Goal: Task Accomplishment & Management: Use online tool/utility

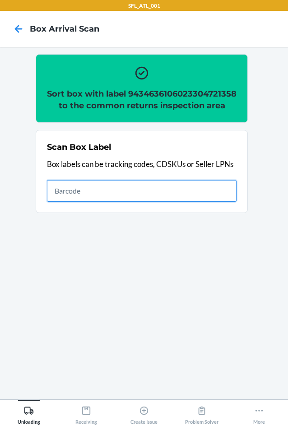
click at [91, 202] on input "text" at bounding box center [142, 191] width 190 height 22
type input "420302599434636106023304356185"
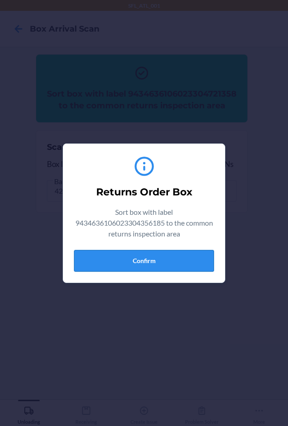
click at [130, 269] on button "Confirm" at bounding box center [144, 261] width 140 height 22
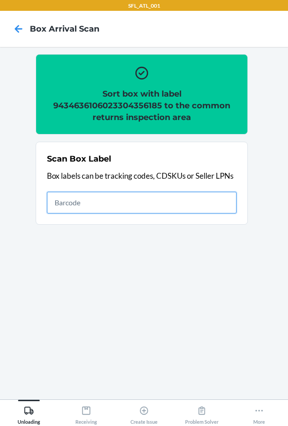
click at [213, 195] on input "text" at bounding box center [142, 203] width 190 height 22
type input "420302599434636106023304342591"
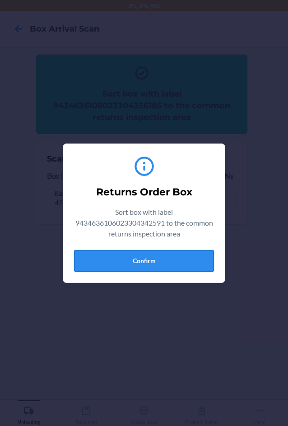
click at [191, 266] on button "Confirm" at bounding box center [144, 261] width 140 height 22
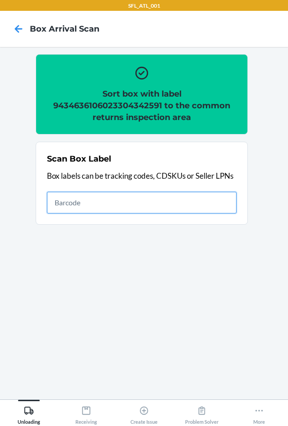
click at [177, 204] on input "text" at bounding box center [142, 203] width 190 height 22
type input "420302599434636106023304412690"
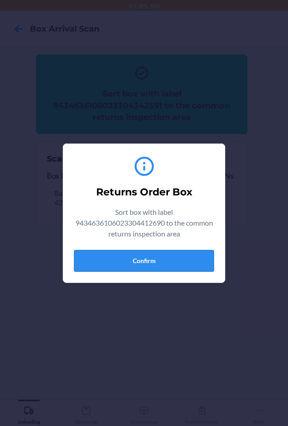
click at [165, 256] on button "Confirm" at bounding box center [144, 261] width 140 height 22
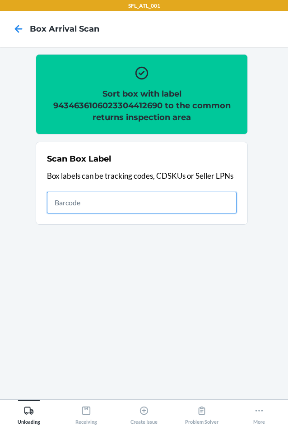
click at [203, 209] on input "text" at bounding box center [142, 203] width 190 height 22
click at [103, 204] on input "text" at bounding box center [142, 203] width 190 height 22
type input "420302599434636106023304152589"
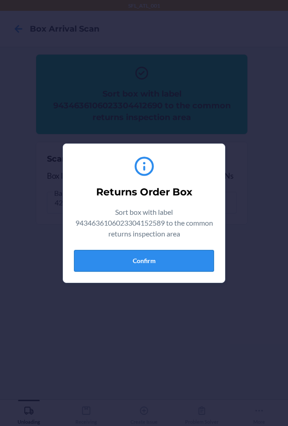
click at [162, 260] on button "Confirm" at bounding box center [144, 261] width 140 height 22
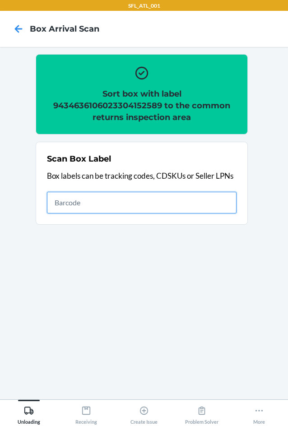
click at [194, 203] on input "text" at bounding box center [142, 203] width 190 height 22
type input "420302599434636106023304674166"
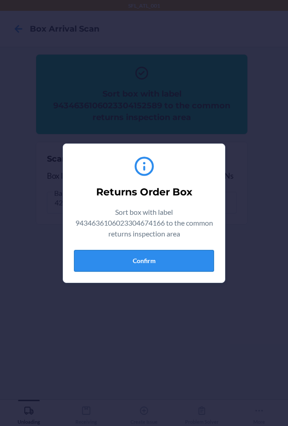
click at [174, 264] on button "Confirm" at bounding box center [144, 261] width 140 height 22
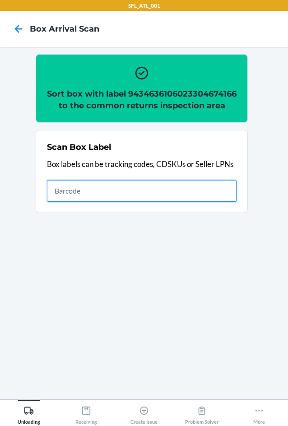
click at [137, 200] on input "text" at bounding box center [142, 191] width 190 height 22
type input "420302599434636106023304376961"
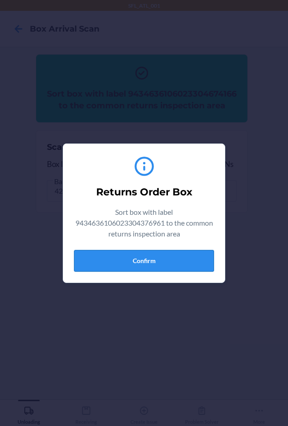
click at [165, 262] on button "Confirm" at bounding box center [144, 261] width 140 height 22
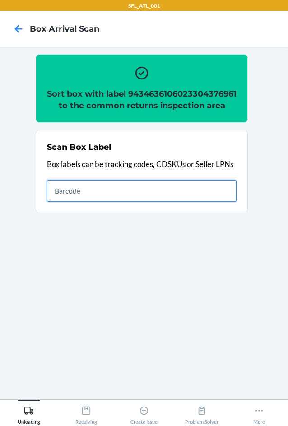
click at [115, 202] on input "text" at bounding box center [142, 191] width 190 height 22
click at [79, 200] on input "text" at bounding box center [142, 191] width 190 height 22
type input "420302599434636106023302266806"
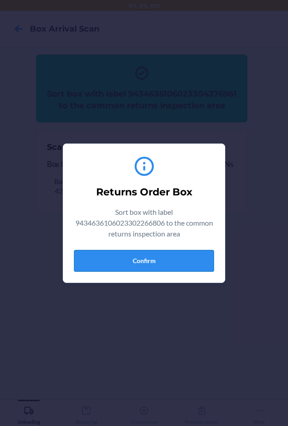
click at [159, 264] on button "Confirm" at bounding box center [144, 261] width 140 height 22
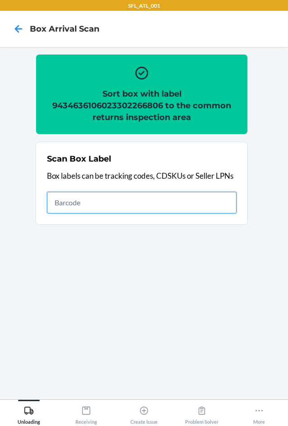
click at [166, 204] on input "text" at bounding box center [142, 203] width 190 height 22
type input "420302599434636106023302882990"
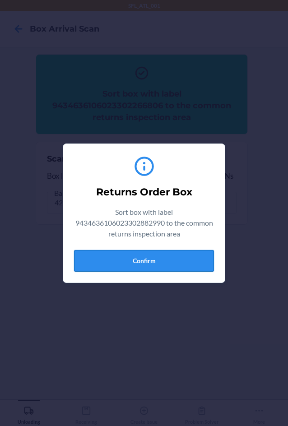
click at [157, 257] on button "Confirm" at bounding box center [144, 261] width 140 height 22
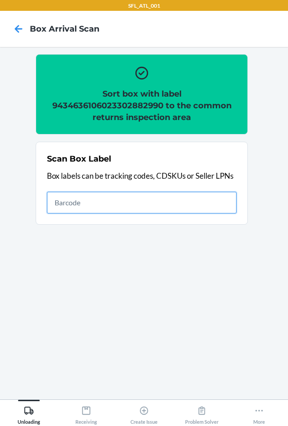
click at [206, 202] on input "text" at bounding box center [142, 203] width 190 height 22
type input "420302599434636106023304849373"
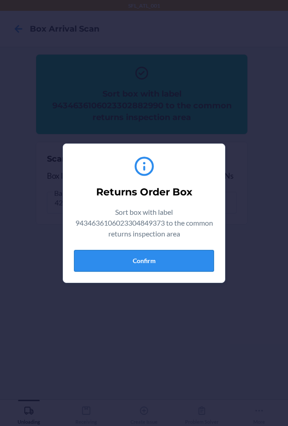
click at [178, 261] on button "Confirm" at bounding box center [144, 261] width 140 height 22
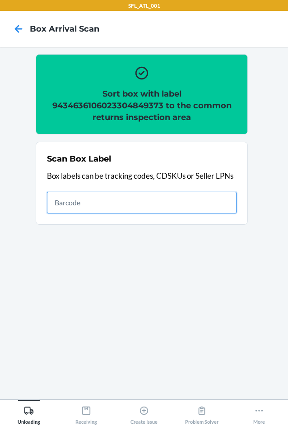
click at [177, 195] on input "text" at bounding box center [142, 203] width 190 height 22
type input "420302599434636106023304562036"
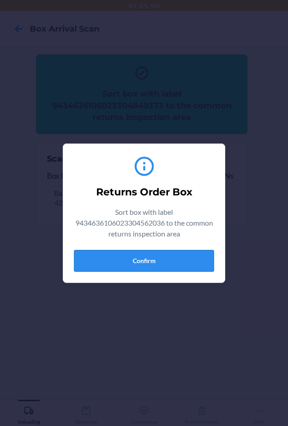
click at [149, 261] on button "Confirm" at bounding box center [144, 261] width 140 height 22
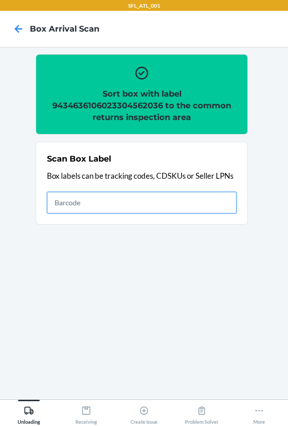
click at [146, 200] on input "text" at bounding box center [142, 203] width 190 height 22
type input "420302599434636106023304480125"
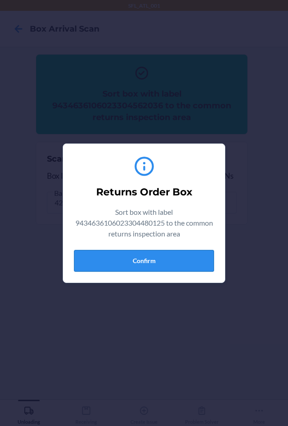
click at [122, 259] on button "Confirm" at bounding box center [144, 261] width 140 height 22
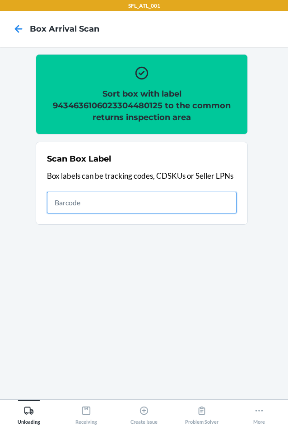
click at [149, 200] on input "text" at bounding box center [142, 203] width 190 height 22
type input "420302599434636106023303773242"
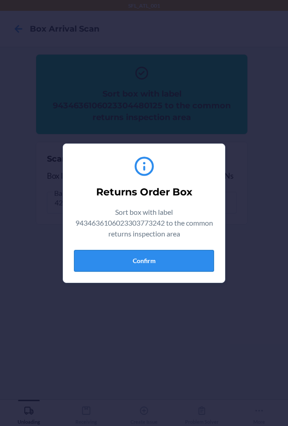
click at [141, 265] on button "Confirm" at bounding box center [144, 261] width 140 height 22
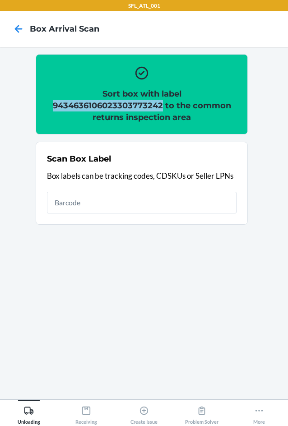
copy h2 "9434636106023303773242"
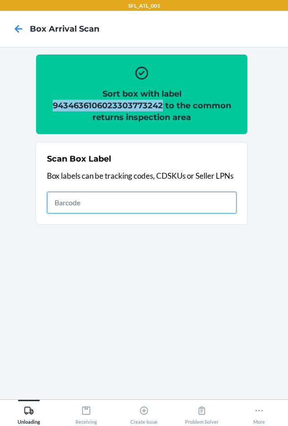
click at [141, 203] on input "text" at bounding box center [142, 203] width 190 height 22
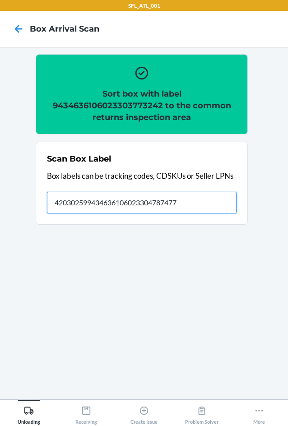
type input "420302599434636106023304787477"
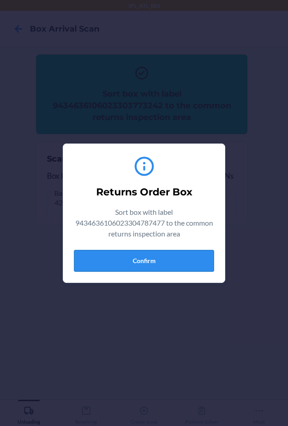
click at [153, 261] on button "Confirm" at bounding box center [144, 261] width 140 height 22
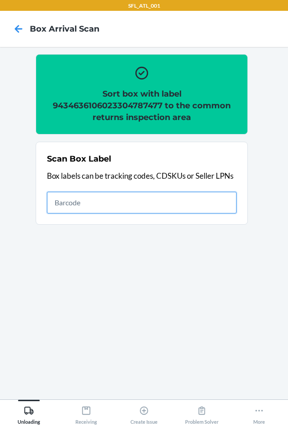
click at [150, 204] on input "text" at bounding box center [142, 203] width 190 height 22
type input "420302599434636106023302285197"
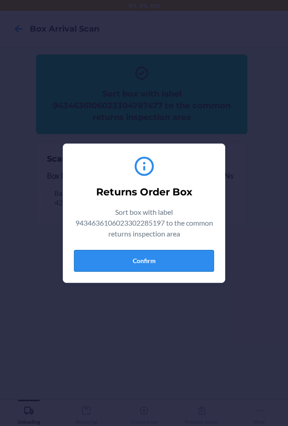
click at [154, 258] on button "Confirm" at bounding box center [144, 261] width 140 height 22
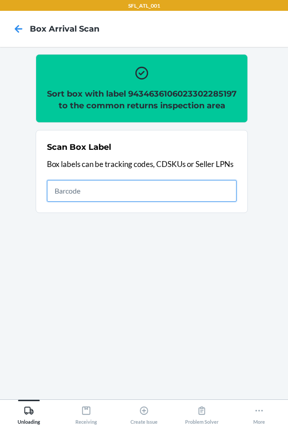
click at [194, 202] on input "text" at bounding box center [142, 191] width 190 height 22
type input "420302599434636106023304710079"
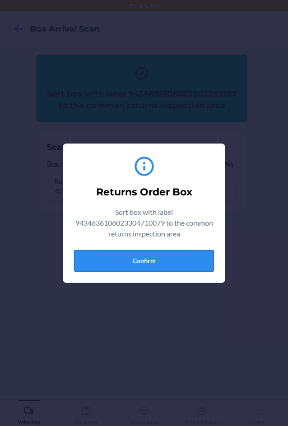
click at [181, 261] on button "Confirm" at bounding box center [144, 261] width 140 height 22
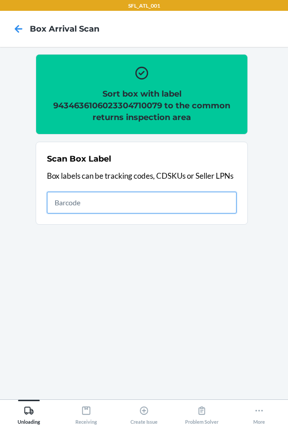
click at [169, 202] on input "text" at bounding box center [142, 203] width 190 height 22
type input "420302599434636106023304662699"
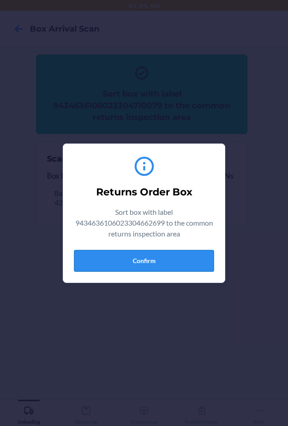
click at [138, 256] on button "Confirm" at bounding box center [144, 261] width 140 height 22
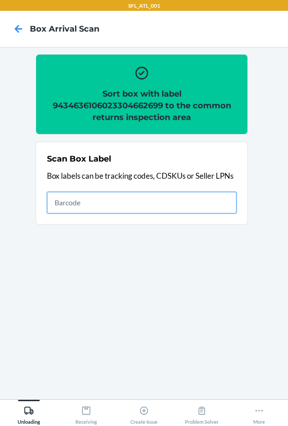
click at [204, 201] on input "text" at bounding box center [142, 203] width 190 height 22
type input "420302599434636106023304593382"
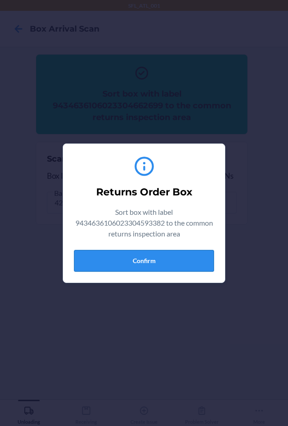
click at [163, 255] on button "Confirm" at bounding box center [144, 261] width 140 height 22
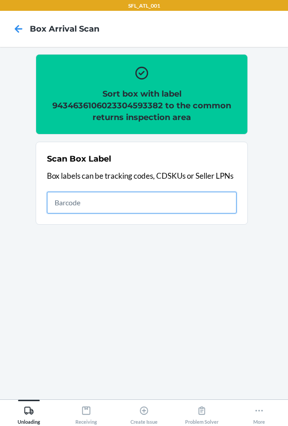
click at [114, 202] on input "text" at bounding box center [142, 203] width 190 height 22
type input "420302599434636106023304376275"
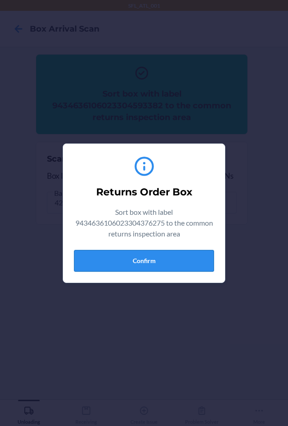
click at [152, 261] on button "Confirm" at bounding box center [144, 261] width 140 height 22
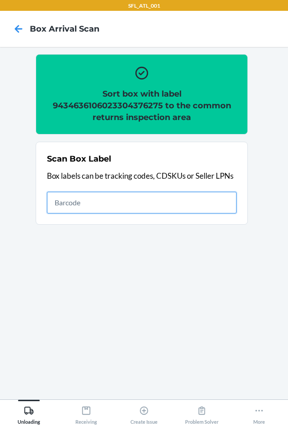
click at [180, 204] on input "text" at bounding box center [142, 203] width 190 height 22
type input "9434636106023302317348"
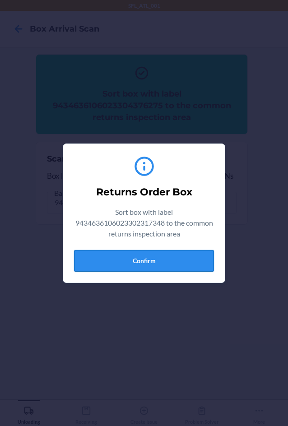
click at [144, 260] on button "Confirm" at bounding box center [144, 261] width 140 height 22
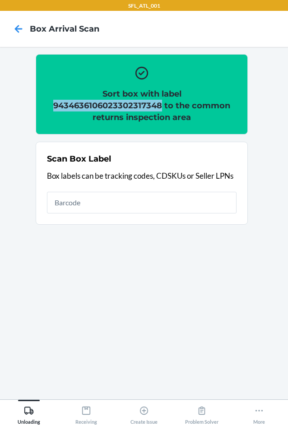
copy h2 "9434636106023302317348"
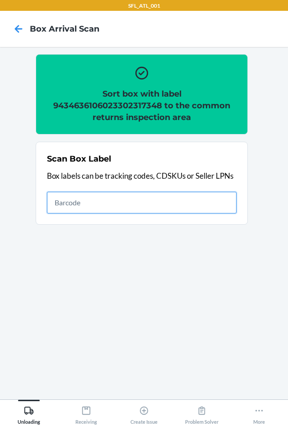
click at [86, 203] on input "text" at bounding box center [142, 203] width 190 height 22
click at [78, 204] on input "text" at bounding box center [142, 203] width 190 height 22
type input "420302599434636106023304341495"
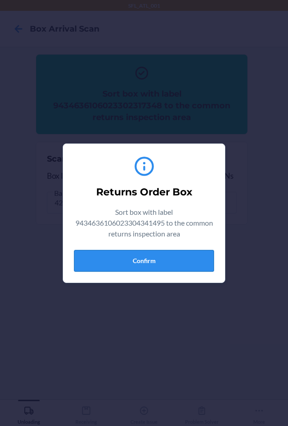
click at [169, 261] on button "Confirm" at bounding box center [144, 261] width 140 height 22
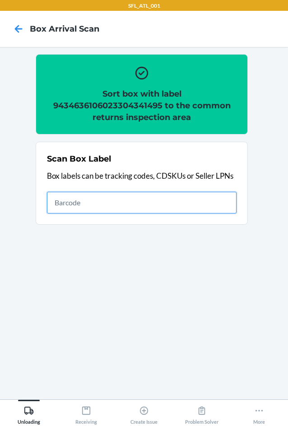
click at [209, 200] on input "text" at bounding box center [142, 203] width 190 height 22
type input "420302599434636106023304970749"
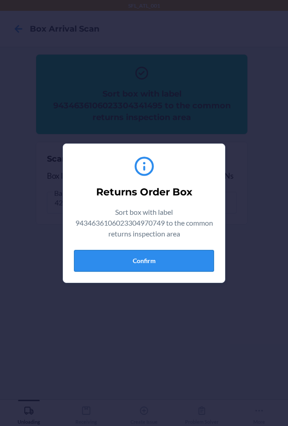
click at [183, 265] on button "Confirm" at bounding box center [144, 261] width 140 height 22
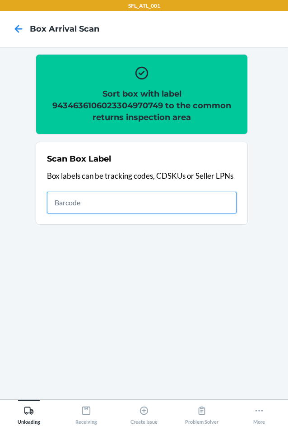
click at [203, 199] on input "text" at bounding box center [142, 203] width 190 height 22
type input "420302599434636106023304710635"
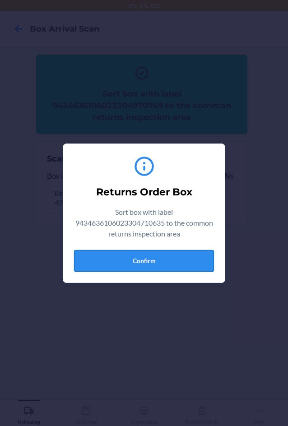
click at [179, 262] on button "Confirm" at bounding box center [144, 261] width 140 height 22
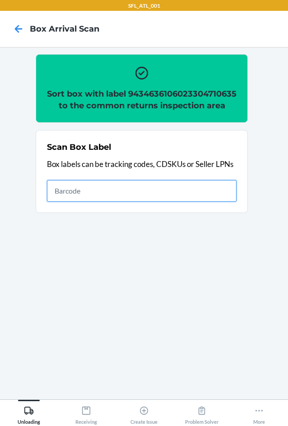
click at [127, 201] on input "text" at bounding box center [142, 191] width 190 height 22
type input "420302599302010949890182748824"
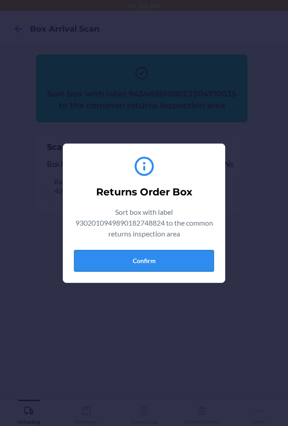
click at [158, 259] on button "Confirm" at bounding box center [144, 261] width 140 height 22
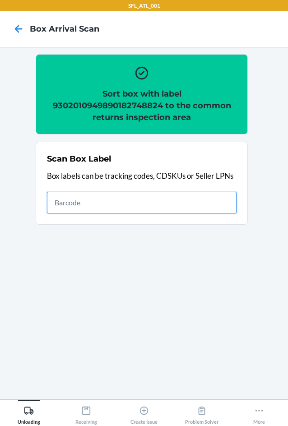
click at [184, 203] on input "text" at bounding box center [142, 203] width 190 height 22
type input "420302599434636106023304608178"
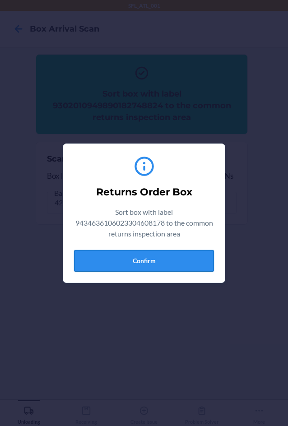
click at [171, 265] on button "Confirm" at bounding box center [144, 261] width 140 height 22
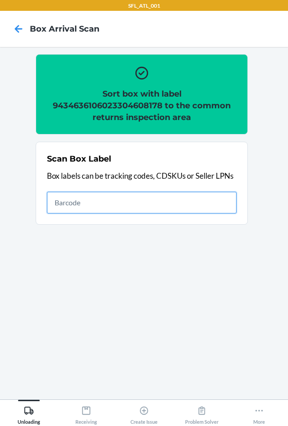
click at [179, 202] on input "text" at bounding box center [142, 203] width 190 height 22
type input "420302599434636106023303104084"
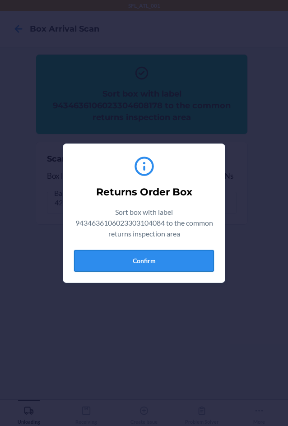
click at [180, 266] on button "Confirm" at bounding box center [144, 261] width 140 height 22
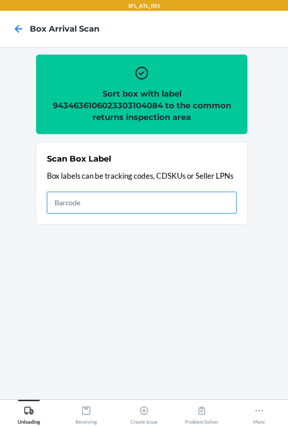
click at [228, 201] on input "text" at bounding box center [142, 203] width 190 height 22
type input "420302599434636106023304322999"
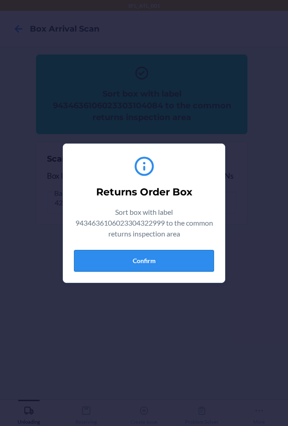
click at [143, 263] on button "Confirm" at bounding box center [144, 261] width 140 height 22
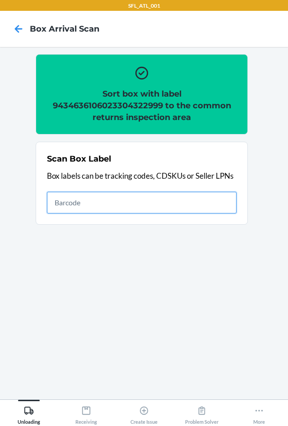
click at [207, 204] on input "text" at bounding box center [142, 203] width 190 height 22
type input "420302599434636106023304529886"
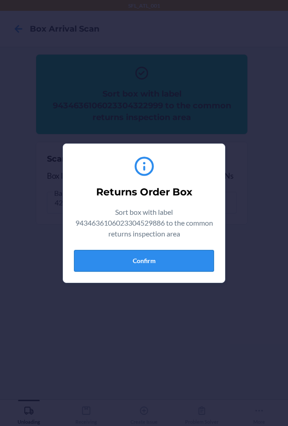
click at [161, 260] on button "Confirm" at bounding box center [144, 261] width 140 height 22
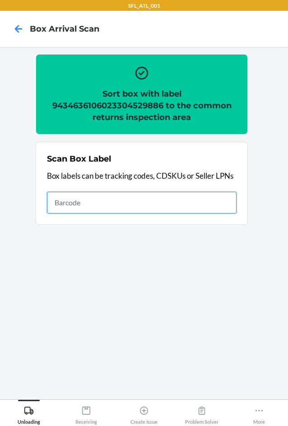
click at [221, 208] on input "text" at bounding box center [142, 203] width 190 height 22
type input "420302599434636105768276242371"
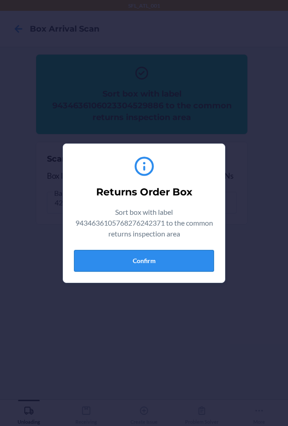
click at [153, 254] on button "Confirm" at bounding box center [144, 261] width 140 height 22
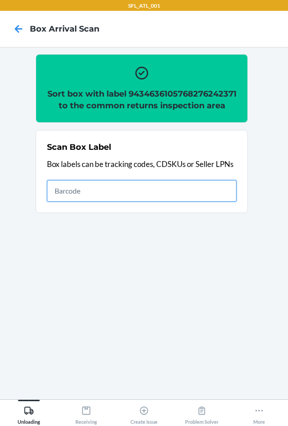
click at [153, 193] on input "text" at bounding box center [142, 191] width 190 height 22
type input "420302599434636106023304863546"
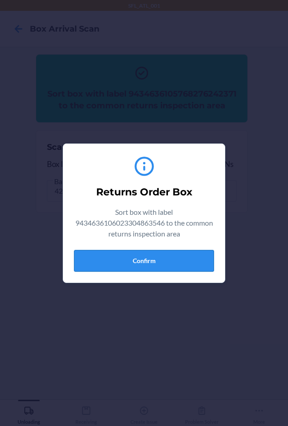
click at [172, 259] on button "Confirm" at bounding box center [144, 261] width 140 height 22
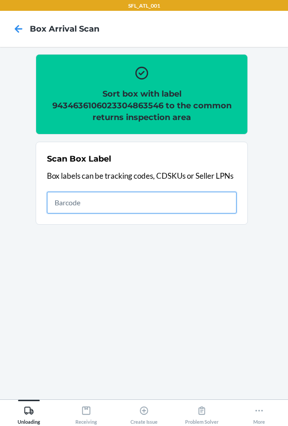
click at [182, 208] on input "text" at bounding box center [142, 203] width 190 height 22
type input "420302599434636106023303910746"
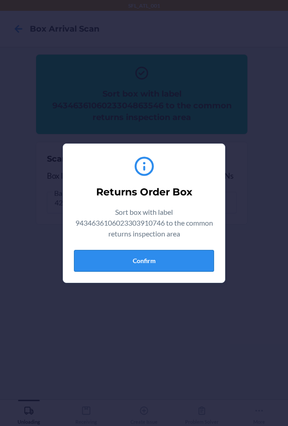
click at [159, 264] on button "Confirm" at bounding box center [144, 261] width 140 height 22
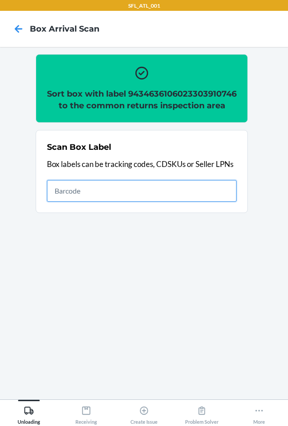
click at [214, 202] on input "text" at bounding box center [142, 191] width 190 height 22
type input "420302599434636106023304709509"
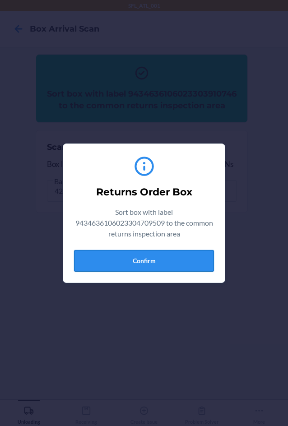
click at [162, 263] on button "Confirm" at bounding box center [144, 261] width 140 height 22
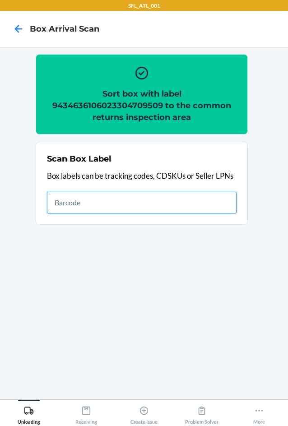
click at [144, 195] on input "text" at bounding box center [142, 203] width 190 height 22
type input "420302599434636106023304644558"
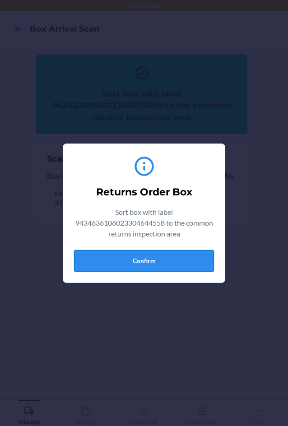
click at [165, 260] on button "Confirm" at bounding box center [144, 261] width 140 height 22
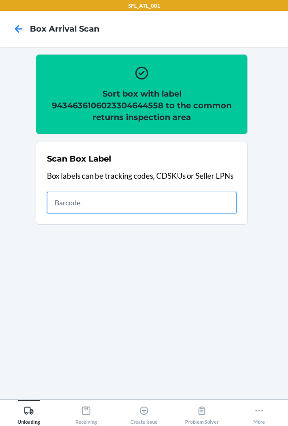
click at [188, 199] on input "text" at bounding box center [142, 203] width 190 height 22
type input "420302599434636106023302735890"
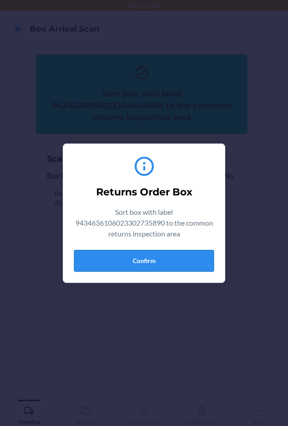
click at [178, 254] on button "Confirm" at bounding box center [144, 261] width 140 height 22
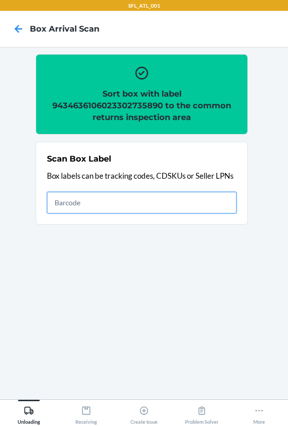
click at [125, 211] on input "text" at bounding box center [142, 203] width 190 height 22
type input "420302599434636106023302237011"
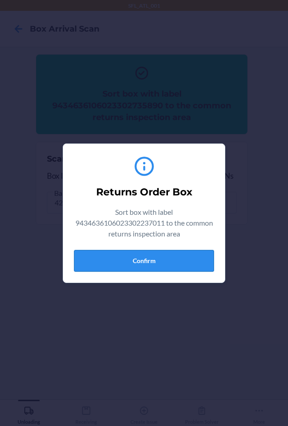
click at [158, 255] on button "Confirm" at bounding box center [144, 261] width 140 height 22
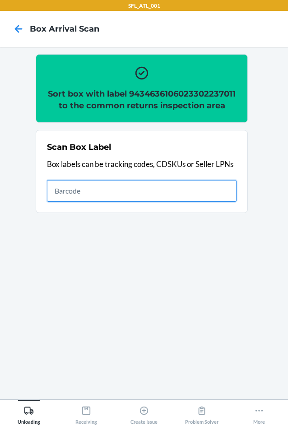
click at [158, 181] on input "text" at bounding box center [142, 191] width 190 height 22
type input "9589071052701993473854"
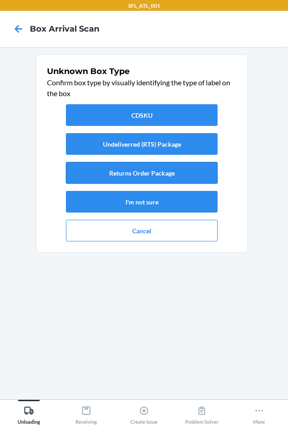
click at [172, 176] on button "Returns Order Package" at bounding box center [142, 173] width 152 height 22
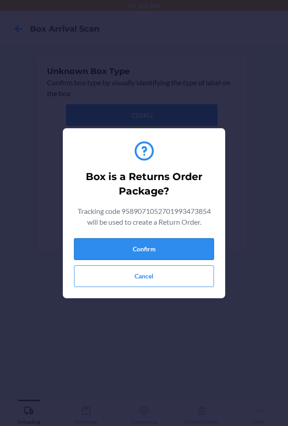
click at [166, 249] on button "Confirm" at bounding box center [144, 249] width 140 height 22
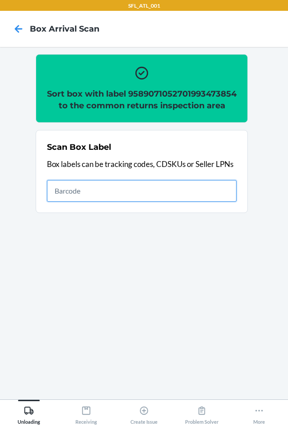
click at [127, 202] on input "text" at bounding box center [142, 191] width 190 height 22
type input "420302599434636106023304766175"
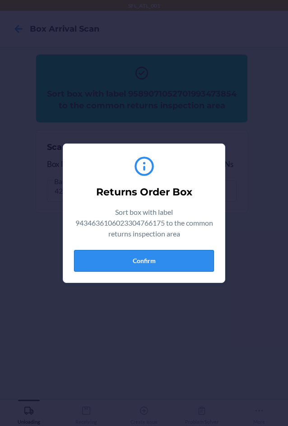
click at [135, 260] on button "Confirm" at bounding box center [144, 261] width 140 height 22
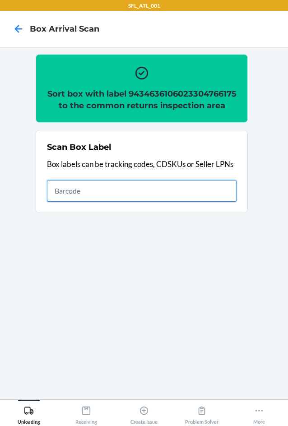
click at [180, 199] on input "text" at bounding box center [142, 191] width 190 height 22
type input "420302599434636106023304766830"
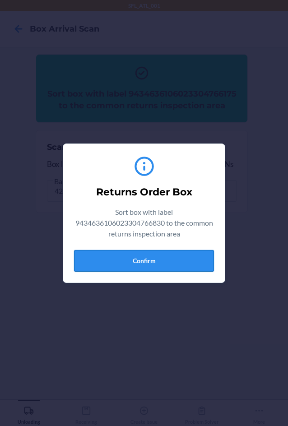
click at [172, 258] on button "Confirm" at bounding box center [144, 261] width 140 height 22
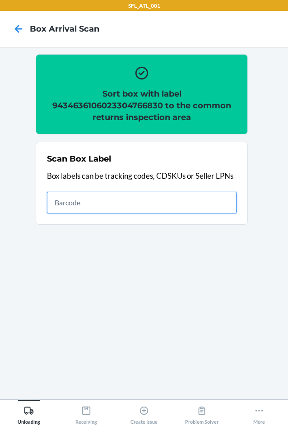
click at [204, 199] on input "text" at bounding box center [142, 203] width 190 height 22
type input "420302599434636106023304816771"
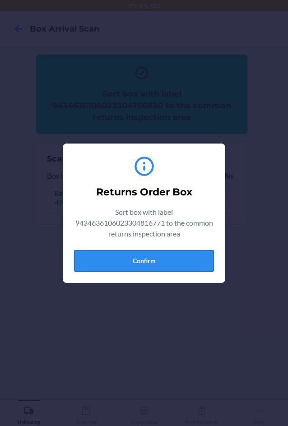
click at [176, 262] on button "Confirm" at bounding box center [144, 261] width 140 height 22
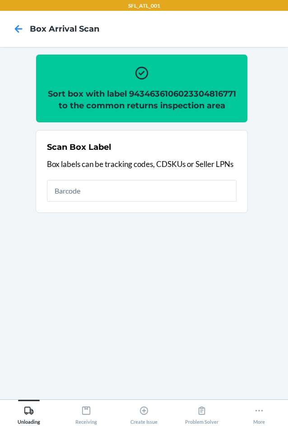
drag, startPoint x: 0, startPoint y: 399, endPoint x: 176, endPoint y: 347, distance: 184.4
click at [176, 347] on section "Sort box with label 9434636106023304816771 to the common returns inspection are…" at bounding box center [144, 223] width 274 height 338
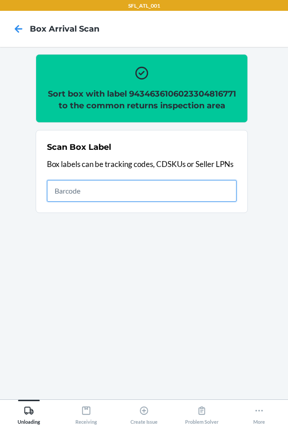
click at [182, 202] on input "text" at bounding box center [142, 191] width 190 height 22
type input "420302599434636106023304264213"
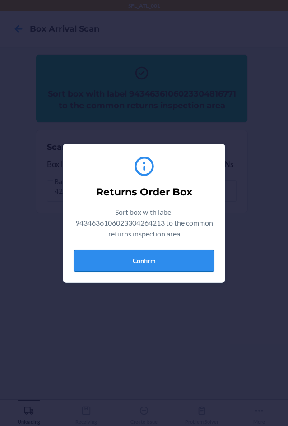
click at [151, 261] on button "Confirm" at bounding box center [144, 261] width 140 height 22
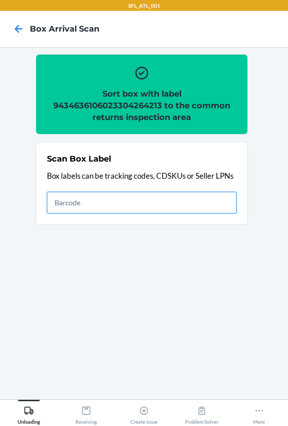
click at [175, 194] on input "text" at bounding box center [142, 203] width 190 height 22
type input "420302599434636106023304368058"
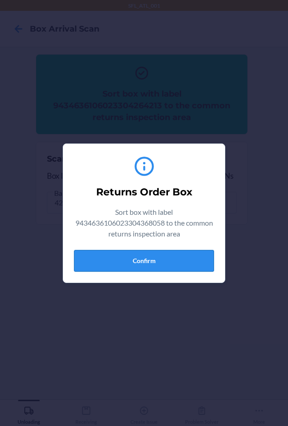
click at [138, 259] on button "Confirm" at bounding box center [144, 261] width 140 height 22
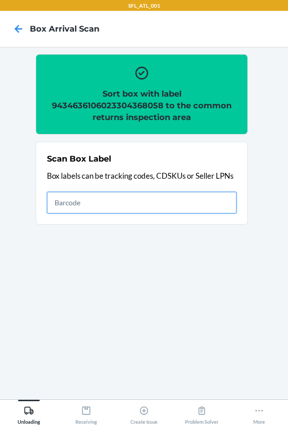
click at [195, 195] on input "text" at bounding box center [142, 203] width 190 height 22
type input "420302599434636106023303805875"
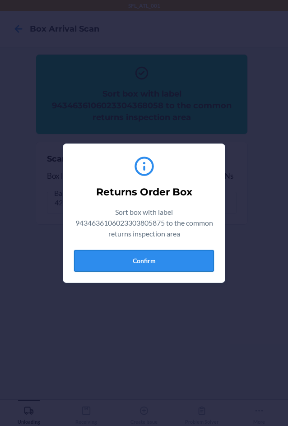
click at [155, 252] on button "Confirm" at bounding box center [144, 261] width 140 height 22
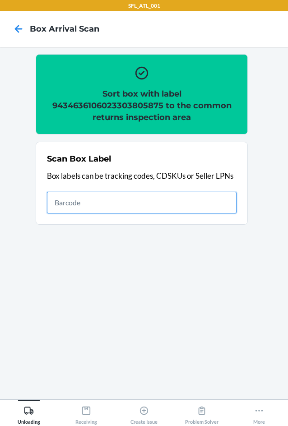
click at [151, 201] on input "text" at bounding box center [142, 203] width 190 height 22
type input "420302599434636106023303732683"
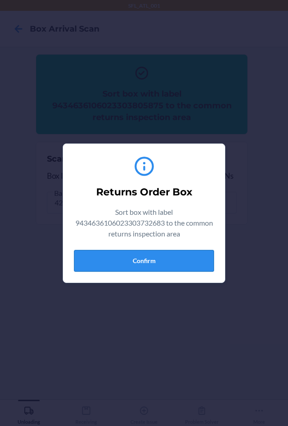
click at [130, 264] on button "Confirm" at bounding box center [144, 261] width 140 height 22
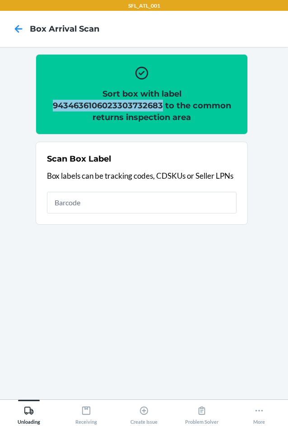
copy h2 "9434636106023303732683"
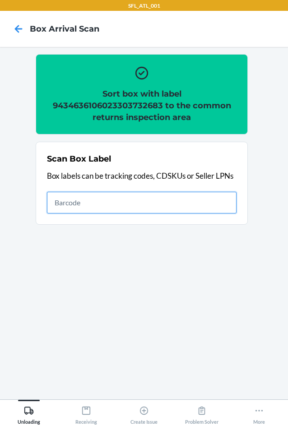
click at [209, 204] on input "text" at bounding box center [142, 203] width 190 height 22
type input "420302599434636106023304315212"
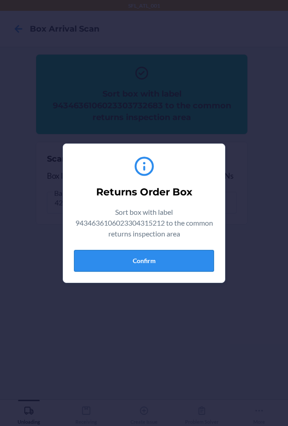
click at [162, 257] on button "Confirm" at bounding box center [144, 261] width 140 height 22
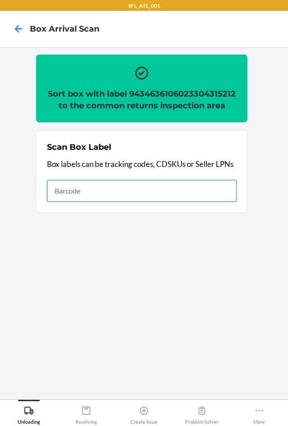
click at [126, 192] on input "text" at bounding box center [142, 191] width 190 height 22
click at [114, 187] on input "text" at bounding box center [142, 191] width 190 height 22
type input "420302599434636106023304312693"
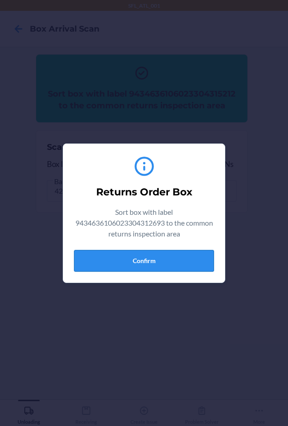
click at [159, 267] on button "Confirm" at bounding box center [144, 261] width 140 height 22
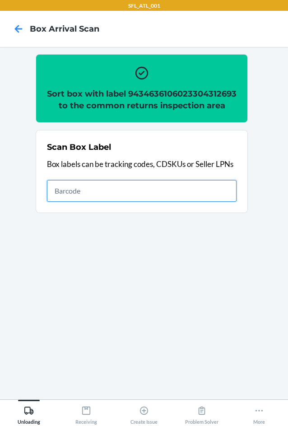
click at [217, 202] on input "text" at bounding box center [142, 191] width 190 height 22
type input "420302599434636106023304430069"
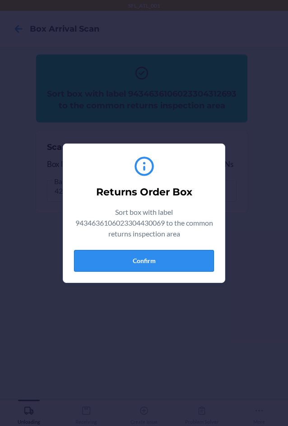
click at [154, 262] on button "Confirm" at bounding box center [144, 261] width 140 height 22
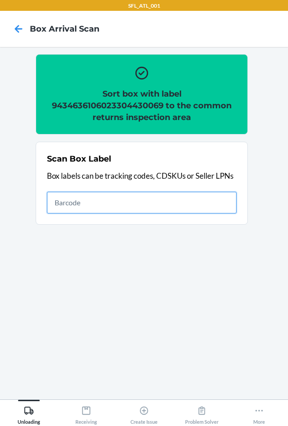
click at [215, 192] on input "text" at bounding box center [142, 203] width 190 height 22
type input "420302599434636106023303948534"
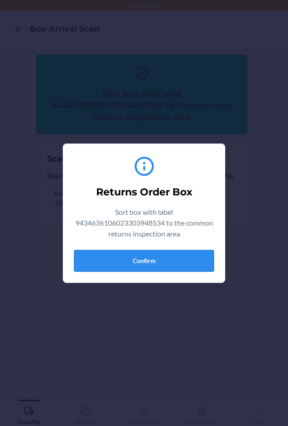
click at [171, 266] on button "Confirm" at bounding box center [144, 261] width 140 height 22
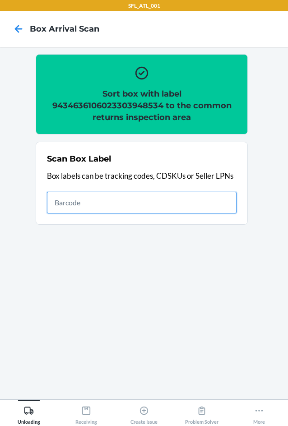
click at [198, 204] on input "text" at bounding box center [142, 203] width 190 height 22
click at [90, 206] on input "text" at bounding box center [142, 203] width 190 height 22
type input "420302599434636106023304722898"
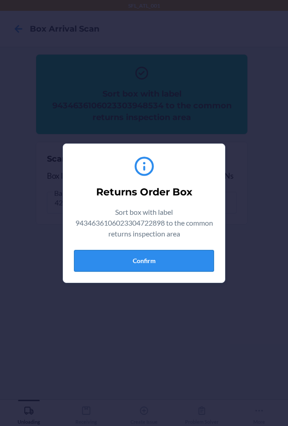
click at [127, 264] on button "Confirm" at bounding box center [144, 261] width 140 height 22
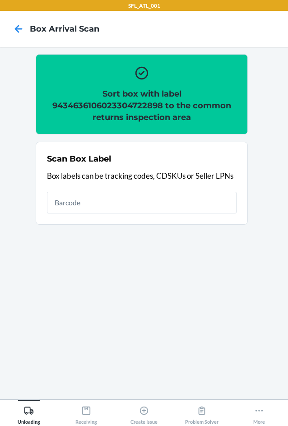
click at [168, 190] on div "Scan Box Label Box labels can be tracking codes, CDSKUs or Seller LPNs" at bounding box center [142, 183] width 190 height 66
type input "4203025900299434636106023304574480"
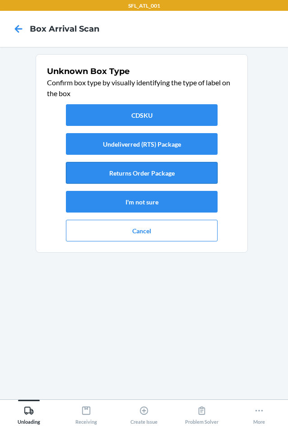
click at [177, 174] on button "Returns Order Package" at bounding box center [142, 173] width 152 height 22
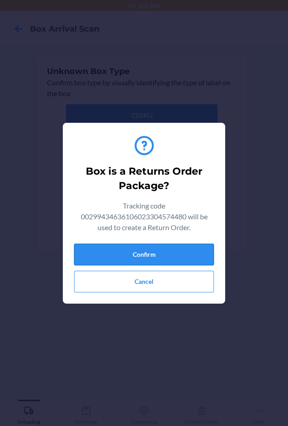
click at [177, 252] on button "Confirm" at bounding box center [144, 255] width 140 height 22
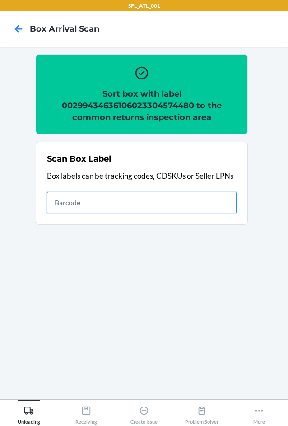
click at [216, 207] on input "text" at bounding box center [142, 203] width 190 height 22
type input "420302599434636106023304096906"
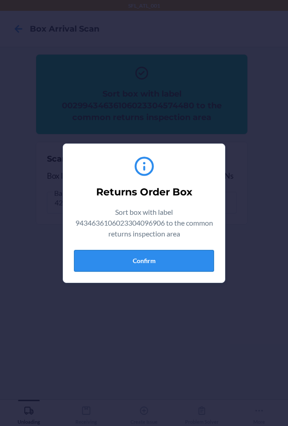
click at [149, 256] on button "Confirm" at bounding box center [144, 261] width 140 height 22
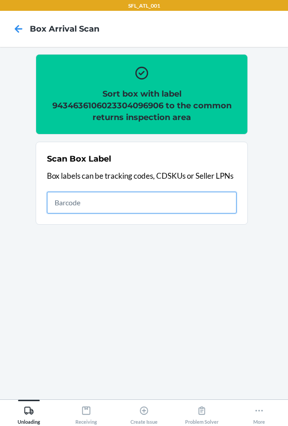
click at [210, 201] on input "text" at bounding box center [142, 203] width 190 height 22
type input "420302599434636106023304496294"
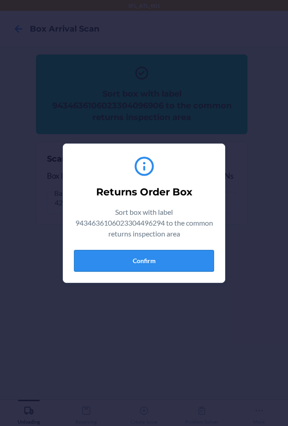
click at [169, 258] on button "Confirm" at bounding box center [144, 261] width 140 height 22
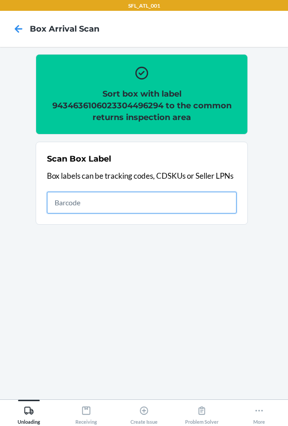
click at [148, 202] on input "text" at bounding box center [142, 203] width 190 height 22
type input "420302599434636106023304031266"
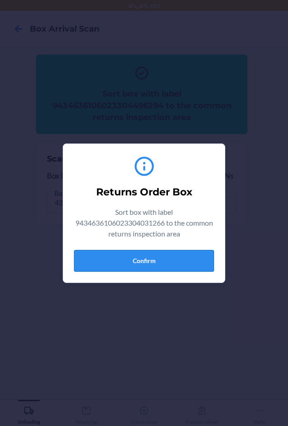
click at [164, 256] on button "Confirm" at bounding box center [144, 261] width 140 height 22
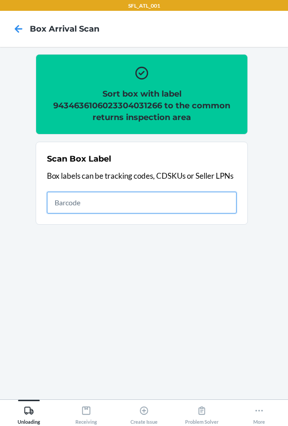
click at [165, 202] on input "text" at bounding box center [142, 203] width 190 height 22
type input "420302599434636106023304544599"
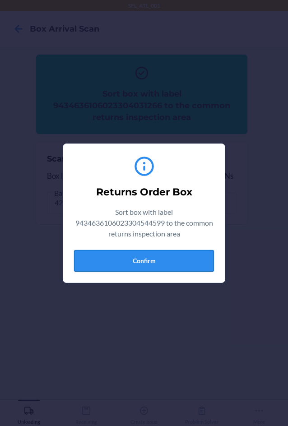
click at [148, 260] on button "Confirm" at bounding box center [144, 261] width 140 height 22
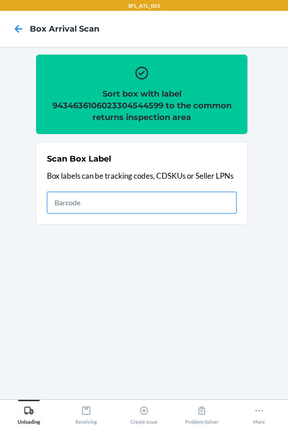
click at [159, 209] on input "text" at bounding box center [142, 203] width 190 height 22
type input "420302599434636106023304250001"
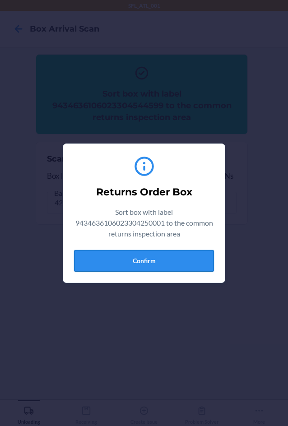
click at [158, 264] on button "Confirm" at bounding box center [144, 261] width 140 height 22
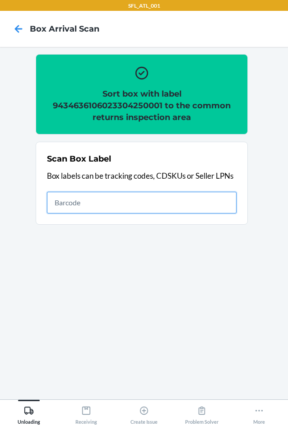
click at [176, 207] on input "text" at bounding box center [142, 203] width 190 height 22
type input "420302599434636106023303841774"
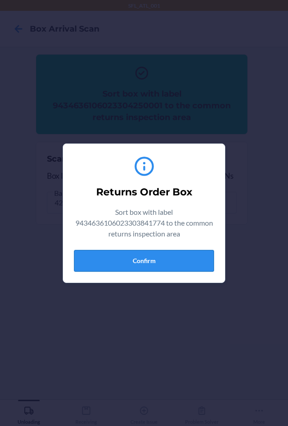
click at [163, 262] on button "Confirm" at bounding box center [144, 261] width 140 height 22
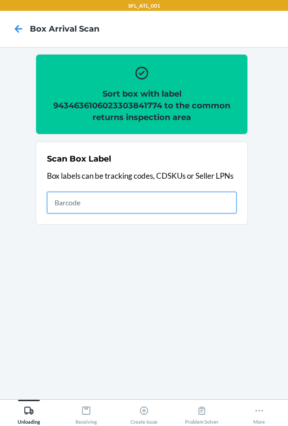
click at [197, 195] on input "text" at bounding box center [142, 203] width 190 height 22
click at [111, 205] on input "text" at bounding box center [142, 203] width 190 height 22
type input "420302599434636106023304614322"
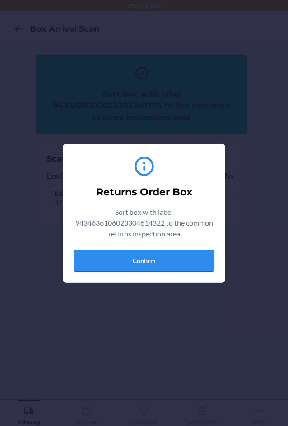
click at [145, 255] on button "Confirm" at bounding box center [144, 261] width 140 height 22
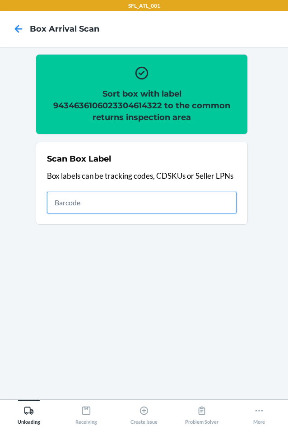
click at [210, 195] on input "text" at bounding box center [142, 203] width 190 height 22
click at [113, 193] on input "text" at bounding box center [142, 203] width 190 height 22
type input "420302599434636106023304148209"
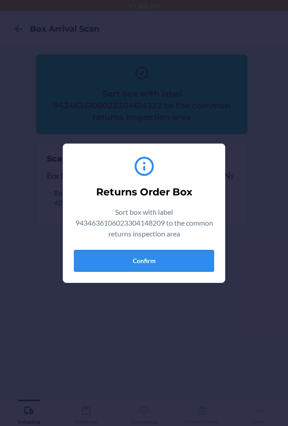
click at [169, 260] on button "Confirm" at bounding box center [144, 261] width 140 height 22
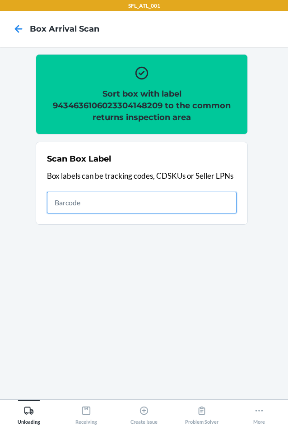
click at [198, 203] on input "text" at bounding box center [142, 203] width 190 height 22
click at [142, 196] on input "text" at bounding box center [142, 203] width 190 height 22
type input "420302599434636106023304280794"
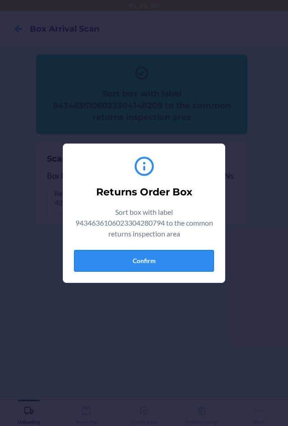
click at [167, 261] on button "Confirm" at bounding box center [144, 261] width 140 height 22
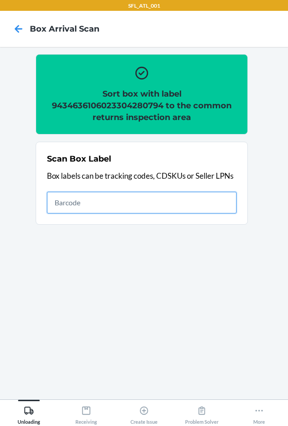
click at [224, 203] on input "text" at bounding box center [142, 203] width 190 height 22
type input "420302599434636106023305112643"
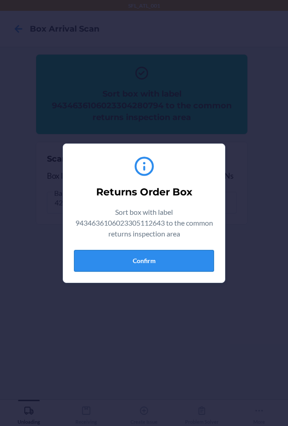
click at [172, 261] on button "Confirm" at bounding box center [144, 261] width 140 height 22
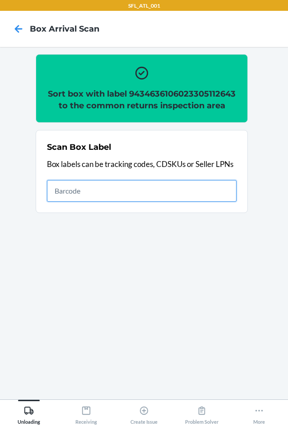
click at [168, 195] on input "text" at bounding box center [142, 191] width 190 height 22
type input "420302599434636106023304468536"
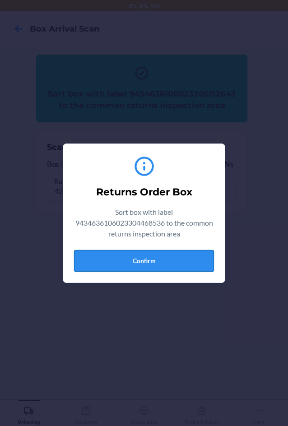
click at [174, 258] on button "Confirm" at bounding box center [144, 261] width 140 height 22
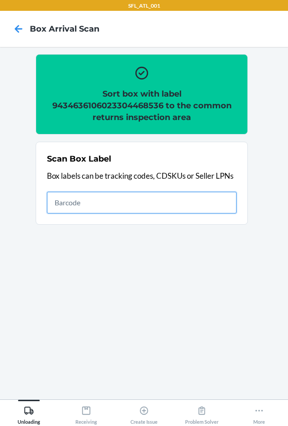
click at [176, 207] on input "text" at bounding box center [142, 203] width 190 height 22
type input "420302599434636106023304682734"
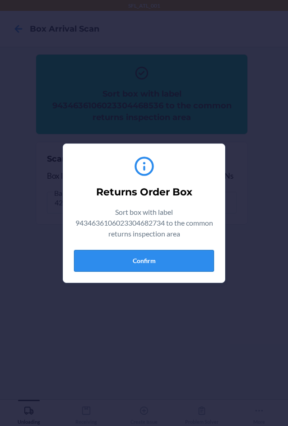
click at [162, 258] on button "Confirm" at bounding box center [144, 261] width 140 height 22
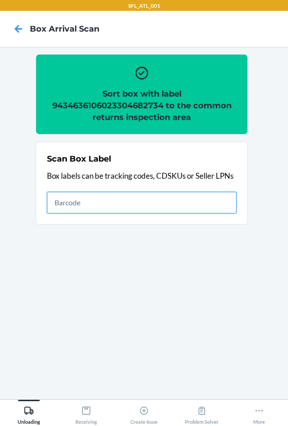
click at [131, 195] on input "text" at bounding box center [142, 203] width 190 height 22
type input "420302599434636106023302399016"
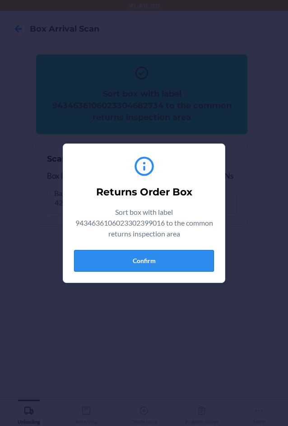
click at [146, 255] on button "Confirm" at bounding box center [144, 261] width 140 height 22
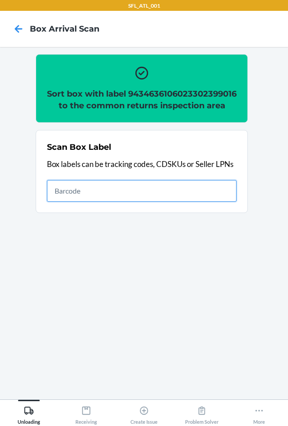
click at [184, 200] on input "text" at bounding box center [142, 191] width 190 height 22
type input "420302599434636106023304574046"
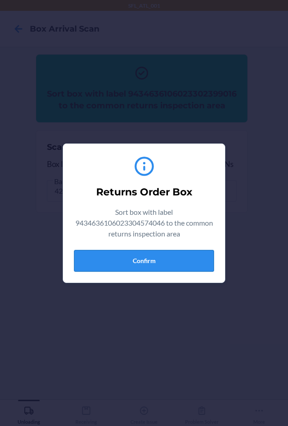
click at [153, 258] on button "Confirm" at bounding box center [144, 261] width 140 height 22
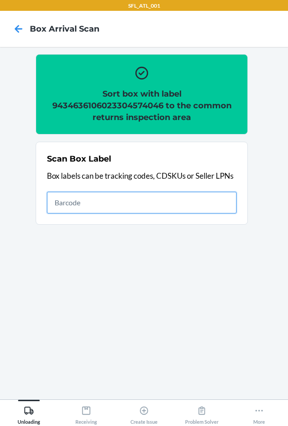
click at [191, 196] on input "text" at bounding box center [142, 203] width 190 height 22
click at [153, 194] on input "text" at bounding box center [142, 203] width 190 height 22
type input "420302599434636106023304025463"
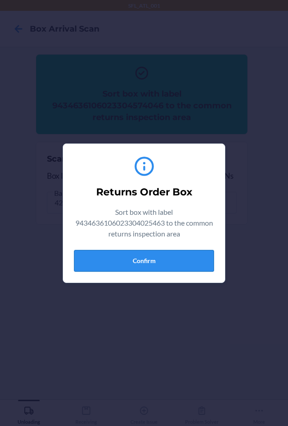
click at [156, 263] on button "Confirm" at bounding box center [144, 261] width 140 height 22
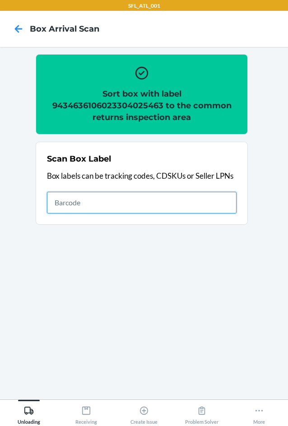
click at [218, 198] on input "text" at bounding box center [142, 203] width 190 height 22
type input "420302599434636106023304321893"
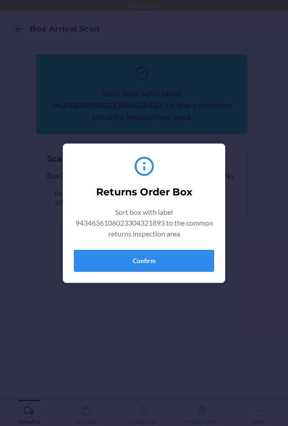
click at [166, 260] on button "Confirm" at bounding box center [144, 261] width 140 height 22
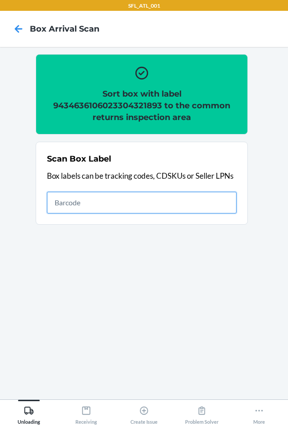
click at [204, 204] on input "text" at bounding box center [142, 203] width 190 height 22
type input "420302599434636106023302485788"
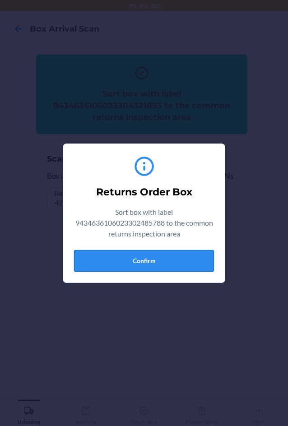
click at [187, 265] on button "Confirm" at bounding box center [144, 261] width 140 height 22
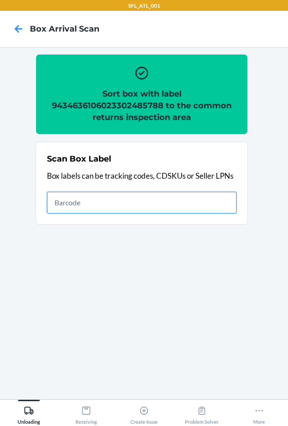
click at [190, 204] on input "text" at bounding box center [142, 203] width 190 height 22
type input "420302599434636106023304446800"
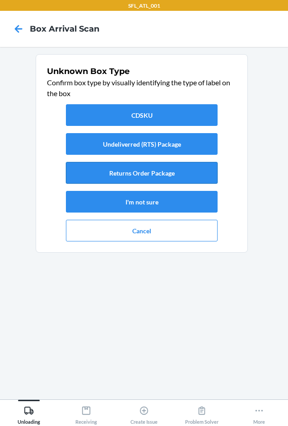
click at [181, 167] on button "Returns Order Package" at bounding box center [142, 173] width 152 height 22
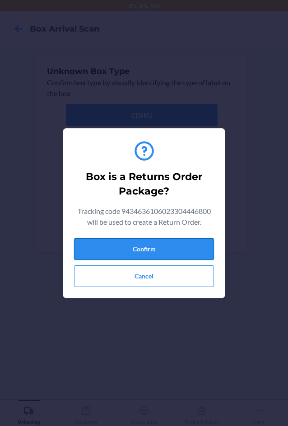
click at [192, 253] on button "Confirm" at bounding box center [144, 249] width 140 height 22
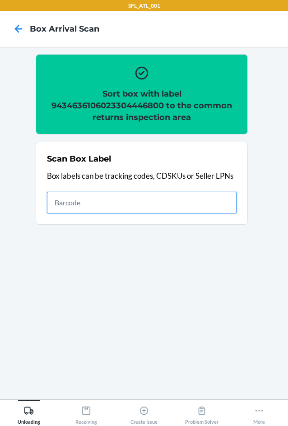
click at [143, 204] on input "text" at bounding box center [142, 203] width 190 height 22
type input "420302599434636106023304241481"
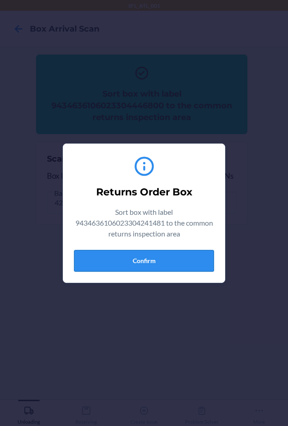
click at [179, 269] on button "Confirm" at bounding box center [144, 261] width 140 height 22
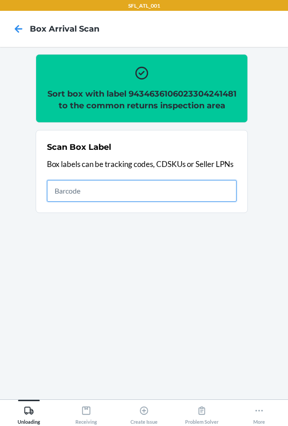
click at [220, 202] on input "text" at bounding box center [142, 191] width 190 height 22
type input "420302599434636106023304379634"
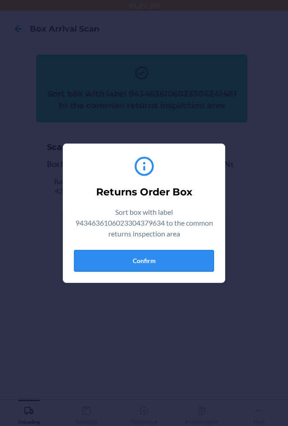
click at [159, 259] on button "Confirm" at bounding box center [144, 261] width 140 height 22
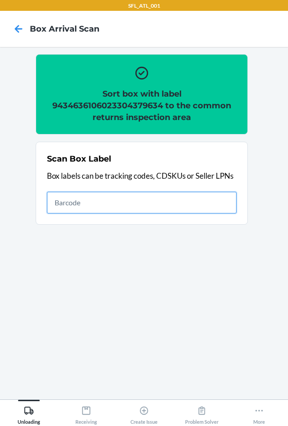
click at [145, 205] on input "text" at bounding box center [142, 203] width 190 height 22
type input "420302599434636106023304427137"
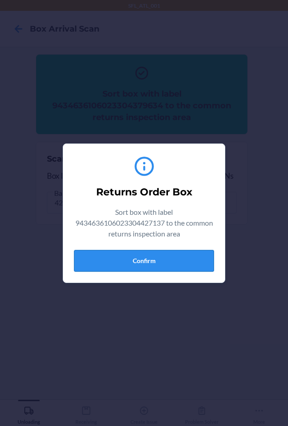
click at [159, 267] on button "Confirm" at bounding box center [144, 261] width 140 height 22
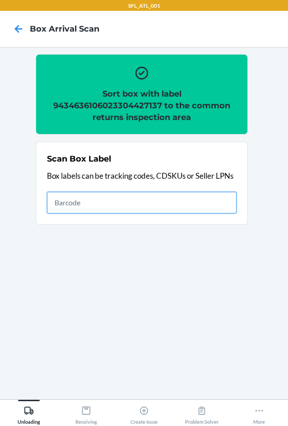
click at [111, 212] on input "text" at bounding box center [142, 203] width 190 height 22
type input "420302599434636106023304791009"
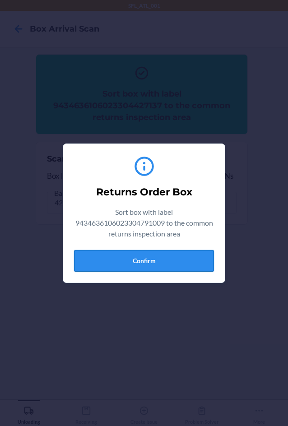
click at [152, 260] on button "Confirm" at bounding box center [144, 261] width 140 height 22
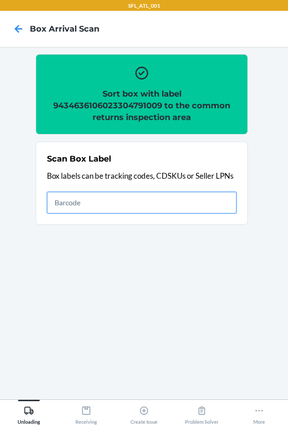
click at [170, 201] on input "text" at bounding box center [142, 203] width 190 height 22
type input "420302599434636106023304768803"
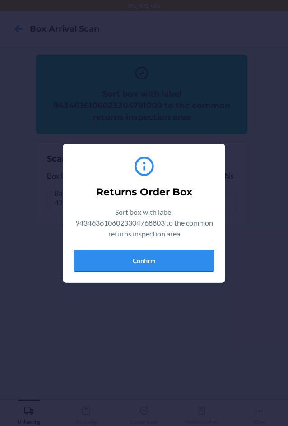
click at [152, 257] on button "Confirm" at bounding box center [144, 261] width 140 height 22
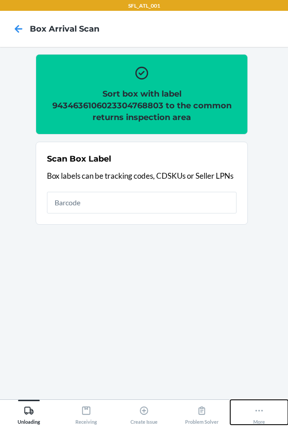
click at [262, 409] on icon at bounding box center [259, 411] width 10 height 10
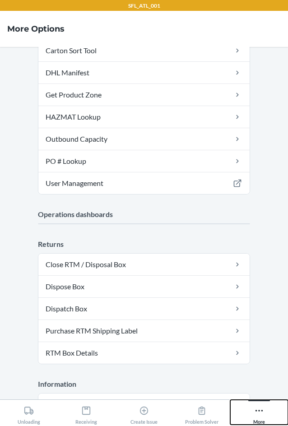
scroll to position [184, 0]
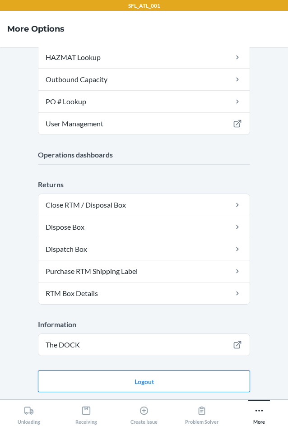
click at [144, 381] on button "Logout" at bounding box center [144, 382] width 212 height 22
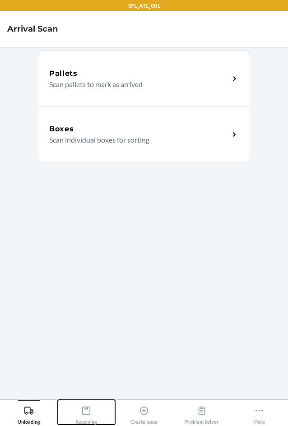
click at [93, 421] on div "Receiving" at bounding box center [86, 413] width 22 height 23
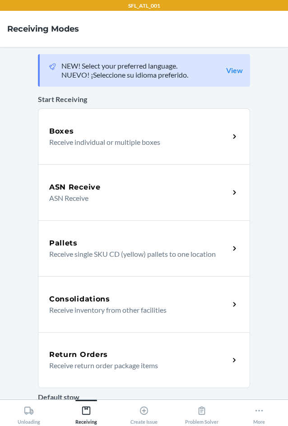
click at [87, 349] on h5 "Return Orders" at bounding box center [78, 354] width 59 height 11
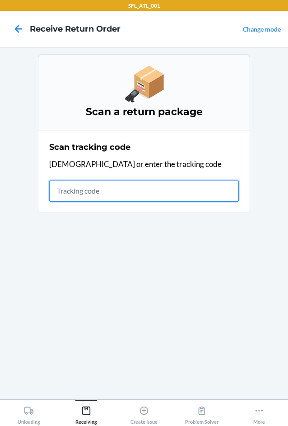
click at [86, 191] on input "text" at bounding box center [144, 191] width 190 height 22
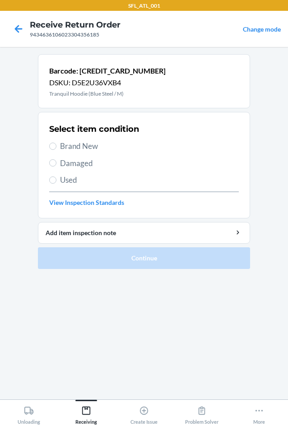
click at [85, 146] on span "Brand New" at bounding box center [149, 146] width 179 height 12
click at [56, 146] on input "Brand New" at bounding box center [52, 146] width 7 height 7
radio input "true"
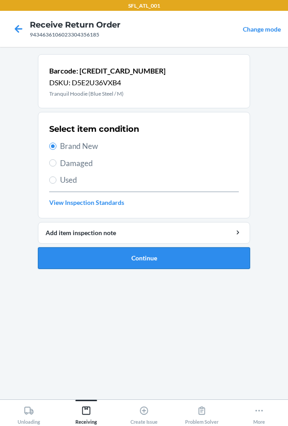
click at [133, 259] on button "Continue" at bounding box center [144, 258] width 212 height 22
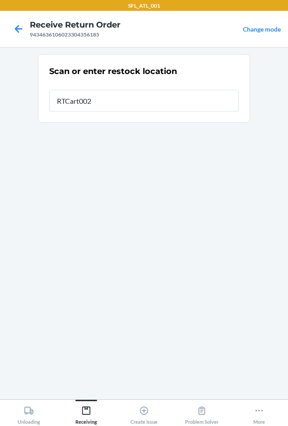
type input "RTCart002"
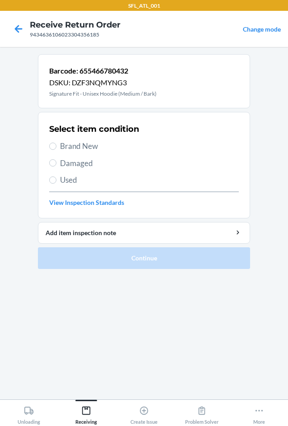
click at [64, 180] on span "Used" at bounding box center [149, 180] width 179 height 12
click at [56, 180] on input "Used" at bounding box center [52, 179] width 7 height 7
radio input "true"
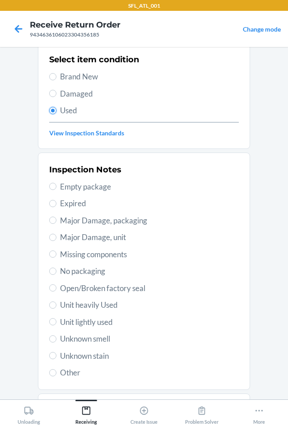
scroll to position [118, 0]
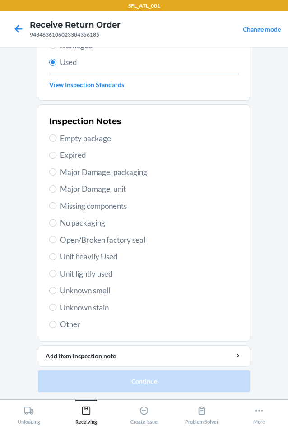
click at [60, 255] on span "Unit heavily Used" at bounding box center [149, 257] width 179 height 12
click at [56, 255] on input "Unit heavily Used" at bounding box center [52, 256] width 7 height 7
radio input "true"
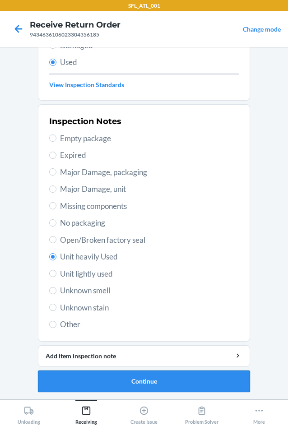
click at [158, 388] on button "Continue" at bounding box center [144, 382] width 212 height 22
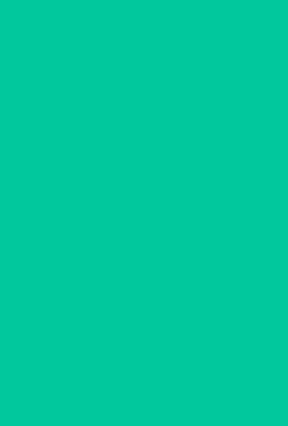
scroll to position [0, 0]
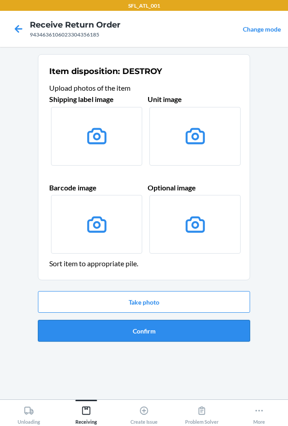
click at [158, 328] on button "Confirm" at bounding box center [144, 331] width 212 height 22
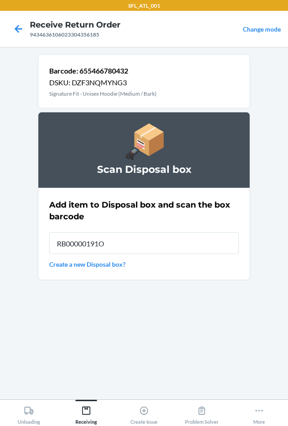
type input "RB00000191O"
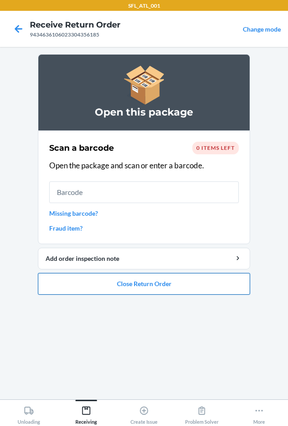
click at [144, 286] on button "Close Return Order" at bounding box center [144, 284] width 212 height 22
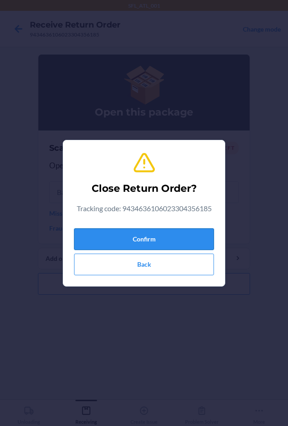
click at [139, 230] on button "Confirm" at bounding box center [144, 239] width 140 height 22
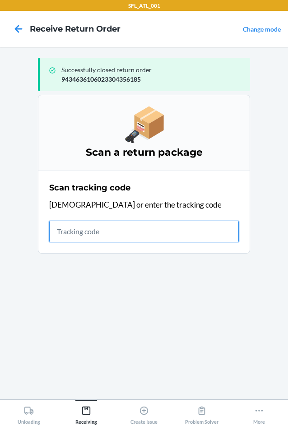
click at [74, 230] on input "text" at bounding box center [144, 232] width 190 height 22
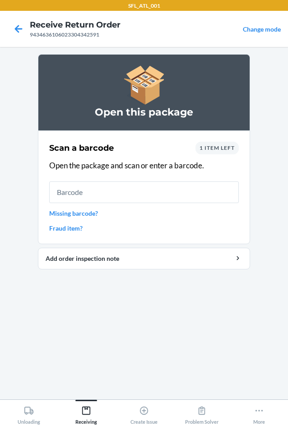
click at [111, 191] on input "text" at bounding box center [144, 192] width 190 height 22
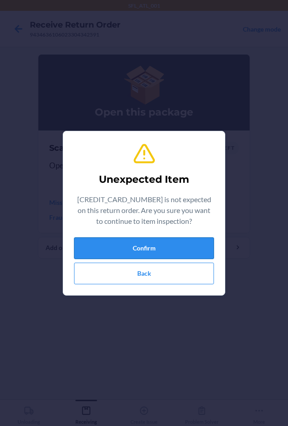
click at [172, 247] on button "Confirm" at bounding box center [144, 248] width 140 height 22
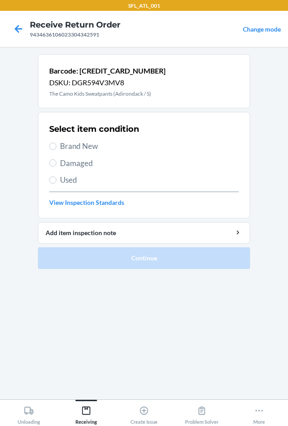
click at [76, 147] on span "Brand New" at bounding box center [149, 146] width 179 height 12
click at [56, 147] on input "Brand New" at bounding box center [52, 146] width 7 height 7
radio input "true"
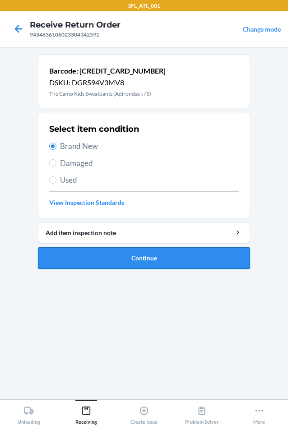
click at [128, 261] on button "Continue" at bounding box center [144, 258] width 212 height 22
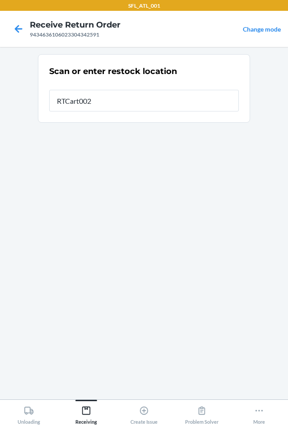
type input "RTCart002"
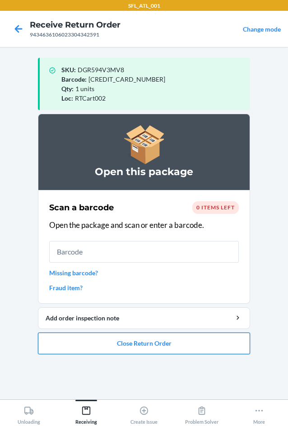
click at [156, 341] on button "Close Return Order" at bounding box center [144, 344] width 212 height 22
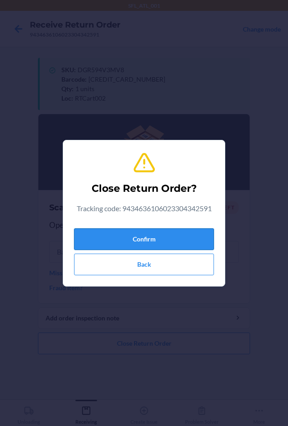
click at [149, 238] on button "Confirm" at bounding box center [144, 239] width 140 height 22
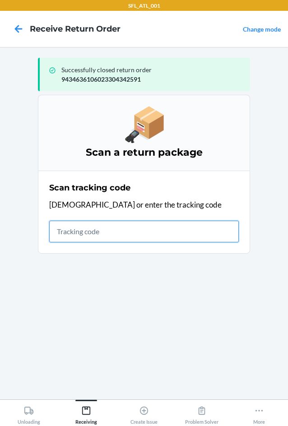
click at [96, 232] on input "text" at bounding box center [144, 232] width 190 height 22
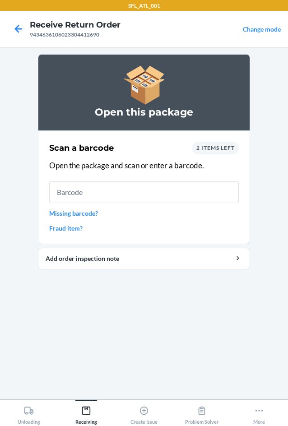
click at [139, 187] on input "text" at bounding box center [144, 192] width 190 height 22
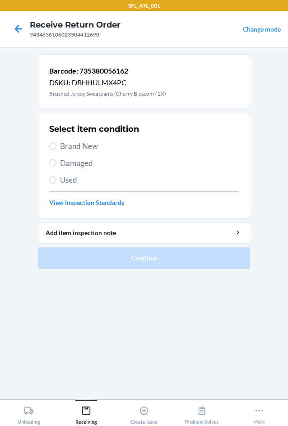
click at [64, 149] on span "Brand New" at bounding box center [149, 146] width 179 height 12
click at [56, 149] on input "Brand New" at bounding box center [52, 146] width 7 height 7
radio input "true"
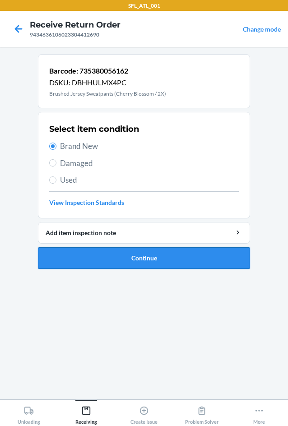
click at [133, 255] on button "Continue" at bounding box center [144, 258] width 212 height 22
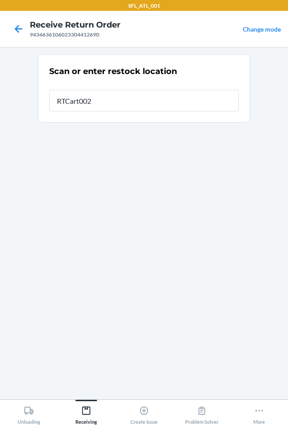
type input "RTCart002"
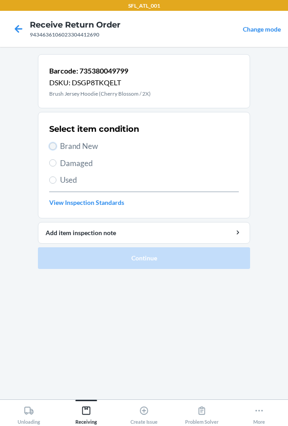
click at [54, 149] on input "Brand New" at bounding box center [52, 146] width 7 height 7
radio input "true"
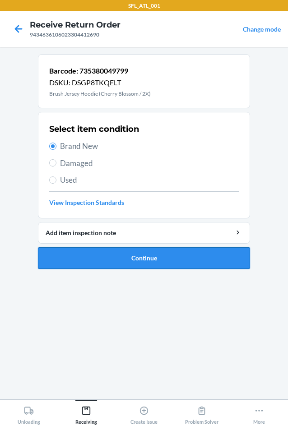
click at [130, 259] on button "Continue" at bounding box center [144, 258] width 212 height 22
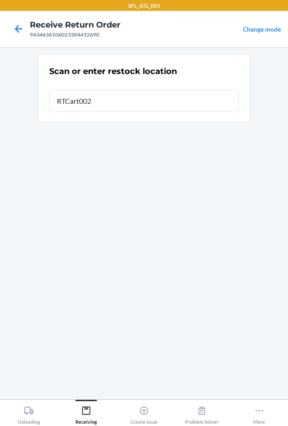
type input "RTCart002"
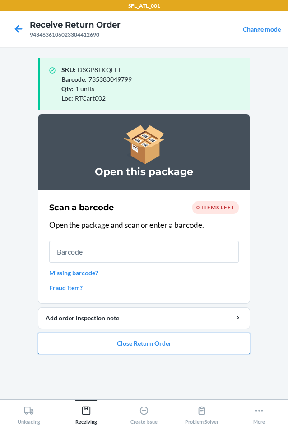
click at [137, 348] on button "Close Return Order" at bounding box center [144, 344] width 212 height 22
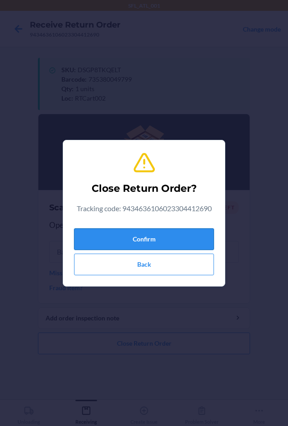
click at [138, 242] on button "Confirm" at bounding box center [144, 239] width 140 height 22
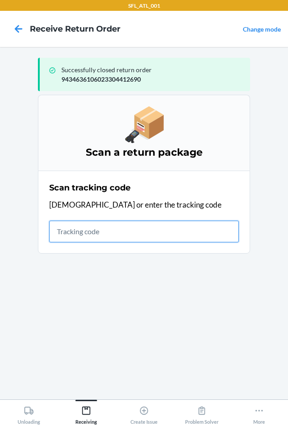
click at [74, 225] on input "text" at bounding box center [144, 232] width 190 height 22
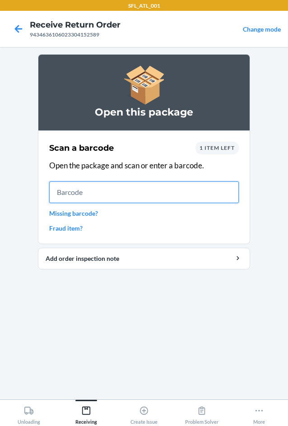
click at [84, 193] on input "text" at bounding box center [144, 192] width 190 height 22
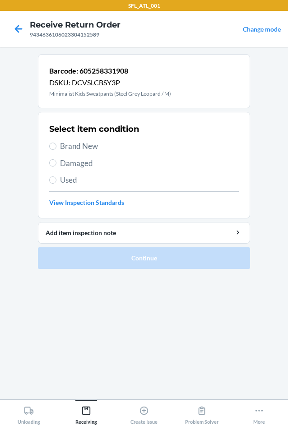
click at [84, 144] on span "Brand New" at bounding box center [149, 146] width 179 height 12
click at [56, 144] on input "Brand New" at bounding box center [52, 146] width 7 height 7
radio input "true"
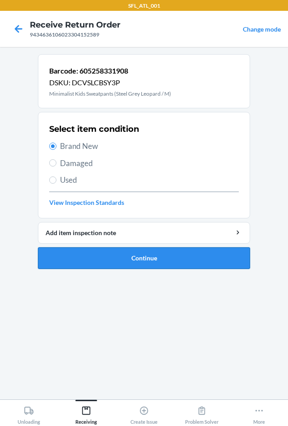
click at [136, 260] on button "Continue" at bounding box center [144, 258] width 212 height 22
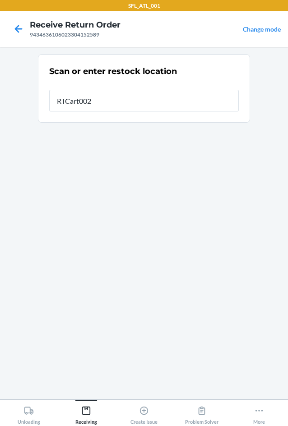
type input "RTCart002"
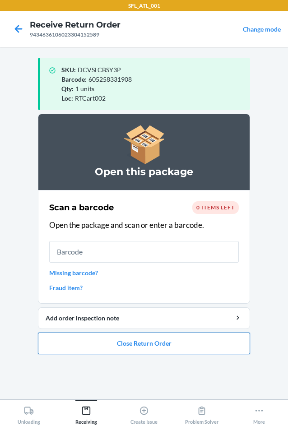
click at [108, 344] on button "Close Return Order" at bounding box center [144, 344] width 212 height 22
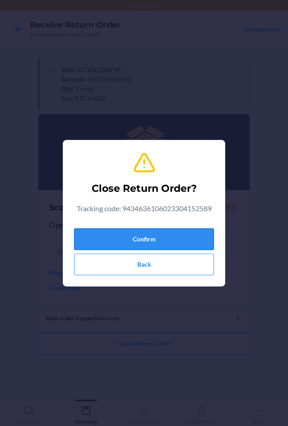
click at [126, 245] on button "Confirm" at bounding box center [144, 239] width 140 height 22
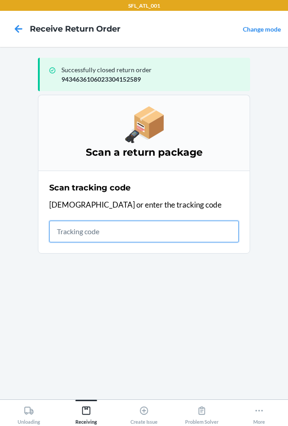
click at [108, 230] on input "text" at bounding box center [144, 232] width 190 height 22
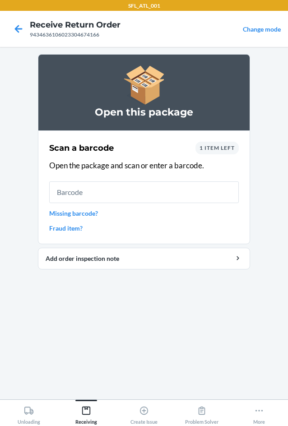
click at [100, 190] on input "text" at bounding box center [144, 192] width 190 height 22
click at [91, 216] on link "Missing barcode?" at bounding box center [144, 213] width 190 height 9
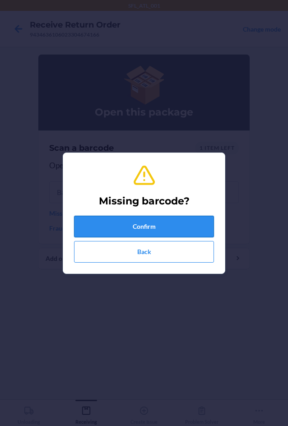
click at [94, 221] on button "Confirm" at bounding box center [144, 227] width 140 height 22
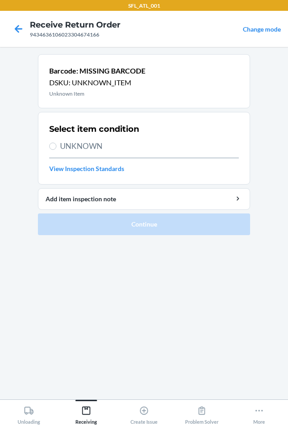
click at [65, 145] on span "UNKNOWN" at bounding box center [149, 146] width 179 height 12
click at [56, 145] on input "UNKNOWN" at bounding box center [52, 146] width 7 height 7
radio input "true"
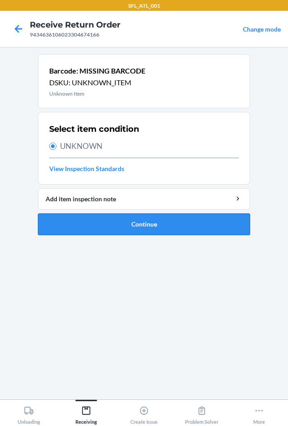
click at [112, 230] on button "Continue" at bounding box center [144, 225] width 212 height 22
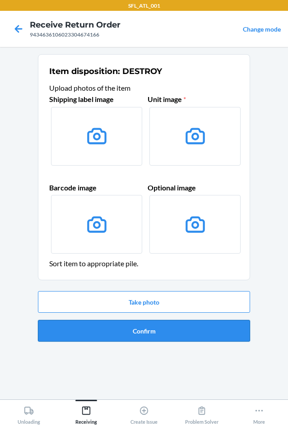
click at [155, 334] on button "Confirm" at bounding box center [144, 331] width 212 height 22
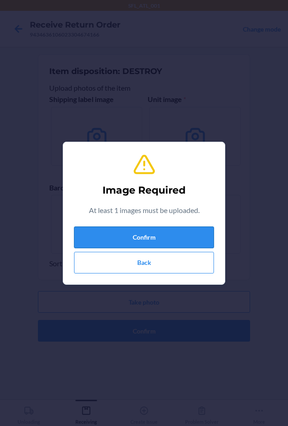
click at [150, 242] on button "Confirm" at bounding box center [144, 238] width 140 height 22
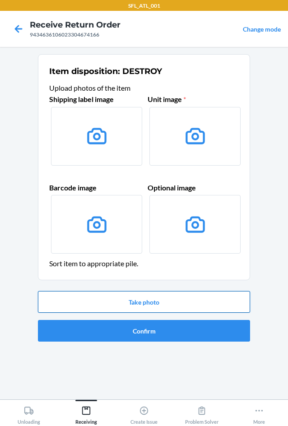
click at [158, 309] on button "Take photo" at bounding box center [144, 302] width 212 height 22
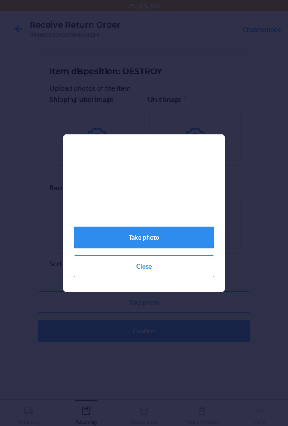
click at [157, 246] on button "Take photo" at bounding box center [144, 238] width 140 height 22
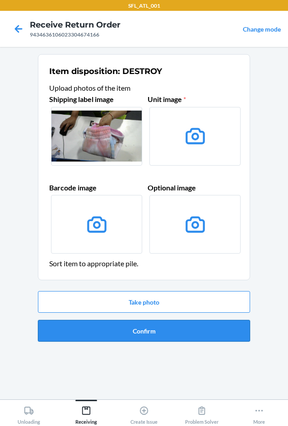
click at [157, 330] on button "Confirm" at bounding box center [144, 331] width 212 height 22
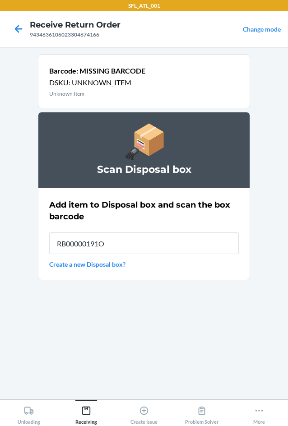
type input "RB00000191O"
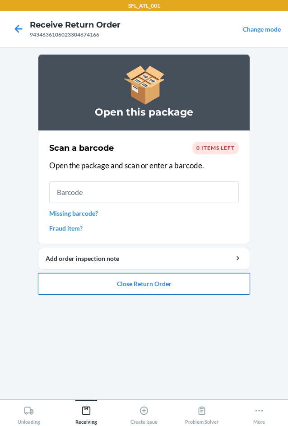
click at [133, 288] on button "Close Return Order" at bounding box center [144, 284] width 212 height 22
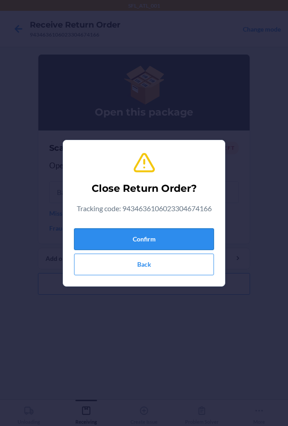
click at [142, 243] on button "Confirm" at bounding box center [144, 239] width 140 height 22
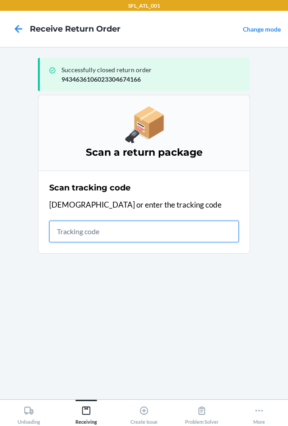
click at [90, 229] on input "text" at bounding box center [144, 232] width 190 height 22
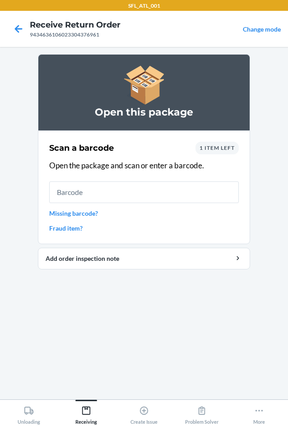
click at [116, 200] on input "text" at bounding box center [144, 192] width 190 height 22
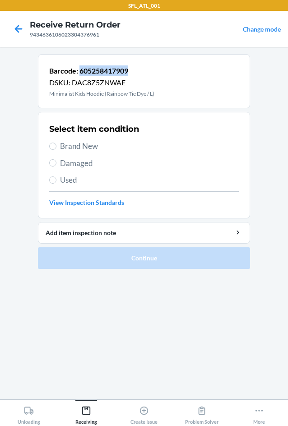
copy p "605258417909"
click at [53, 143] on input "Brand New" at bounding box center [52, 146] width 7 height 7
radio input "true"
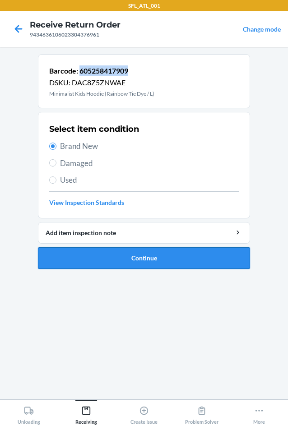
click at [137, 257] on button "Continue" at bounding box center [144, 258] width 212 height 22
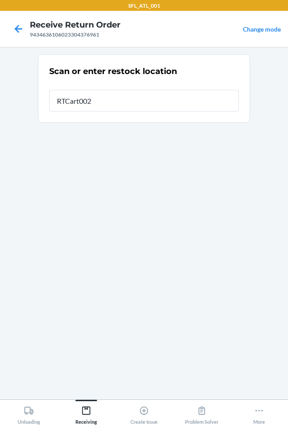
type input "RTCart002"
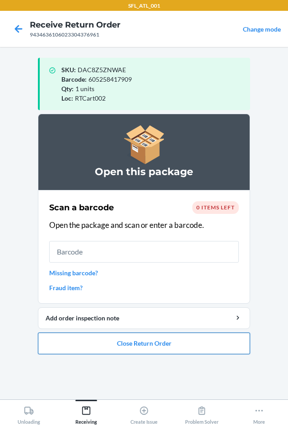
click at [143, 340] on button "Close Return Order" at bounding box center [144, 344] width 212 height 22
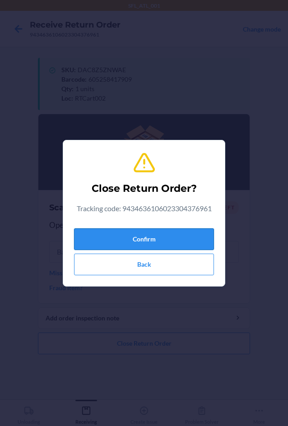
click at [151, 243] on button "Confirm" at bounding box center [144, 239] width 140 height 22
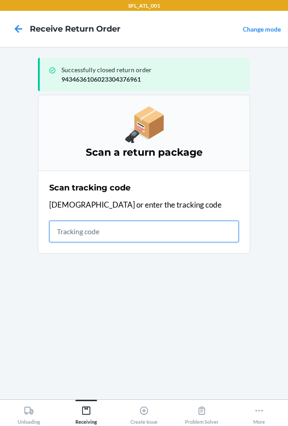
click at [99, 229] on input "text" at bounding box center [144, 232] width 190 height 22
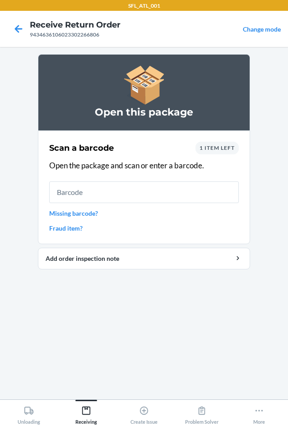
click at [108, 188] on input "text" at bounding box center [144, 192] width 190 height 22
click at [93, 215] on link "Missing barcode?" at bounding box center [144, 213] width 190 height 9
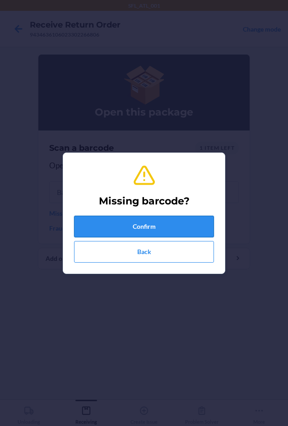
click at [102, 222] on button "Confirm" at bounding box center [144, 227] width 140 height 22
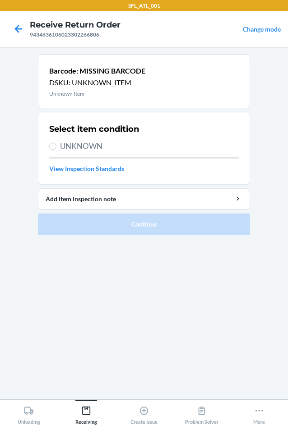
click at [96, 146] on span "UNKNOWN" at bounding box center [149, 146] width 179 height 12
click at [56, 146] on input "UNKNOWN" at bounding box center [52, 146] width 7 height 7
radio input "true"
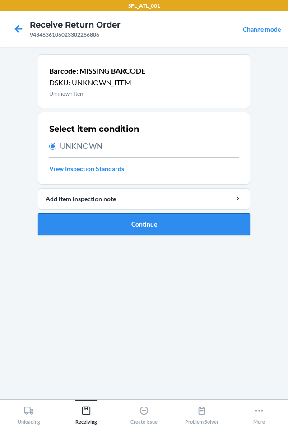
click at [137, 230] on button "Continue" at bounding box center [144, 225] width 212 height 22
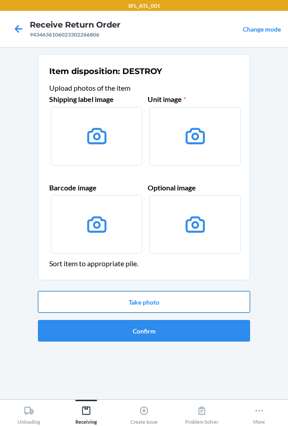
click at [160, 303] on button "Take photo" at bounding box center [144, 302] width 212 height 22
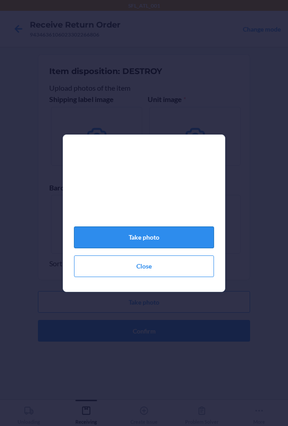
click at [156, 243] on button "Take photo" at bounding box center [144, 238] width 140 height 22
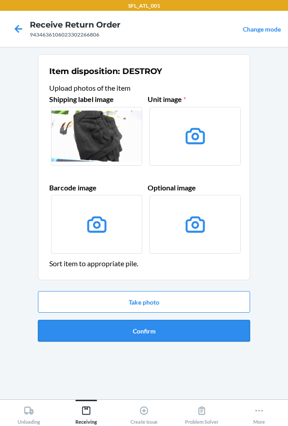
click at [146, 333] on button "Confirm" at bounding box center [144, 331] width 212 height 22
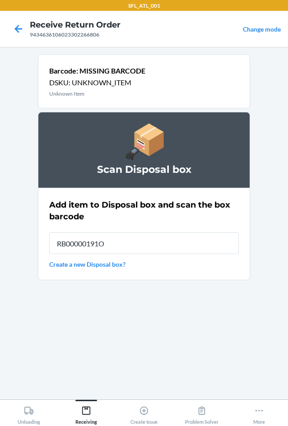
type input "RB00000191O"
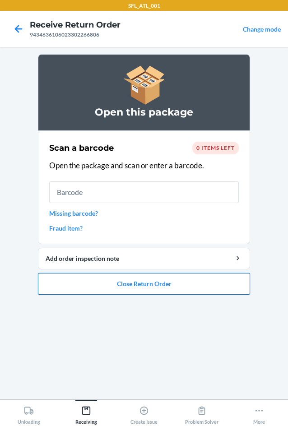
click at [139, 283] on button "Close Return Order" at bounding box center [144, 284] width 212 height 22
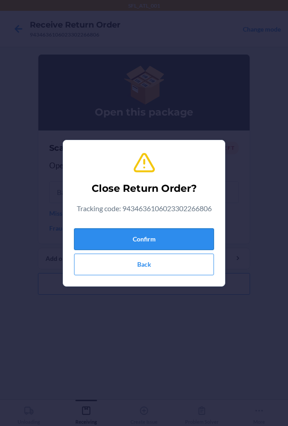
click at [149, 239] on button "Confirm" at bounding box center [144, 239] width 140 height 22
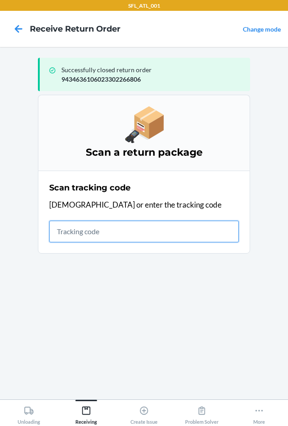
click at [84, 229] on input "text" at bounding box center [144, 232] width 190 height 22
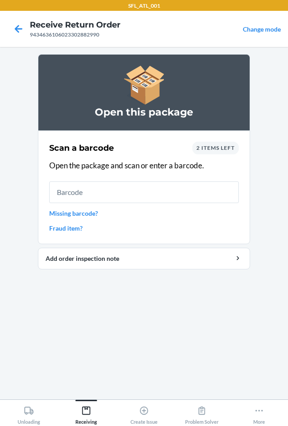
click at [93, 190] on input "text" at bounding box center [144, 192] width 190 height 22
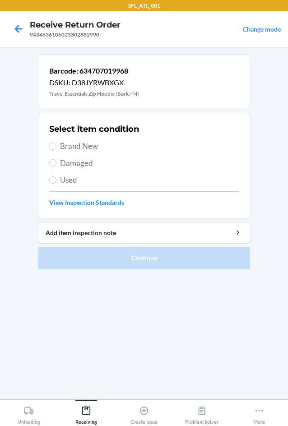
click at [55, 149] on label "Brand New" at bounding box center [144, 146] width 190 height 12
click at [55, 149] on input "Brand New" at bounding box center [52, 146] width 7 height 7
radio input "true"
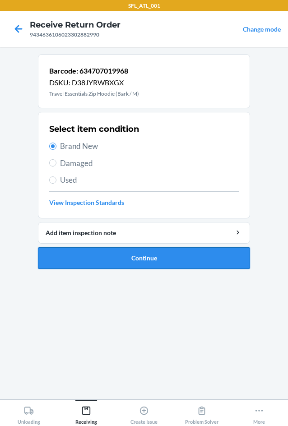
click at [142, 255] on button "Continue" at bounding box center [144, 258] width 212 height 22
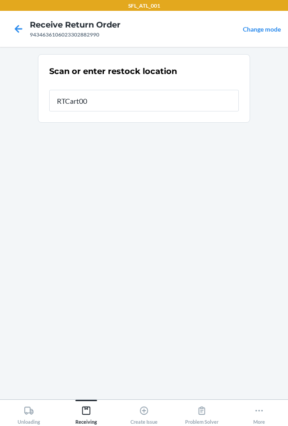
type input "RTCart002"
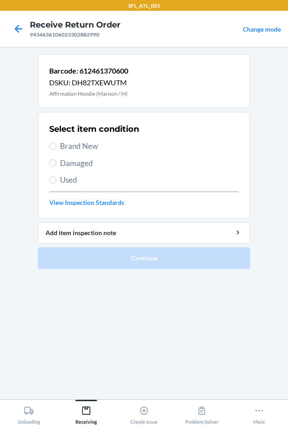
click at [56, 149] on label "Brand New" at bounding box center [144, 146] width 190 height 12
click at [56, 149] on input "Brand New" at bounding box center [52, 146] width 7 height 7
radio input "true"
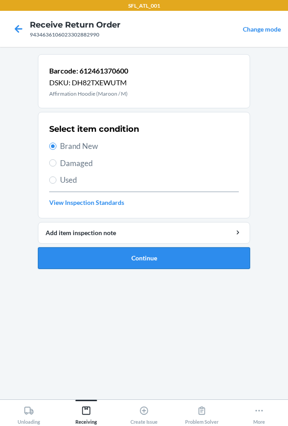
click at [119, 263] on button "Continue" at bounding box center [144, 258] width 212 height 22
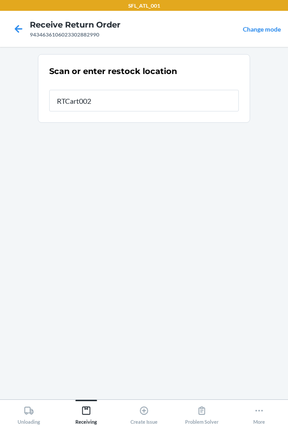
type input "RTCart002"
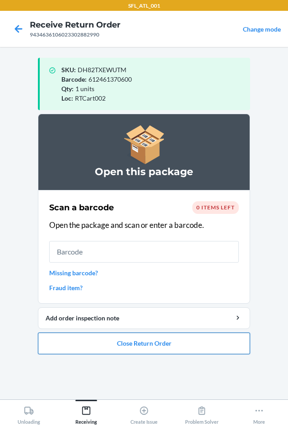
click at [144, 343] on button "Close Return Order" at bounding box center [144, 344] width 212 height 22
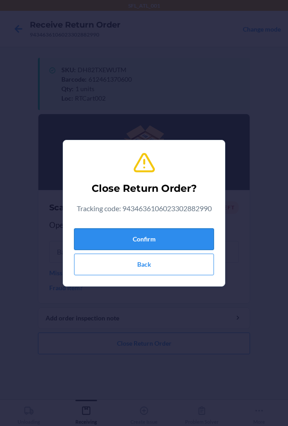
click at [126, 241] on button "Confirm" at bounding box center [144, 239] width 140 height 22
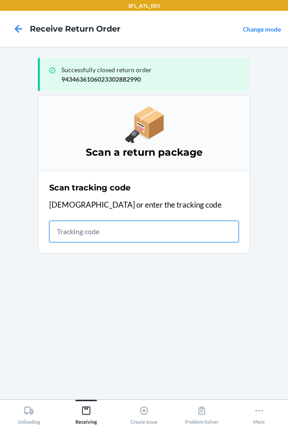
click at [112, 229] on input "text" at bounding box center [144, 232] width 190 height 22
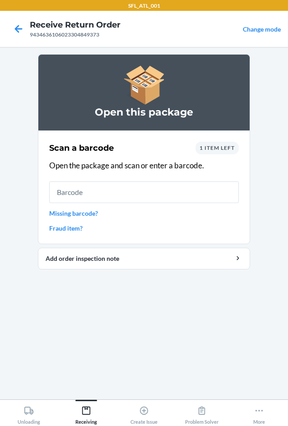
click at [143, 192] on input "text" at bounding box center [144, 192] width 190 height 22
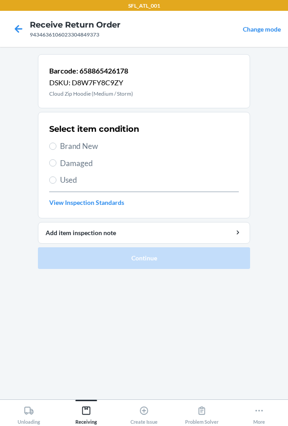
click at [93, 151] on span "Brand New" at bounding box center [149, 146] width 179 height 12
click at [56, 150] on input "Brand New" at bounding box center [52, 146] width 7 height 7
radio input "true"
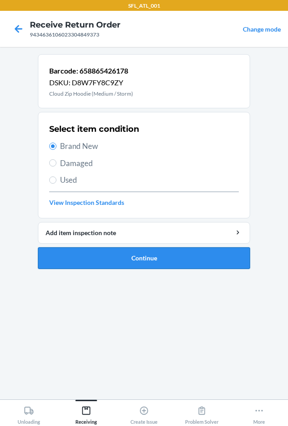
click at [149, 257] on button "Continue" at bounding box center [144, 258] width 212 height 22
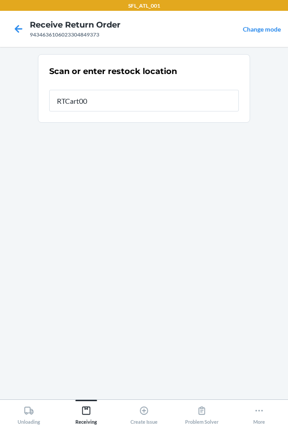
type input "RTCart002"
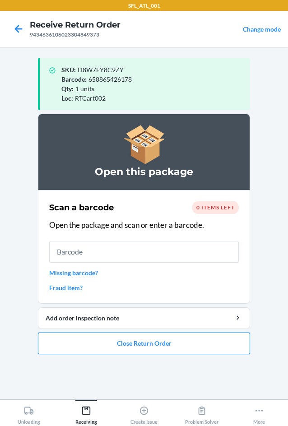
click at [126, 345] on button "Close Return Order" at bounding box center [144, 344] width 212 height 22
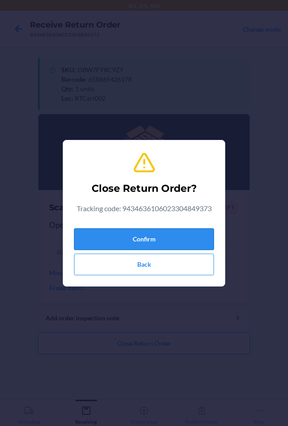
click at [123, 242] on button "Confirm" at bounding box center [144, 239] width 140 height 22
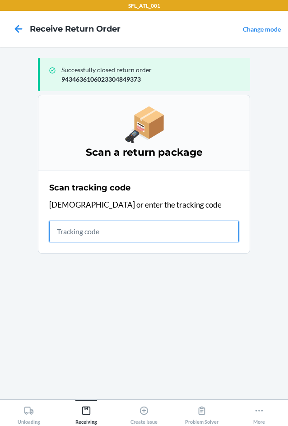
click at [132, 233] on input "text" at bounding box center [144, 232] width 190 height 22
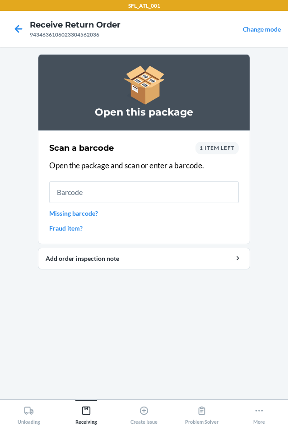
click at [125, 196] on input "text" at bounding box center [144, 192] width 190 height 22
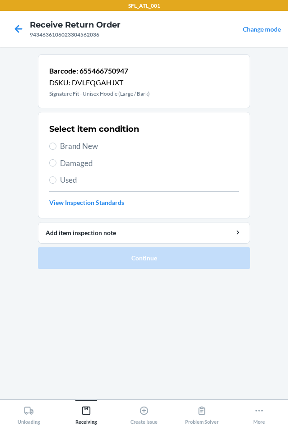
click at [62, 146] on span "Brand New" at bounding box center [149, 146] width 179 height 12
click at [56, 146] on input "Brand New" at bounding box center [52, 146] width 7 height 7
radio input "true"
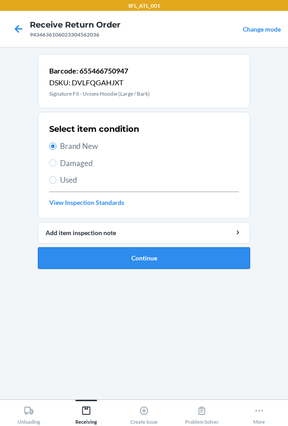
click at [134, 259] on button "Continue" at bounding box center [144, 258] width 212 height 22
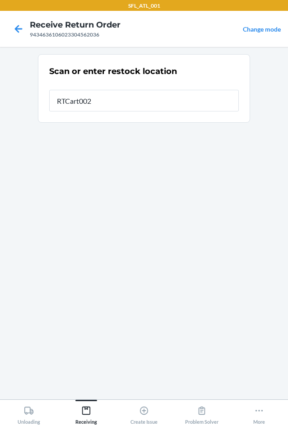
type input "RTCart002"
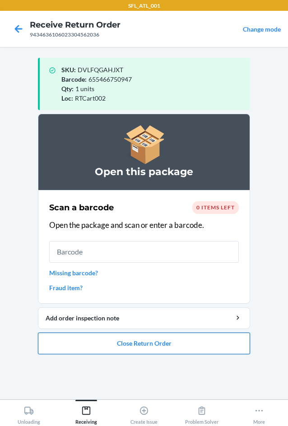
click at [161, 344] on button "Close Return Order" at bounding box center [144, 344] width 212 height 22
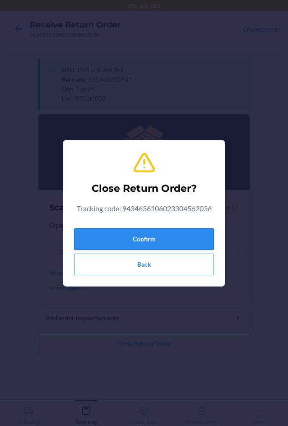
click at [188, 239] on button "Confirm" at bounding box center [144, 239] width 140 height 22
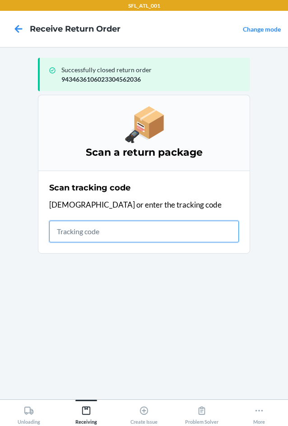
click at [106, 231] on input "text" at bounding box center [144, 232] width 190 height 22
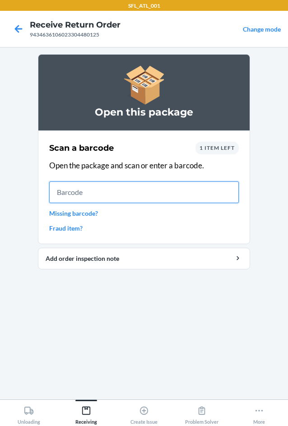
click at [82, 190] on input "text" at bounding box center [144, 192] width 190 height 22
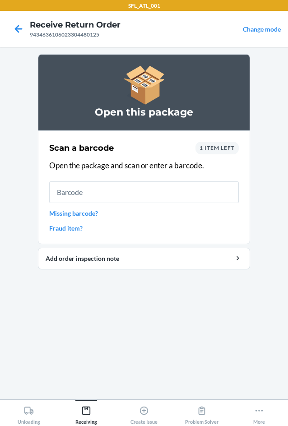
click at [61, 214] on link "Missing barcode?" at bounding box center [144, 213] width 190 height 9
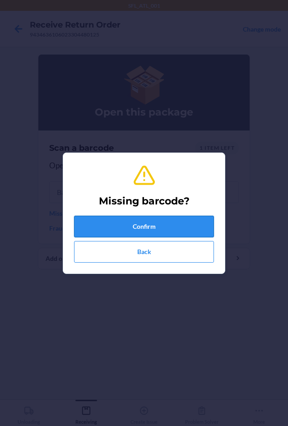
click at [111, 227] on button "Confirm" at bounding box center [144, 227] width 140 height 22
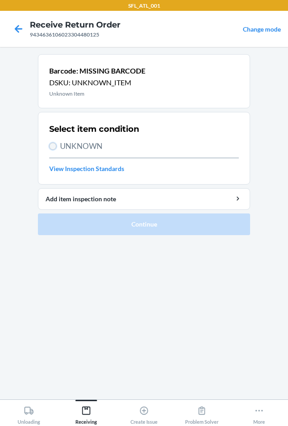
click at [53, 144] on input "UNKNOWN" at bounding box center [52, 146] width 7 height 7
radio input "true"
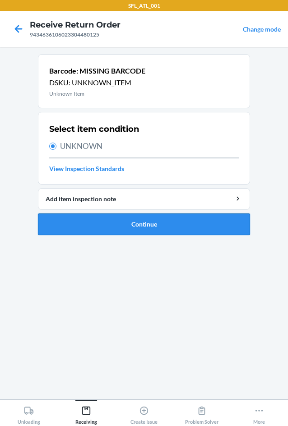
click at [120, 229] on button "Continue" at bounding box center [144, 225] width 212 height 22
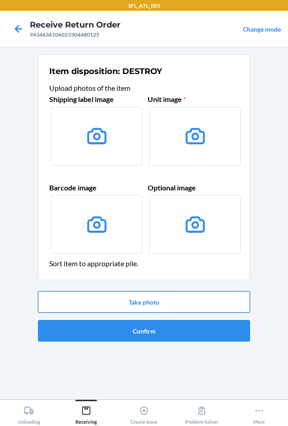
click at [152, 302] on button "Take photo" at bounding box center [144, 302] width 212 height 22
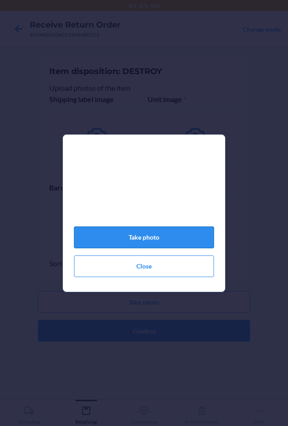
click at [149, 243] on button "Take photo" at bounding box center [144, 238] width 140 height 22
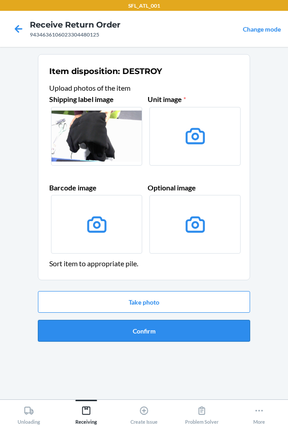
click at [154, 334] on button "Confirm" at bounding box center [144, 331] width 212 height 22
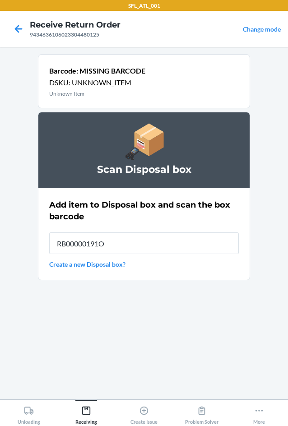
type input "RB00000191O"
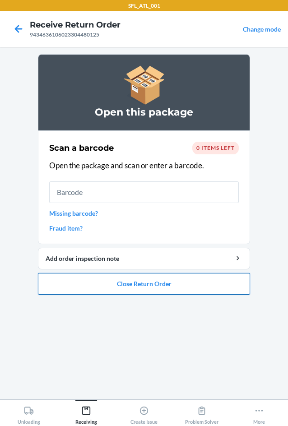
click at [144, 285] on button "Close Return Order" at bounding box center [144, 284] width 212 height 22
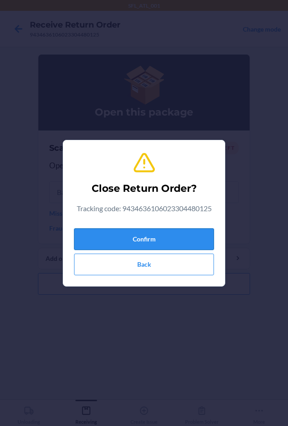
click at [140, 237] on button "Confirm" at bounding box center [144, 239] width 140 height 22
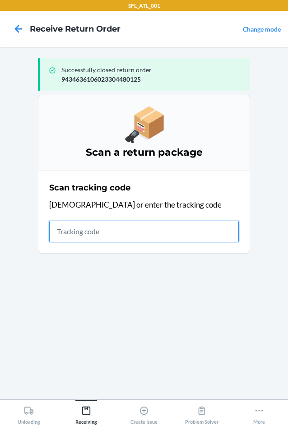
click at [71, 228] on input "text" at bounding box center [144, 232] width 190 height 22
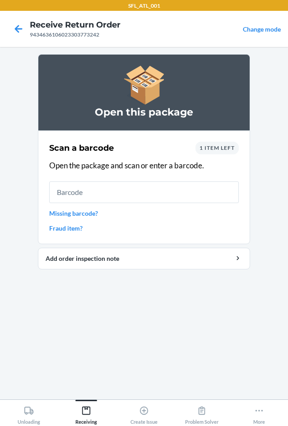
click at [115, 188] on input "text" at bounding box center [144, 192] width 190 height 22
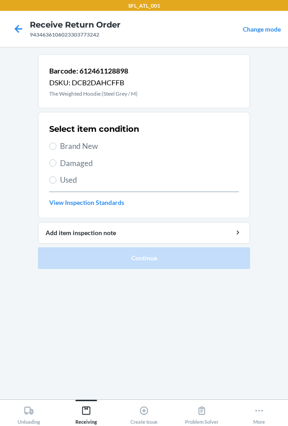
click at [87, 146] on span "Brand New" at bounding box center [149, 146] width 179 height 12
click at [56, 146] on input "Brand New" at bounding box center [52, 146] width 7 height 7
radio input "true"
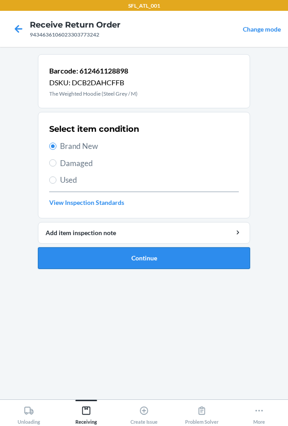
click at [149, 257] on button "Continue" at bounding box center [144, 258] width 212 height 22
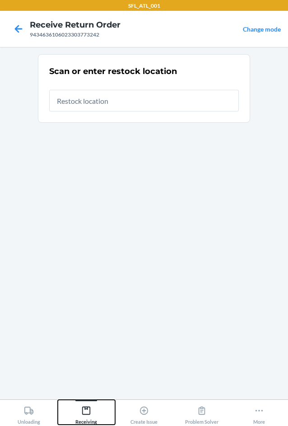
click at [85, 413] on icon at bounding box center [86, 411] width 10 height 10
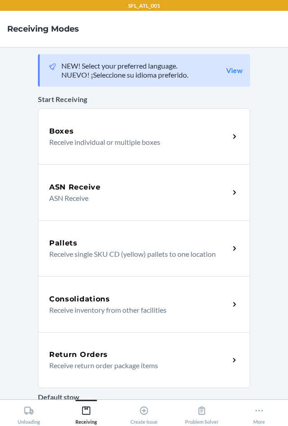
click at [98, 359] on h5 "Return Orders" at bounding box center [78, 354] width 59 height 11
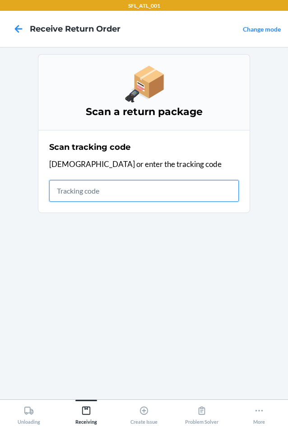
click at [106, 189] on input "text" at bounding box center [144, 191] width 190 height 22
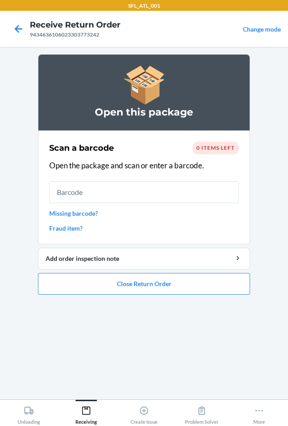
click at [114, 190] on input "text" at bounding box center [144, 192] width 190 height 22
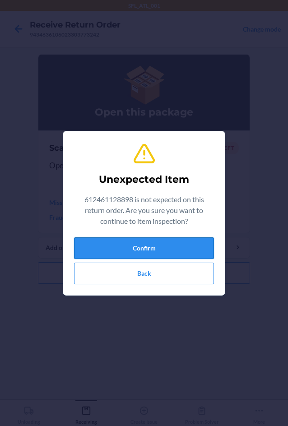
click at [120, 245] on button "Confirm" at bounding box center [144, 248] width 140 height 22
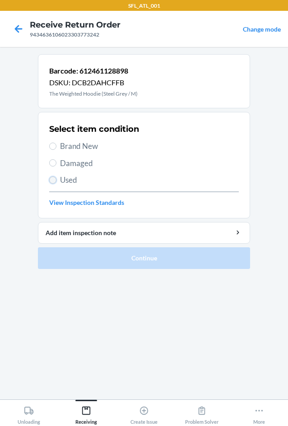
click at [55, 181] on input "Used" at bounding box center [52, 179] width 7 height 7
radio input "true"
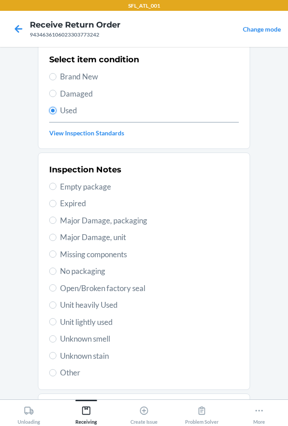
scroll to position [118, 0]
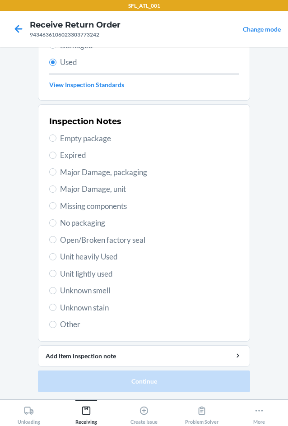
click at [86, 255] on span "Unit heavily Used" at bounding box center [149, 257] width 179 height 12
click at [56, 255] on input "Unit heavily Used" at bounding box center [52, 256] width 7 height 7
radio input "true"
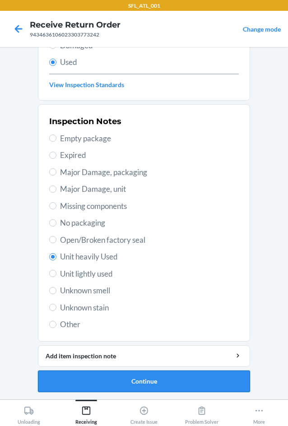
click at [130, 377] on button "Continue" at bounding box center [144, 382] width 212 height 22
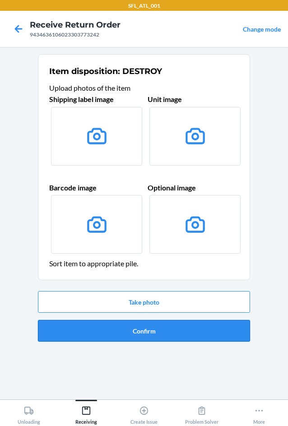
click at [148, 330] on button "Confirm" at bounding box center [144, 331] width 212 height 22
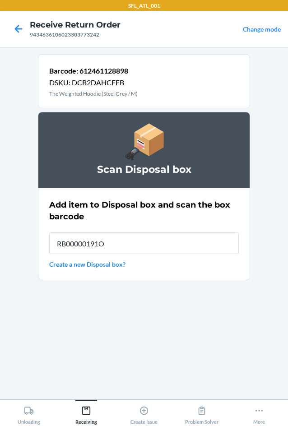
type input "RB00000191O"
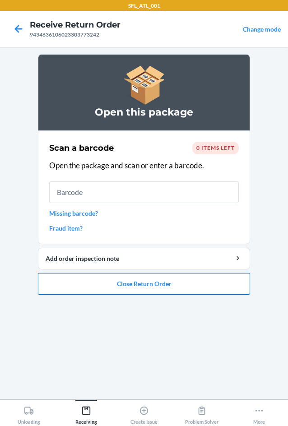
click at [142, 286] on button "Close Return Order" at bounding box center [144, 284] width 212 height 22
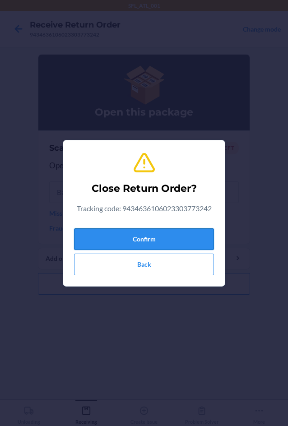
click at [138, 239] on button "Confirm" at bounding box center [144, 239] width 140 height 22
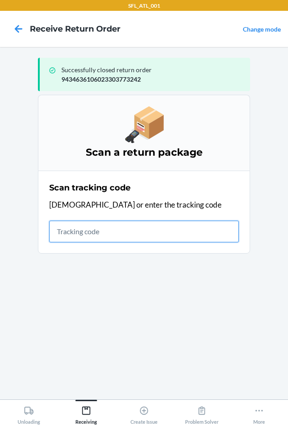
click at [102, 238] on input "text" at bounding box center [144, 232] width 190 height 22
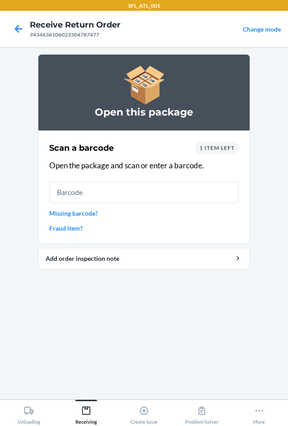
click at [156, 191] on input "text" at bounding box center [144, 192] width 190 height 22
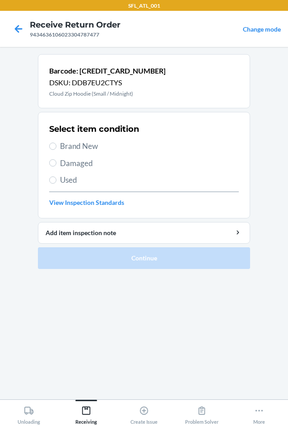
click at [84, 146] on span "Brand New" at bounding box center [149, 146] width 179 height 12
click at [56, 146] on input "Brand New" at bounding box center [52, 146] width 7 height 7
radio input "true"
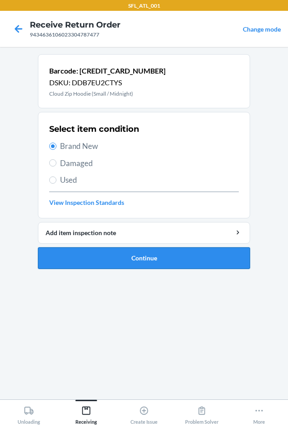
click at [133, 254] on button "Continue" at bounding box center [144, 258] width 212 height 22
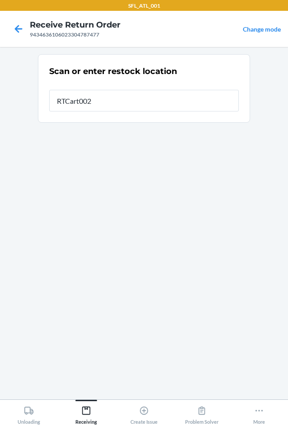
type input "RTCart002"
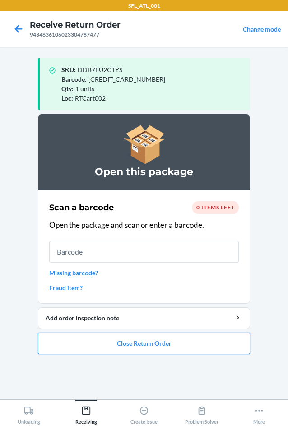
click at [149, 344] on button "Close Return Order" at bounding box center [144, 344] width 212 height 22
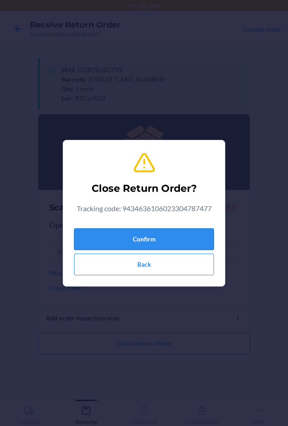
click at [156, 240] on button "Confirm" at bounding box center [144, 239] width 140 height 22
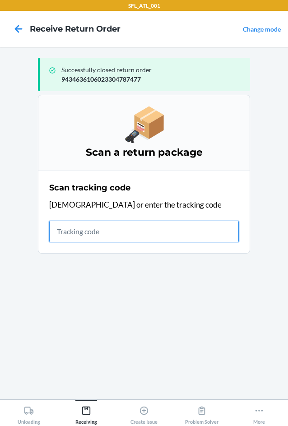
click at [117, 232] on input "text" at bounding box center [144, 232] width 190 height 22
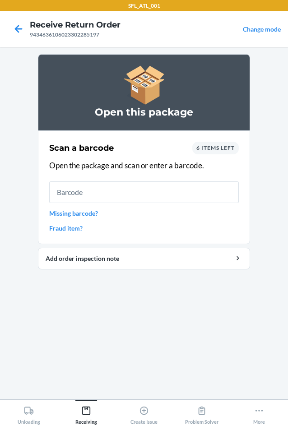
click at [138, 188] on input "text" at bounding box center [144, 192] width 190 height 22
click at [122, 191] on input "text" at bounding box center [144, 192] width 190 height 22
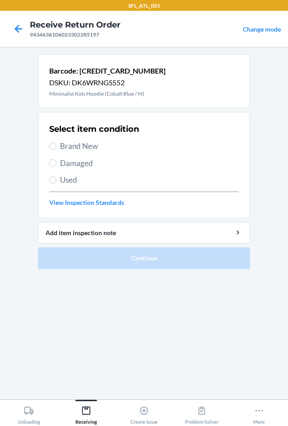
click at [65, 146] on span "Brand New" at bounding box center [149, 146] width 179 height 12
click at [56, 146] on input "Brand New" at bounding box center [52, 146] width 7 height 7
radio input "true"
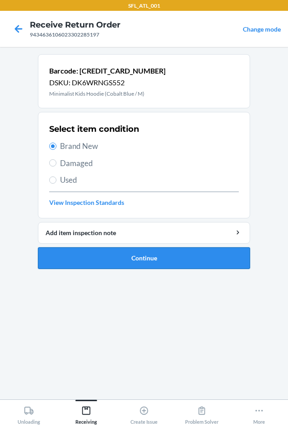
click at [131, 256] on button "Continue" at bounding box center [144, 258] width 212 height 22
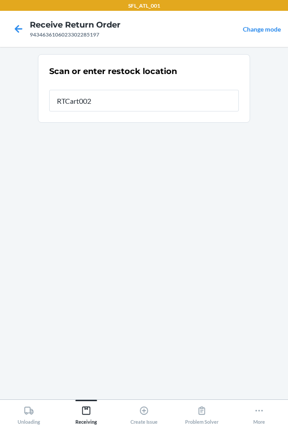
type input "RTCart002"
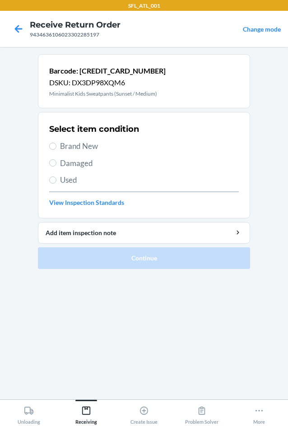
click at [66, 144] on span "Brand New" at bounding box center [149, 146] width 179 height 12
click at [56, 144] on input "Brand New" at bounding box center [52, 146] width 7 height 7
radio input "true"
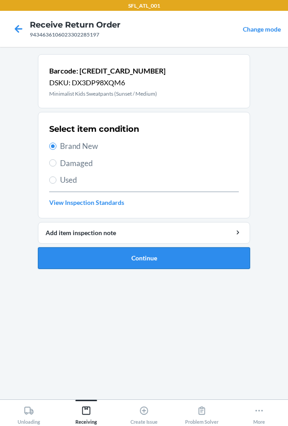
click at [142, 258] on button "Continue" at bounding box center [144, 258] width 212 height 22
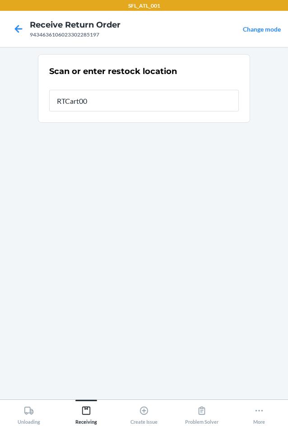
type input "RTCart002"
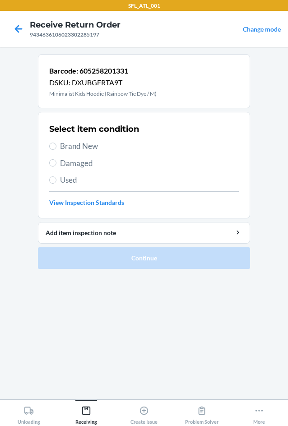
click at [76, 145] on span "Brand New" at bounding box center [149, 146] width 179 height 12
click at [56, 145] on input "Brand New" at bounding box center [52, 146] width 7 height 7
radio input "true"
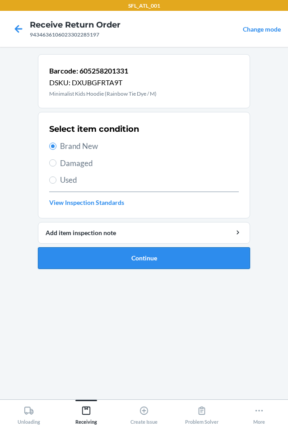
click at [114, 258] on button "Continue" at bounding box center [144, 258] width 212 height 22
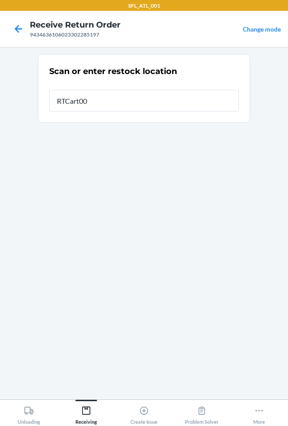
type input "RTCart002"
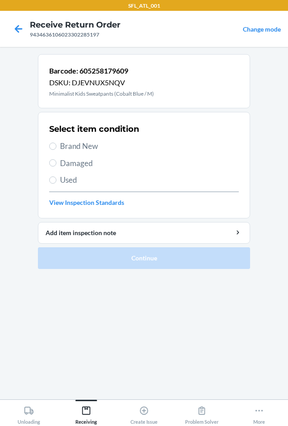
click at [77, 146] on span "Brand New" at bounding box center [149, 146] width 179 height 12
click at [56, 146] on input "Brand New" at bounding box center [52, 146] width 7 height 7
radio input "true"
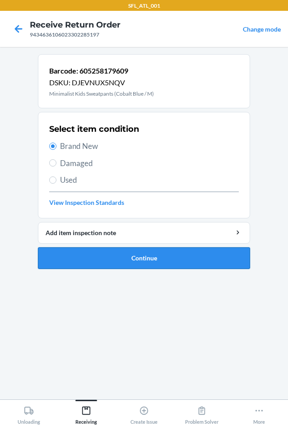
click at [110, 261] on button "Continue" at bounding box center [144, 258] width 212 height 22
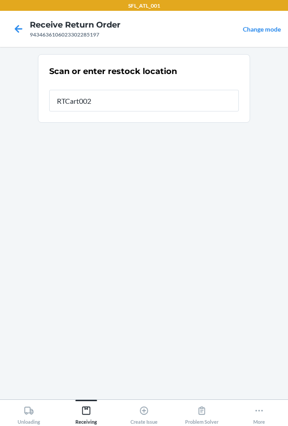
type input "RTCart002"
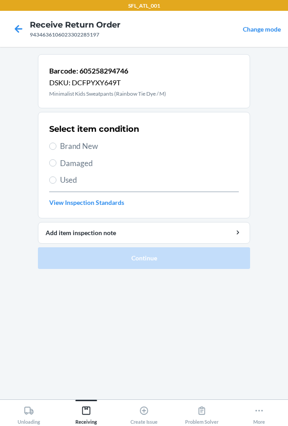
click at [75, 151] on span "Brand New" at bounding box center [149, 146] width 179 height 12
click at [56, 150] on input "Brand New" at bounding box center [52, 146] width 7 height 7
radio input "true"
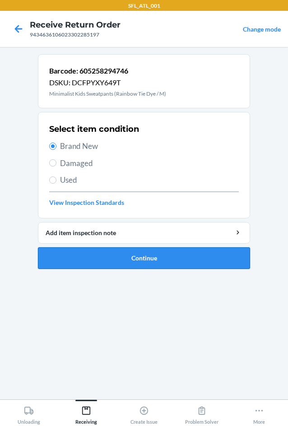
click at [121, 255] on button "Continue" at bounding box center [144, 258] width 212 height 22
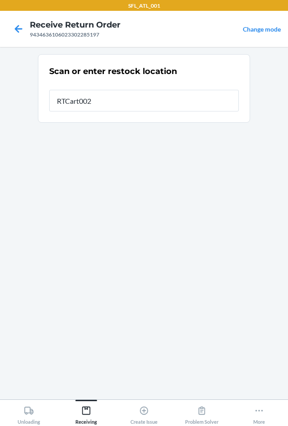
type input "RTCart002"
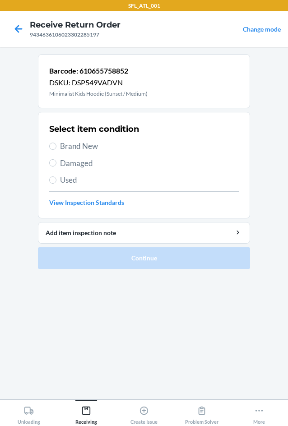
click at [61, 146] on span "Brand New" at bounding box center [149, 146] width 179 height 12
click at [56, 146] on input "Brand New" at bounding box center [52, 146] width 7 height 7
radio input "true"
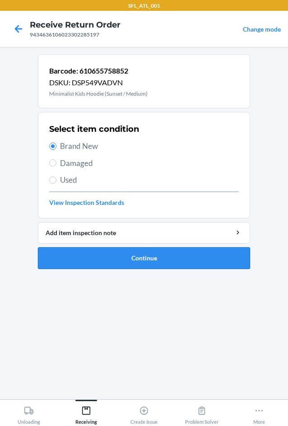
click at [141, 261] on button "Continue" at bounding box center [144, 258] width 212 height 22
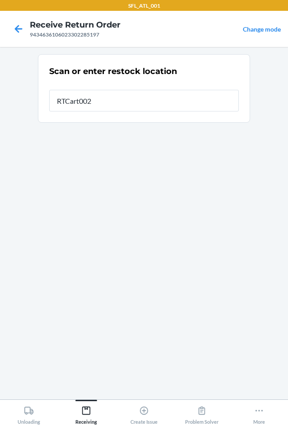
type input "RTCart002"
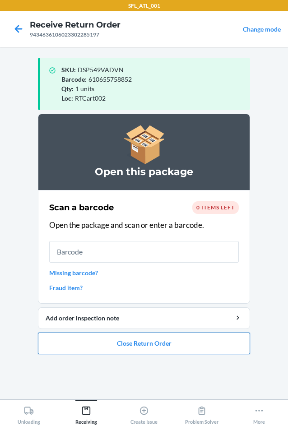
click at [139, 346] on button "Close Return Order" at bounding box center [144, 344] width 212 height 22
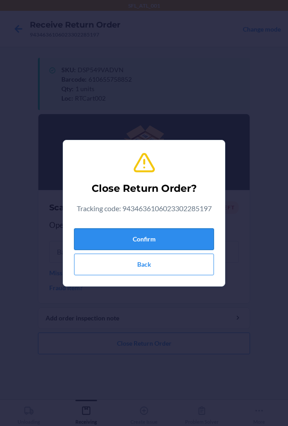
click at [169, 235] on button "Confirm" at bounding box center [144, 239] width 140 height 22
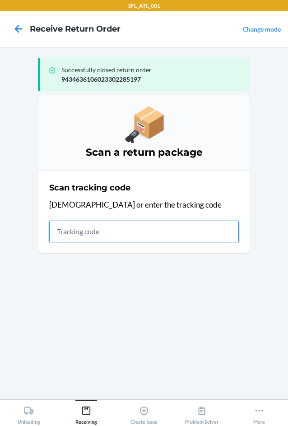
click at [79, 231] on input "text" at bounding box center [144, 232] width 190 height 22
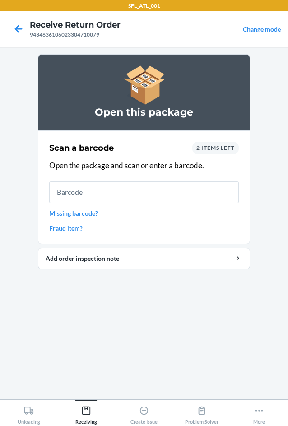
click at [105, 188] on input "text" at bounding box center [144, 192] width 190 height 22
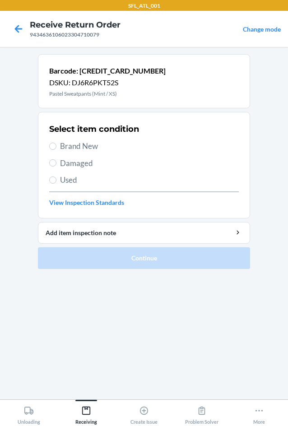
click at [89, 151] on span "Brand New" at bounding box center [149, 146] width 179 height 12
click at [56, 150] on input "Brand New" at bounding box center [52, 146] width 7 height 7
radio input "true"
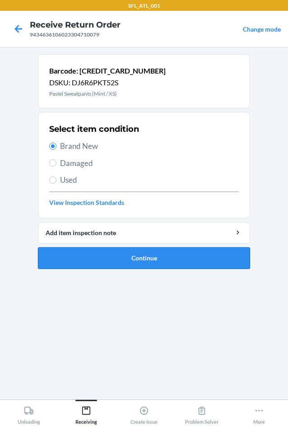
click at [121, 254] on button "Continue" at bounding box center [144, 258] width 212 height 22
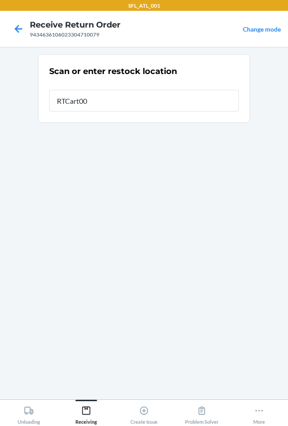
type input "RTCart002"
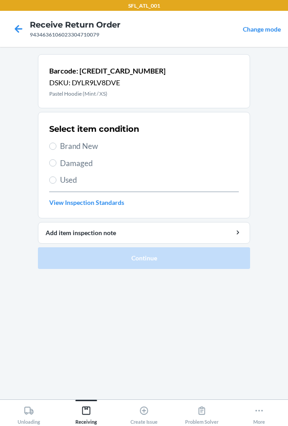
click at [64, 148] on span "Brand New" at bounding box center [149, 146] width 179 height 12
click at [56, 148] on input "Brand New" at bounding box center [52, 146] width 7 height 7
radio input "true"
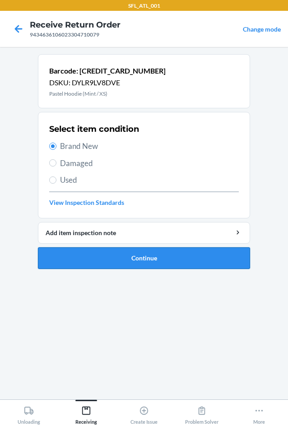
click at [144, 260] on button "Continue" at bounding box center [144, 258] width 212 height 22
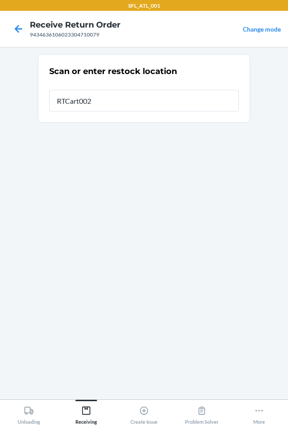
type input "RTCart002"
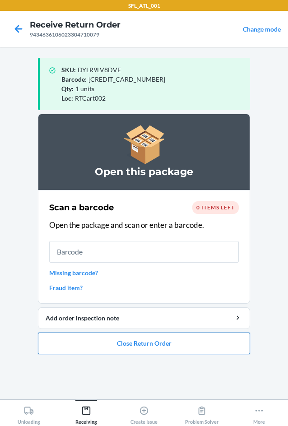
click at [146, 347] on button "Close Return Order" at bounding box center [144, 344] width 212 height 22
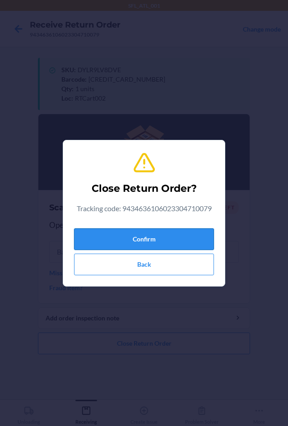
click at [154, 240] on button "Confirm" at bounding box center [144, 239] width 140 height 22
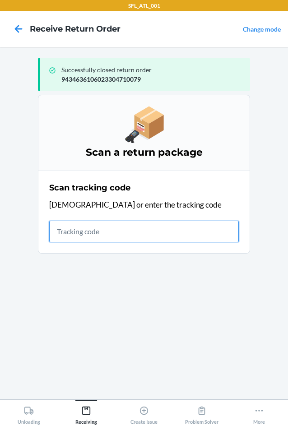
click at [77, 232] on input "text" at bounding box center [144, 232] width 190 height 22
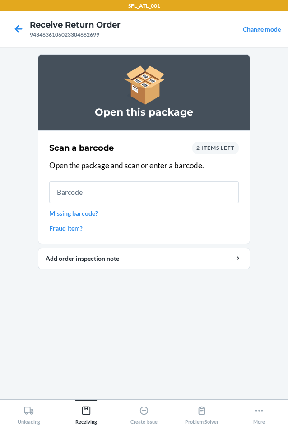
click at [107, 198] on input "text" at bounding box center [144, 192] width 190 height 22
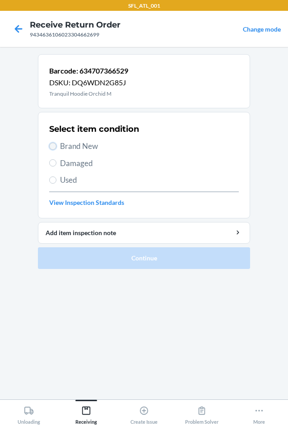
click at [51, 148] on input "Brand New" at bounding box center [52, 146] width 7 height 7
radio input "true"
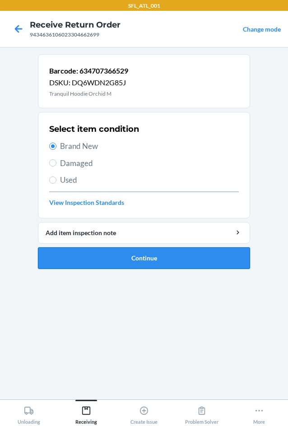
click at [120, 261] on button "Continue" at bounding box center [144, 258] width 212 height 22
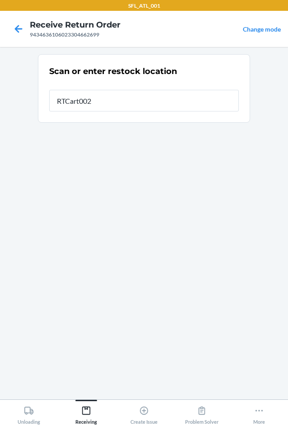
type input "RTCart002"
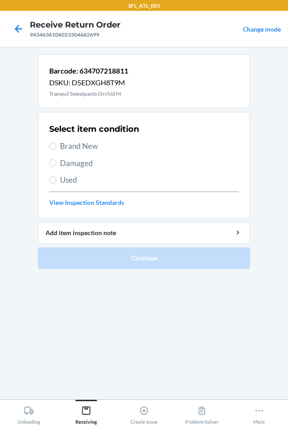
click at [58, 144] on label "Brand New" at bounding box center [144, 146] width 190 height 12
click at [56, 144] on input "Brand New" at bounding box center [52, 146] width 7 height 7
radio input "true"
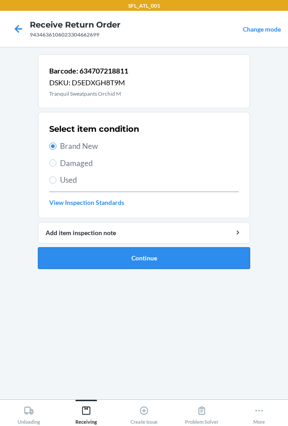
click at [128, 255] on button "Continue" at bounding box center [144, 258] width 212 height 22
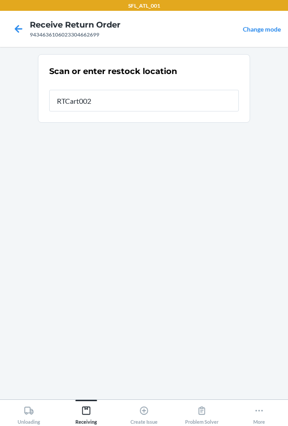
type input "RTCart002"
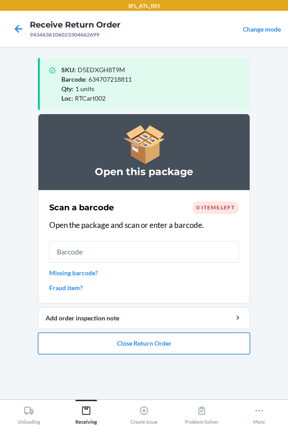
click at [119, 346] on button "Close Return Order" at bounding box center [144, 344] width 212 height 22
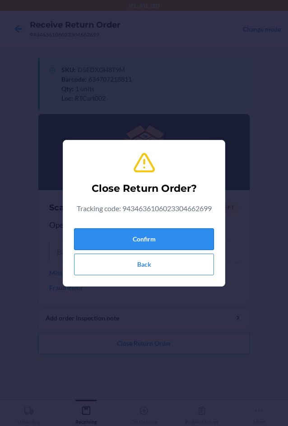
click at [178, 240] on button "Confirm" at bounding box center [144, 239] width 140 height 22
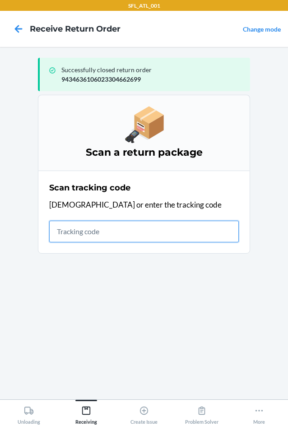
click at [107, 232] on input "text" at bounding box center [144, 232] width 190 height 22
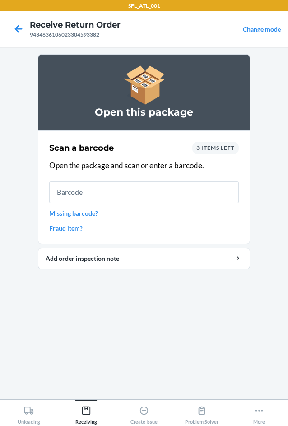
click at [131, 192] on input "text" at bounding box center [144, 192] width 190 height 22
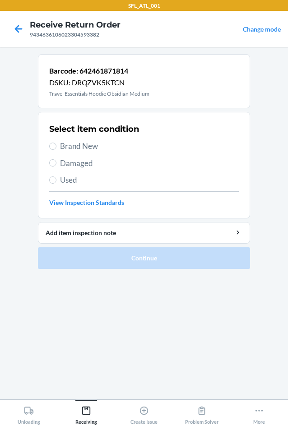
click at [63, 143] on span "Brand New" at bounding box center [149, 146] width 179 height 12
click at [56, 143] on input "Brand New" at bounding box center [52, 146] width 7 height 7
radio input "true"
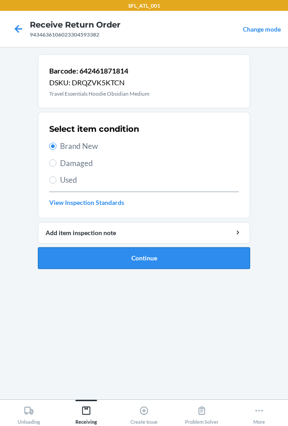
click at [123, 254] on button "Continue" at bounding box center [144, 258] width 212 height 22
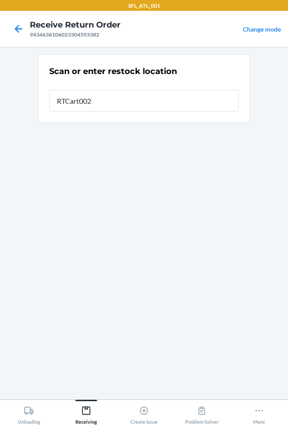
type input "RTCart002"
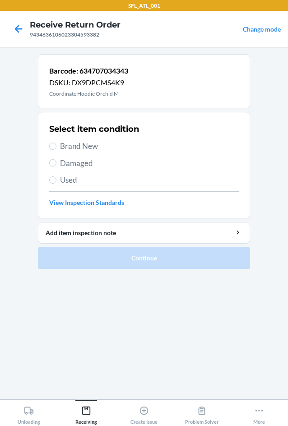
click at [61, 147] on span "Brand New" at bounding box center [149, 146] width 179 height 12
click at [56, 147] on input "Brand New" at bounding box center [52, 146] width 7 height 7
radio input "true"
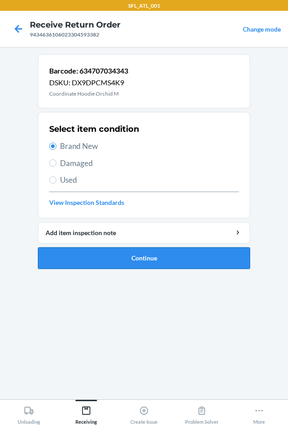
click at [123, 259] on button "Continue" at bounding box center [144, 258] width 212 height 22
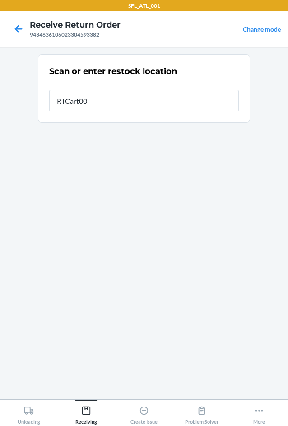
type input "RTCart002"
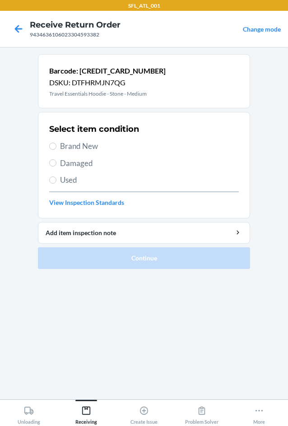
click at [74, 141] on span "Brand New" at bounding box center [149, 146] width 179 height 12
click at [56, 143] on input "Brand New" at bounding box center [52, 146] width 7 height 7
radio input "true"
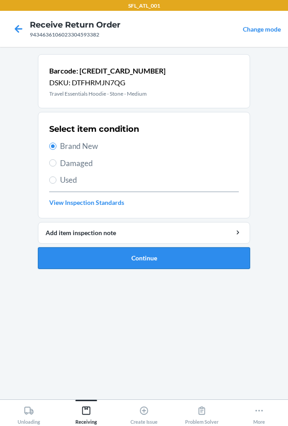
click at [118, 260] on button "Continue" at bounding box center [144, 258] width 212 height 22
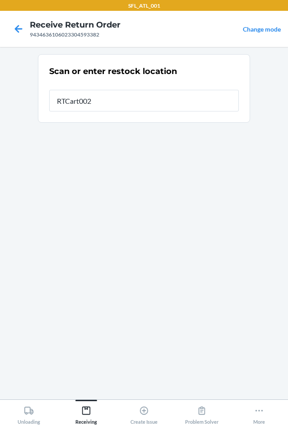
type input "RTCart002"
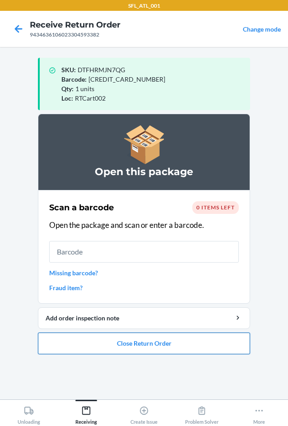
click at [133, 345] on button "Close Return Order" at bounding box center [144, 344] width 212 height 22
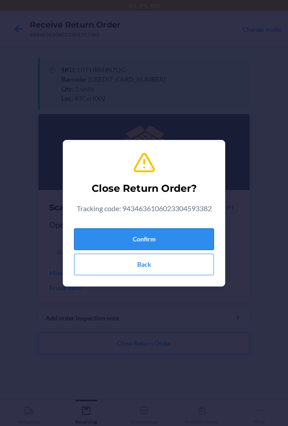
click at [152, 240] on button "Confirm" at bounding box center [144, 239] width 140 height 22
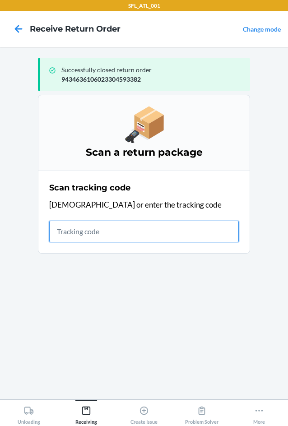
click at [143, 232] on input "text" at bounding box center [144, 232] width 190 height 22
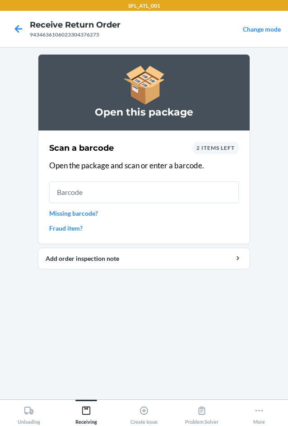
click at [178, 201] on input "text" at bounding box center [144, 192] width 190 height 22
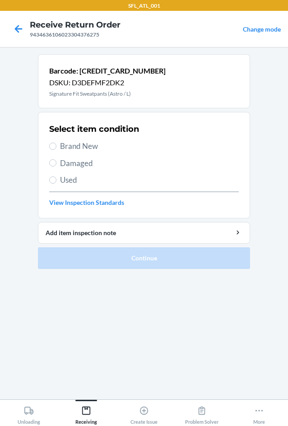
click at [57, 144] on label "Brand New" at bounding box center [144, 146] width 190 height 12
click at [56, 144] on input "Brand New" at bounding box center [52, 146] width 7 height 7
radio input "true"
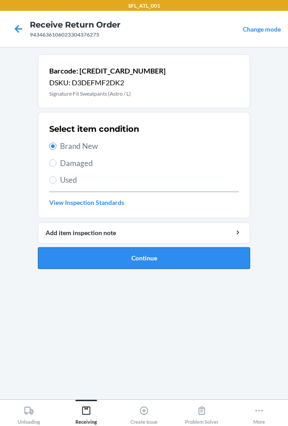
click at [150, 258] on button "Continue" at bounding box center [144, 258] width 212 height 22
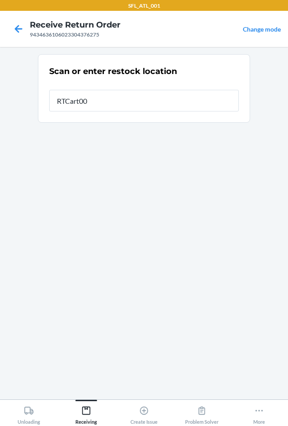
type input "RTCart002"
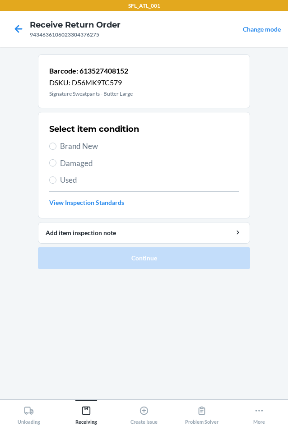
click at [90, 147] on span "Brand New" at bounding box center [149, 146] width 179 height 12
click at [56, 147] on input "Brand New" at bounding box center [52, 146] width 7 height 7
radio input "true"
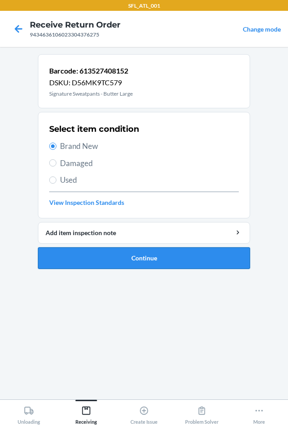
click at [131, 262] on button "Continue" at bounding box center [144, 258] width 212 height 22
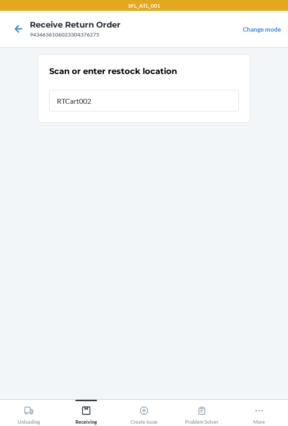
type input "RTCart002"
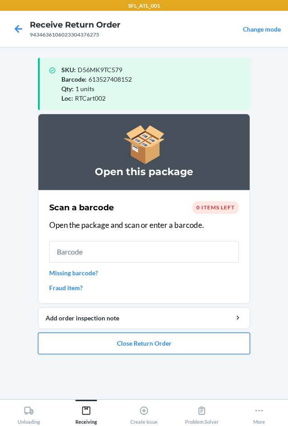
click at [161, 344] on button "Close Return Order" at bounding box center [144, 344] width 212 height 22
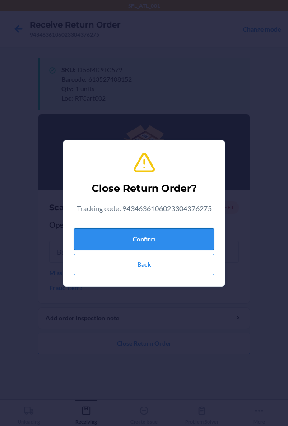
click at [162, 242] on button "Confirm" at bounding box center [144, 239] width 140 height 22
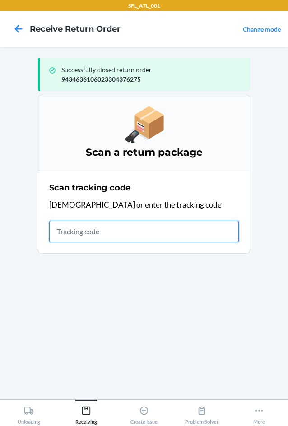
click at [82, 230] on input "text" at bounding box center [144, 232] width 190 height 22
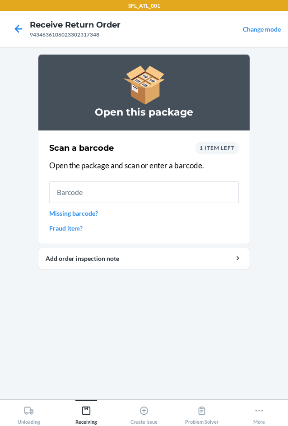
click at [138, 196] on input "text" at bounding box center [144, 192] width 190 height 22
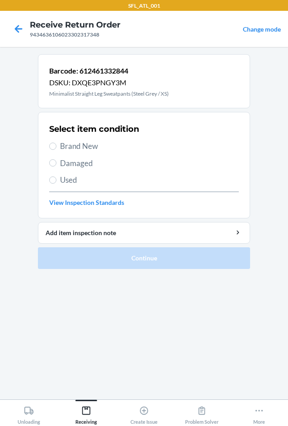
click at [78, 149] on span "Brand New" at bounding box center [149, 146] width 179 height 12
click at [56, 149] on input "Brand New" at bounding box center [52, 146] width 7 height 7
radio input "true"
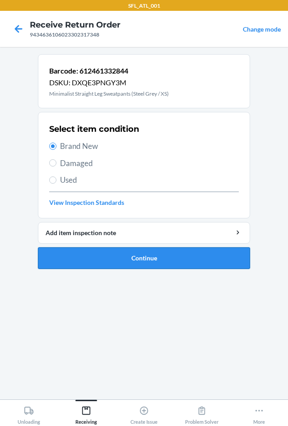
click at [125, 262] on button "Continue" at bounding box center [144, 258] width 212 height 22
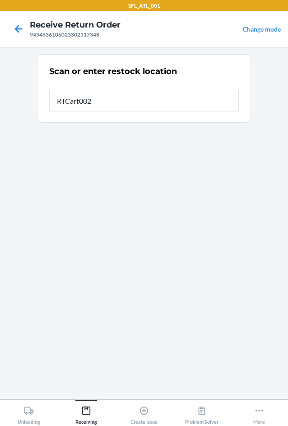
type input "RTCart002"
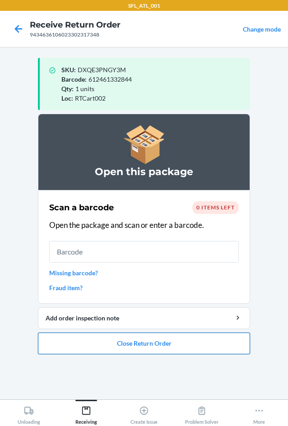
click at [152, 342] on button "Close Return Order" at bounding box center [144, 344] width 212 height 22
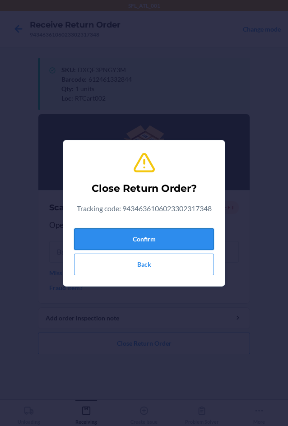
click at [150, 231] on button "Confirm" at bounding box center [144, 239] width 140 height 22
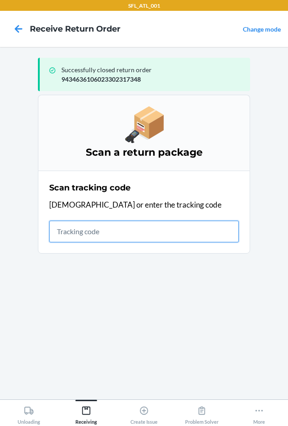
click at [85, 241] on input "text" at bounding box center [144, 232] width 190 height 22
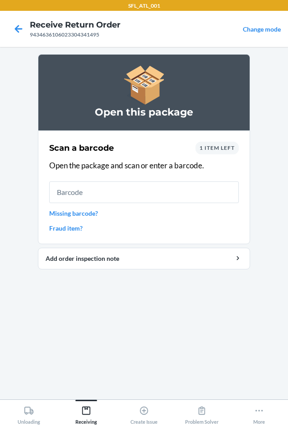
click at [124, 198] on input "text" at bounding box center [144, 192] width 190 height 22
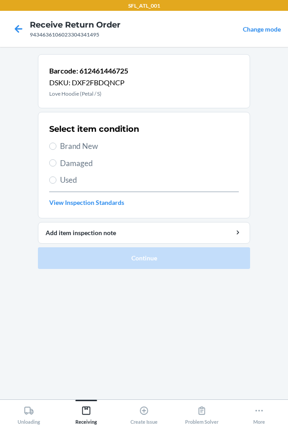
click at [79, 145] on span "Brand New" at bounding box center [149, 146] width 179 height 12
click at [56, 145] on input "Brand New" at bounding box center [52, 146] width 7 height 7
radio input "true"
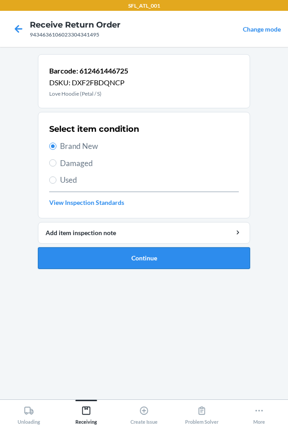
click at [140, 261] on button "Continue" at bounding box center [144, 258] width 212 height 22
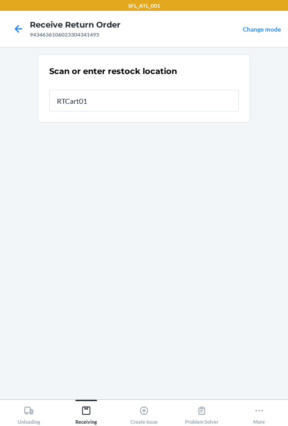
type input "RTCart013"
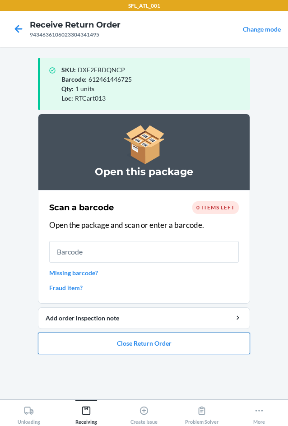
click at [144, 347] on button "Close Return Order" at bounding box center [144, 344] width 212 height 22
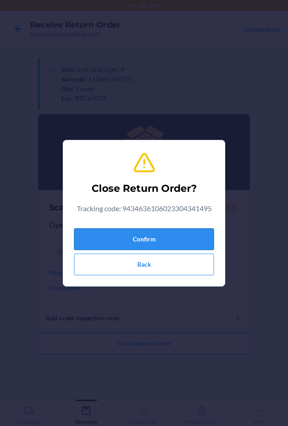
click at [164, 245] on button "Confirm" at bounding box center [144, 239] width 140 height 22
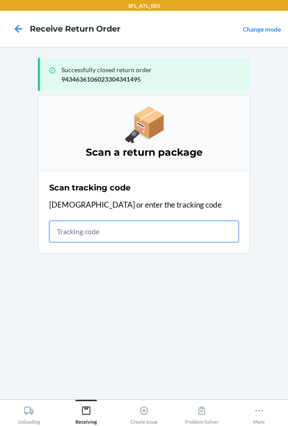
click at [160, 232] on input "text" at bounding box center [144, 232] width 190 height 22
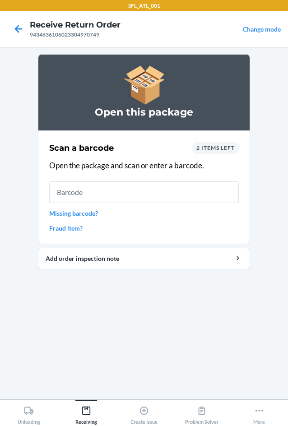
click at [161, 190] on input "text" at bounding box center [144, 192] width 190 height 22
click at [91, 214] on link "Missing barcode?" at bounding box center [144, 213] width 190 height 9
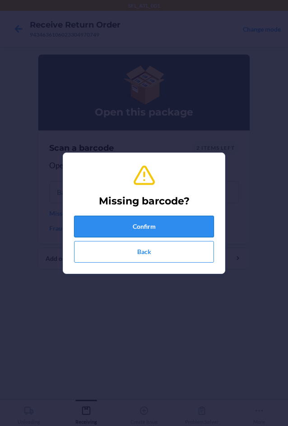
click at [119, 235] on button "Confirm" at bounding box center [144, 227] width 140 height 22
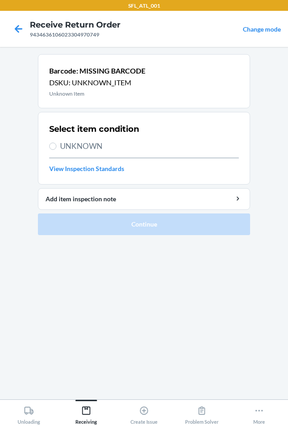
click at [88, 144] on span "UNKNOWN" at bounding box center [149, 146] width 179 height 12
click at [56, 144] on input "UNKNOWN" at bounding box center [52, 146] width 7 height 7
radio input "true"
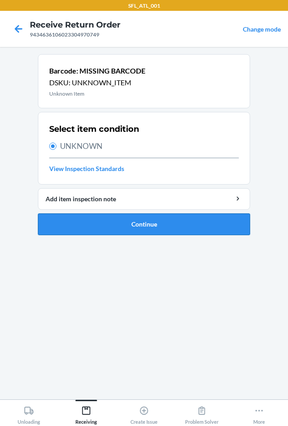
click at [116, 223] on button "Continue" at bounding box center [144, 225] width 212 height 22
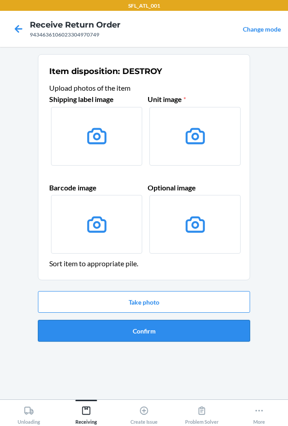
click at [156, 328] on button "Confirm" at bounding box center [144, 331] width 212 height 22
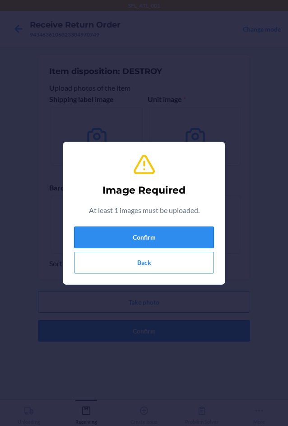
click at [167, 241] on button "Confirm" at bounding box center [144, 238] width 140 height 22
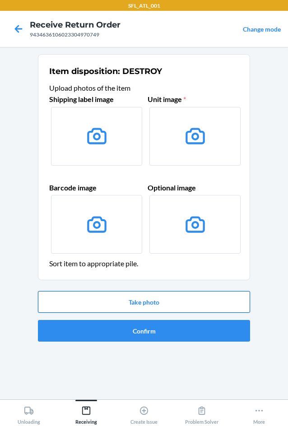
click at [144, 299] on button "Take photo" at bounding box center [144, 302] width 212 height 22
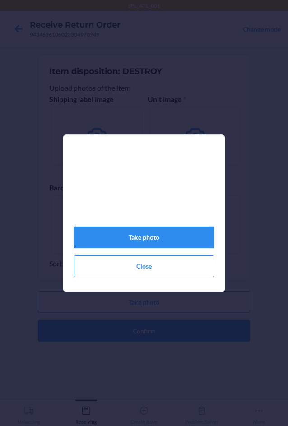
click at [144, 236] on button "Take photo" at bounding box center [144, 238] width 140 height 22
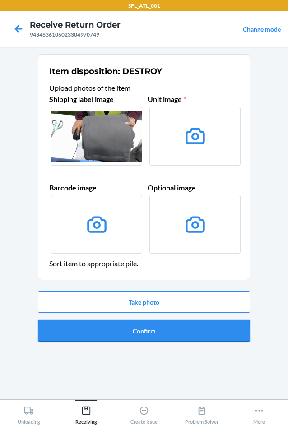
click at [138, 333] on button "Confirm" at bounding box center [144, 331] width 212 height 22
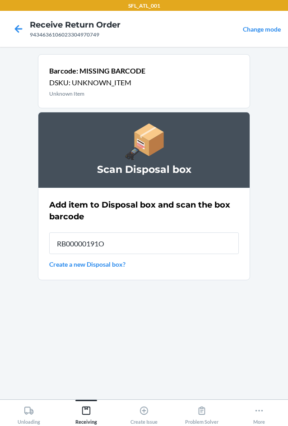
type input "RB00000191O"
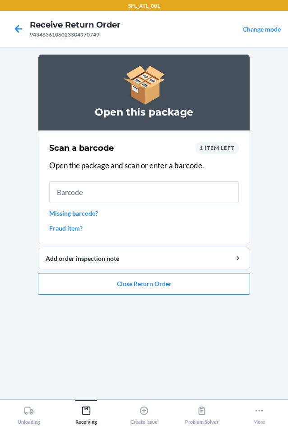
click at [95, 215] on link "Missing barcode?" at bounding box center [144, 213] width 190 height 9
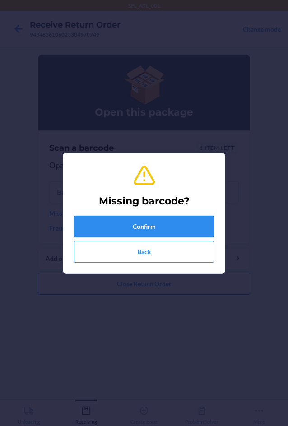
click at [99, 227] on button "Confirm" at bounding box center [144, 227] width 140 height 22
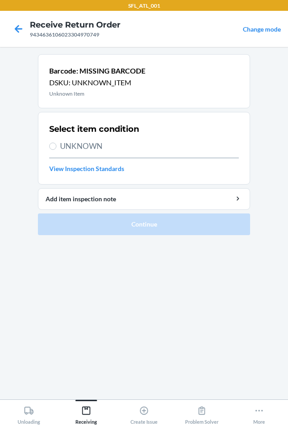
click at [81, 146] on span "UNKNOWN" at bounding box center [149, 146] width 179 height 12
click at [56, 146] on input "UNKNOWN" at bounding box center [52, 146] width 7 height 7
radio input "true"
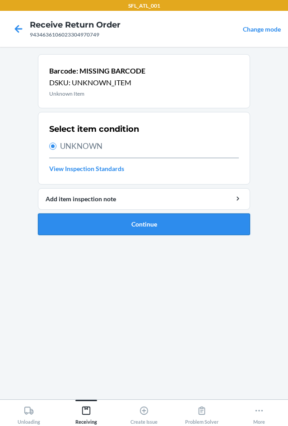
click at [122, 227] on button "Continue" at bounding box center [144, 225] width 212 height 22
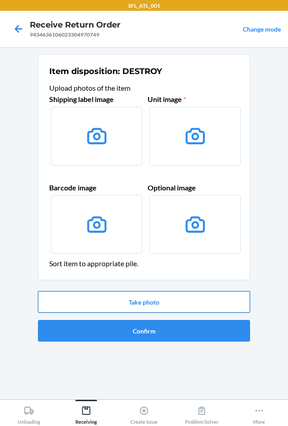
click at [149, 300] on button "Take photo" at bounding box center [144, 302] width 212 height 22
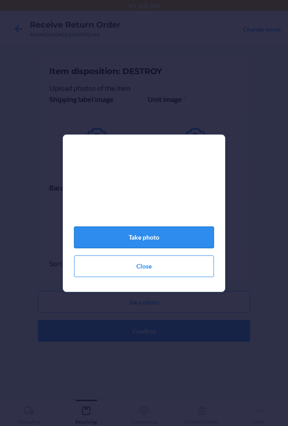
click at [158, 246] on button "Take photo" at bounding box center [144, 238] width 140 height 22
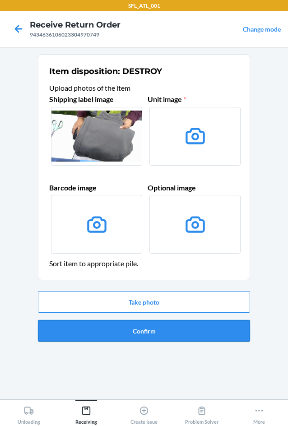
click at [154, 330] on button "Confirm" at bounding box center [144, 331] width 212 height 22
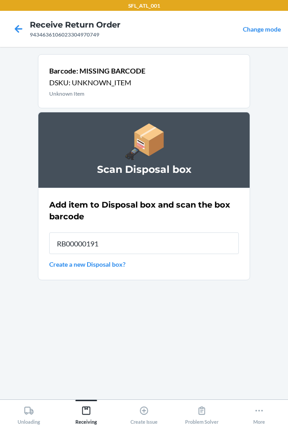
type input "RB00000191O"
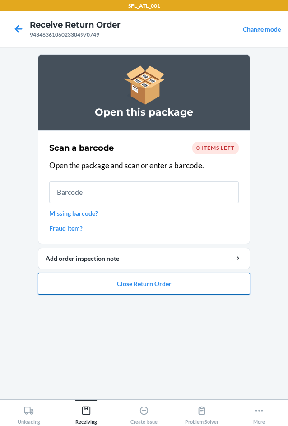
click at [135, 287] on button "Close Return Order" at bounding box center [144, 284] width 212 height 22
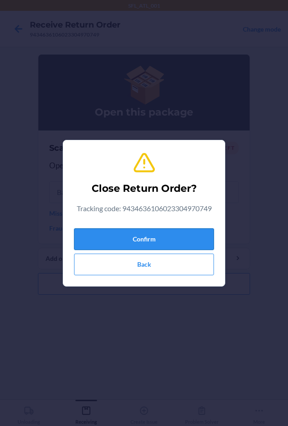
click at [142, 233] on button "Confirm" at bounding box center [144, 239] width 140 height 22
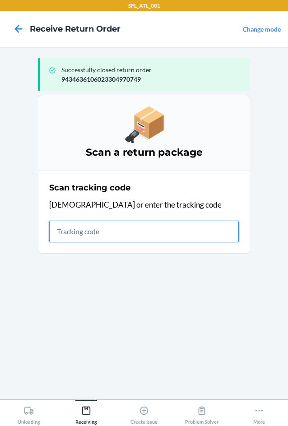
click at [114, 235] on input "text" at bounding box center [144, 232] width 190 height 22
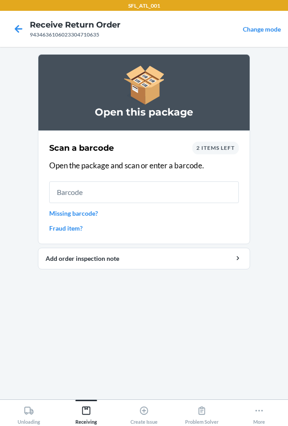
click at [139, 194] on input "text" at bounding box center [144, 192] width 190 height 22
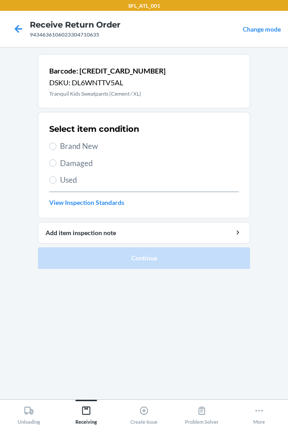
click at [87, 147] on span "Brand New" at bounding box center [149, 146] width 179 height 12
click at [56, 147] on input "Brand New" at bounding box center [52, 146] width 7 height 7
radio input "true"
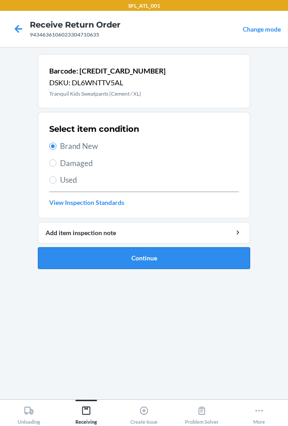
click at [152, 258] on button "Continue" at bounding box center [144, 258] width 212 height 22
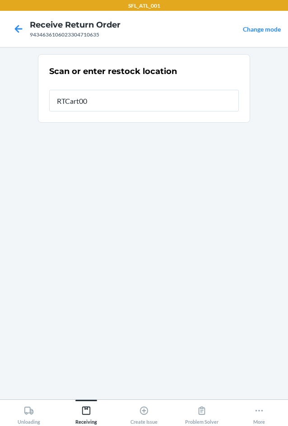
type input "RTCart002"
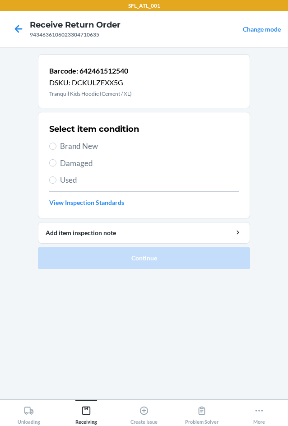
click at [77, 145] on span "Brand New" at bounding box center [149, 146] width 179 height 12
click at [56, 145] on input "Brand New" at bounding box center [52, 146] width 7 height 7
radio input "true"
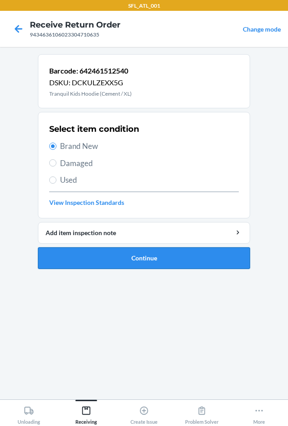
click at [140, 260] on button "Continue" at bounding box center [144, 258] width 212 height 22
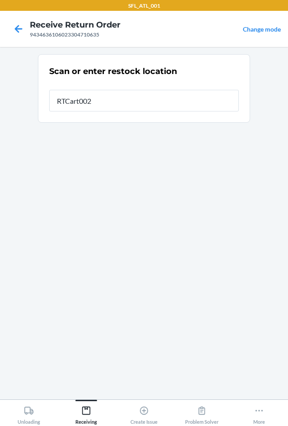
type input "RTCart002"
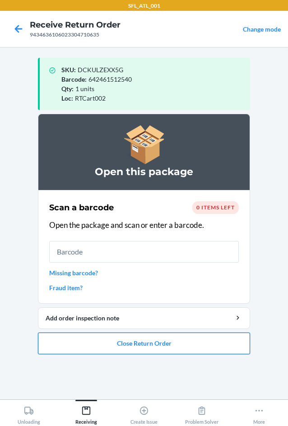
click at [140, 341] on button "Close Return Order" at bounding box center [144, 344] width 212 height 22
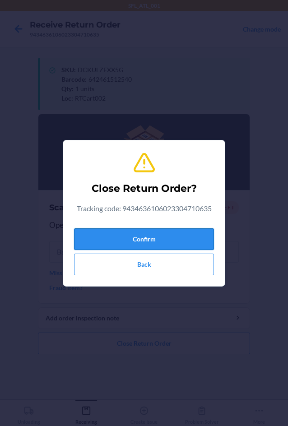
click at [153, 241] on button "Confirm" at bounding box center [144, 239] width 140 height 22
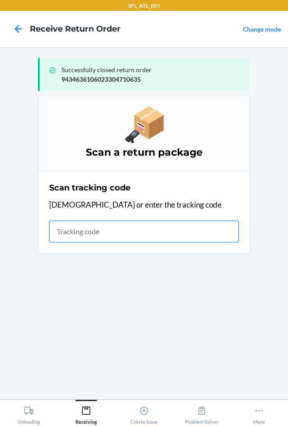
click at [145, 233] on input "text" at bounding box center [144, 232] width 190 height 22
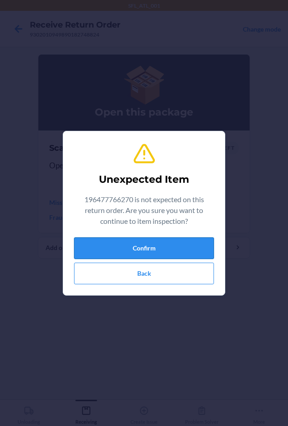
click at [127, 248] on button "Confirm" at bounding box center [144, 248] width 140 height 22
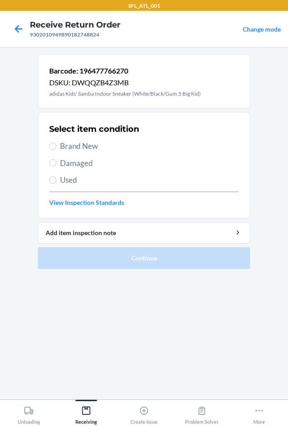
click at [94, 148] on span "Brand New" at bounding box center [149, 146] width 179 height 12
click at [56, 148] on input "Brand New" at bounding box center [52, 146] width 7 height 7
radio input "true"
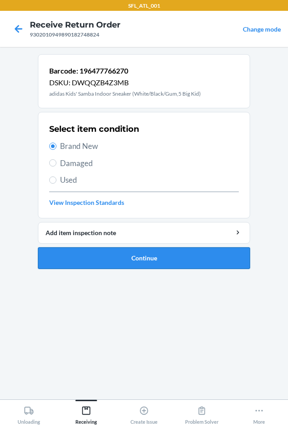
click at [130, 256] on button "Continue" at bounding box center [144, 258] width 212 height 22
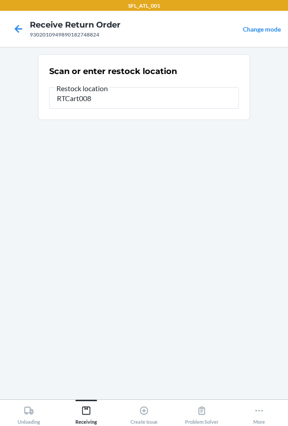
type input "RTCart008"
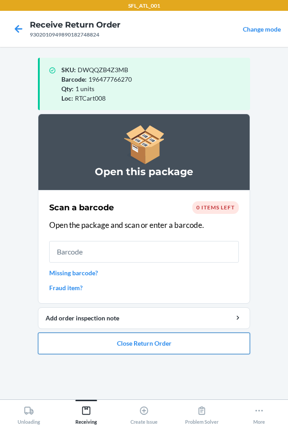
click at [135, 345] on button "Close Return Order" at bounding box center [144, 344] width 212 height 22
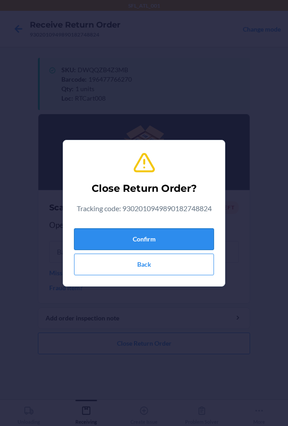
click at [121, 243] on button "Confirm" at bounding box center [144, 239] width 140 height 22
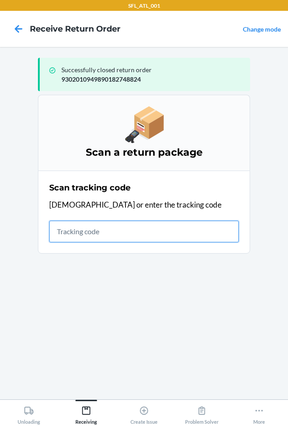
click at [98, 227] on input "text" at bounding box center [144, 232] width 190 height 22
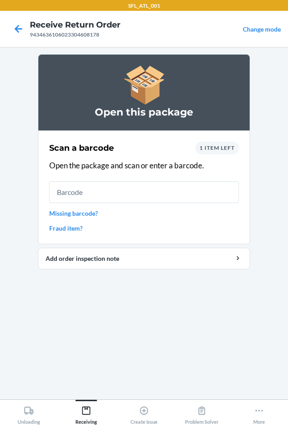
click at [133, 201] on input "text" at bounding box center [144, 192] width 190 height 22
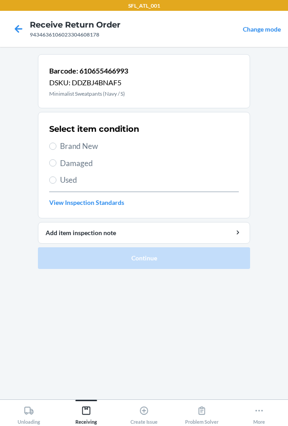
click at [75, 143] on span "Brand New" at bounding box center [149, 146] width 179 height 12
click at [56, 143] on input "Brand New" at bounding box center [52, 146] width 7 height 7
radio input "true"
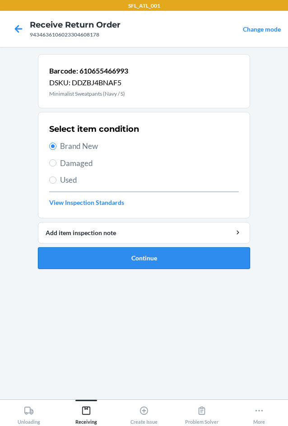
click at [144, 254] on button "Continue" at bounding box center [144, 258] width 212 height 22
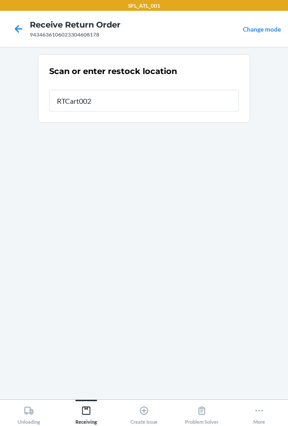
type input "RTCart002"
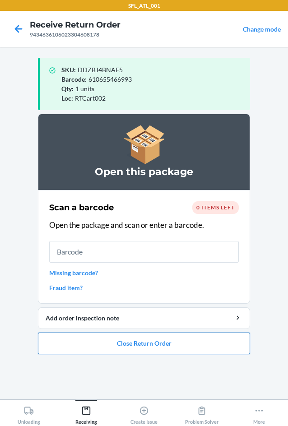
click at [139, 347] on button "Close Return Order" at bounding box center [144, 344] width 212 height 22
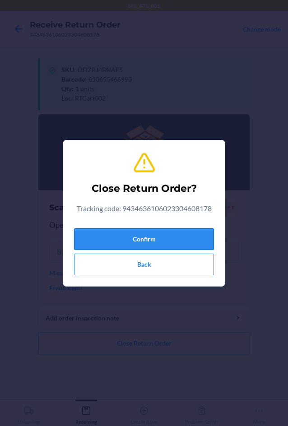
click at [156, 238] on button "Confirm" at bounding box center [144, 239] width 140 height 22
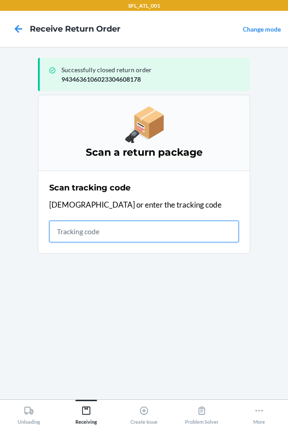
click at [133, 237] on input "text" at bounding box center [144, 232] width 190 height 22
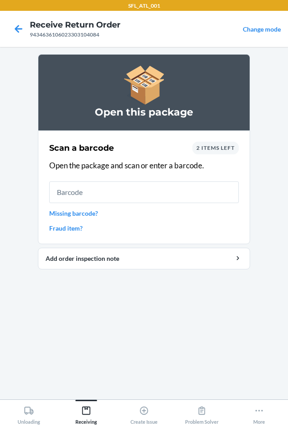
click at [135, 195] on input "text" at bounding box center [144, 192] width 190 height 22
click at [91, 214] on link "Missing barcode?" at bounding box center [144, 213] width 190 height 9
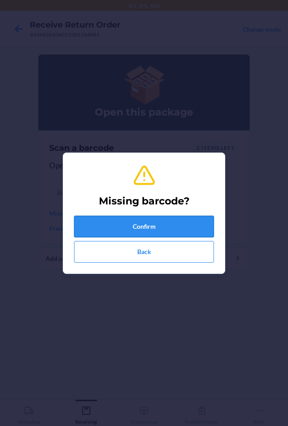
click at [105, 222] on button "Confirm" at bounding box center [144, 227] width 140 height 22
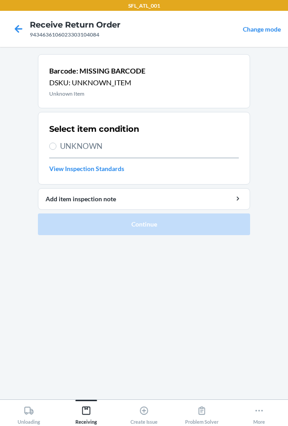
click at [73, 146] on span "UNKNOWN" at bounding box center [149, 146] width 179 height 12
click at [56, 146] on input "UNKNOWN" at bounding box center [52, 146] width 7 height 7
radio input "true"
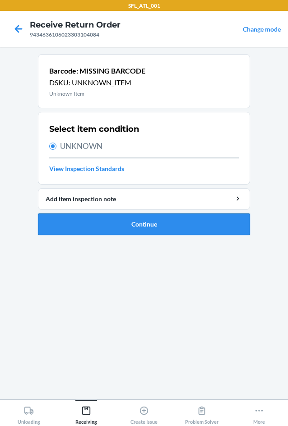
click at [108, 230] on button "Continue" at bounding box center [144, 225] width 212 height 22
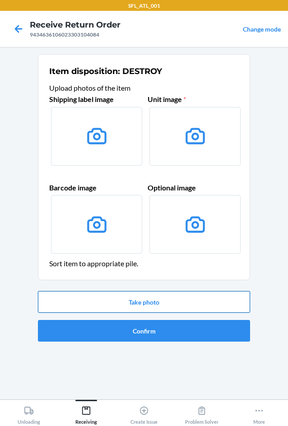
click at [151, 305] on button "Take photo" at bounding box center [144, 302] width 212 height 22
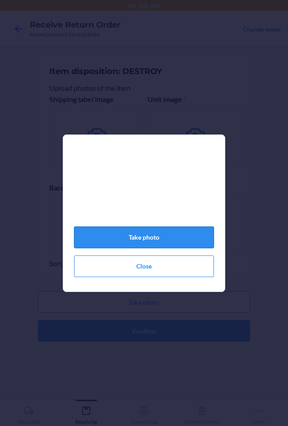
click at [165, 239] on button "Take photo" at bounding box center [144, 238] width 140 height 22
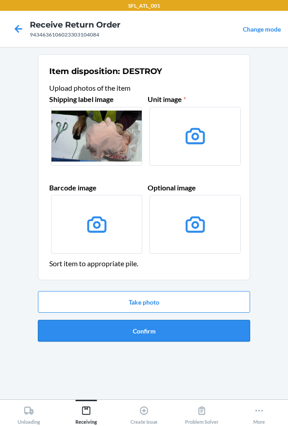
click at [157, 333] on button "Confirm" at bounding box center [144, 331] width 212 height 22
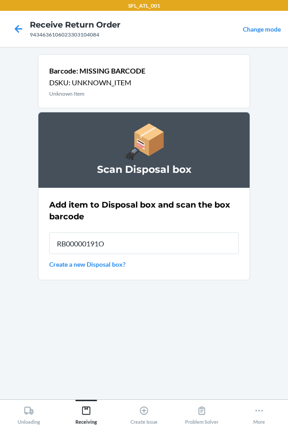
type input "RB00000191O"
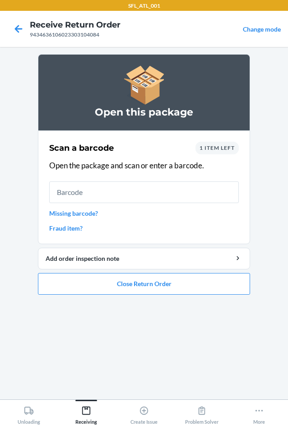
click at [75, 214] on link "Missing barcode?" at bounding box center [144, 213] width 190 height 9
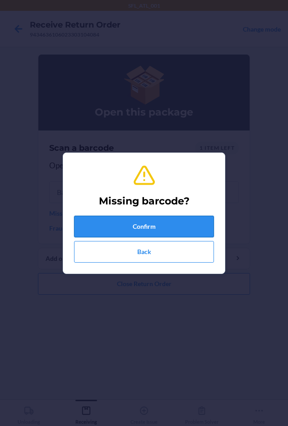
click at [100, 228] on button "Confirm" at bounding box center [144, 227] width 140 height 22
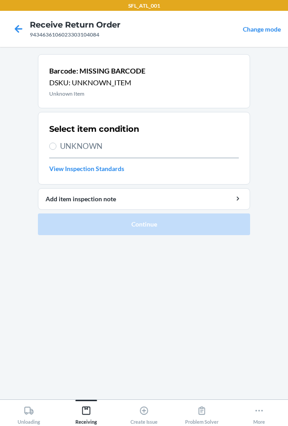
click at [89, 150] on span "UNKNOWN" at bounding box center [149, 146] width 179 height 12
click at [56, 150] on input "UNKNOWN" at bounding box center [52, 146] width 7 height 7
radio input "true"
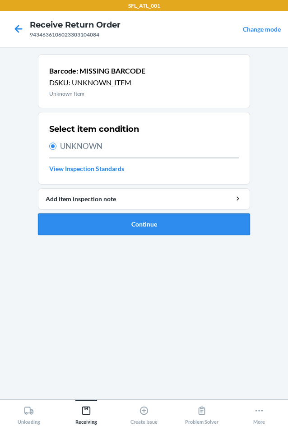
click at [146, 228] on button "Continue" at bounding box center [144, 225] width 212 height 22
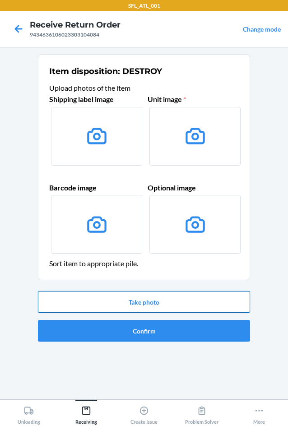
click at [158, 302] on button "Take photo" at bounding box center [144, 302] width 212 height 22
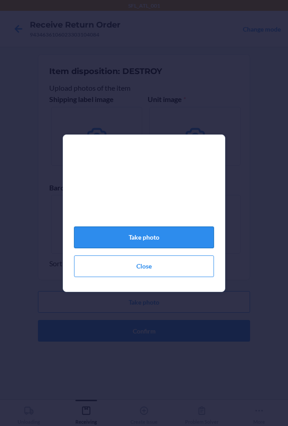
click at [163, 248] on button "Take photo" at bounding box center [144, 238] width 140 height 22
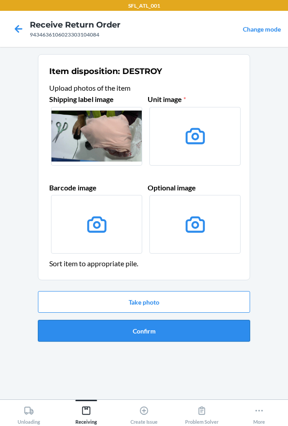
click at [153, 333] on button "Confirm" at bounding box center [144, 331] width 212 height 22
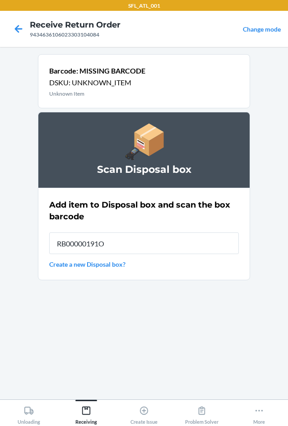
type input "RB00000191O"
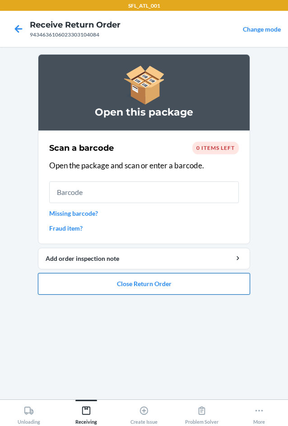
click at [141, 289] on button "Close Return Order" at bounding box center [144, 284] width 212 height 22
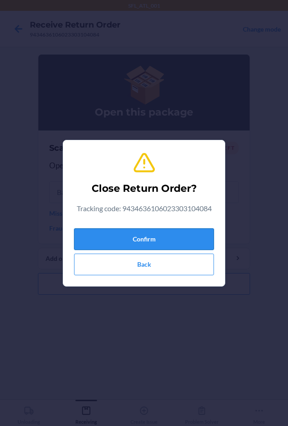
click at [154, 242] on button "Confirm" at bounding box center [144, 239] width 140 height 22
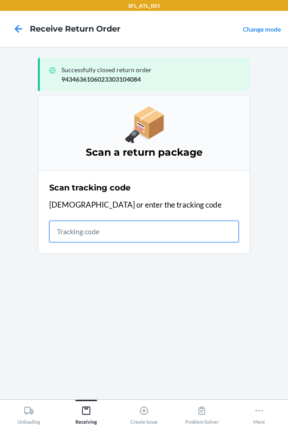
click at [71, 233] on input "text" at bounding box center [144, 232] width 190 height 22
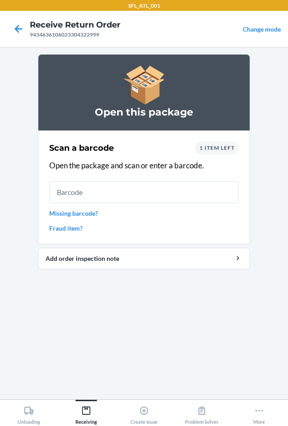
click at [95, 192] on input "text" at bounding box center [144, 192] width 190 height 22
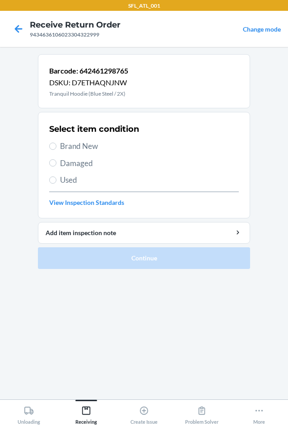
click at [57, 146] on label "Brand New" at bounding box center [144, 146] width 190 height 12
click at [56, 146] on input "Brand New" at bounding box center [52, 146] width 7 height 7
radio input "true"
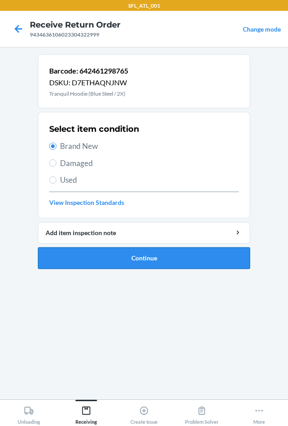
click at [127, 252] on button "Continue" at bounding box center [144, 258] width 212 height 22
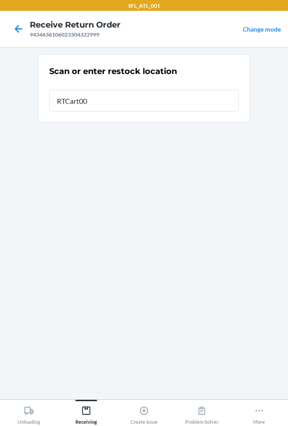
type input "RTCart002"
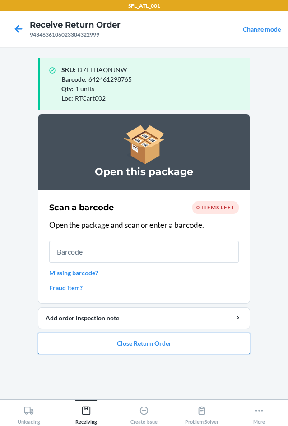
click at [158, 344] on button "Close Return Order" at bounding box center [144, 344] width 212 height 22
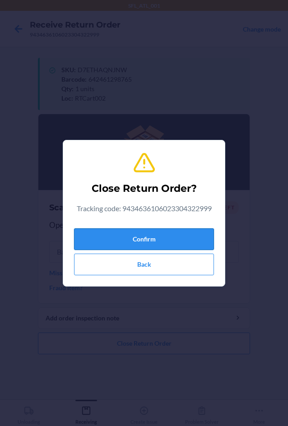
click at [158, 241] on button "Confirm" at bounding box center [144, 239] width 140 height 22
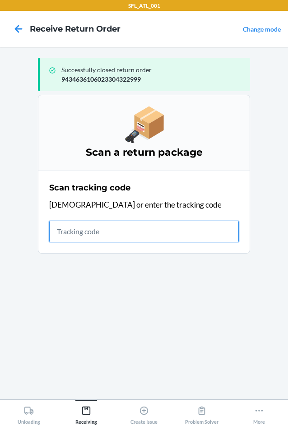
click at [105, 233] on input "text" at bounding box center [144, 232] width 190 height 22
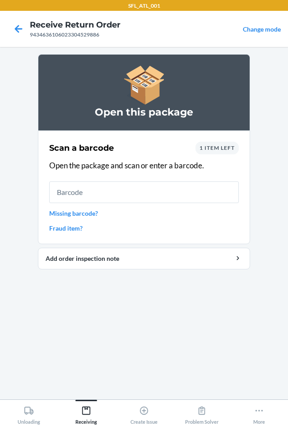
click at [105, 197] on input "text" at bounding box center [144, 192] width 190 height 22
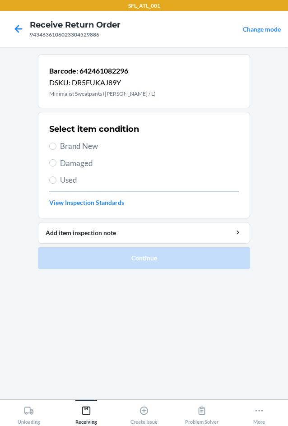
click at [74, 149] on span "Brand New" at bounding box center [149, 146] width 179 height 12
click at [56, 149] on input "Brand New" at bounding box center [52, 146] width 7 height 7
radio input "true"
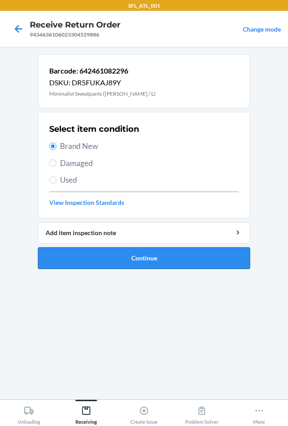
click at [110, 257] on button "Continue" at bounding box center [144, 258] width 212 height 22
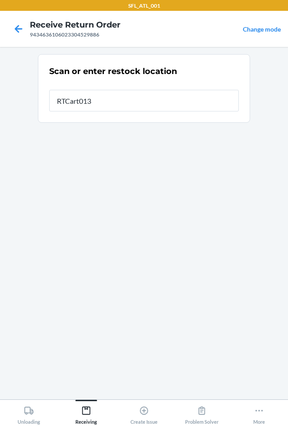
type input "RTCart013"
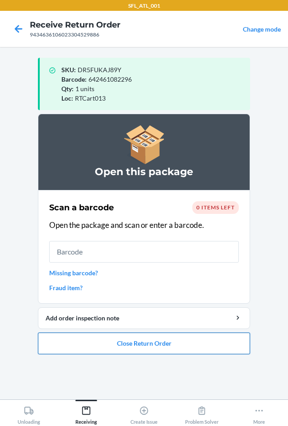
click at [157, 345] on button "Close Return Order" at bounding box center [144, 344] width 212 height 22
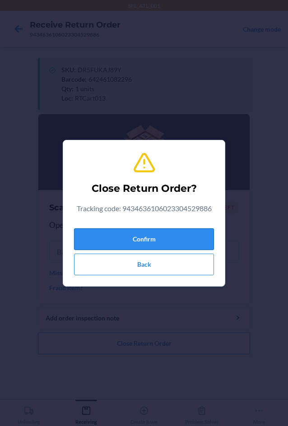
click at [161, 233] on button "Confirm" at bounding box center [144, 239] width 140 height 22
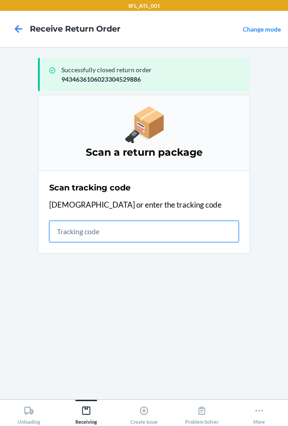
click at [145, 233] on input "text" at bounding box center [144, 232] width 190 height 22
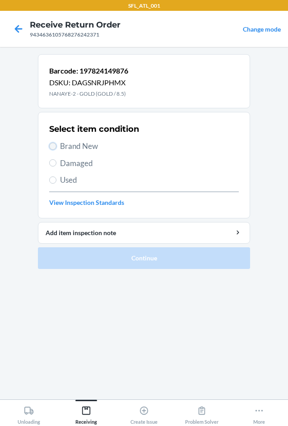
click at [51, 145] on input "Brand New" at bounding box center [52, 146] width 7 height 7
radio input "true"
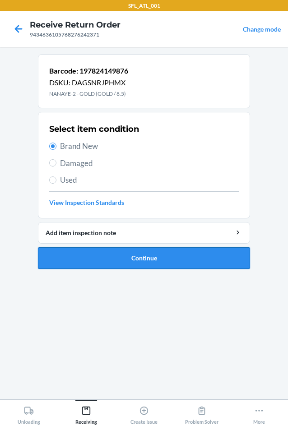
click at [126, 255] on button "Continue" at bounding box center [144, 258] width 212 height 22
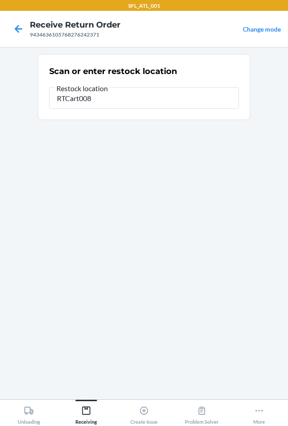
type input "RTCart008"
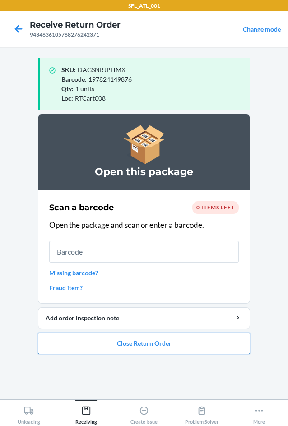
click at [133, 347] on button "Close Return Order" at bounding box center [144, 344] width 212 height 22
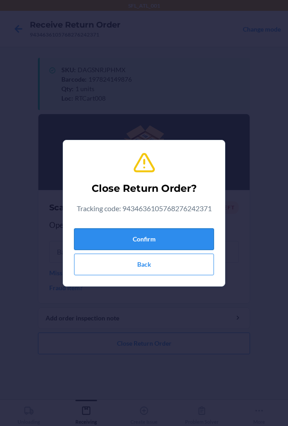
click at [177, 242] on button "Confirm" at bounding box center [144, 239] width 140 height 22
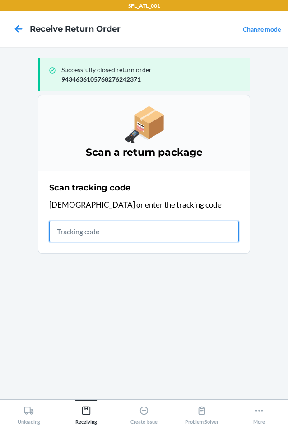
click at [104, 230] on input "text" at bounding box center [144, 232] width 190 height 22
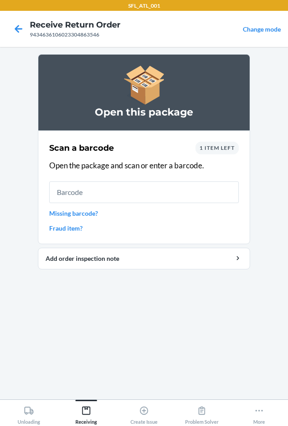
click at [120, 195] on input "text" at bounding box center [144, 192] width 190 height 22
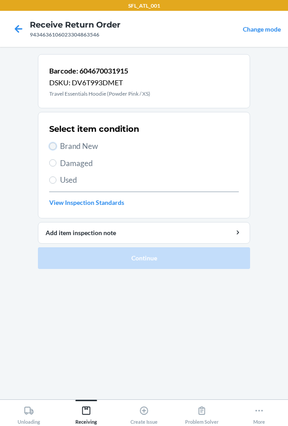
click at [55, 144] on input "Brand New" at bounding box center [52, 146] width 7 height 7
radio input "true"
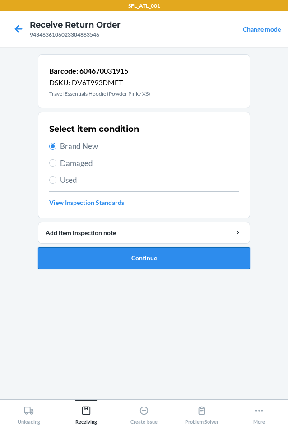
click at [122, 255] on button "Continue" at bounding box center [144, 258] width 212 height 22
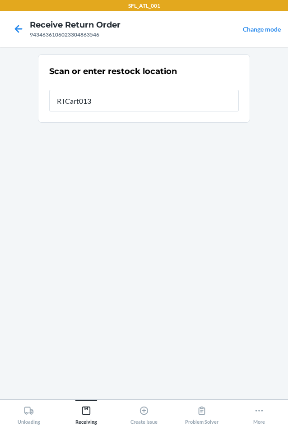
type input "RTCart013"
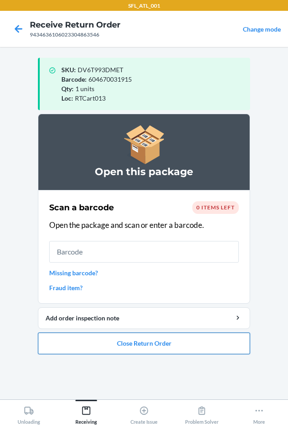
click at [141, 347] on button "Close Return Order" at bounding box center [144, 344] width 212 height 22
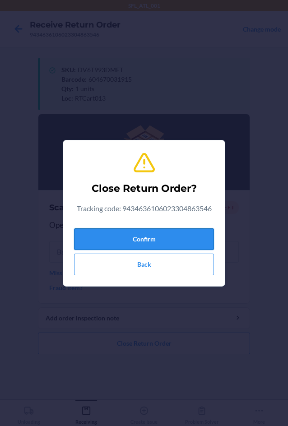
click at [159, 236] on button "Confirm" at bounding box center [144, 239] width 140 height 22
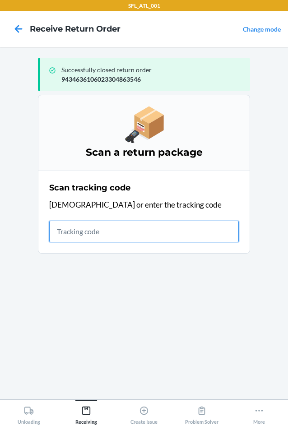
click at [68, 229] on input "text" at bounding box center [144, 232] width 190 height 22
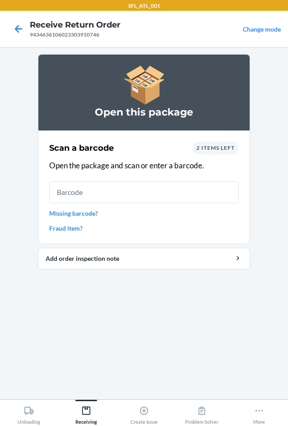
click at [98, 193] on input "text" at bounding box center [144, 192] width 190 height 22
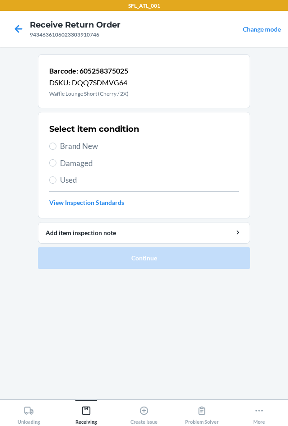
click at [79, 147] on span "Brand New" at bounding box center [149, 146] width 179 height 12
click at [56, 147] on input "Brand New" at bounding box center [52, 146] width 7 height 7
radio input "true"
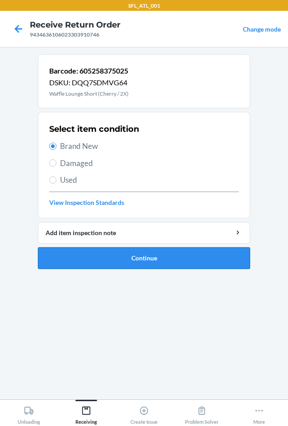
click at [116, 260] on button "Continue" at bounding box center [144, 258] width 212 height 22
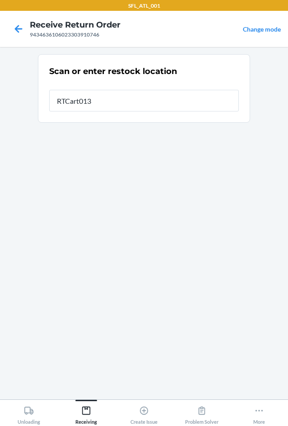
type input "RTCart013"
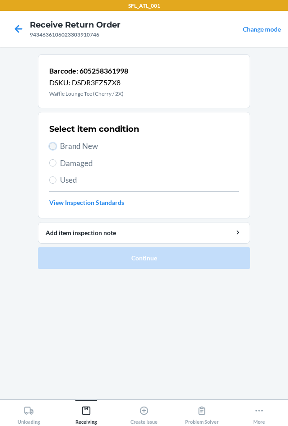
click at [50, 149] on input "Brand New" at bounding box center [52, 146] width 7 height 7
radio input "true"
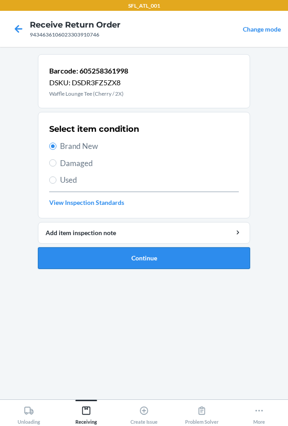
click at [118, 253] on button "Continue" at bounding box center [144, 258] width 212 height 22
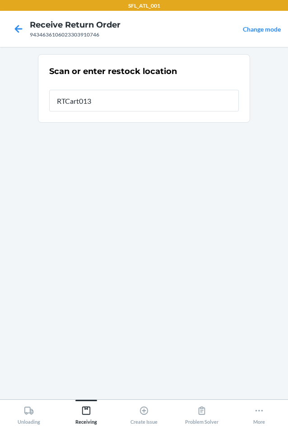
type input "RTCart013"
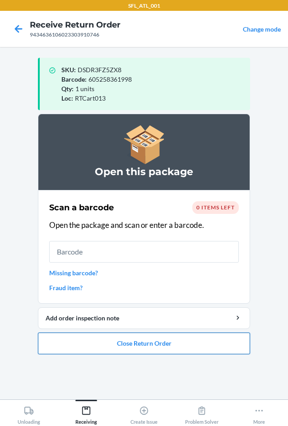
click at [129, 343] on button "Close Return Order" at bounding box center [144, 344] width 212 height 22
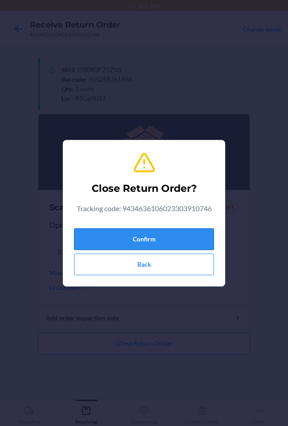
click at [153, 241] on button "Confirm" at bounding box center [144, 239] width 140 height 22
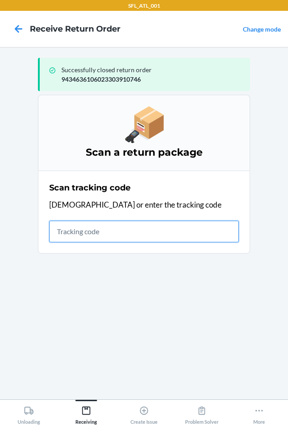
click at [143, 231] on input "text" at bounding box center [144, 232] width 190 height 22
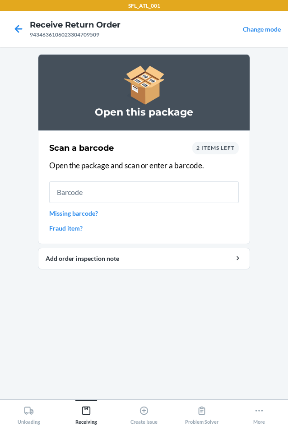
click at [125, 189] on input "text" at bounding box center [144, 192] width 190 height 22
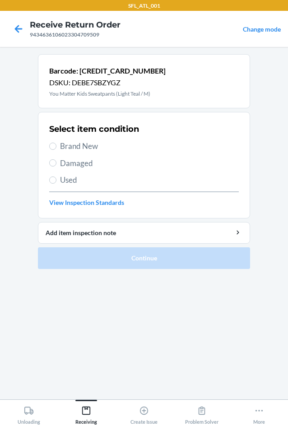
click at [77, 148] on span "Brand New" at bounding box center [149, 146] width 179 height 12
click at [56, 148] on input "Brand New" at bounding box center [52, 146] width 7 height 7
radio input "true"
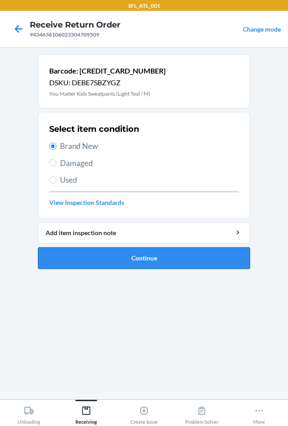
click at [142, 256] on button "Continue" at bounding box center [144, 258] width 212 height 22
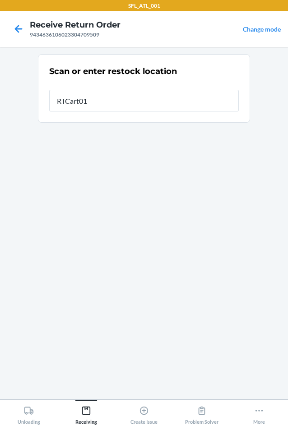
type input "RTCart013"
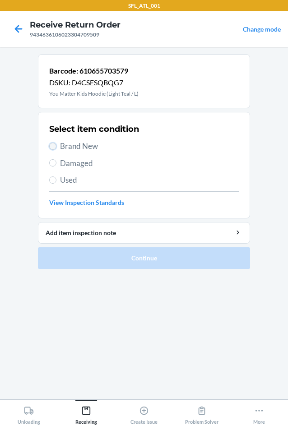
click at [51, 144] on input "Brand New" at bounding box center [52, 146] width 7 height 7
radio input "true"
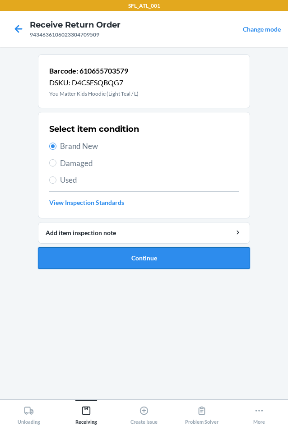
click at [146, 263] on button "Continue" at bounding box center [144, 258] width 212 height 22
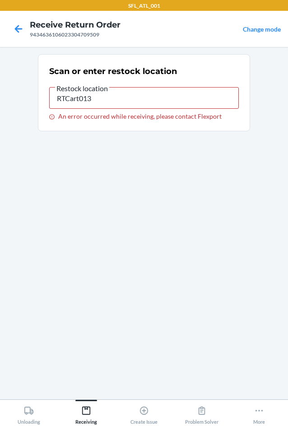
click at [106, 89] on span "Restock location" at bounding box center [82, 88] width 54 height 9
click at [106, 89] on input "RTCart013" at bounding box center [144, 98] width 190 height 22
click at [108, 102] on input "RTCart013" at bounding box center [144, 98] width 190 height 22
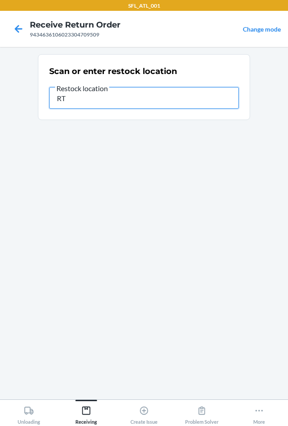
type input "R"
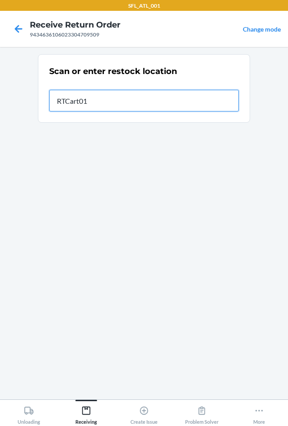
type input "RTCart013"
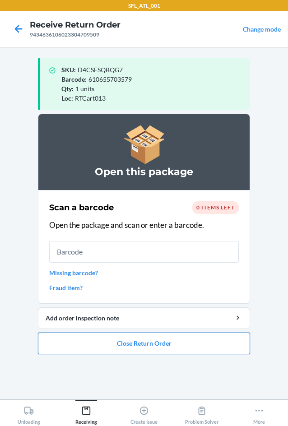
click at [135, 344] on button "Close Return Order" at bounding box center [144, 344] width 212 height 22
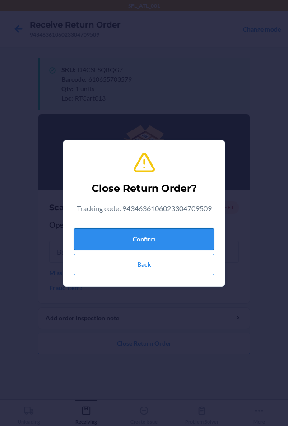
click at [166, 237] on button "Confirm" at bounding box center [144, 239] width 140 height 22
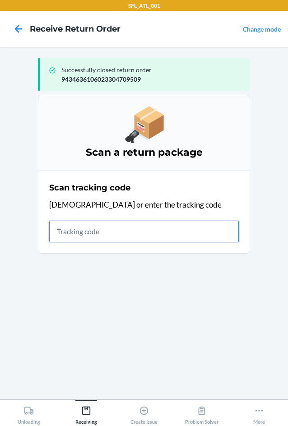
click at [61, 236] on input "text" at bounding box center [144, 232] width 190 height 22
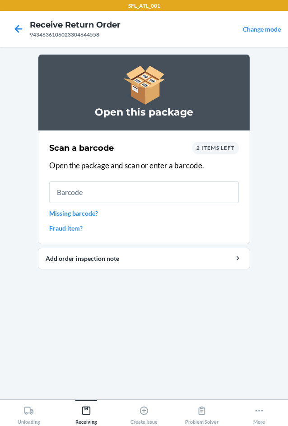
click at [168, 197] on input "text" at bounding box center [144, 192] width 190 height 22
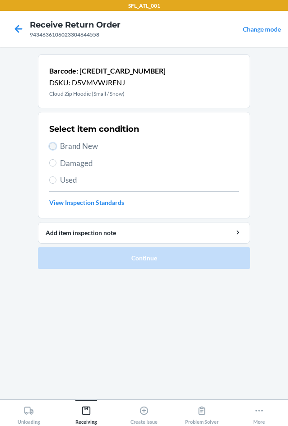
click at [56, 144] on input "Brand New" at bounding box center [52, 146] width 7 height 7
radio input "true"
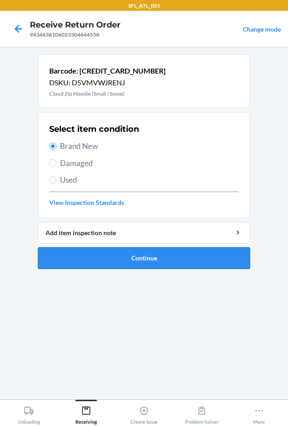
click at [149, 262] on button "Continue" at bounding box center [144, 258] width 212 height 22
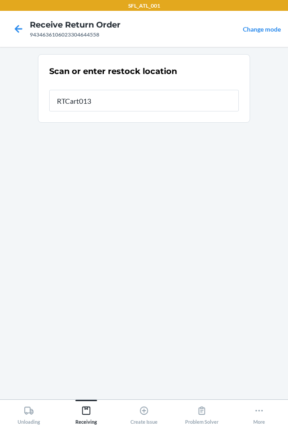
type input "RTCart013"
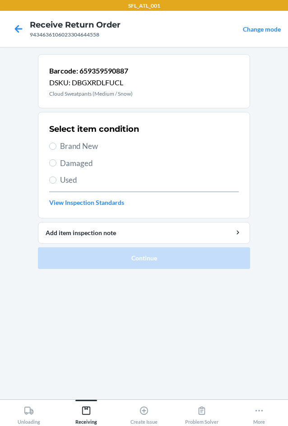
click at [92, 149] on span "Brand New" at bounding box center [149, 146] width 179 height 12
click at [56, 149] on input "Brand New" at bounding box center [52, 146] width 7 height 7
radio input "true"
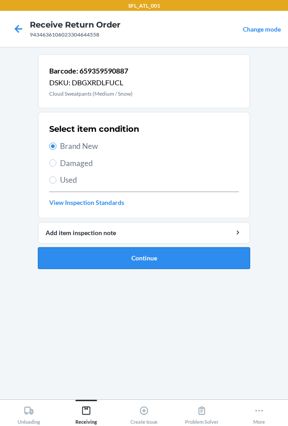
click at [154, 260] on button "Continue" at bounding box center [144, 258] width 212 height 22
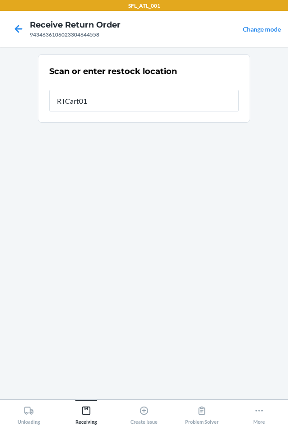
type input "RTCart013"
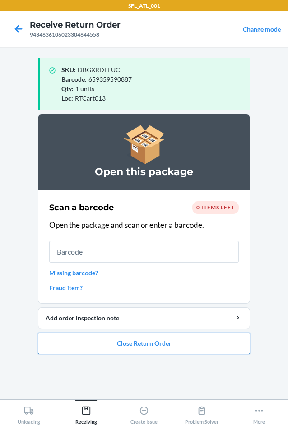
click at [157, 347] on button "Close Return Order" at bounding box center [144, 344] width 212 height 22
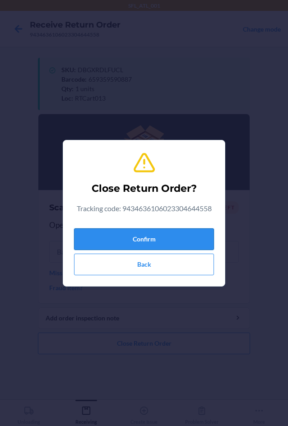
click at [161, 237] on button "Confirm" at bounding box center [144, 239] width 140 height 22
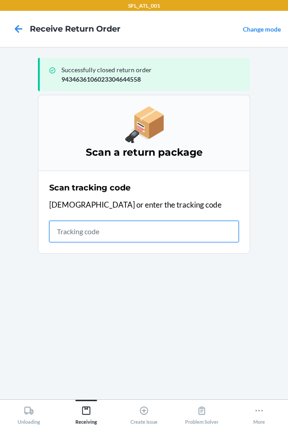
click at [70, 233] on input "text" at bounding box center [144, 232] width 190 height 22
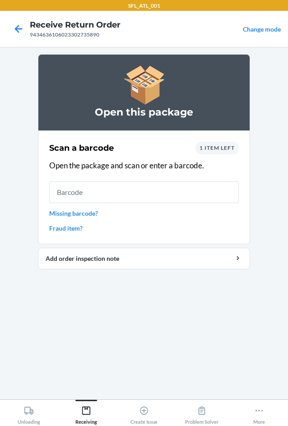
click at [185, 195] on input "text" at bounding box center [144, 192] width 190 height 22
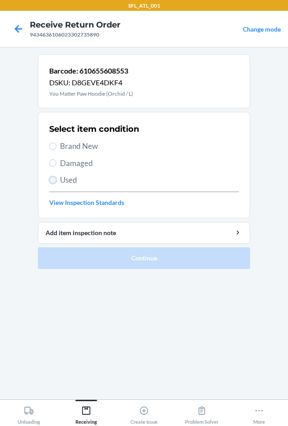
click at [55, 179] on input "Used" at bounding box center [52, 179] width 7 height 7
radio input "true"
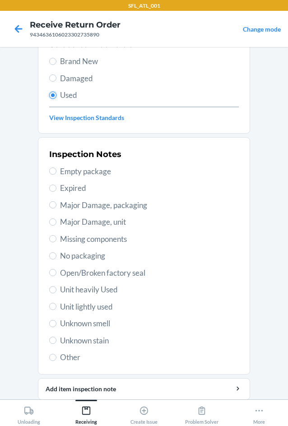
scroll to position [118, 0]
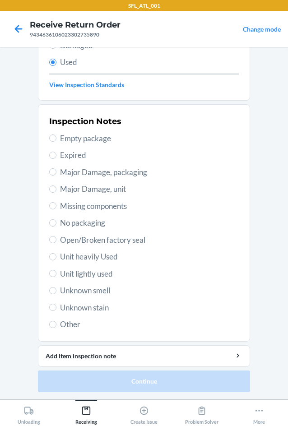
click at [60, 253] on span "Unit heavily Used" at bounding box center [149, 257] width 179 height 12
click at [56, 253] on input "Unit heavily Used" at bounding box center [52, 256] width 7 height 7
radio input "true"
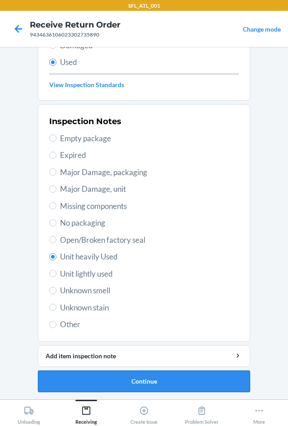
click at [153, 385] on button "Continue" at bounding box center [144, 382] width 212 height 22
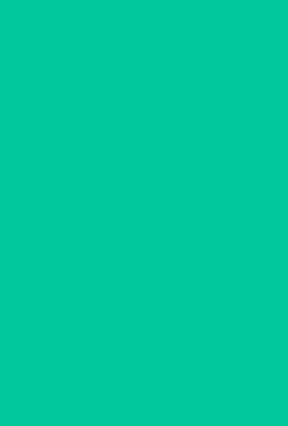
scroll to position [0, 0]
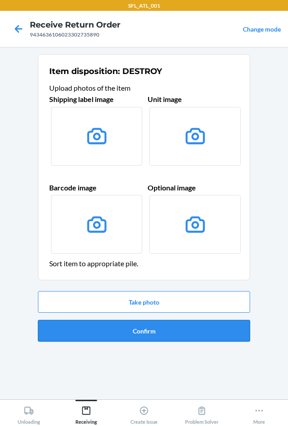
click at [145, 329] on button "Confirm" at bounding box center [144, 331] width 212 height 22
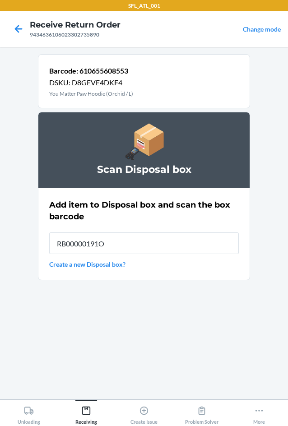
type input "RB00000191O"
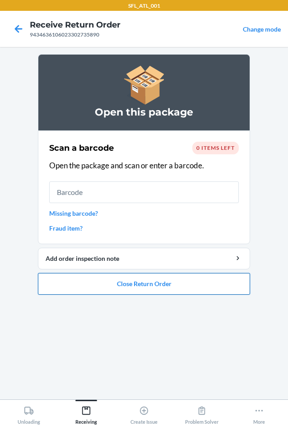
click at [146, 284] on button "Close Return Order" at bounding box center [144, 284] width 212 height 22
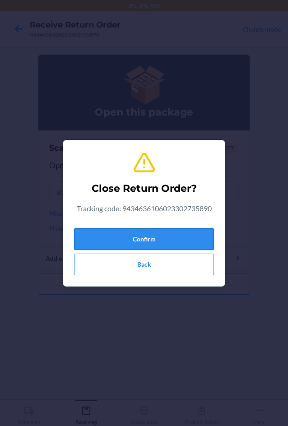
click at [153, 241] on button "Confirm" at bounding box center [144, 239] width 140 height 22
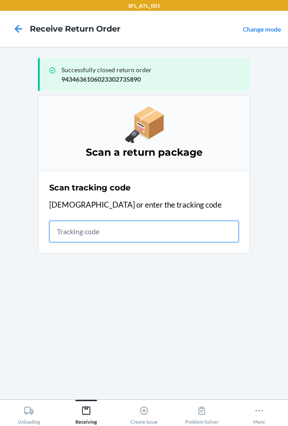
click at [145, 232] on input "text" at bounding box center [144, 232] width 190 height 22
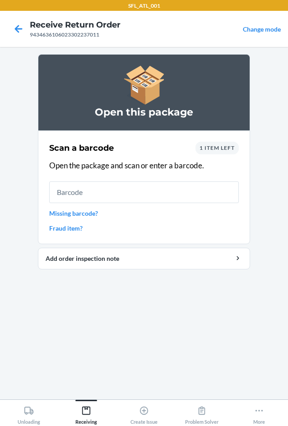
click at [95, 193] on input "text" at bounding box center [144, 192] width 190 height 22
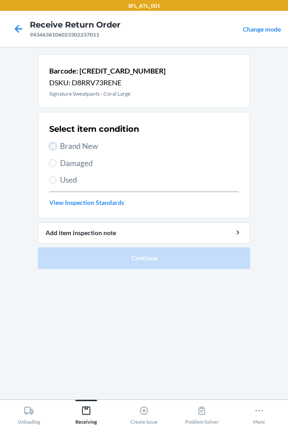
click at [50, 145] on input "Brand New" at bounding box center [52, 146] width 7 height 7
radio input "true"
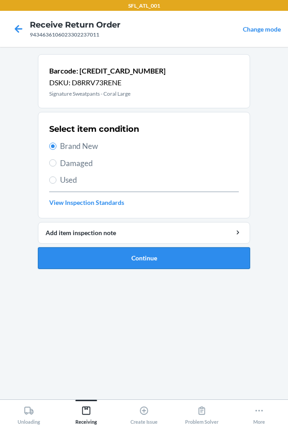
click at [131, 257] on button "Continue" at bounding box center [144, 258] width 212 height 22
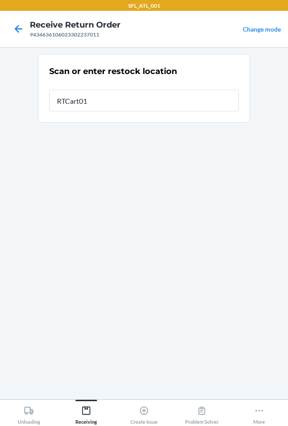
type input "RTCart013"
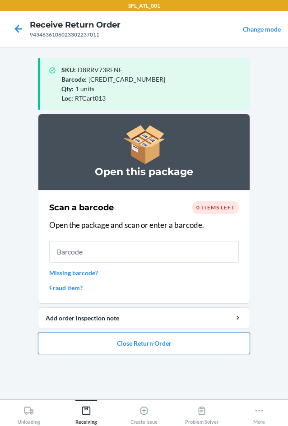
click at [117, 343] on button "Close Return Order" at bounding box center [144, 344] width 212 height 22
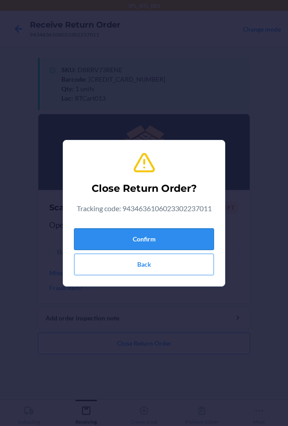
click at [133, 241] on button "Confirm" at bounding box center [144, 239] width 140 height 22
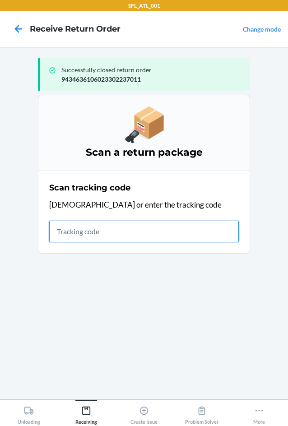
click at [70, 235] on input "text" at bounding box center [144, 232] width 190 height 22
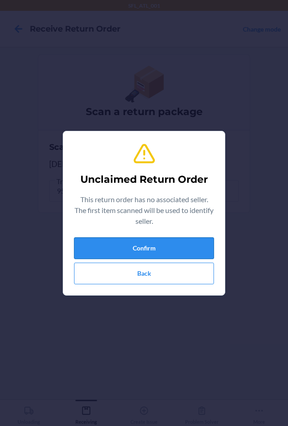
click at [116, 241] on button "Confirm" at bounding box center [144, 248] width 140 height 22
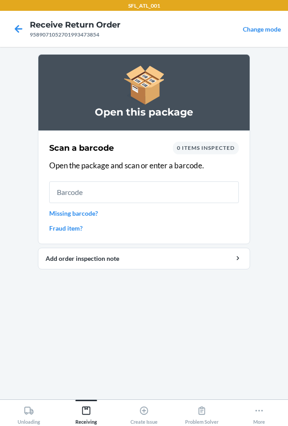
click at [115, 186] on input "text" at bounding box center [144, 192] width 190 height 22
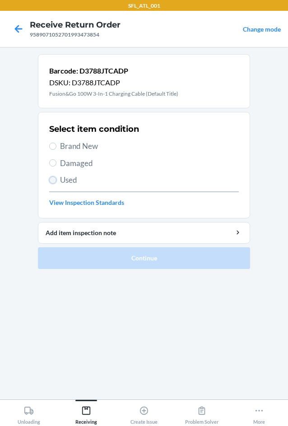
click at [52, 179] on input "Used" at bounding box center [52, 179] width 7 height 7
radio input "true"
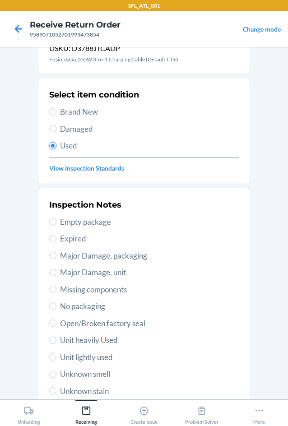
scroll to position [118, 0]
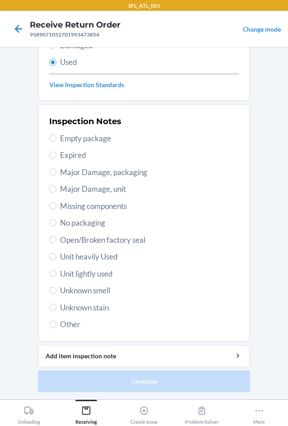
click at [60, 254] on span "Unit heavily Used" at bounding box center [149, 257] width 179 height 12
click at [56, 254] on input "Unit heavily Used" at bounding box center [52, 256] width 7 height 7
radio input "true"
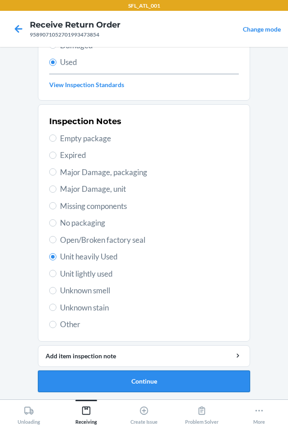
click at [149, 381] on button "Continue" at bounding box center [144, 382] width 212 height 22
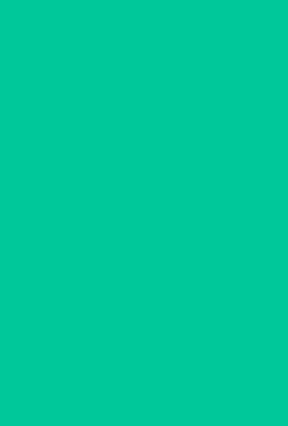
scroll to position [0, 0]
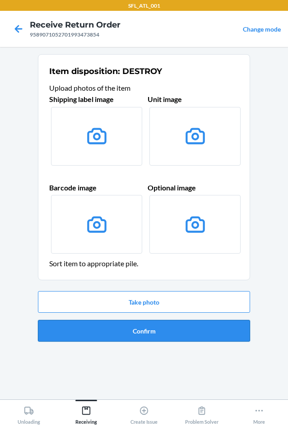
click at [141, 329] on button "Confirm" at bounding box center [144, 331] width 212 height 22
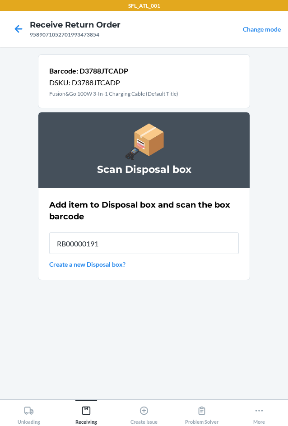
type input "RB00000191O"
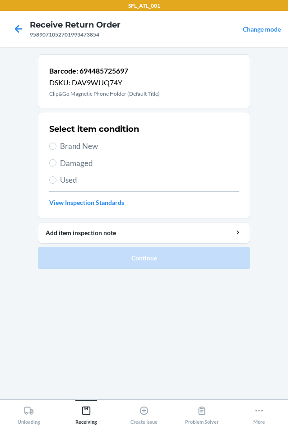
click at [72, 147] on span "Brand New" at bounding box center [149, 146] width 179 height 12
click at [56, 147] on input "Brand New" at bounding box center [52, 146] width 7 height 7
radio input "true"
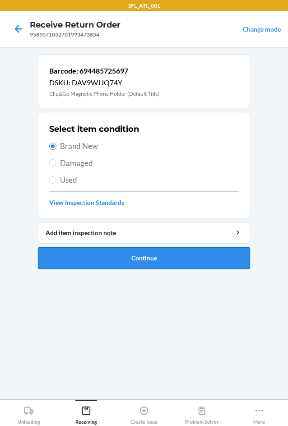
click at [150, 254] on button "Continue" at bounding box center [144, 258] width 212 height 22
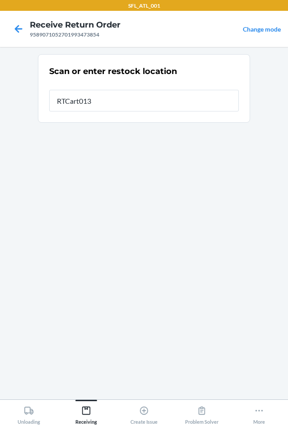
type input "RTCart013"
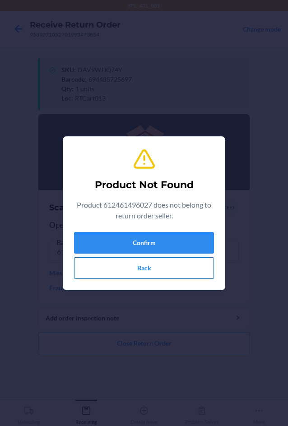
click at [130, 267] on button "Back" at bounding box center [144, 268] width 140 height 22
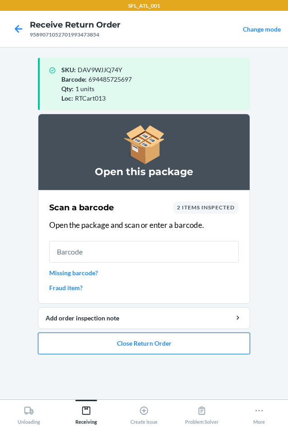
click at [125, 343] on button "Close Return Order" at bounding box center [144, 344] width 212 height 22
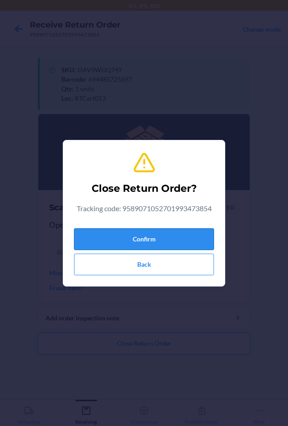
click at [153, 239] on button "Confirm" at bounding box center [144, 239] width 140 height 22
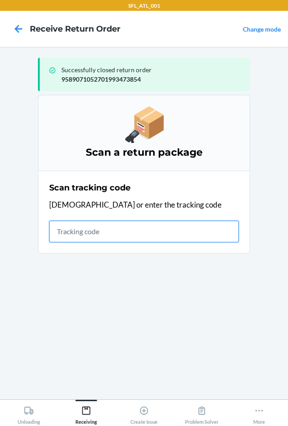
click at [117, 233] on input "text" at bounding box center [144, 232] width 190 height 22
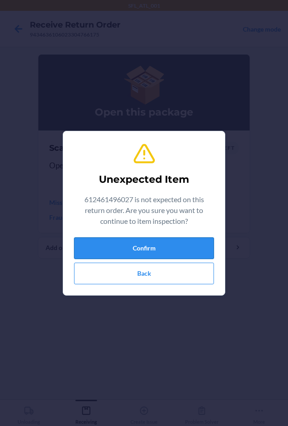
click at [154, 253] on button "Confirm" at bounding box center [144, 248] width 140 height 22
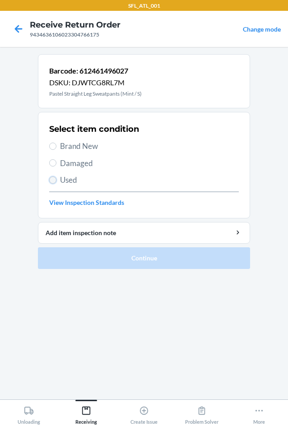
click at [53, 178] on input "Used" at bounding box center [52, 179] width 7 height 7
radio input "true"
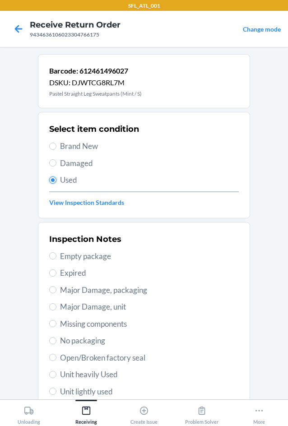
scroll to position [118, 0]
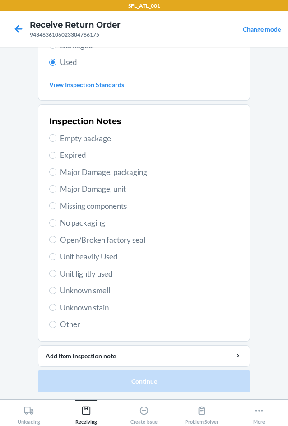
click at [86, 260] on span "Unit heavily Used" at bounding box center [149, 257] width 179 height 12
click at [56, 260] on input "Unit heavily Used" at bounding box center [52, 256] width 7 height 7
radio input "true"
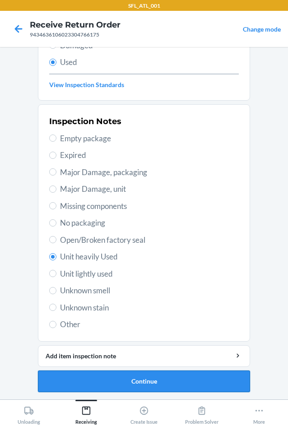
click at [116, 381] on button "Continue" at bounding box center [144, 382] width 212 height 22
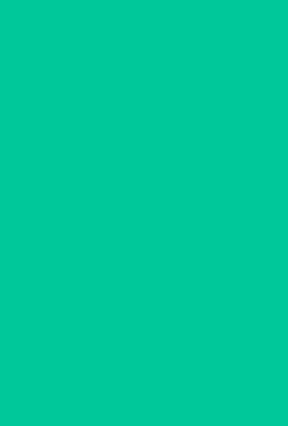
scroll to position [0, 0]
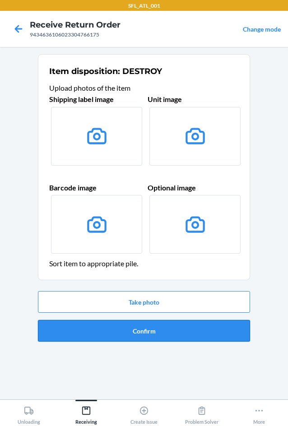
click at [140, 330] on button "Confirm" at bounding box center [144, 331] width 212 height 22
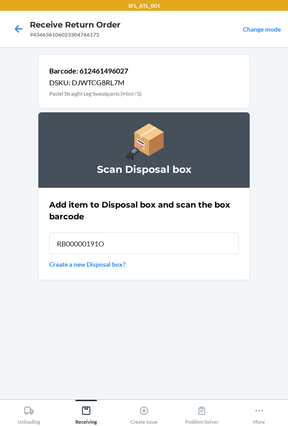
type input "RB00000191O"
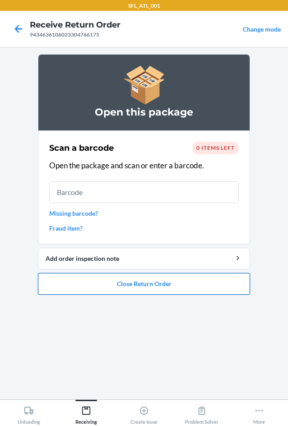
click at [166, 289] on button "Close Return Order" at bounding box center [144, 284] width 212 height 22
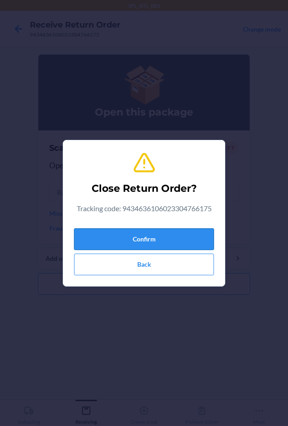
click at [164, 232] on button "Confirm" at bounding box center [144, 239] width 140 height 22
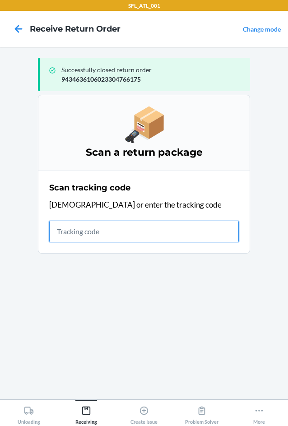
click at [61, 227] on input "text" at bounding box center [144, 232] width 190 height 22
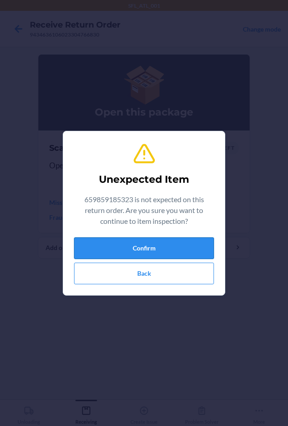
click at [166, 246] on button "Confirm" at bounding box center [144, 248] width 140 height 22
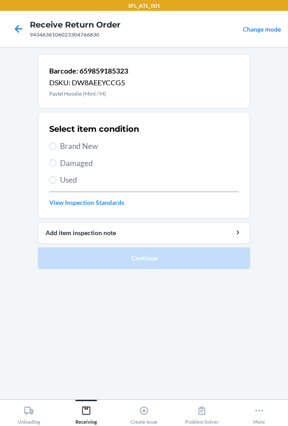
click at [63, 180] on span "Used" at bounding box center [149, 180] width 179 height 12
click at [56, 180] on input "Used" at bounding box center [52, 179] width 7 height 7
radio input "true"
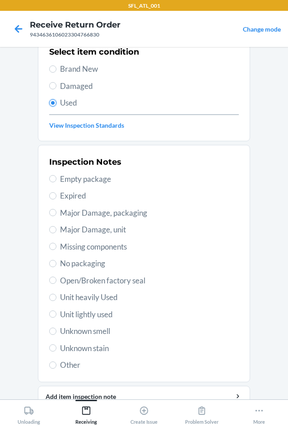
scroll to position [118, 0]
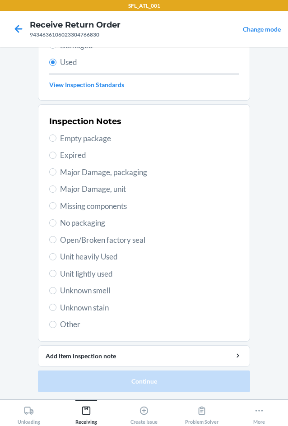
click at [86, 259] on span "Unit heavily Used" at bounding box center [149, 257] width 179 height 12
click at [56, 259] on input "Unit heavily Used" at bounding box center [52, 256] width 7 height 7
radio input "true"
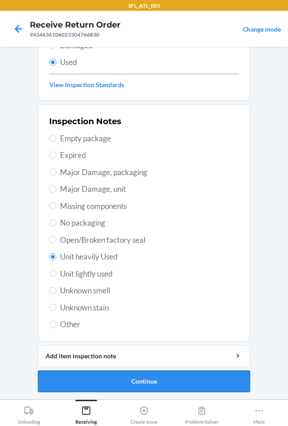
click at [136, 377] on button "Continue" at bounding box center [144, 382] width 212 height 22
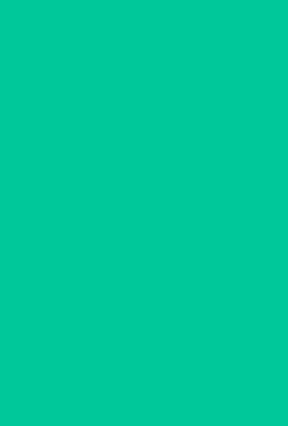
scroll to position [0, 0]
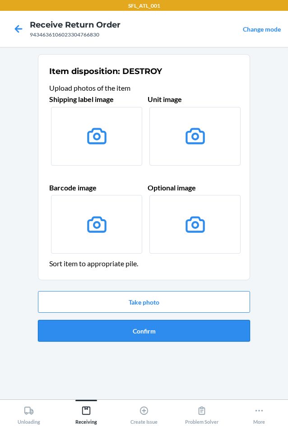
click at [146, 323] on button "Confirm" at bounding box center [144, 331] width 212 height 22
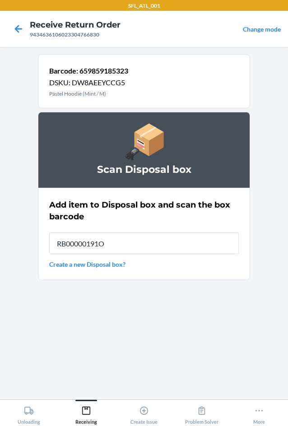
type input "RB00000191O"
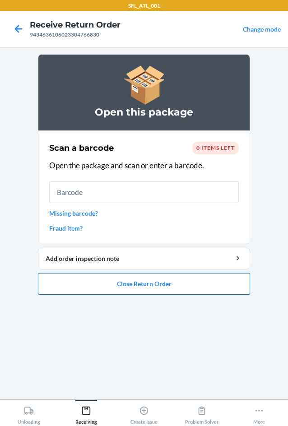
click at [132, 285] on button "Close Return Order" at bounding box center [144, 284] width 212 height 22
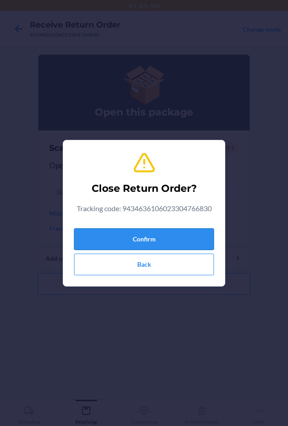
click at [143, 239] on button "Confirm" at bounding box center [144, 239] width 140 height 22
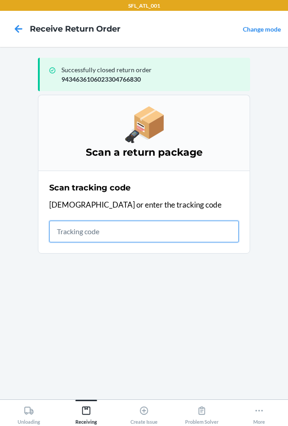
click at [82, 236] on input "text" at bounding box center [144, 232] width 190 height 22
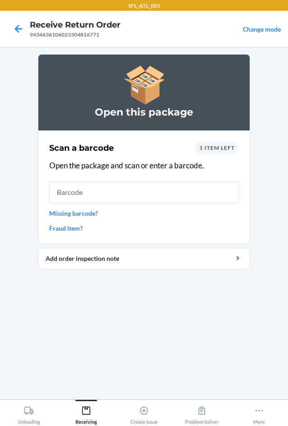
click at [147, 193] on input "text" at bounding box center [144, 192] width 190 height 22
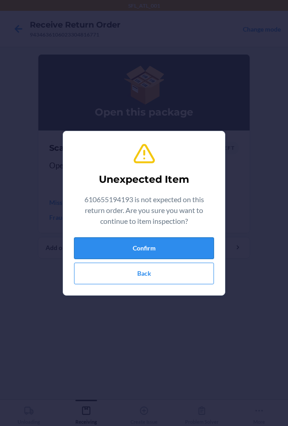
click at [162, 252] on button "Confirm" at bounding box center [144, 248] width 140 height 22
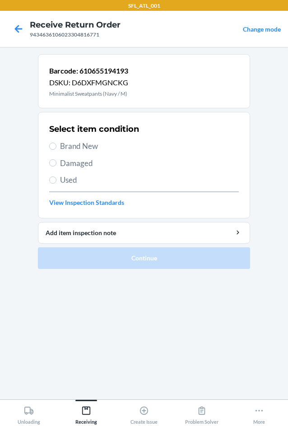
drag, startPoint x: 60, startPoint y: 180, endPoint x: 64, endPoint y: 194, distance: 14.0
click at [60, 180] on span "Used" at bounding box center [149, 180] width 179 height 12
click at [56, 180] on input "Used" at bounding box center [52, 179] width 7 height 7
radio input "true"
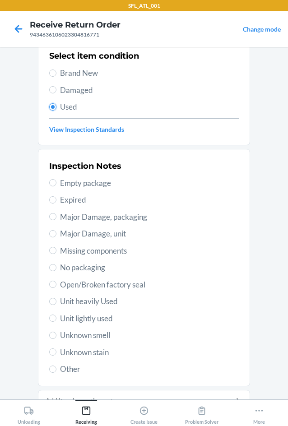
scroll to position [118, 0]
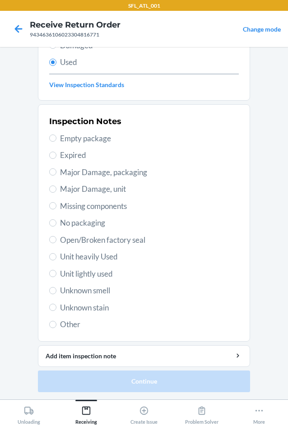
click at [83, 260] on span "Unit heavily Used" at bounding box center [149, 257] width 179 height 12
click at [56, 260] on input "Unit heavily Used" at bounding box center [52, 256] width 7 height 7
radio input "true"
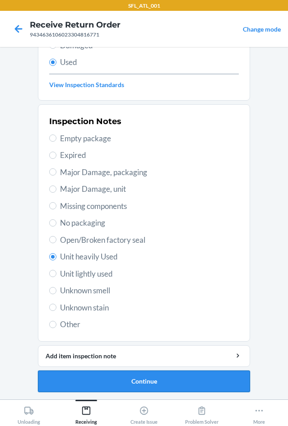
click at [144, 383] on button "Continue" at bounding box center [144, 382] width 212 height 22
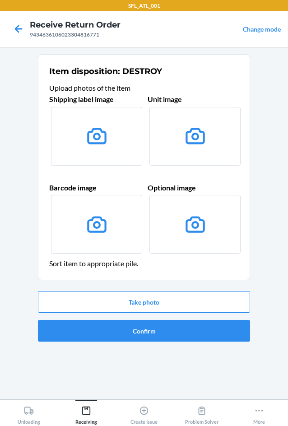
scroll to position [0, 0]
click at [146, 329] on button "Confirm" at bounding box center [144, 331] width 212 height 22
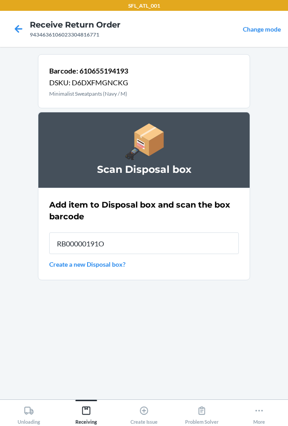
type input "RB00000191O"
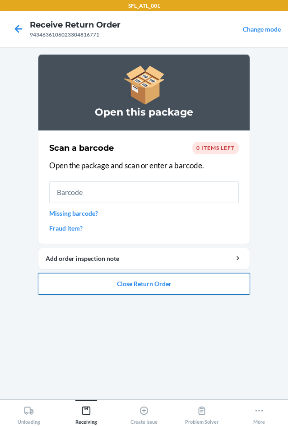
click at [126, 288] on button "Close Return Order" at bounding box center [144, 284] width 212 height 22
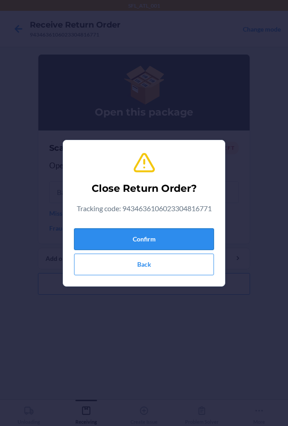
click at [162, 241] on button "Confirm" at bounding box center [144, 239] width 140 height 22
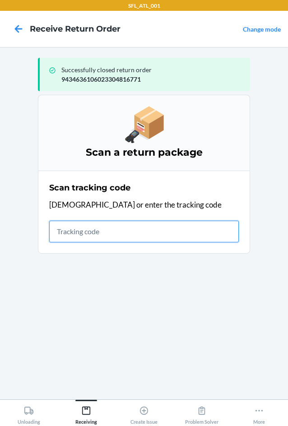
click at [121, 230] on input "text" at bounding box center [144, 232] width 190 height 22
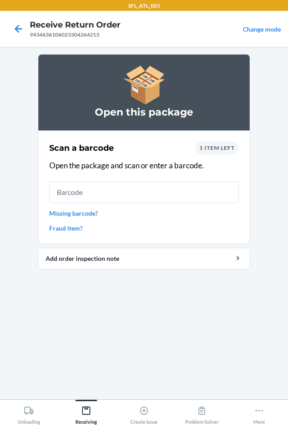
click at [114, 192] on input "text" at bounding box center [144, 192] width 190 height 22
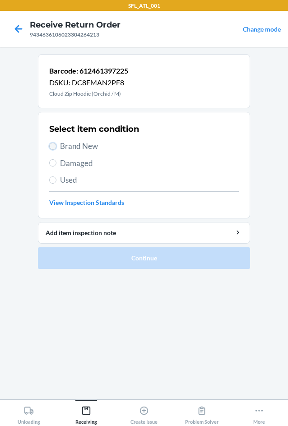
click at [54, 144] on input "Brand New" at bounding box center [52, 146] width 7 height 7
radio input "true"
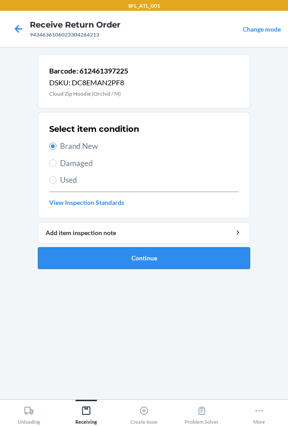
click at [130, 256] on button "Continue" at bounding box center [144, 258] width 212 height 22
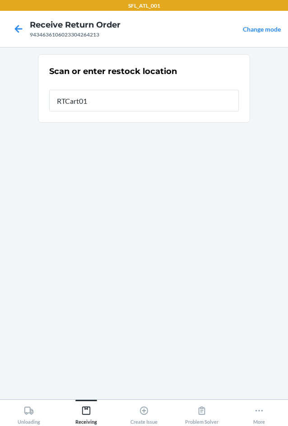
type input "RTCart013"
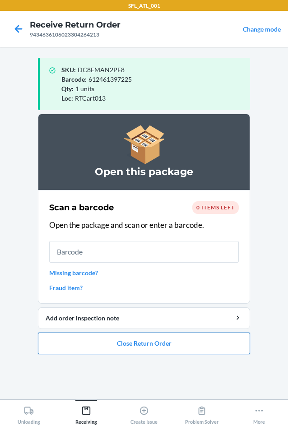
click at [143, 344] on button "Close Return Order" at bounding box center [144, 344] width 212 height 22
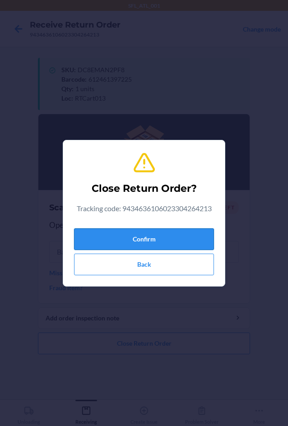
click at [157, 244] on button "Confirm" at bounding box center [144, 239] width 140 height 22
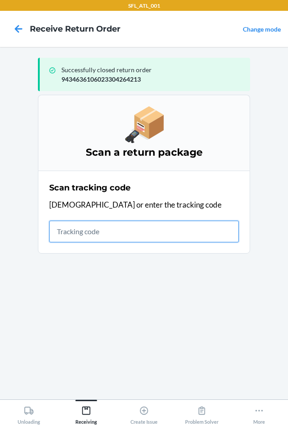
click at [91, 233] on input "text" at bounding box center [144, 232] width 190 height 22
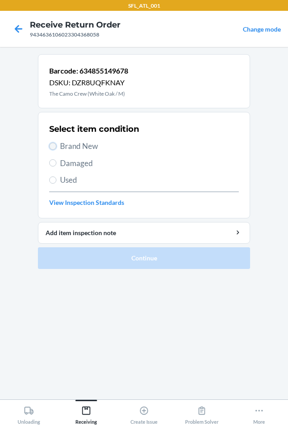
click at [52, 147] on input "Brand New" at bounding box center [52, 146] width 7 height 7
radio input "true"
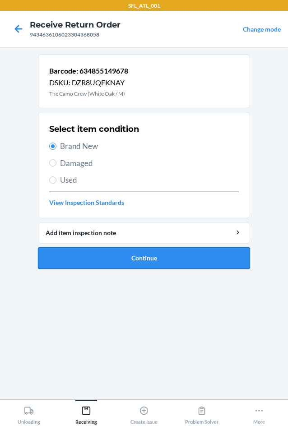
click at [114, 267] on button "Continue" at bounding box center [144, 258] width 212 height 22
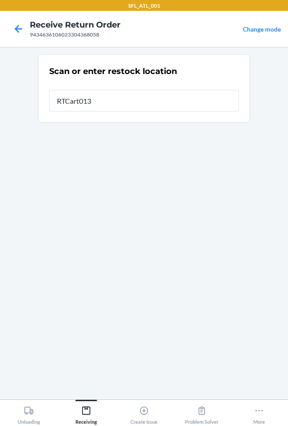
type input "RTCart013"
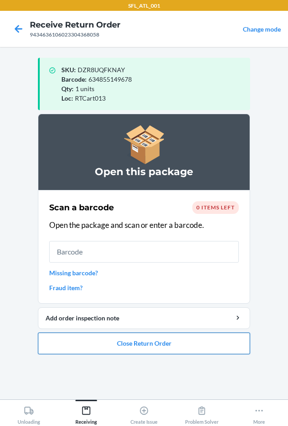
click at [137, 343] on button "Close Return Order" at bounding box center [144, 344] width 212 height 22
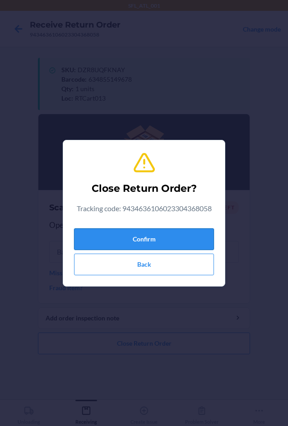
click at [153, 238] on button "Confirm" at bounding box center [144, 239] width 140 height 22
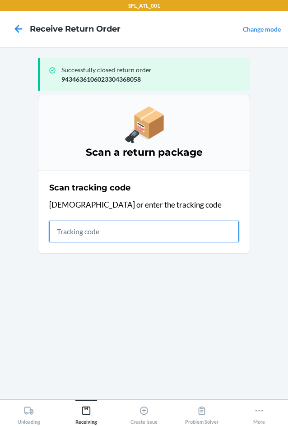
click at [84, 235] on input "text" at bounding box center [144, 232] width 190 height 22
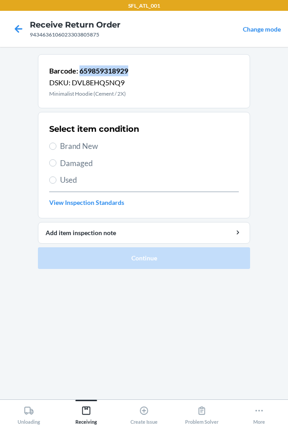
copy p "659859318929"
click at [50, 142] on label "Brand New" at bounding box center [144, 146] width 190 height 12
click at [50, 143] on input "Brand New" at bounding box center [52, 146] width 7 height 7
radio input "true"
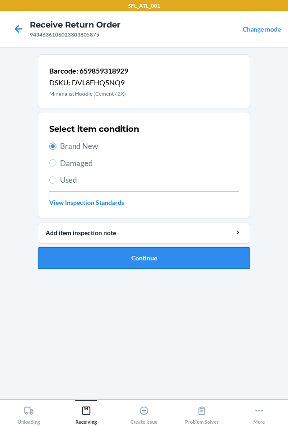
click at [123, 266] on button "Continue" at bounding box center [144, 258] width 212 height 22
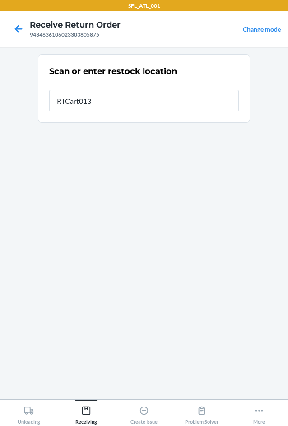
type input "RTCart013"
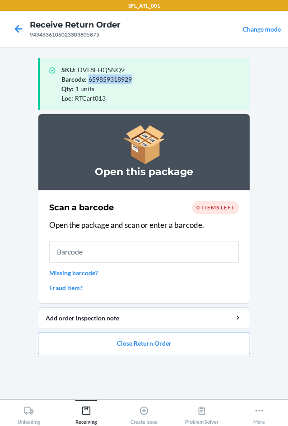
copy span "659859318929"
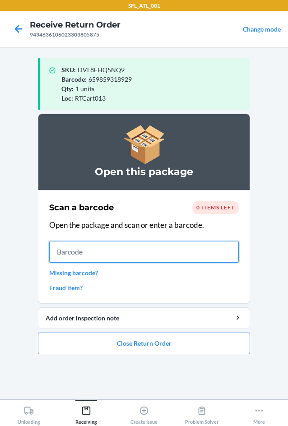
click at [109, 256] on input "text" at bounding box center [144, 252] width 190 height 22
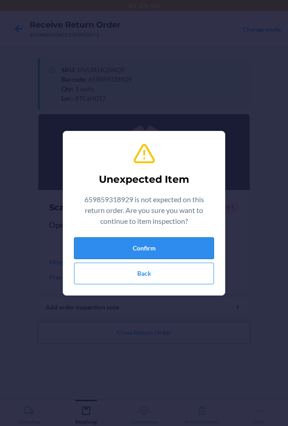
click at [143, 251] on button "Confirm" at bounding box center [144, 248] width 140 height 22
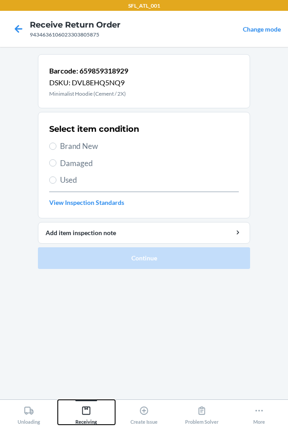
click at [96, 409] on div "Receiving" at bounding box center [86, 413] width 22 height 23
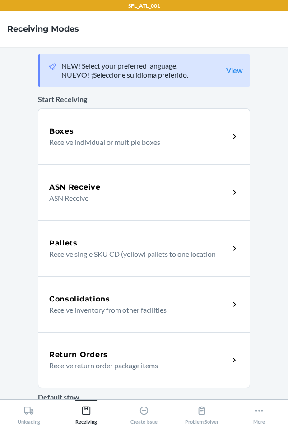
click at [82, 356] on h5 "Return Orders" at bounding box center [78, 354] width 59 height 11
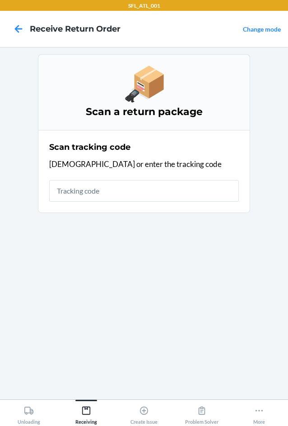
click at [96, 185] on input "text" at bounding box center [144, 191] width 190 height 22
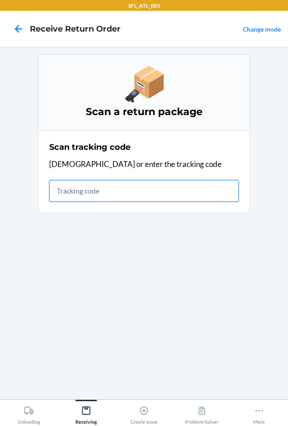
click at [68, 192] on input "text" at bounding box center [144, 191] width 190 height 22
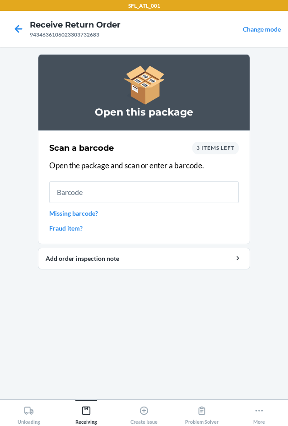
click at [69, 192] on input "text" at bounding box center [144, 192] width 190 height 22
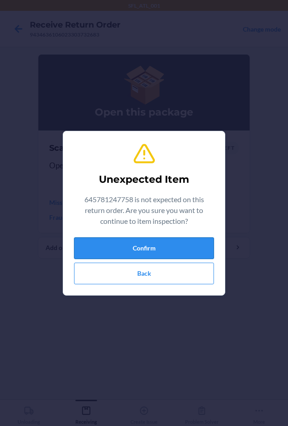
click at [184, 253] on button "Confirm" at bounding box center [144, 248] width 140 height 22
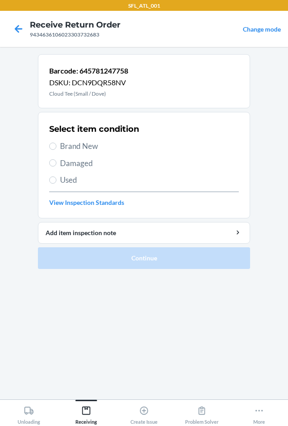
click at [70, 149] on span "Brand New" at bounding box center [149, 146] width 179 height 12
click at [56, 149] on input "Brand New" at bounding box center [52, 146] width 7 height 7
radio input "true"
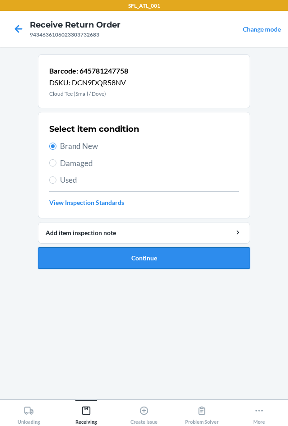
click at [112, 263] on button "Continue" at bounding box center [144, 258] width 212 height 22
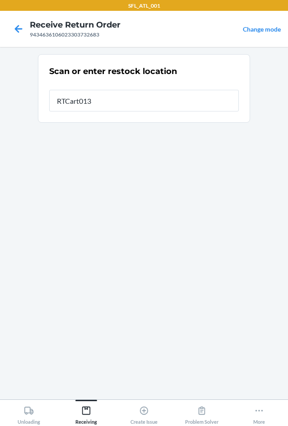
type input "RTCart013"
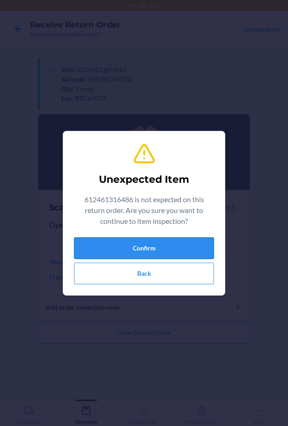
click at [116, 251] on button "Confirm" at bounding box center [144, 248] width 140 height 22
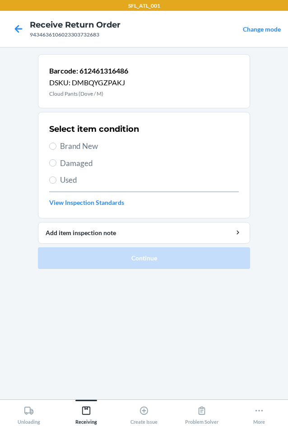
click at [65, 148] on span "Brand New" at bounding box center [149, 146] width 179 height 12
click at [56, 148] on input "Brand New" at bounding box center [52, 146] width 7 height 7
radio input "true"
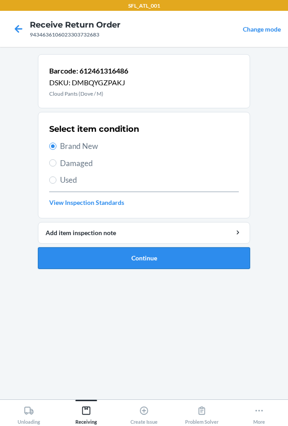
click at [121, 260] on button "Continue" at bounding box center [144, 258] width 212 height 22
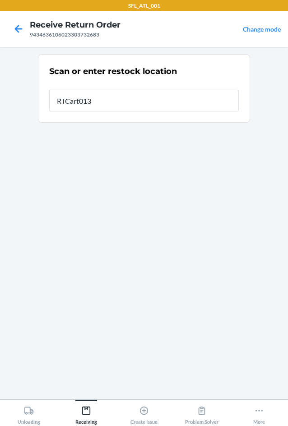
type input "RTCart013"
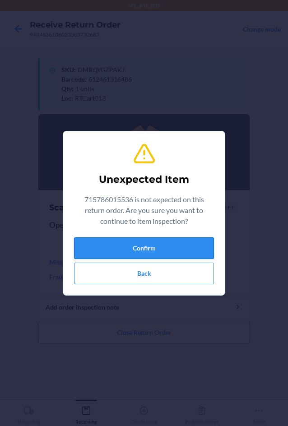
click at [133, 251] on button "Confirm" at bounding box center [144, 248] width 140 height 22
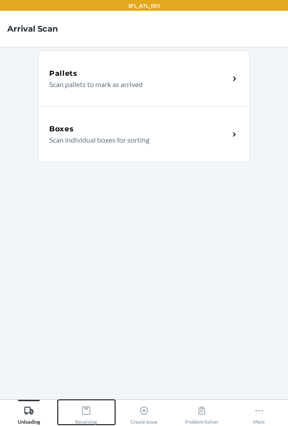
click at [87, 413] on icon at bounding box center [86, 411] width 10 height 10
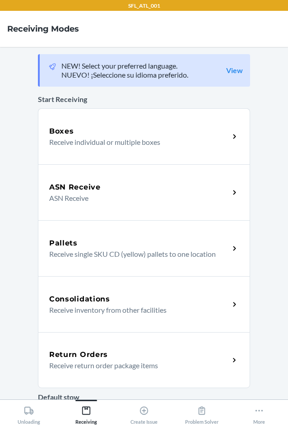
click at [93, 360] on p "Receive return order package items" at bounding box center [135, 365] width 173 height 11
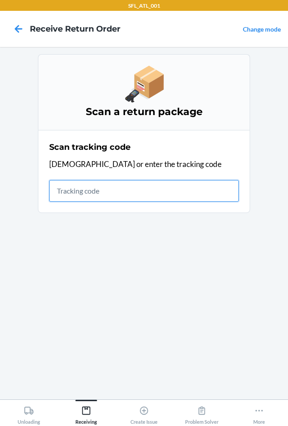
click at [91, 189] on input "text" at bounding box center [144, 191] width 190 height 22
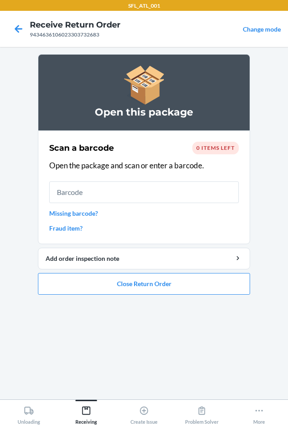
click at [128, 200] on input "text" at bounding box center [144, 192] width 190 height 22
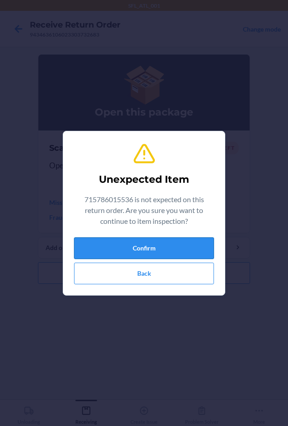
click at [130, 241] on button "Confirm" at bounding box center [144, 248] width 140 height 22
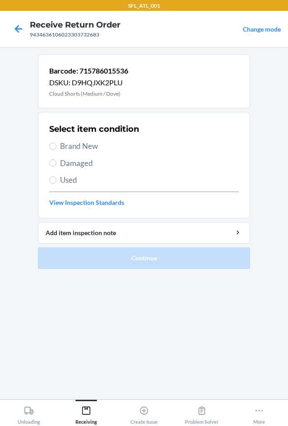
click at [74, 145] on span "Brand New" at bounding box center [149, 146] width 179 height 12
click at [56, 145] on input "Brand New" at bounding box center [52, 146] width 7 height 7
radio input "true"
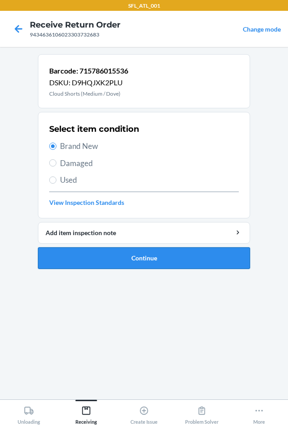
click at [148, 261] on button "Continue" at bounding box center [144, 258] width 212 height 22
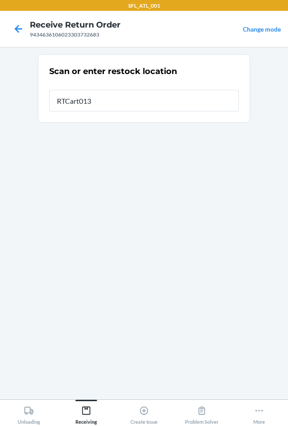
type input "RTCart013"
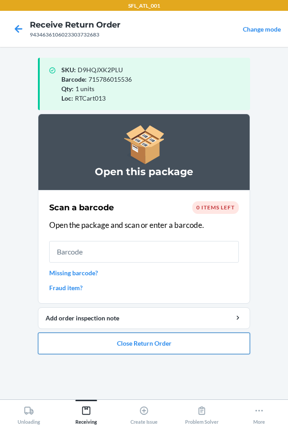
click at [130, 337] on button "Close Return Order" at bounding box center [144, 344] width 212 height 22
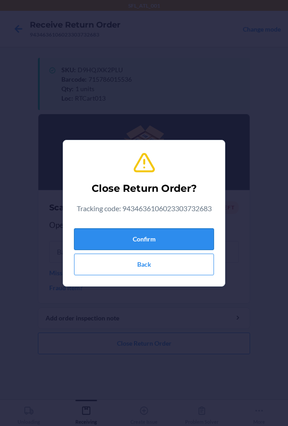
click at [133, 232] on button "Confirm" at bounding box center [144, 239] width 140 height 22
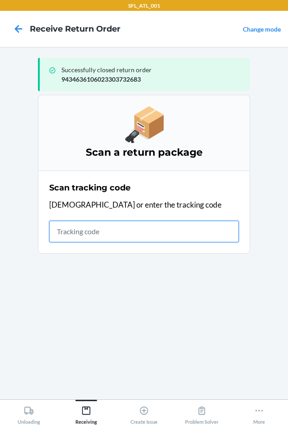
click at [141, 233] on input "text" at bounding box center [144, 232] width 190 height 22
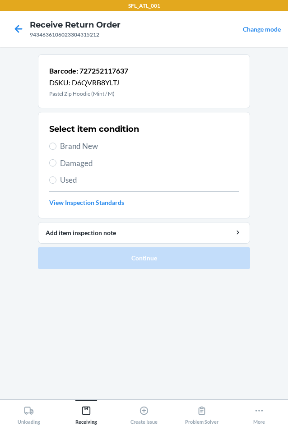
click at [65, 148] on span "Brand New" at bounding box center [149, 146] width 179 height 12
click at [56, 148] on input "Brand New" at bounding box center [52, 146] width 7 height 7
radio input "true"
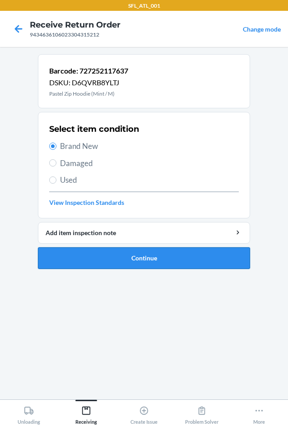
click at [115, 264] on button "Continue" at bounding box center [144, 258] width 212 height 22
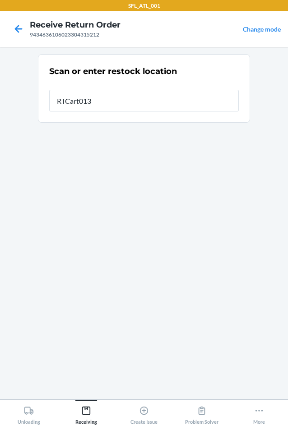
type input "RTCart013"
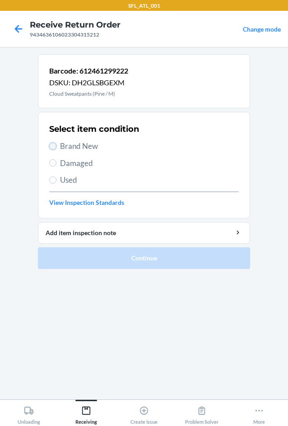
click at [56, 145] on input "Brand New" at bounding box center [52, 146] width 7 height 7
radio input "true"
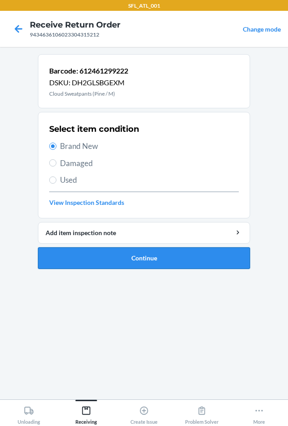
click at [120, 263] on button "Continue" at bounding box center [144, 258] width 212 height 22
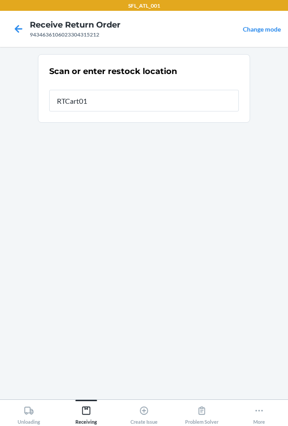
type input "RTCart013"
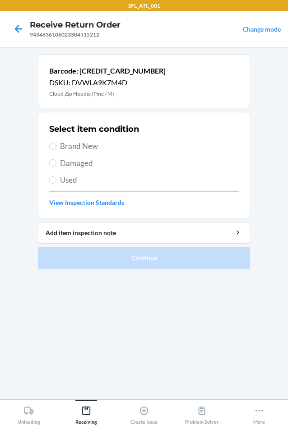
click at [58, 149] on label "Brand New" at bounding box center [144, 146] width 190 height 12
click at [56, 149] on input "Brand New" at bounding box center [52, 146] width 7 height 7
radio input "true"
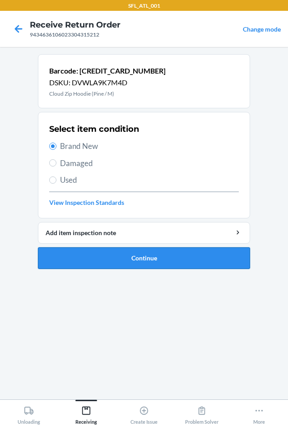
click at [131, 256] on button "Continue" at bounding box center [144, 258] width 212 height 22
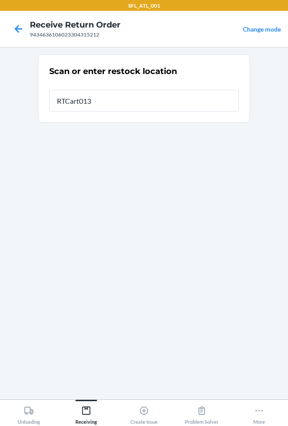
type input "RTCart013"
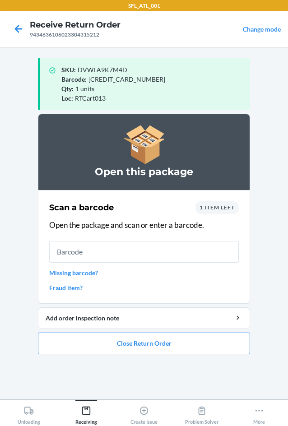
click at [185, 249] on input "text" at bounding box center [144, 252] width 190 height 22
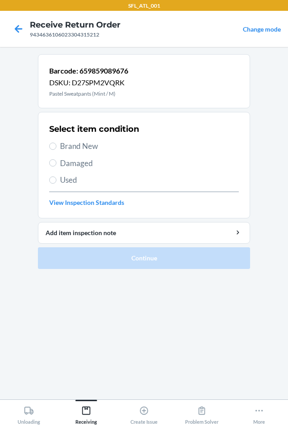
click at [60, 148] on label "Brand New" at bounding box center [144, 146] width 190 height 12
click at [56, 148] on input "Brand New" at bounding box center [52, 146] width 7 height 7
radio input "true"
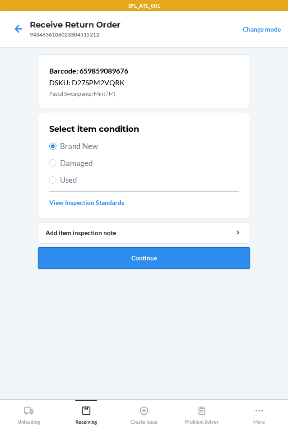
click at [135, 261] on button "Continue" at bounding box center [144, 258] width 212 height 22
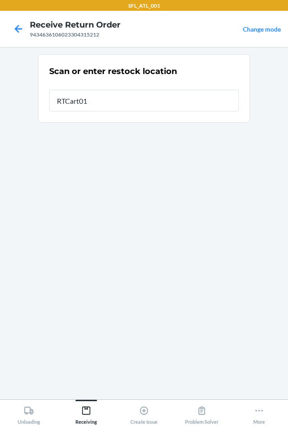
type input "RTCart013"
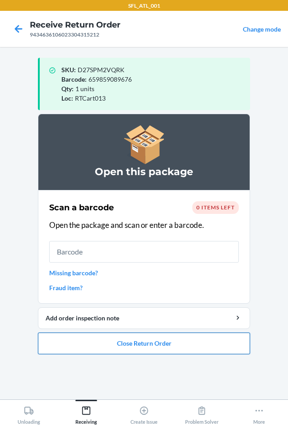
click at [140, 344] on button "Close Return Order" at bounding box center [144, 344] width 212 height 22
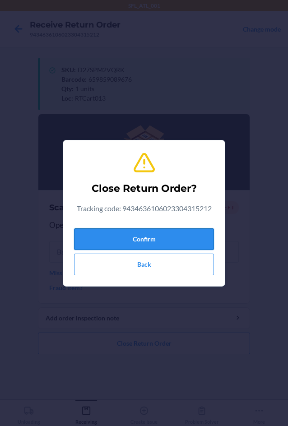
click at [154, 232] on button "Confirm" at bounding box center [144, 239] width 140 height 22
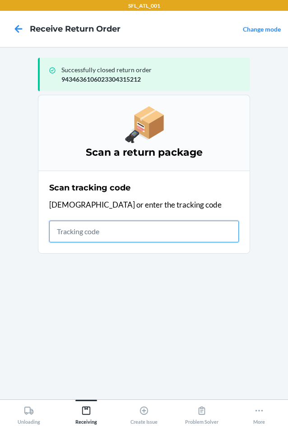
click at [137, 228] on input "text" at bounding box center [144, 232] width 190 height 22
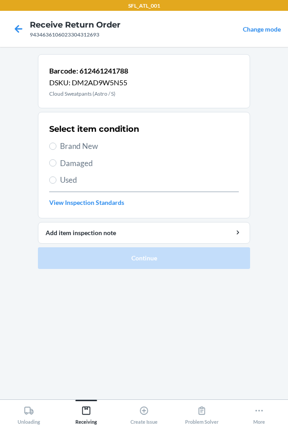
click at [81, 143] on span "Brand New" at bounding box center [149, 146] width 179 height 12
click at [56, 143] on input "Brand New" at bounding box center [52, 146] width 7 height 7
radio input "true"
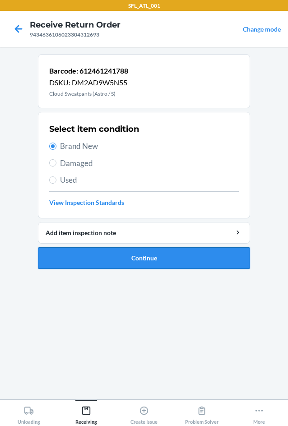
click at [108, 258] on button "Continue" at bounding box center [144, 258] width 212 height 22
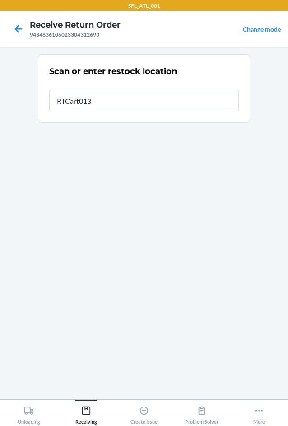
type input "RTCart013"
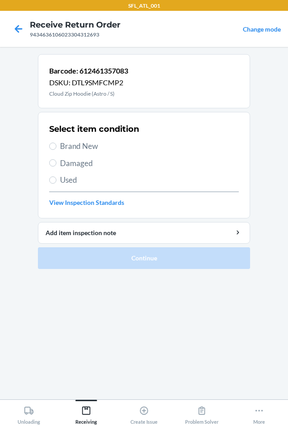
click at [57, 144] on label "Brand New" at bounding box center [144, 146] width 190 height 12
click at [56, 144] on input "Brand New" at bounding box center [52, 146] width 7 height 7
radio input "true"
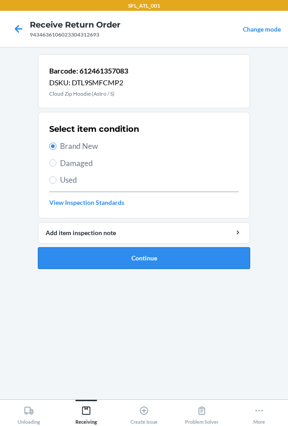
click at [99, 262] on button "Continue" at bounding box center [144, 258] width 212 height 22
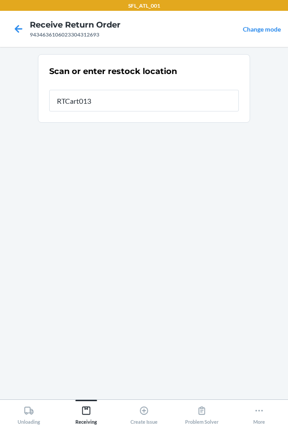
type input "RTCart013"
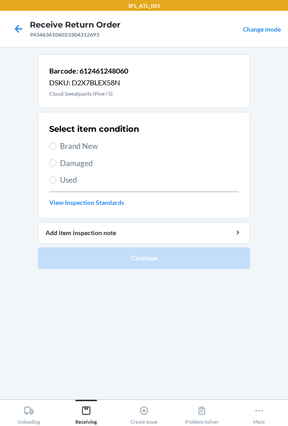
click at [84, 150] on span "Brand New" at bounding box center [149, 146] width 179 height 12
click at [56, 150] on input "Brand New" at bounding box center [52, 146] width 7 height 7
radio input "true"
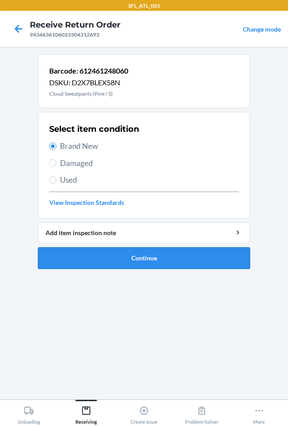
click at [171, 262] on button "Continue" at bounding box center [144, 258] width 212 height 22
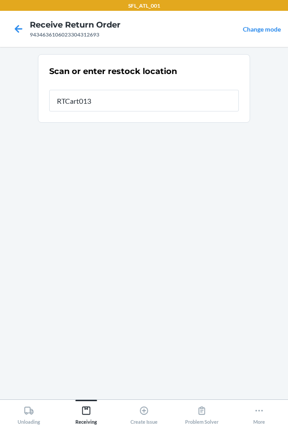
type input "RTCart013"
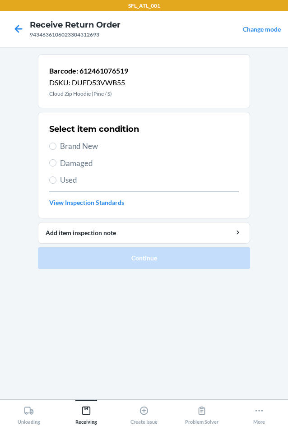
click at [69, 153] on div "Select item condition Brand New Damaged Used View Inspection Standards" at bounding box center [144, 165] width 190 height 89
click at [54, 146] on input "Brand New" at bounding box center [52, 146] width 7 height 7
radio input "true"
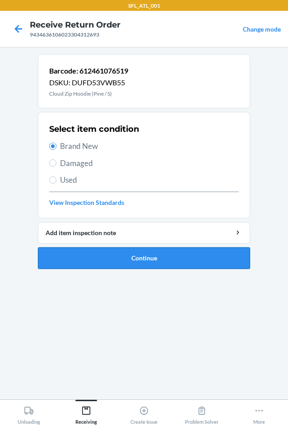
click at [121, 258] on button "Continue" at bounding box center [144, 258] width 212 height 22
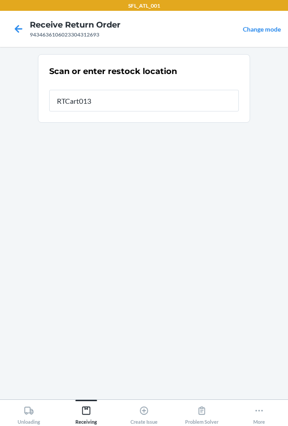
type input "RTCart013"
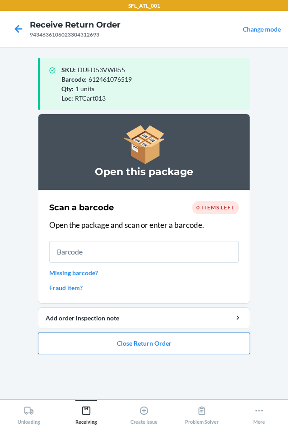
click at [129, 341] on button "Close Return Order" at bounding box center [144, 344] width 212 height 22
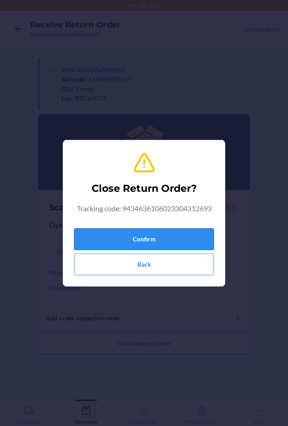
click at [149, 240] on button "Confirm" at bounding box center [144, 239] width 140 height 22
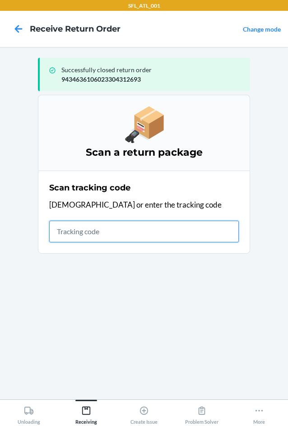
click at [88, 228] on input "text" at bounding box center [144, 232] width 190 height 22
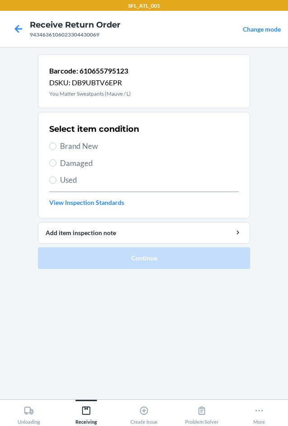
click at [68, 150] on span "Brand New" at bounding box center [149, 146] width 179 height 12
click at [56, 150] on input "Brand New" at bounding box center [52, 146] width 7 height 7
radio input "true"
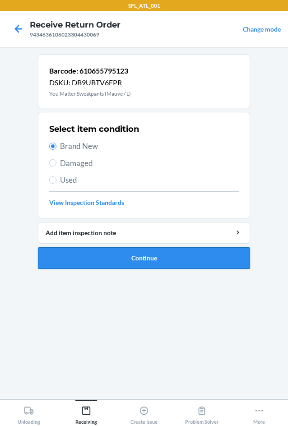
click at [130, 261] on button "Continue" at bounding box center [144, 258] width 212 height 22
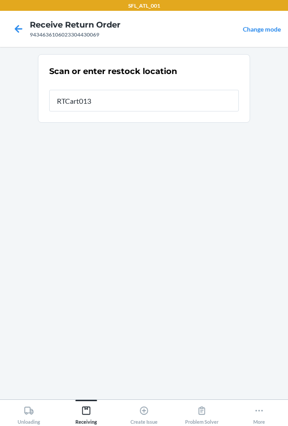
type input "RTCart013"
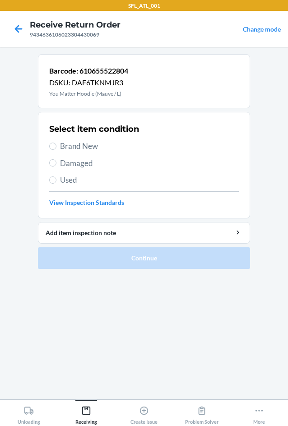
click at [66, 144] on span "Brand New" at bounding box center [149, 146] width 179 height 12
click at [56, 144] on input "Brand New" at bounding box center [52, 146] width 7 height 7
radio input "true"
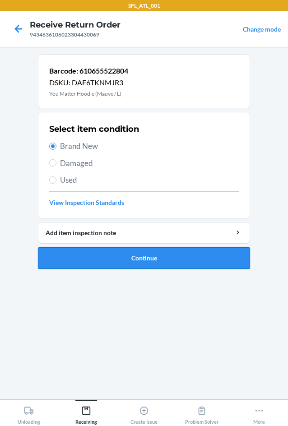
click at [124, 253] on button "Continue" at bounding box center [144, 258] width 212 height 22
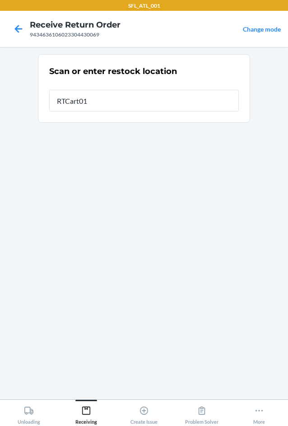
type input "RTCart013"
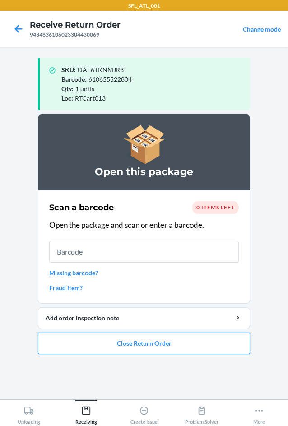
click at [138, 348] on button "Close Return Order" at bounding box center [144, 344] width 212 height 22
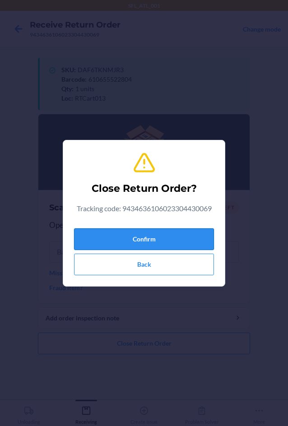
click at [148, 237] on button "Confirm" at bounding box center [144, 239] width 140 height 22
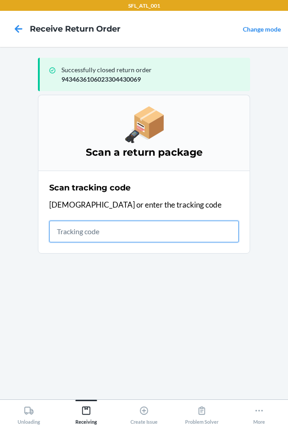
click at [103, 235] on input "text" at bounding box center [144, 232] width 190 height 22
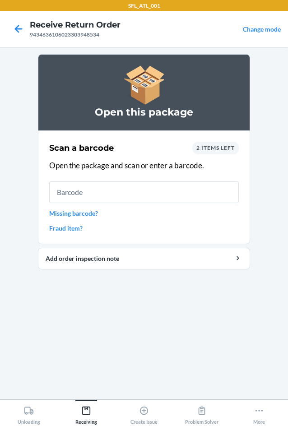
click at [124, 191] on input "text" at bounding box center [144, 192] width 190 height 22
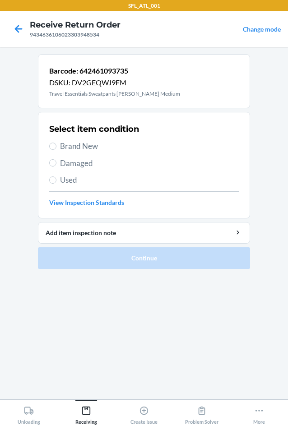
click at [74, 150] on span "Brand New" at bounding box center [149, 146] width 179 height 12
click at [56, 150] on input "Brand New" at bounding box center [52, 146] width 7 height 7
radio input "true"
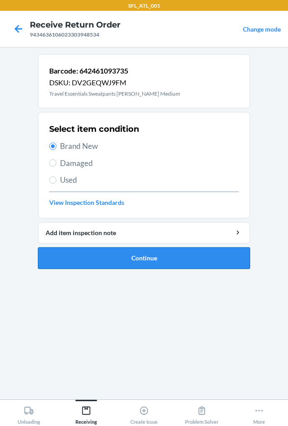
click at [147, 260] on button "Continue" at bounding box center [144, 258] width 212 height 22
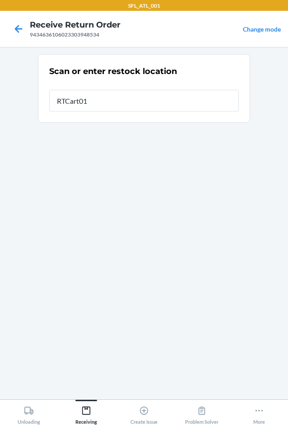
type input "RTCart013"
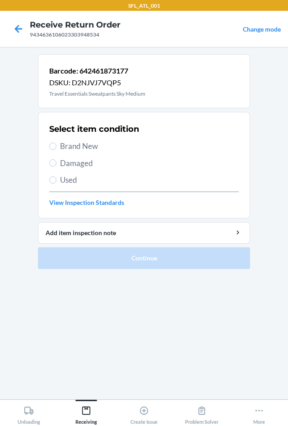
click at [71, 148] on span "Brand New" at bounding box center [149, 146] width 179 height 12
click at [56, 148] on input "Brand New" at bounding box center [52, 146] width 7 height 7
radio input "true"
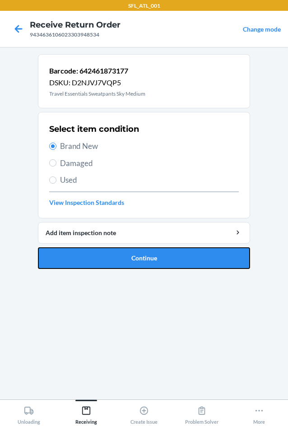
drag, startPoint x: 174, startPoint y: 263, endPoint x: 194, endPoint y: 250, distance: 23.5
click at [187, 255] on button "Continue" at bounding box center [144, 258] width 212 height 22
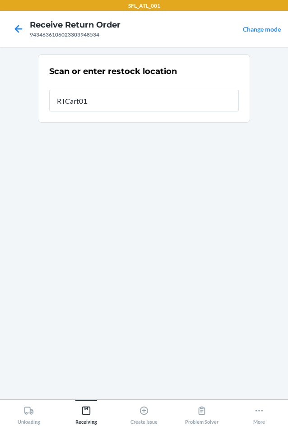
type input "RTCart013"
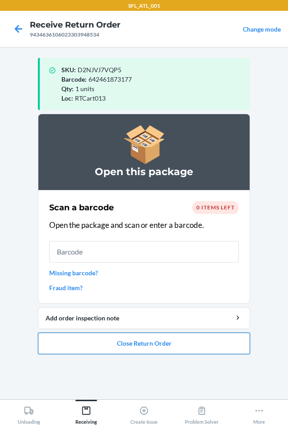
click at [150, 345] on button "Close Return Order" at bounding box center [144, 344] width 212 height 22
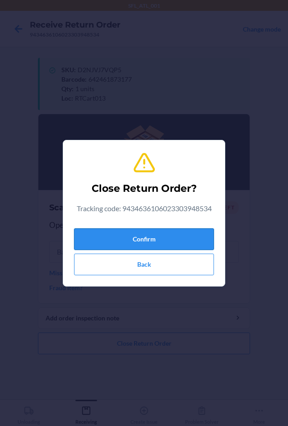
click at [163, 245] on button "Confirm" at bounding box center [144, 239] width 140 height 22
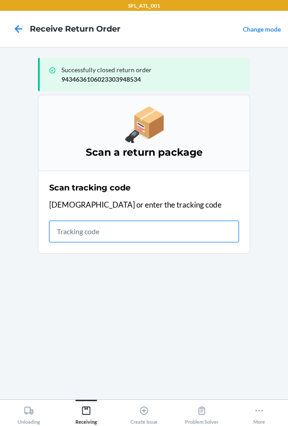
click at [88, 228] on input "text" at bounding box center [144, 232] width 190 height 22
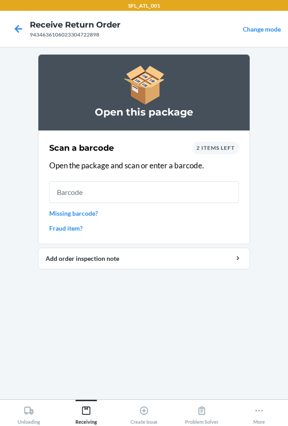
click at [135, 195] on input "text" at bounding box center [144, 192] width 190 height 22
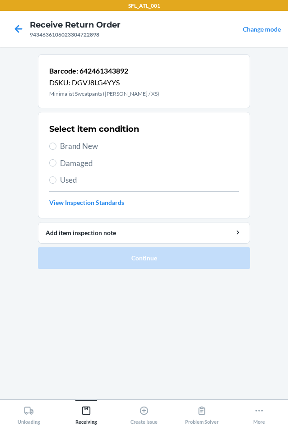
click at [57, 148] on label "Brand New" at bounding box center [144, 146] width 190 height 12
click at [56, 148] on input "Brand New" at bounding box center [52, 146] width 7 height 7
radio input "true"
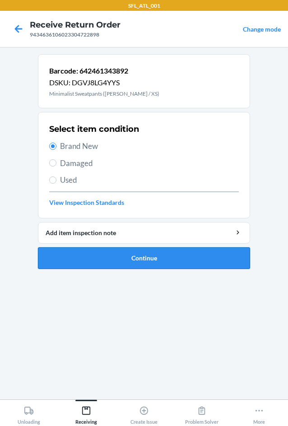
click at [75, 263] on button "Continue" at bounding box center [144, 258] width 212 height 22
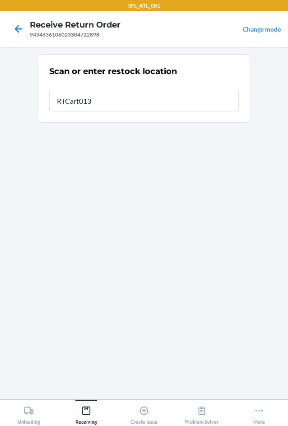
type input "RTCart013"
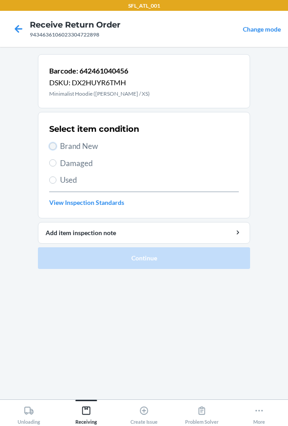
click at [53, 145] on input "Brand New" at bounding box center [52, 146] width 7 height 7
radio input "true"
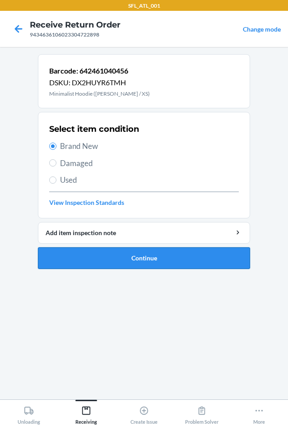
click at [143, 255] on button "Continue" at bounding box center [144, 258] width 212 height 22
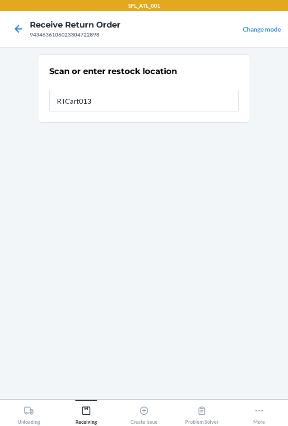
type input "RTCart013"
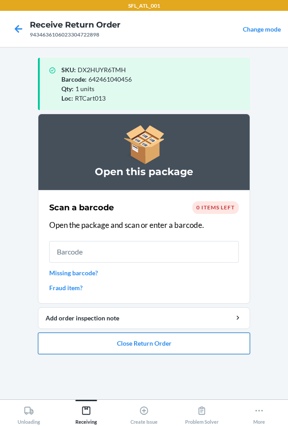
click at [132, 347] on button "Close Return Order" at bounding box center [144, 344] width 212 height 22
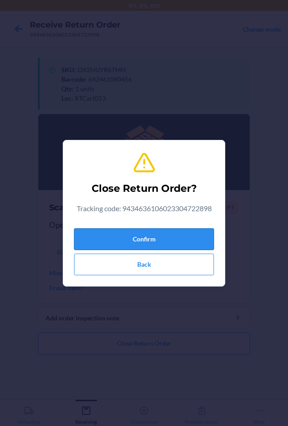
click at [156, 241] on button "Confirm" at bounding box center [144, 239] width 140 height 22
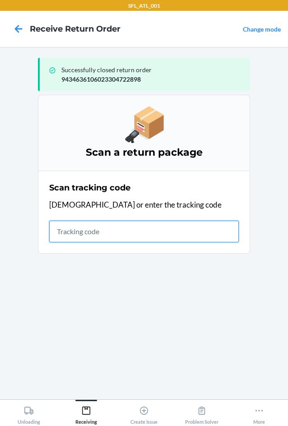
click at [103, 232] on input "text" at bounding box center [144, 232] width 190 height 22
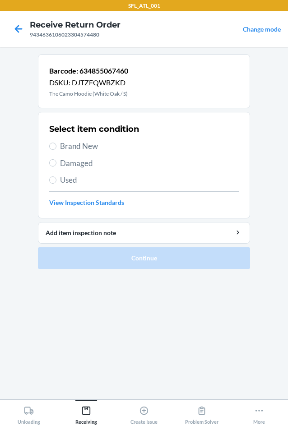
click at [98, 147] on span "Brand New" at bounding box center [149, 146] width 179 height 12
click at [56, 147] on input "Brand New" at bounding box center [52, 146] width 7 height 7
radio input "true"
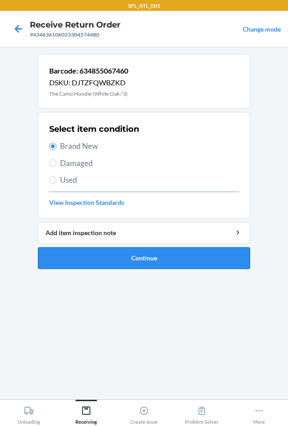
click at [148, 259] on button "Continue" at bounding box center [144, 258] width 212 height 22
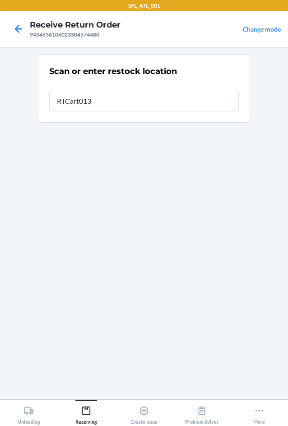
type input "RTCart013"
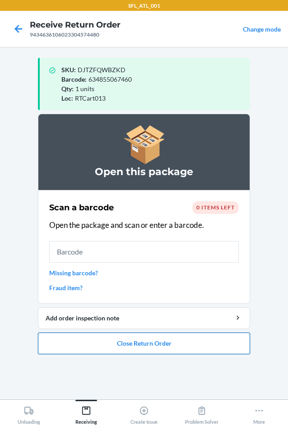
click at [151, 347] on button "Close Return Order" at bounding box center [144, 344] width 212 height 22
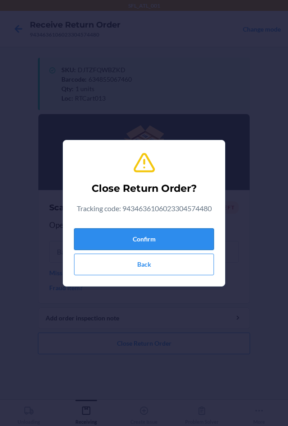
click at [177, 236] on button "Confirm" at bounding box center [144, 239] width 140 height 22
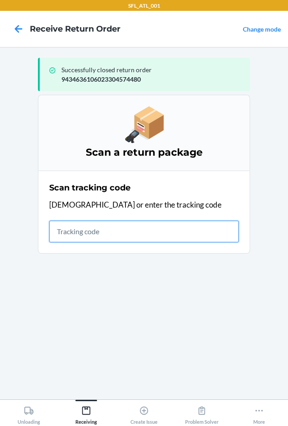
click at [84, 232] on input "text" at bounding box center [144, 232] width 190 height 22
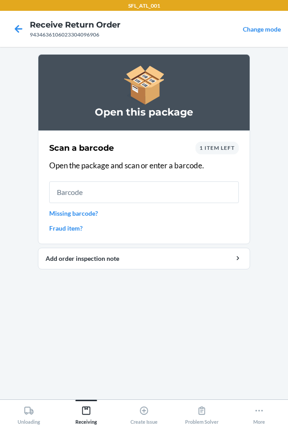
click at [120, 195] on input "text" at bounding box center [144, 192] width 190 height 22
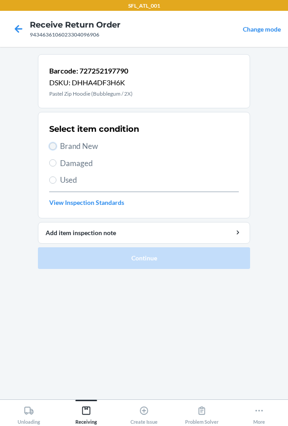
click at [52, 143] on input "Brand New" at bounding box center [52, 146] width 7 height 7
radio input "true"
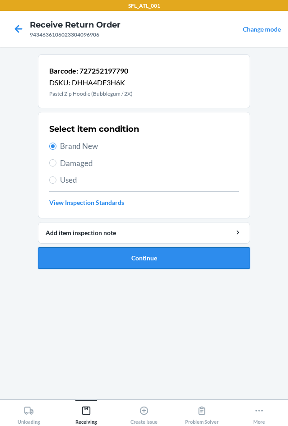
click at [141, 263] on button "Continue" at bounding box center [144, 258] width 212 height 22
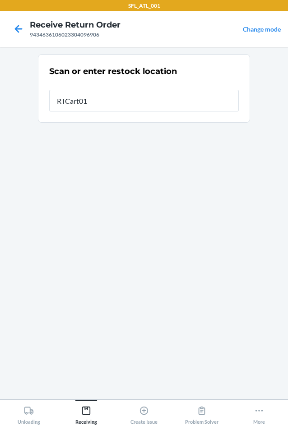
type input "RTCart013"
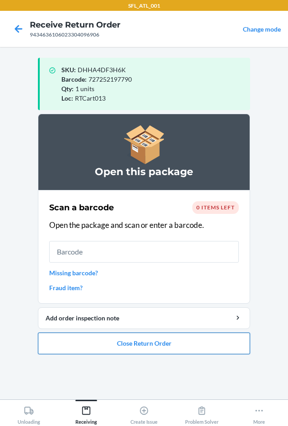
click at [150, 345] on button "Close Return Order" at bounding box center [144, 344] width 212 height 22
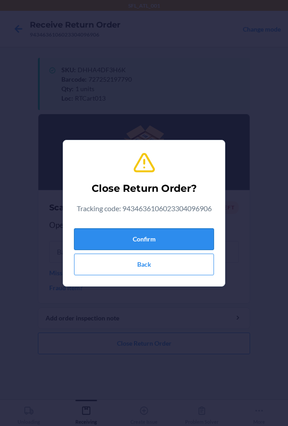
click at [161, 233] on button "Confirm" at bounding box center [144, 239] width 140 height 22
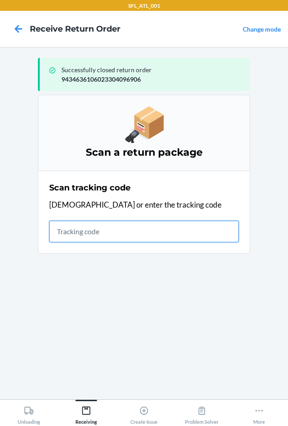
click at [75, 229] on input "text" at bounding box center [144, 232] width 190 height 22
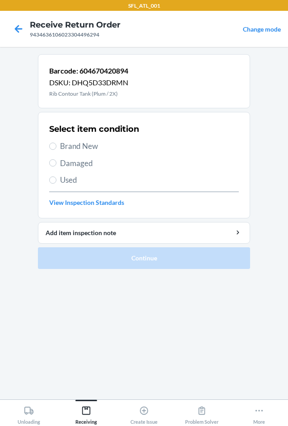
click at [57, 180] on label "Used" at bounding box center [144, 180] width 190 height 12
click at [56, 180] on input "Used" at bounding box center [52, 179] width 7 height 7
radio input "true"
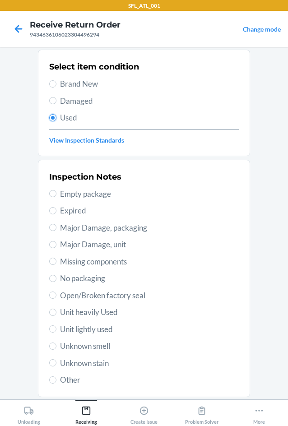
scroll to position [118, 0]
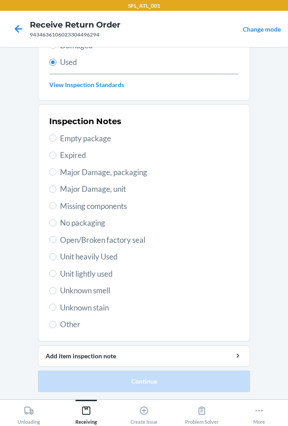
click at [87, 260] on span "Unit heavily Used" at bounding box center [149, 257] width 179 height 12
click at [56, 260] on input "Unit heavily Used" at bounding box center [52, 256] width 7 height 7
radio input "true"
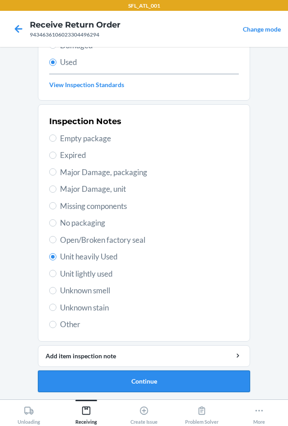
click at [133, 385] on button "Continue" at bounding box center [144, 382] width 212 height 22
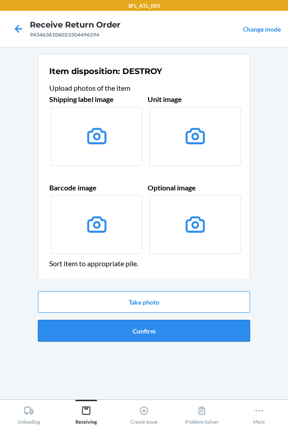
click at [144, 329] on button "Confirm" at bounding box center [144, 331] width 212 height 22
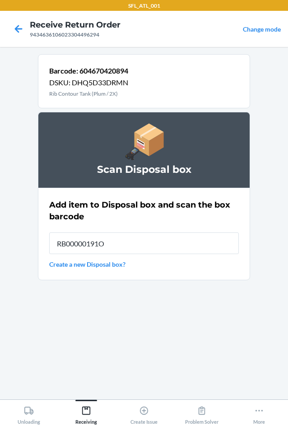
type input "RB00000191O"
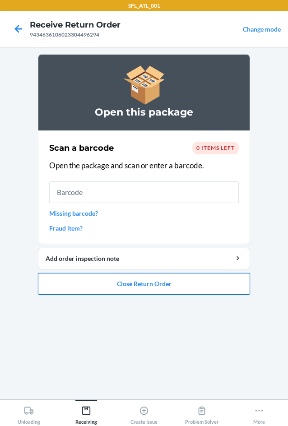
click at [147, 284] on button "Close Return Order" at bounding box center [144, 284] width 212 height 22
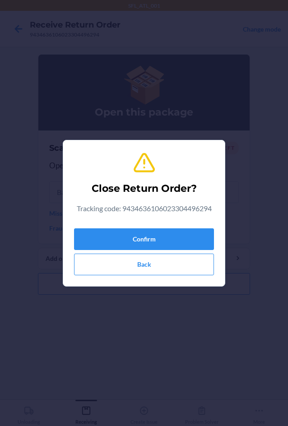
click at [136, 250] on div "Confirm Back" at bounding box center [144, 250] width 140 height 51
click at [137, 246] on button "Confirm" at bounding box center [144, 239] width 140 height 22
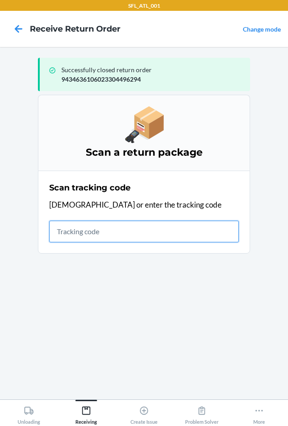
click at [93, 234] on input "text" at bounding box center [144, 232] width 190 height 22
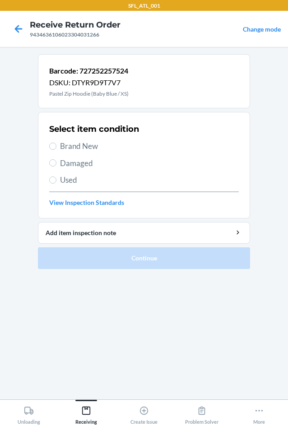
click at [48, 146] on section "Select item condition Brand New Damaged Used View Inspection Standards" at bounding box center [144, 165] width 212 height 107
click at [65, 148] on span "Brand New" at bounding box center [149, 146] width 179 height 12
click at [56, 148] on input "Brand New" at bounding box center [52, 146] width 7 height 7
radio input "true"
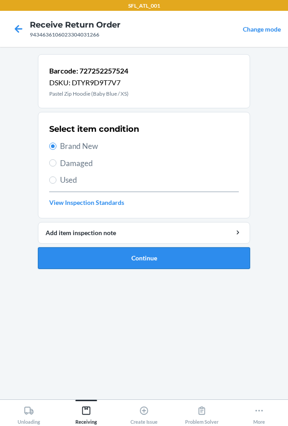
click at [121, 255] on button "Continue" at bounding box center [144, 258] width 212 height 22
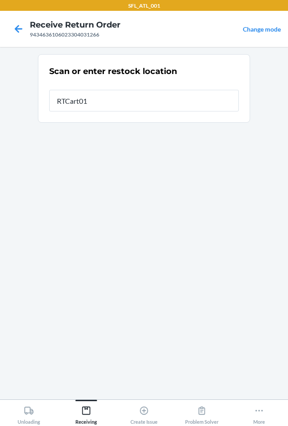
type input "RTCart013"
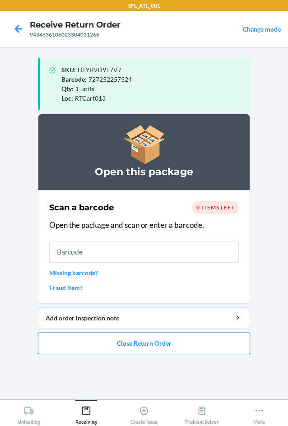
click at [152, 348] on button "Close Return Order" at bounding box center [144, 344] width 212 height 22
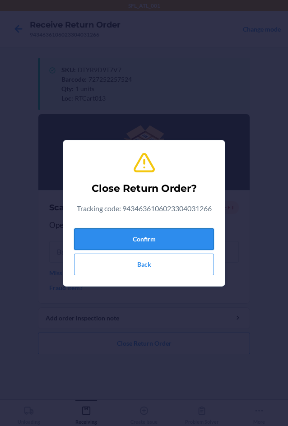
click at [148, 235] on button "Confirm" at bounding box center [144, 239] width 140 height 22
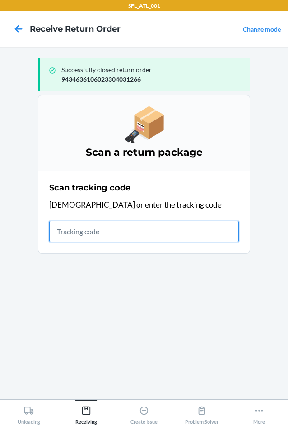
click at [180, 221] on input "text" at bounding box center [144, 232] width 190 height 22
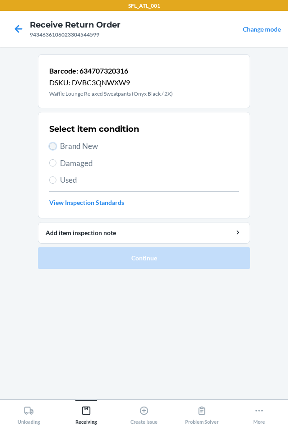
click at [51, 148] on input "Brand New" at bounding box center [52, 146] width 7 height 7
radio input "true"
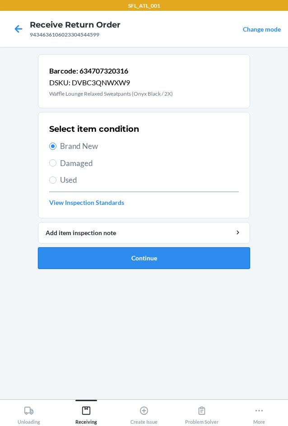
click at [130, 262] on button "Continue" at bounding box center [144, 258] width 212 height 22
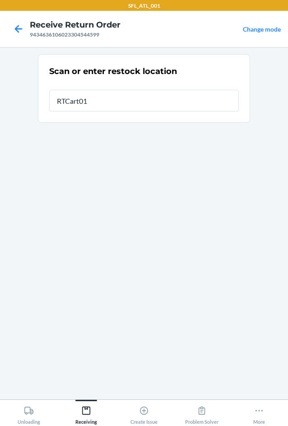
type input "RTCart013"
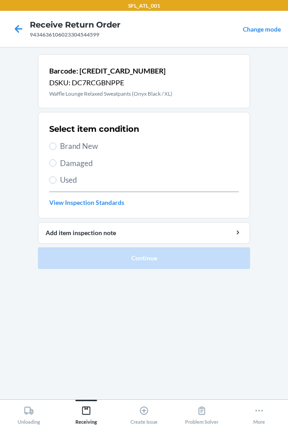
click at [50, 143] on label "Brand New" at bounding box center [144, 146] width 190 height 12
click at [50, 143] on input "Brand New" at bounding box center [52, 146] width 7 height 7
radio input "true"
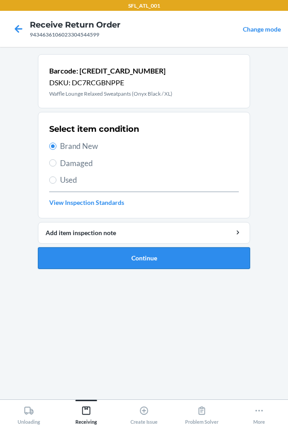
click at [128, 262] on button "Continue" at bounding box center [144, 258] width 212 height 22
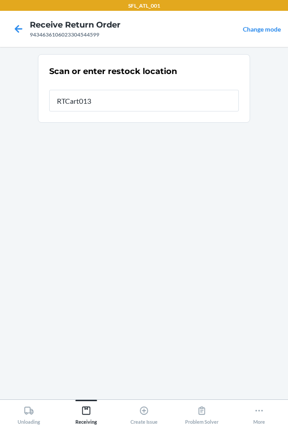
type input "RTCart013"
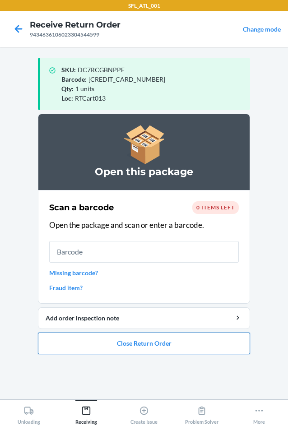
click at [149, 344] on button "Close Return Order" at bounding box center [144, 344] width 212 height 22
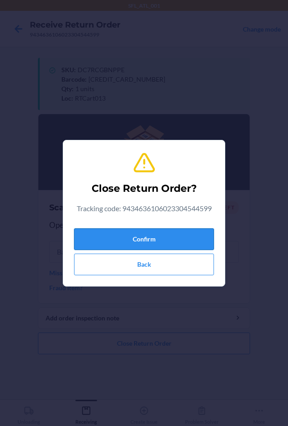
click at [144, 248] on button "Confirm" at bounding box center [144, 239] width 140 height 22
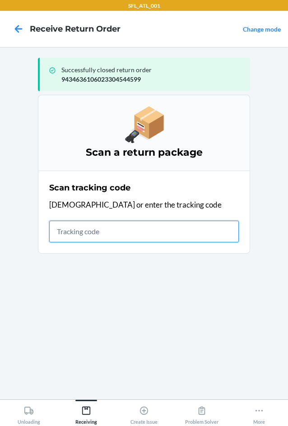
click at [114, 235] on input "text" at bounding box center [144, 232] width 190 height 22
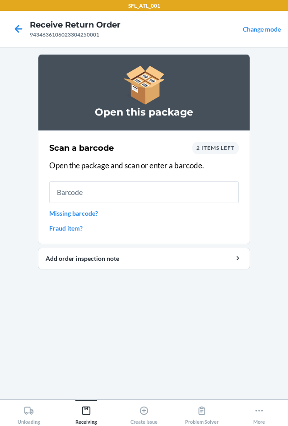
click at [130, 192] on input "text" at bounding box center [144, 192] width 190 height 22
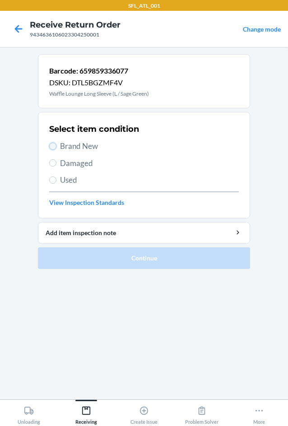
click at [50, 146] on input "Brand New" at bounding box center [52, 146] width 7 height 7
radio input "true"
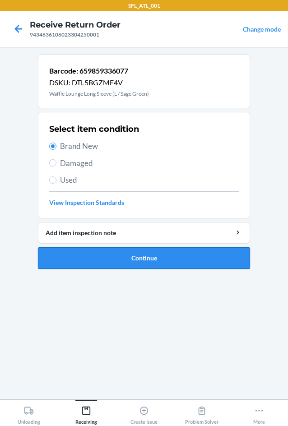
click at [174, 255] on button "Continue" at bounding box center [144, 258] width 212 height 22
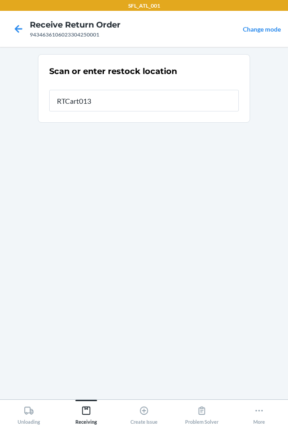
type input "RTCart013"
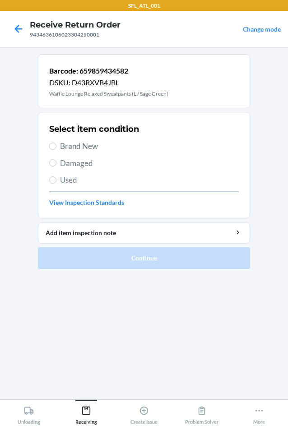
click at [88, 140] on div "Select item condition Brand New Damaged Used View Inspection Standards" at bounding box center [144, 165] width 190 height 89
click at [57, 143] on label "Brand New" at bounding box center [144, 146] width 190 height 12
click at [56, 143] on input "Brand New" at bounding box center [52, 146] width 7 height 7
radio input "true"
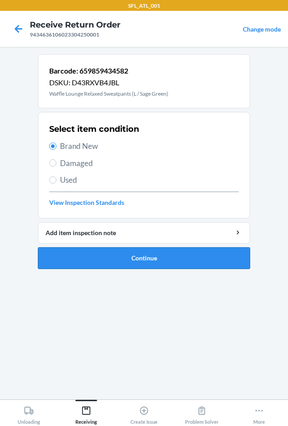
click at [128, 256] on button "Continue" at bounding box center [144, 258] width 212 height 22
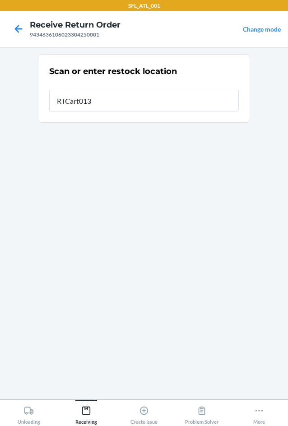
type input "RTCart013"
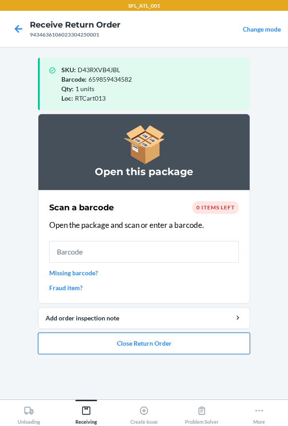
click at [141, 341] on button "Close Return Order" at bounding box center [144, 344] width 212 height 22
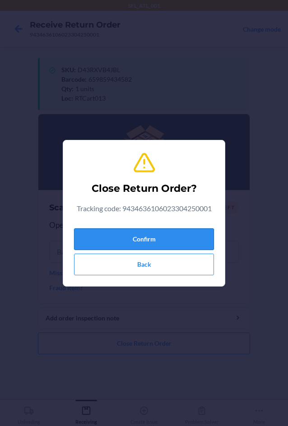
click at [176, 240] on button "Confirm" at bounding box center [144, 239] width 140 height 22
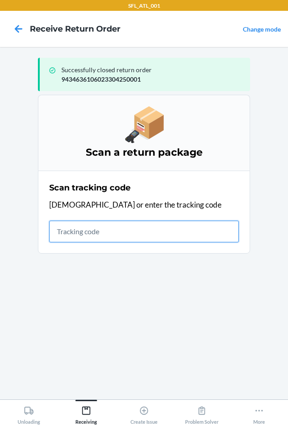
click at [101, 227] on input "text" at bounding box center [144, 232] width 190 height 22
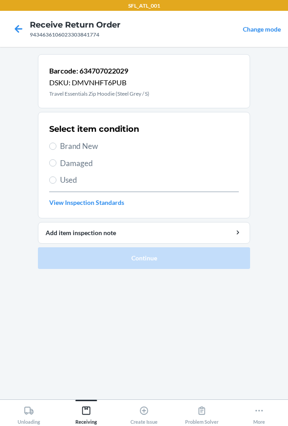
click at [87, 149] on span "Brand New" at bounding box center [149, 146] width 179 height 12
click at [56, 149] on input "Brand New" at bounding box center [52, 146] width 7 height 7
radio input "true"
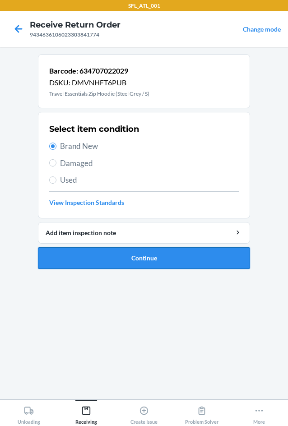
click at [138, 262] on button "Continue" at bounding box center [144, 258] width 212 height 22
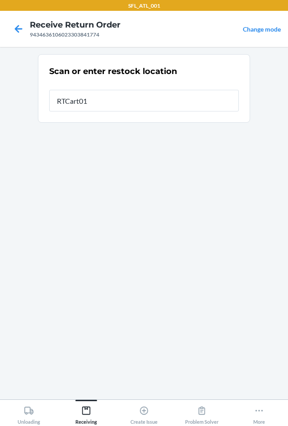
type input "RTCart013"
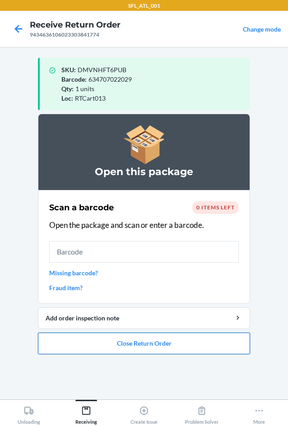
click at [145, 345] on button "Close Return Order" at bounding box center [144, 344] width 212 height 22
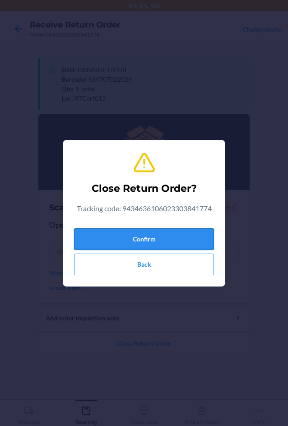
click at [156, 241] on button "Confirm" at bounding box center [144, 239] width 140 height 22
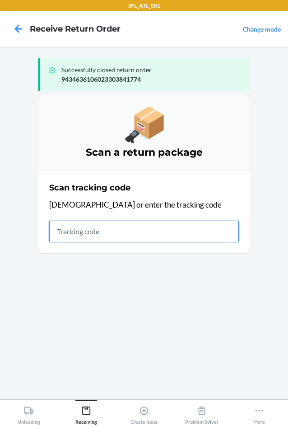
click at [148, 231] on input "text" at bounding box center [144, 232] width 190 height 22
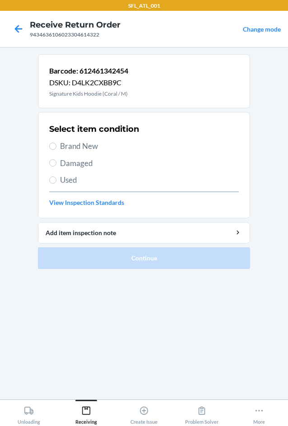
click at [90, 147] on span "Brand New" at bounding box center [149, 146] width 179 height 12
click at [56, 147] on input "Brand New" at bounding box center [52, 146] width 7 height 7
radio input "true"
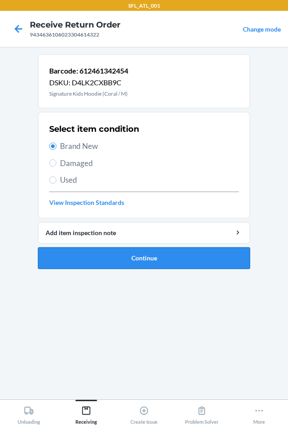
click at [129, 252] on button "Continue" at bounding box center [144, 258] width 212 height 22
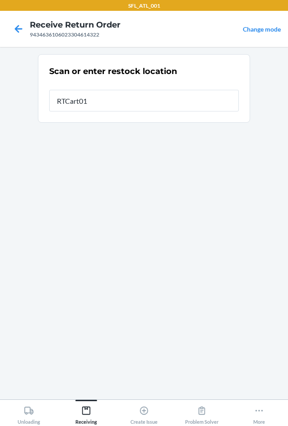
type input "RTCart013"
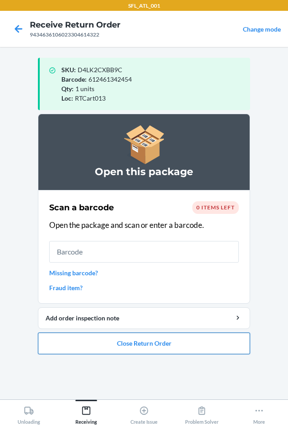
click at [129, 340] on button "Close Return Order" at bounding box center [144, 344] width 212 height 22
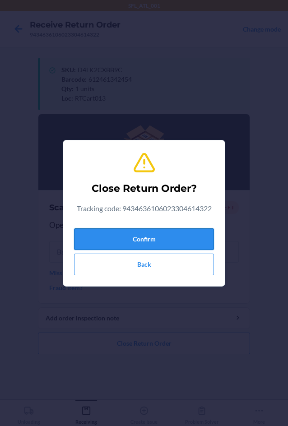
click at [152, 240] on button "Confirm" at bounding box center [144, 239] width 140 height 22
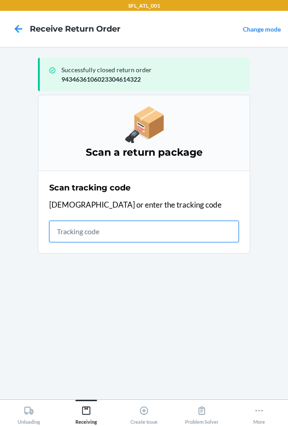
click at [74, 232] on input "text" at bounding box center [144, 232] width 190 height 22
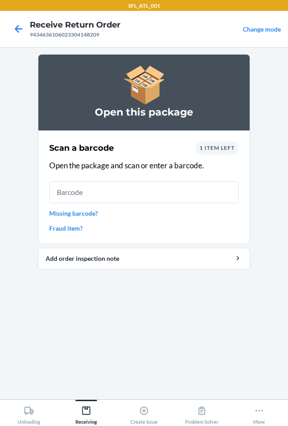
click at [92, 192] on input "text" at bounding box center [144, 192] width 190 height 22
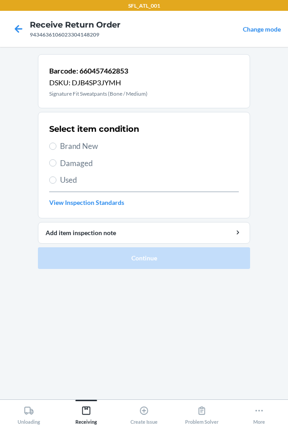
click at [51, 150] on label "Brand New" at bounding box center [144, 146] width 190 height 12
click at [51, 150] on input "Brand New" at bounding box center [52, 146] width 7 height 7
radio input "true"
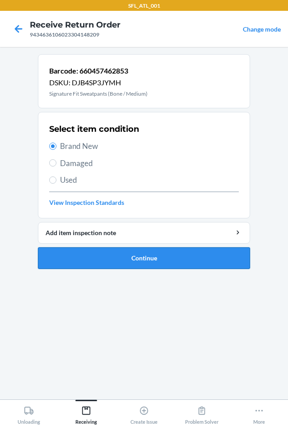
click at [130, 256] on button "Continue" at bounding box center [144, 258] width 212 height 22
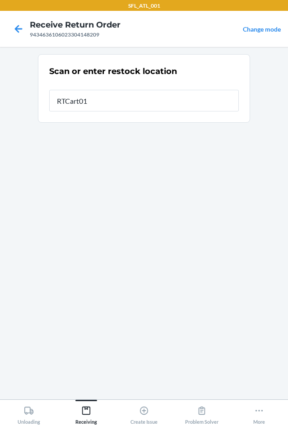
type input "RTCart013"
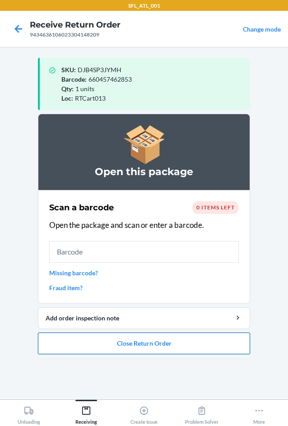
click at [133, 347] on button "Close Return Order" at bounding box center [144, 344] width 212 height 22
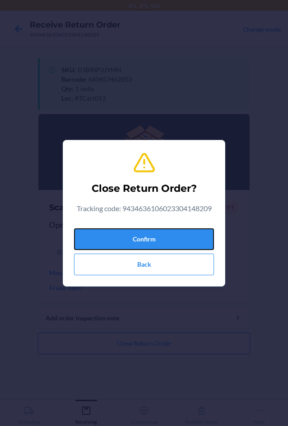
click at [129, 235] on button "Confirm" at bounding box center [144, 239] width 140 height 22
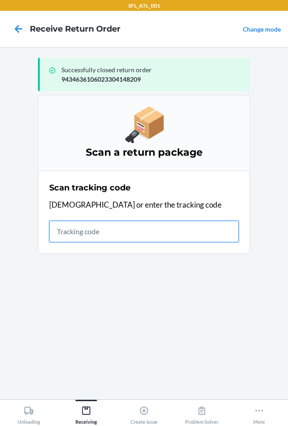
click at [127, 232] on input "text" at bounding box center [144, 232] width 190 height 22
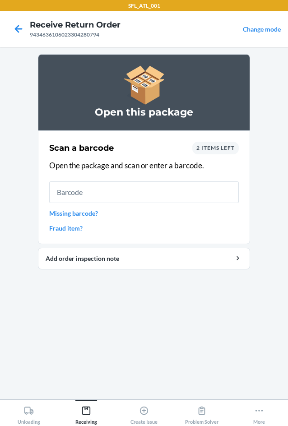
click at [126, 188] on input "text" at bounding box center [144, 192] width 190 height 22
click at [93, 210] on link "Missing barcode?" at bounding box center [144, 213] width 190 height 9
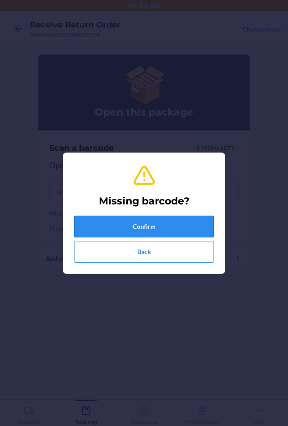
click at [111, 233] on button "Confirm" at bounding box center [144, 227] width 140 height 22
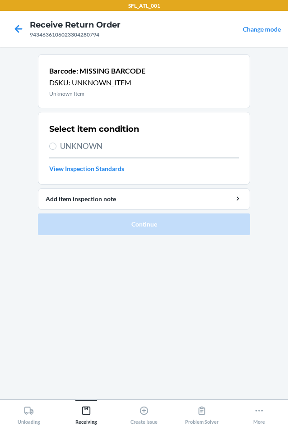
click at [85, 144] on span "UNKNOWN" at bounding box center [149, 146] width 179 height 12
click at [56, 144] on input "UNKNOWN" at bounding box center [52, 146] width 7 height 7
radio input "true"
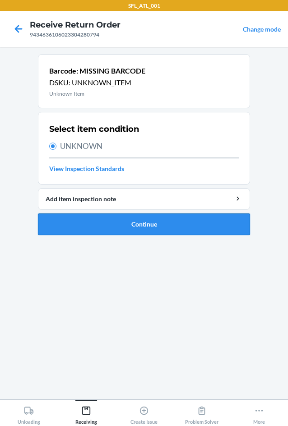
click at [136, 223] on button "Continue" at bounding box center [144, 225] width 212 height 22
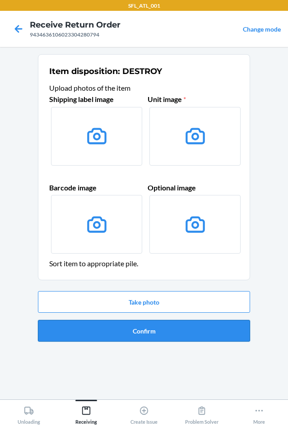
click at [160, 333] on button "Confirm" at bounding box center [144, 331] width 212 height 22
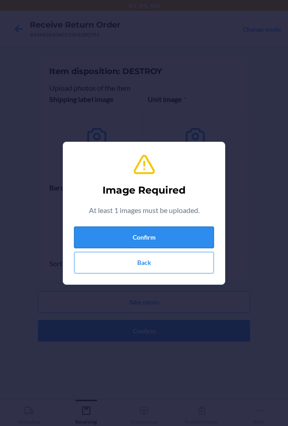
click at [148, 234] on button "Confirm" at bounding box center [144, 238] width 140 height 22
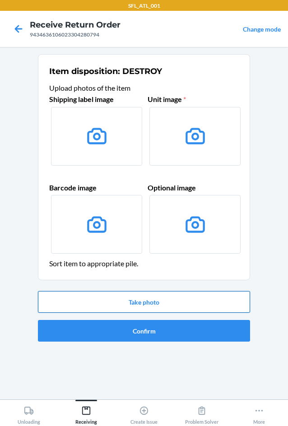
click at [136, 299] on button "Take photo" at bounding box center [144, 302] width 212 height 22
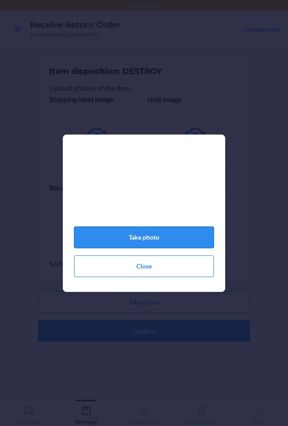
click at [158, 238] on button "Take photo" at bounding box center [144, 238] width 140 height 22
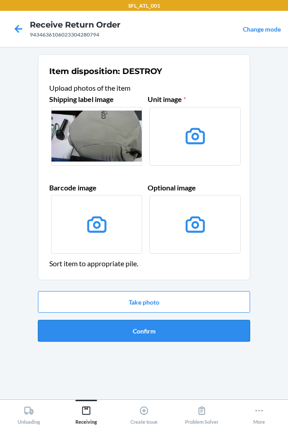
click at [127, 335] on button "Confirm" at bounding box center [144, 331] width 212 height 22
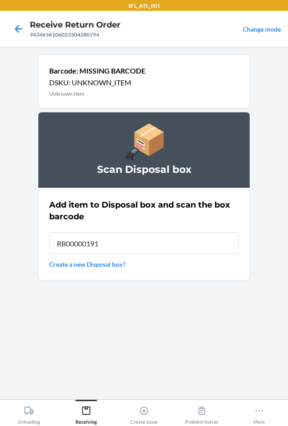
type input "RB00000191O"
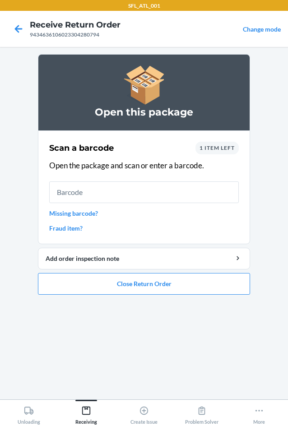
click at [93, 214] on link "Missing barcode?" at bounding box center [144, 213] width 190 height 9
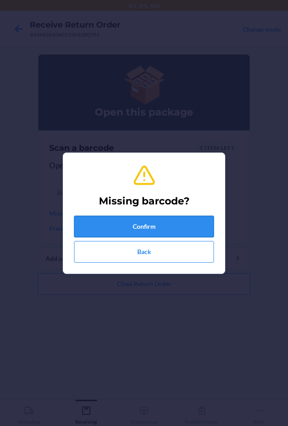
click at [97, 229] on button "Confirm" at bounding box center [144, 227] width 140 height 22
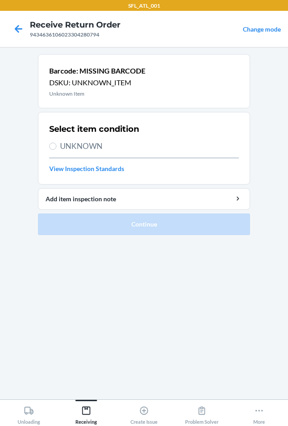
click at [77, 149] on span "UNKNOWN" at bounding box center [149, 146] width 179 height 12
click at [56, 149] on input "UNKNOWN" at bounding box center [52, 146] width 7 height 7
radio input "true"
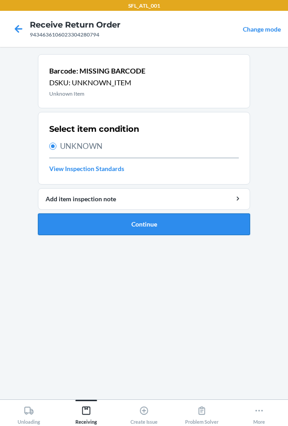
click at [128, 223] on button "Continue" at bounding box center [144, 225] width 212 height 22
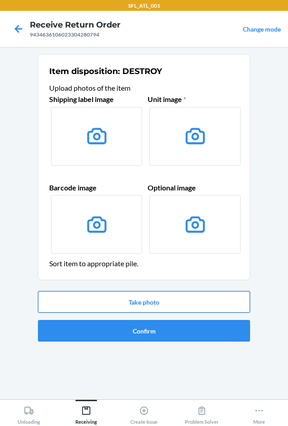
click at [157, 302] on button "Take photo" at bounding box center [144, 302] width 212 height 22
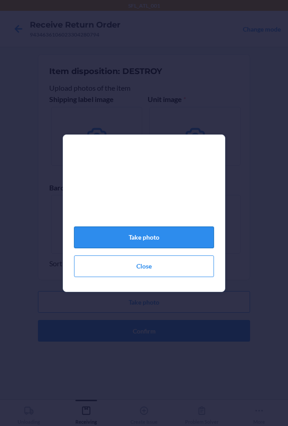
click at [163, 242] on button "Take photo" at bounding box center [144, 238] width 140 height 22
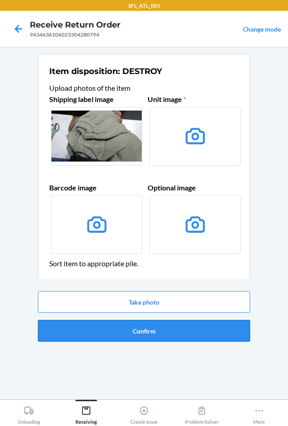
click at [164, 324] on button "Confirm" at bounding box center [144, 331] width 212 height 22
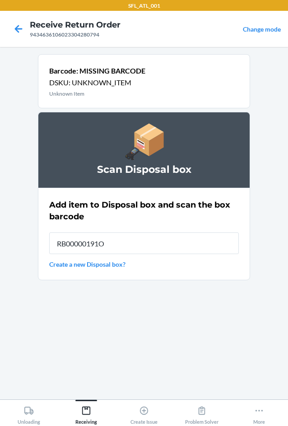
type input "RB00000191O"
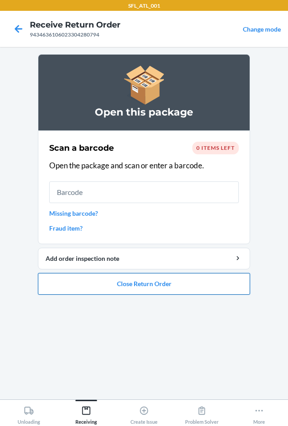
click at [146, 286] on button "Close Return Order" at bounding box center [144, 284] width 212 height 22
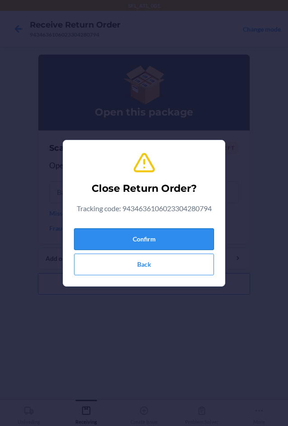
click at [155, 233] on button "Confirm" at bounding box center [144, 239] width 140 height 22
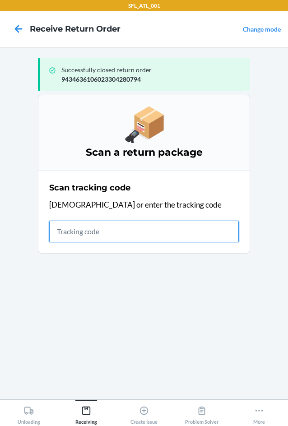
click at [81, 236] on input "text" at bounding box center [144, 232] width 190 height 22
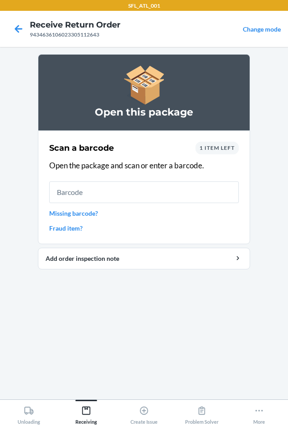
click at [163, 196] on input "text" at bounding box center [144, 192] width 190 height 22
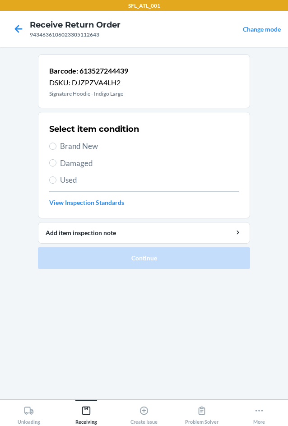
click at [69, 143] on span "Brand New" at bounding box center [149, 146] width 179 height 12
click at [56, 143] on input "Brand New" at bounding box center [52, 146] width 7 height 7
radio input "true"
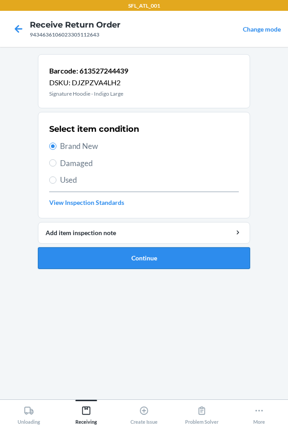
click at [121, 254] on button "Continue" at bounding box center [144, 258] width 212 height 22
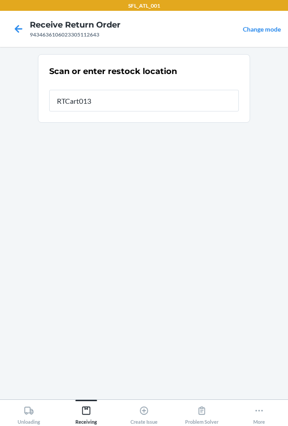
type input "RTCart013"
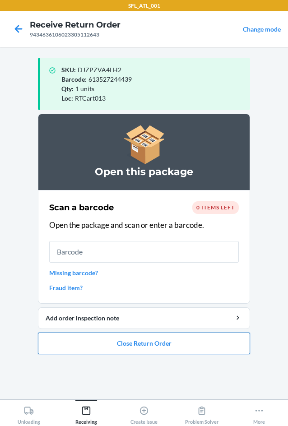
click at [139, 345] on button "Close Return Order" at bounding box center [144, 344] width 212 height 22
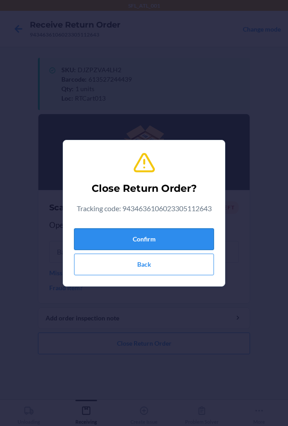
click at [152, 239] on button "Confirm" at bounding box center [144, 239] width 140 height 22
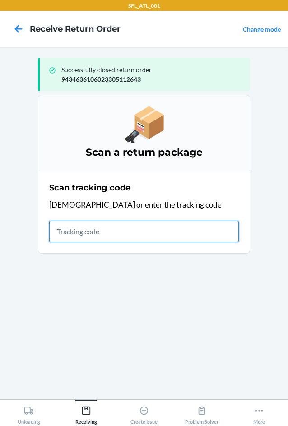
click at [95, 233] on input "text" at bounding box center [144, 232] width 190 height 22
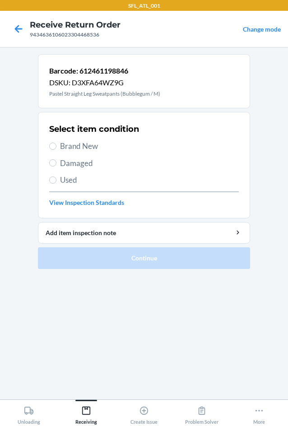
click at [63, 149] on span "Brand New" at bounding box center [149, 146] width 179 height 12
click at [56, 149] on input "Brand New" at bounding box center [52, 146] width 7 height 7
radio input "true"
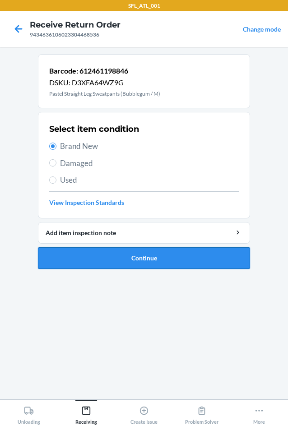
click at [150, 261] on button "Continue" at bounding box center [144, 258] width 212 height 22
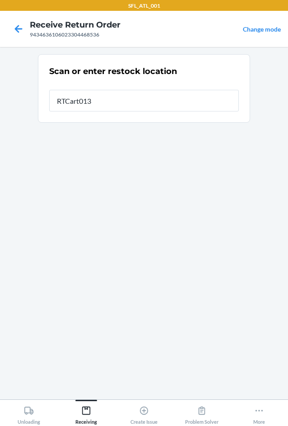
type input "RTCart013"
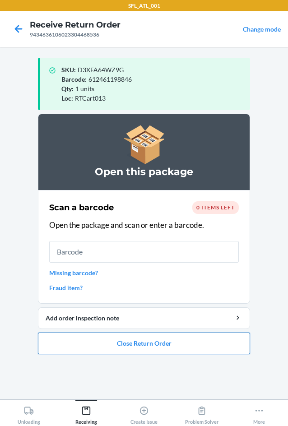
click at [148, 341] on button "Close Return Order" at bounding box center [144, 344] width 212 height 22
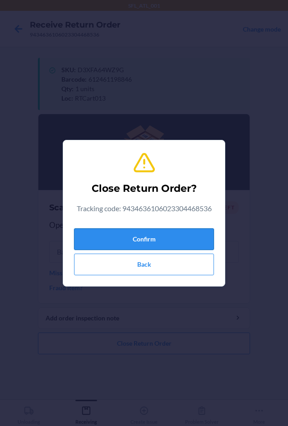
click at [150, 250] on button "Confirm" at bounding box center [144, 239] width 140 height 22
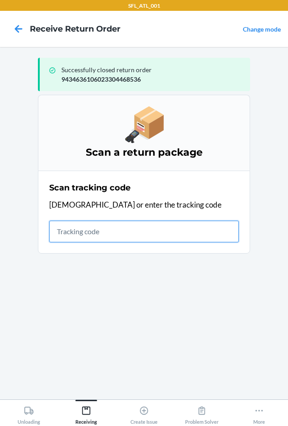
click at [90, 232] on input "text" at bounding box center [144, 232] width 190 height 22
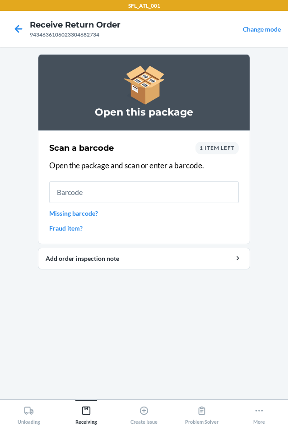
click at [144, 189] on input "text" at bounding box center [144, 192] width 190 height 22
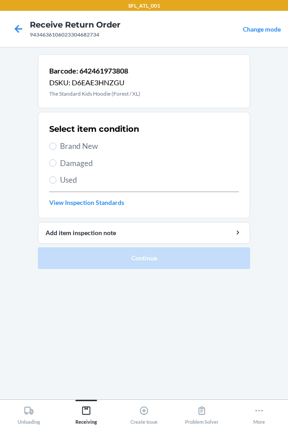
click at [91, 145] on span "Brand New" at bounding box center [149, 146] width 179 height 12
click at [56, 145] on input "Brand New" at bounding box center [52, 146] width 7 height 7
radio input "true"
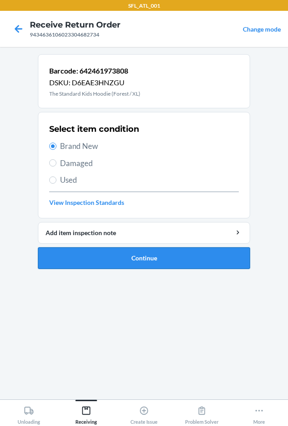
click at [114, 255] on button "Continue" at bounding box center [144, 258] width 212 height 22
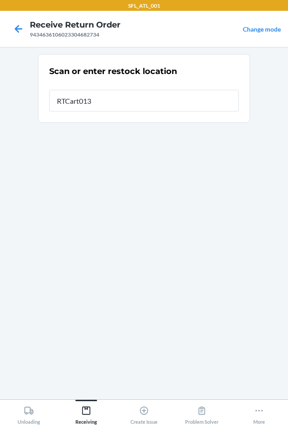
type input "RTCart013"
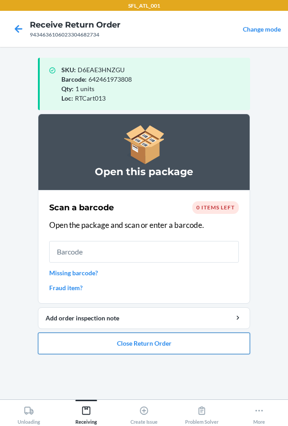
click at [131, 346] on button "Close Return Order" at bounding box center [144, 344] width 212 height 22
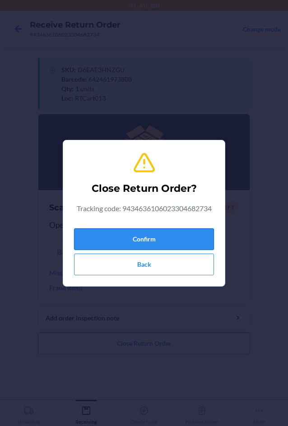
click at [121, 230] on button "Confirm" at bounding box center [144, 239] width 140 height 22
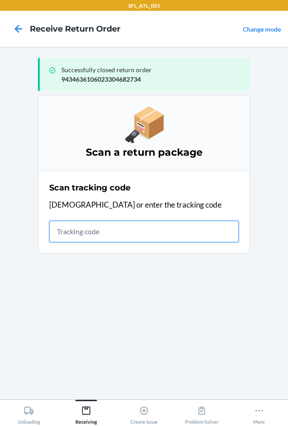
click at [91, 232] on input "text" at bounding box center [144, 232] width 190 height 22
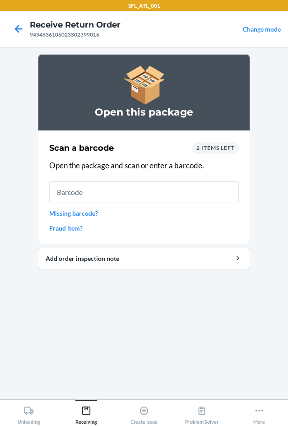
click at [106, 192] on input "text" at bounding box center [144, 192] width 190 height 22
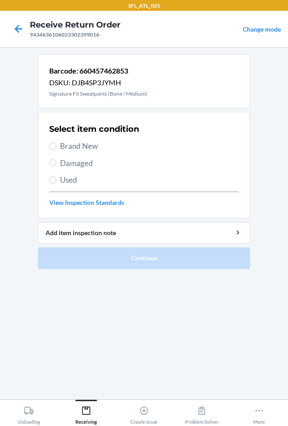
click at [65, 145] on span "Brand New" at bounding box center [149, 146] width 179 height 12
click at [56, 145] on input "Brand New" at bounding box center [52, 146] width 7 height 7
radio input "true"
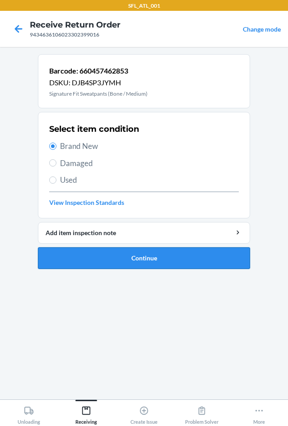
click at [127, 261] on button "Continue" at bounding box center [144, 258] width 212 height 22
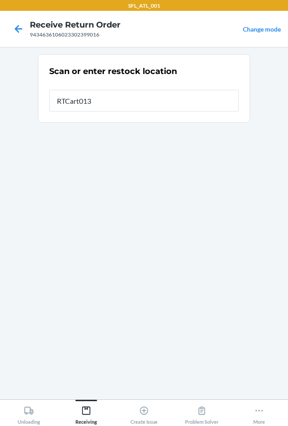
type input "RTCart013"
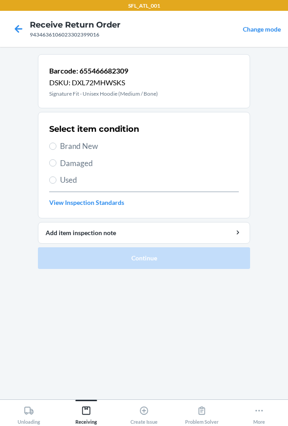
click at [68, 149] on span "Brand New" at bounding box center [149, 146] width 179 height 12
click at [56, 149] on input "Brand New" at bounding box center [52, 146] width 7 height 7
radio input "true"
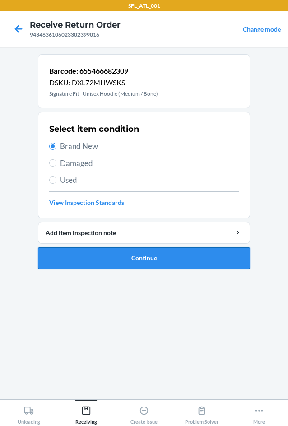
click at [137, 267] on button "Continue" at bounding box center [144, 258] width 212 height 22
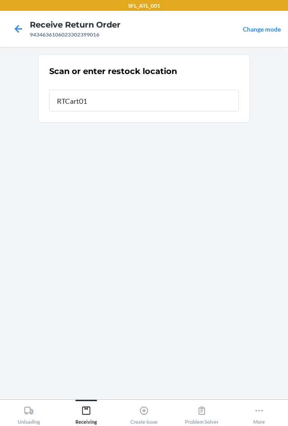
type input "RTCart013"
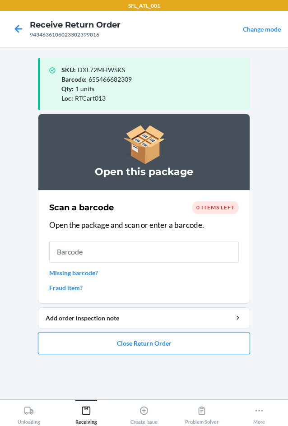
click at [134, 345] on button "Close Return Order" at bounding box center [144, 344] width 212 height 22
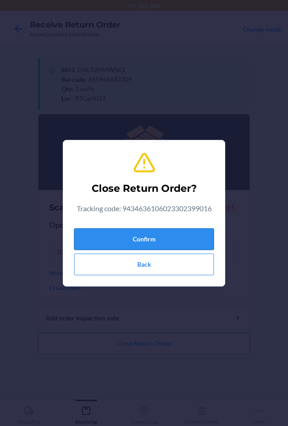
click at [149, 241] on button "Confirm" at bounding box center [144, 239] width 140 height 22
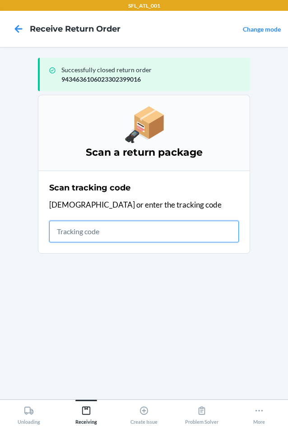
click at [76, 233] on input "text" at bounding box center [144, 232] width 190 height 22
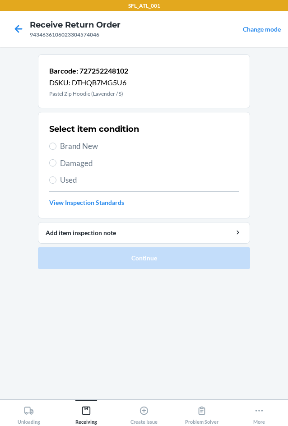
click at [61, 149] on span "Brand New" at bounding box center [149, 146] width 179 height 12
click at [56, 149] on input "Brand New" at bounding box center [52, 146] width 7 height 7
radio input "true"
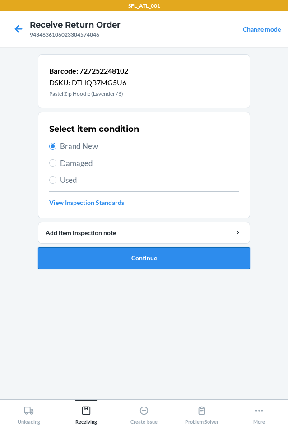
click at [145, 262] on button "Continue" at bounding box center [144, 258] width 212 height 22
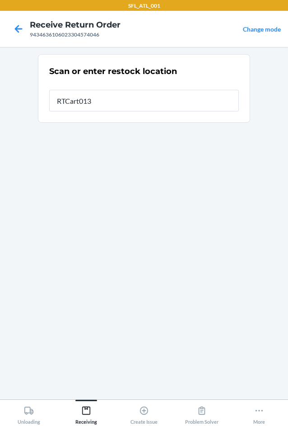
type input "RTCart013"
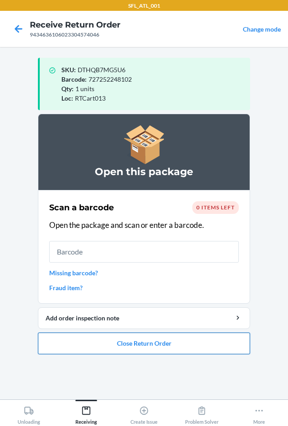
click at [132, 348] on button "Close Return Order" at bounding box center [144, 344] width 212 height 22
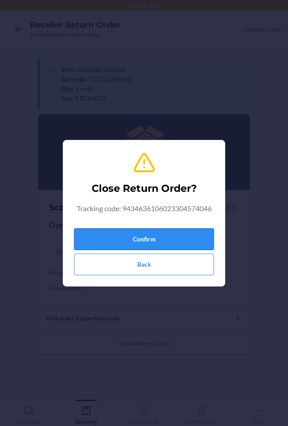
click at [146, 244] on button "Confirm" at bounding box center [144, 239] width 140 height 22
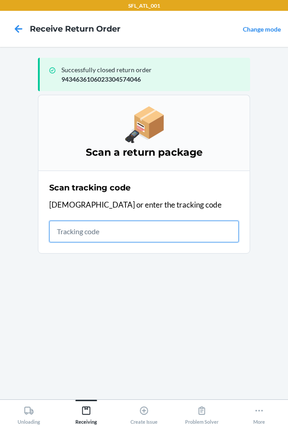
click at [162, 227] on input "text" at bounding box center [144, 232] width 190 height 22
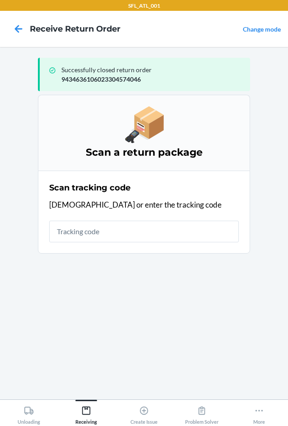
click at [128, 218] on div "Scan tracking code Scan or enter the tracking code" at bounding box center [144, 212] width 190 height 66
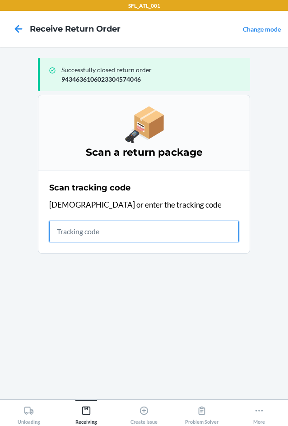
click at [115, 229] on input "text" at bounding box center [144, 232] width 190 height 22
type input "9434636106023304025463"
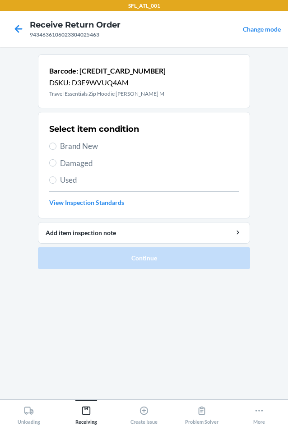
click at [57, 147] on label "Brand New" at bounding box center [144, 146] width 190 height 12
click at [56, 147] on input "Brand New" at bounding box center [52, 146] width 7 height 7
radio input "true"
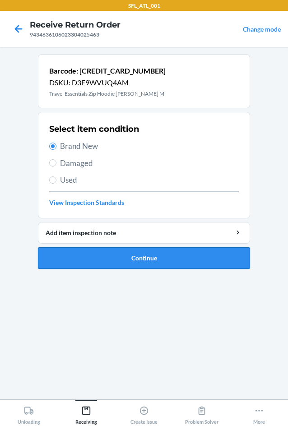
click at [130, 265] on button "Continue" at bounding box center [144, 258] width 212 height 22
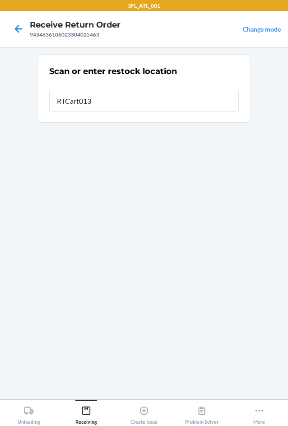
type input "RTCart013"
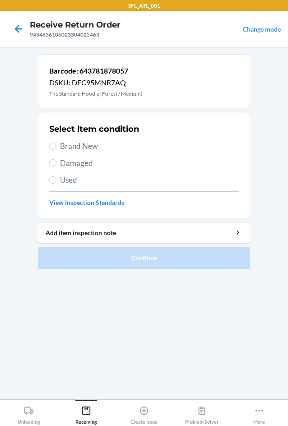
click at [82, 151] on span "Brand New" at bounding box center [149, 146] width 179 height 12
click at [56, 150] on input "Brand New" at bounding box center [52, 146] width 7 height 7
radio input "true"
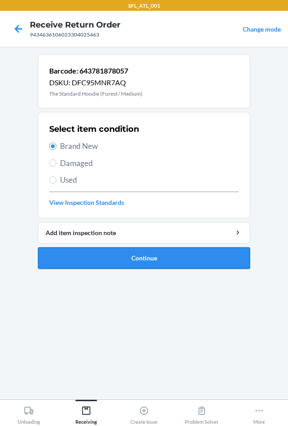
click at [131, 258] on button "Continue" at bounding box center [144, 258] width 212 height 22
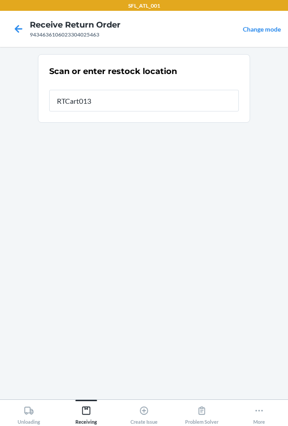
type input "RTCart013"
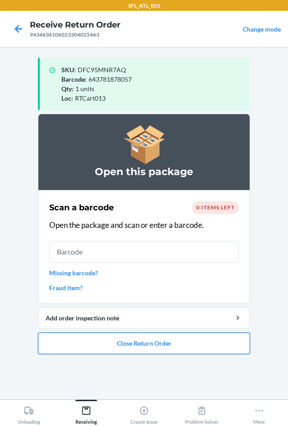
click at [122, 344] on button "Close Return Order" at bounding box center [144, 344] width 212 height 22
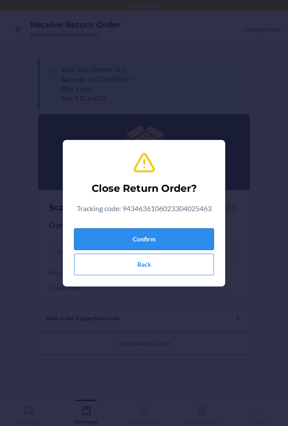
click at [158, 233] on button "Confirm" at bounding box center [144, 239] width 140 height 22
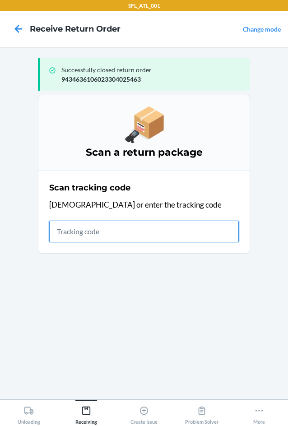
click at [127, 238] on input "text" at bounding box center [144, 232] width 190 height 22
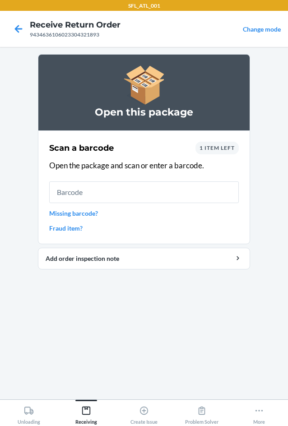
click at [139, 193] on input "text" at bounding box center [144, 192] width 190 height 22
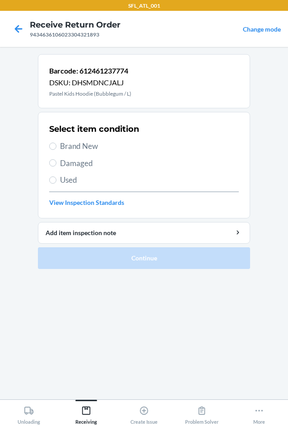
click at [58, 145] on label "Brand New" at bounding box center [144, 146] width 190 height 12
click at [56, 145] on input "Brand New" at bounding box center [52, 146] width 7 height 7
radio input "true"
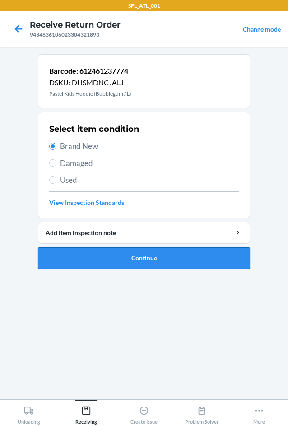
click at [118, 260] on button "Continue" at bounding box center [144, 258] width 212 height 22
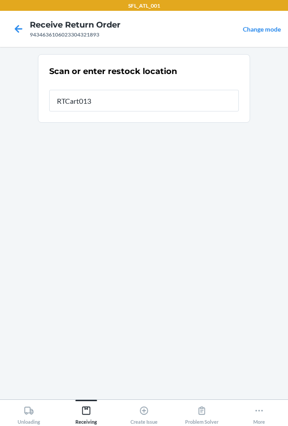
type input "RTCart013"
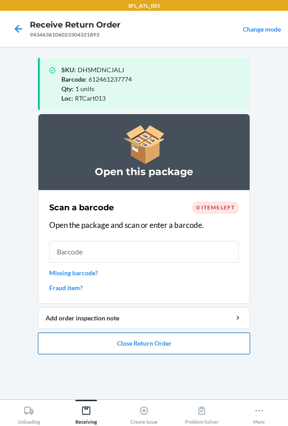
click at [133, 340] on button "Close Return Order" at bounding box center [144, 344] width 212 height 22
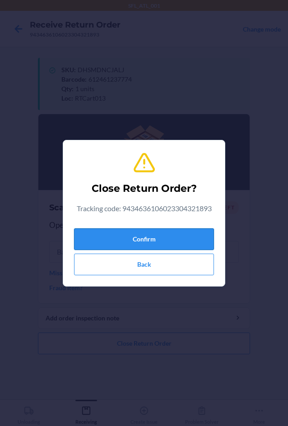
click at [128, 238] on button "Confirm" at bounding box center [144, 239] width 140 height 22
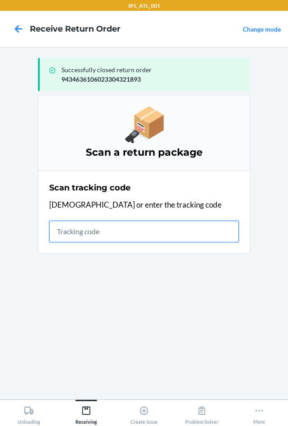
click at [130, 232] on input "text" at bounding box center [144, 232] width 190 height 22
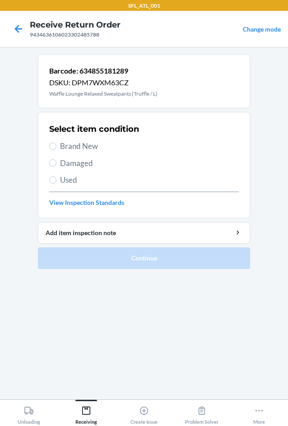
click at [75, 144] on span "Brand New" at bounding box center [149, 146] width 179 height 12
click at [56, 144] on input "Brand New" at bounding box center [52, 146] width 7 height 7
radio input "true"
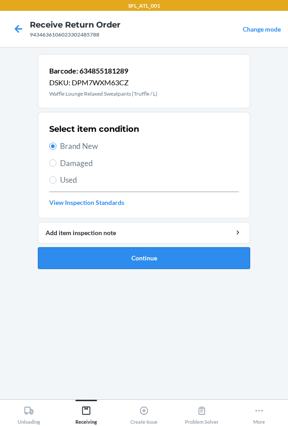
click at [124, 258] on button "Continue" at bounding box center [144, 258] width 212 height 22
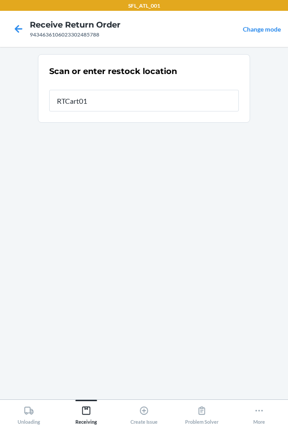
type input "RTCart013"
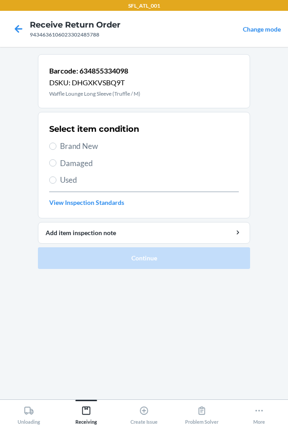
click at [73, 149] on span "Brand New" at bounding box center [149, 146] width 179 height 12
click at [56, 149] on input "Brand New" at bounding box center [52, 146] width 7 height 7
radio input "true"
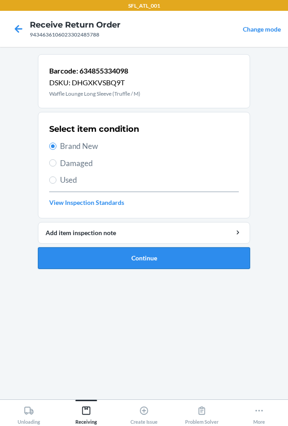
click at [142, 261] on button "Continue" at bounding box center [144, 258] width 212 height 22
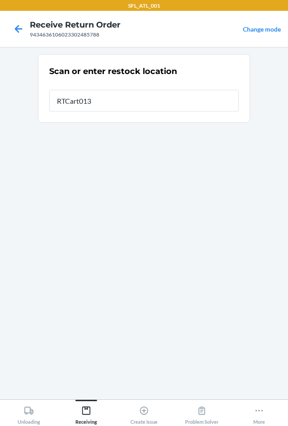
type input "RTCart013"
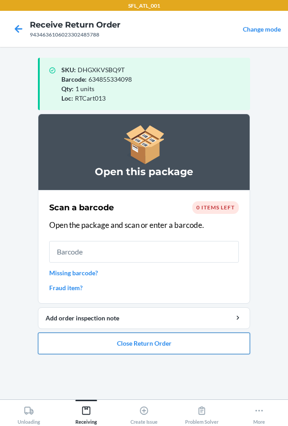
click at [145, 348] on button "Close Return Order" at bounding box center [144, 344] width 212 height 22
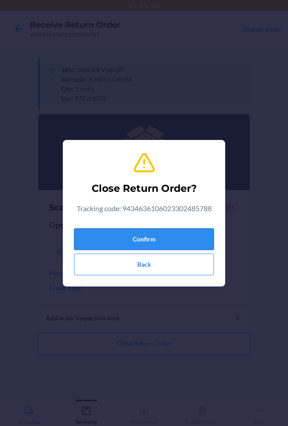
click at [139, 231] on button "Confirm" at bounding box center [144, 239] width 140 height 22
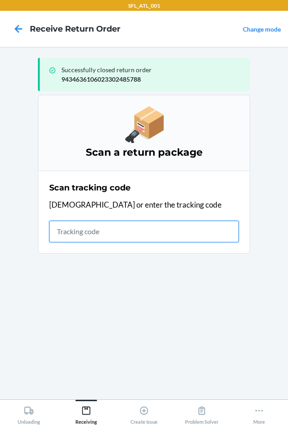
click at [82, 236] on input "text" at bounding box center [144, 232] width 190 height 22
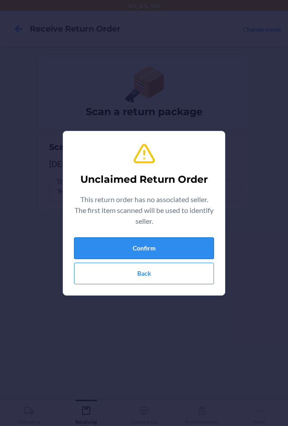
click at [97, 248] on button "Confirm" at bounding box center [144, 248] width 140 height 22
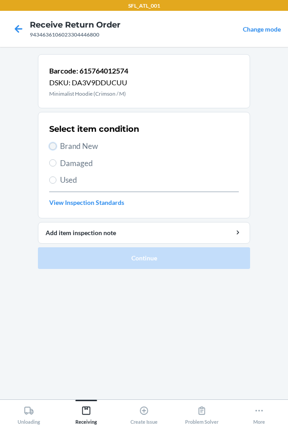
click at [52, 146] on input "Brand New" at bounding box center [52, 146] width 7 height 7
radio input "true"
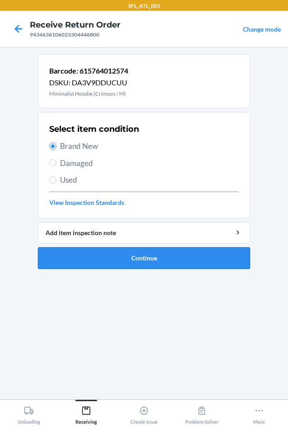
click at [157, 264] on button "Continue" at bounding box center [144, 258] width 212 height 22
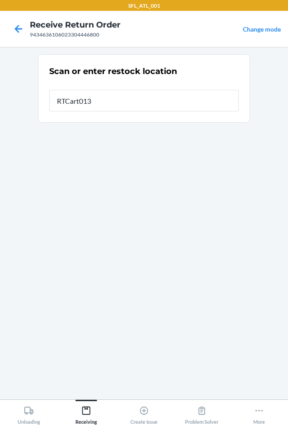
type input "RTCart013"
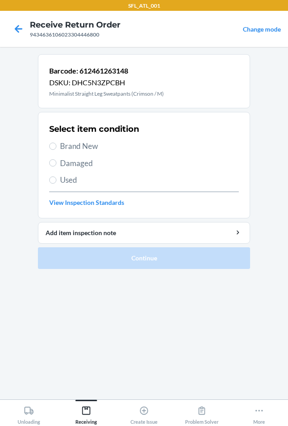
click at [48, 148] on section "Select item condition Brand New Damaged Used View Inspection Standards" at bounding box center [144, 165] width 212 height 107
click at [53, 148] on input "Brand New" at bounding box center [52, 146] width 7 height 7
radio input "true"
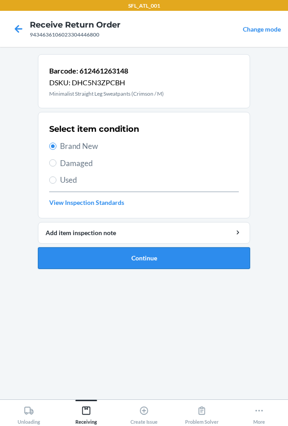
click at [141, 260] on button "Continue" at bounding box center [144, 258] width 212 height 22
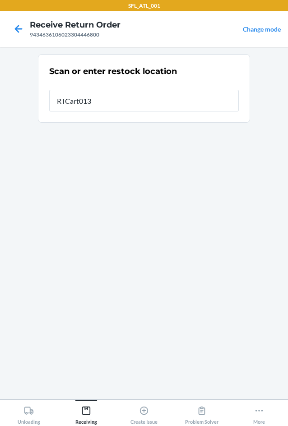
type input "RTCart013"
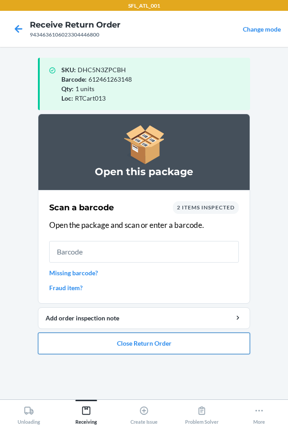
click at [138, 346] on button "Close Return Order" at bounding box center [144, 344] width 212 height 22
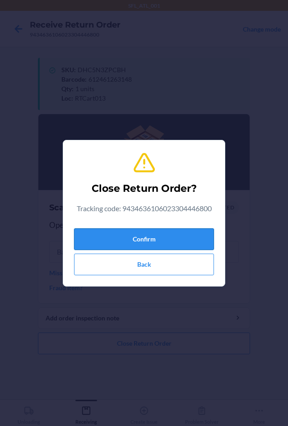
click at [131, 246] on button "Confirm" at bounding box center [144, 239] width 140 height 22
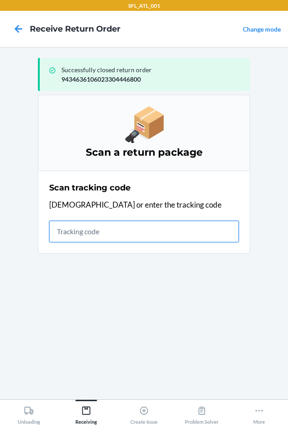
click at [153, 237] on input "text" at bounding box center [144, 232] width 190 height 22
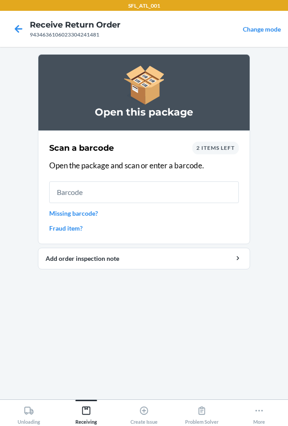
click at [141, 185] on input "text" at bounding box center [144, 192] width 190 height 22
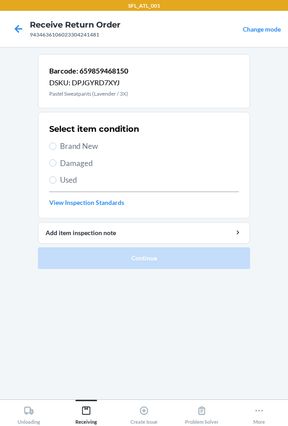
click at [85, 144] on span "Brand New" at bounding box center [149, 146] width 179 height 12
click at [56, 144] on input "Brand New" at bounding box center [52, 146] width 7 height 7
radio input "true"
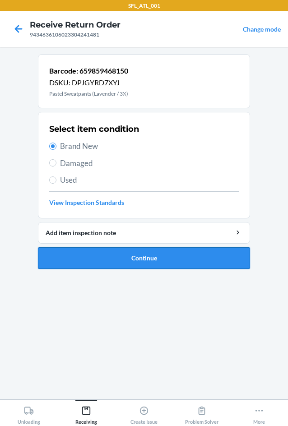
click at [139, 262] on button "Continue" at bounding box center [144, 258] width 212 height 22
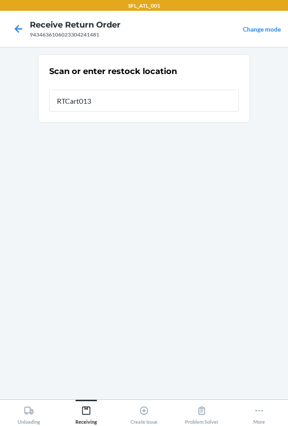
type input "RTCart013"
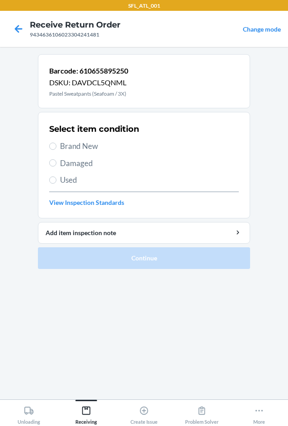
click at [90, 143] on span "Brand New" at bounding box center [149, 146] width 179 height 12
click at [56, 143] on input "Brand New" at bounding box center [52, 146] width 7 height 7
radio input "true"
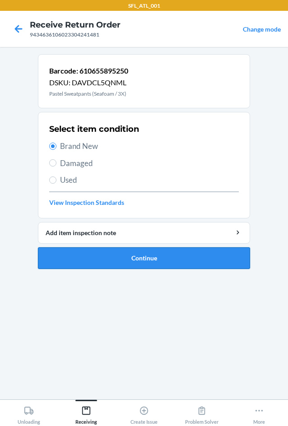
click at [127, 257] on button "Continue" at bounding box center [144, 258] width 212 height 22
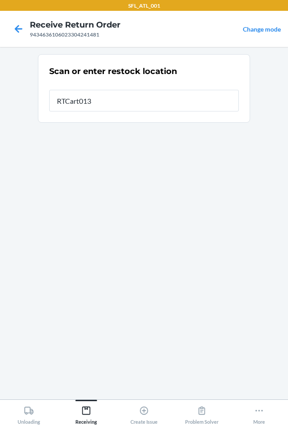
type input "RTCart013"
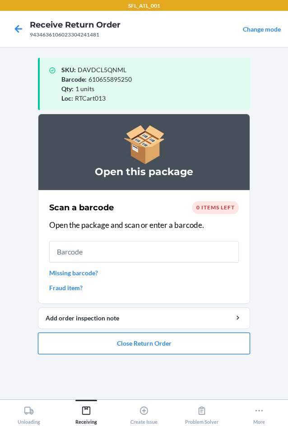
click at [143, 343] on button "Close Return Order" at bounding box center [144, 344] width 212 height 22
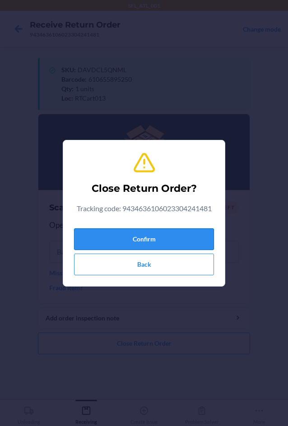
click at [159, 243] on button "Confirm" at bounding box center [144, 239] width 140 height 22
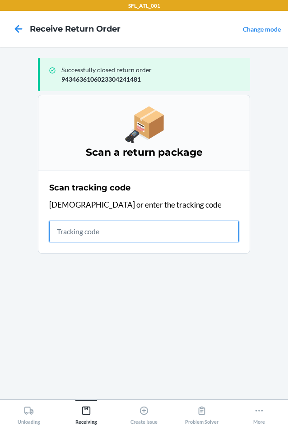
click at [80, 236] on input "text" at bounding box center [144, 232] width 190 height 22
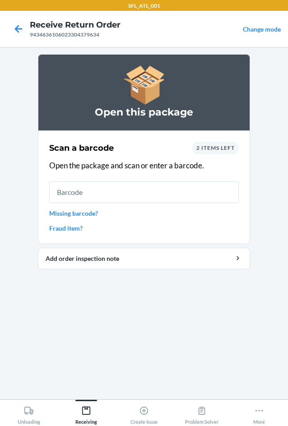
click at [126, 189] on input "text" at bounding box center [144, 192] width 190 height 22
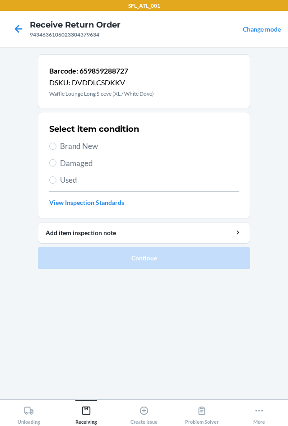
click at [74, 148] on span "Brand New" at bounding box center [149, 146] width 179 height 12
click at [56, 148] on input "Brand New" at bounding box center [52, 146] width 7 height 7
radio input "true"
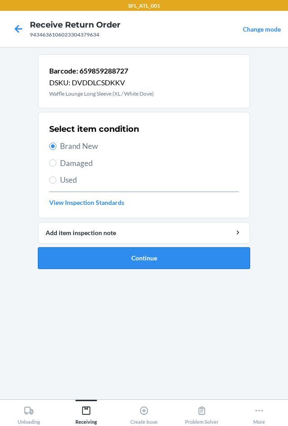
click at [114, 256] on button "Continue" at bounding box center [144, 258] width 212 height 22
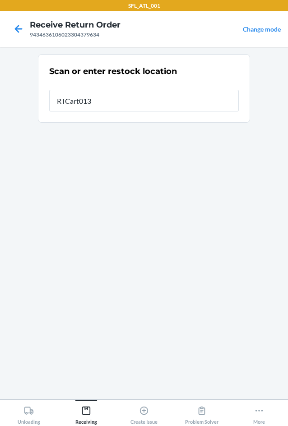
type input "RTCart013"
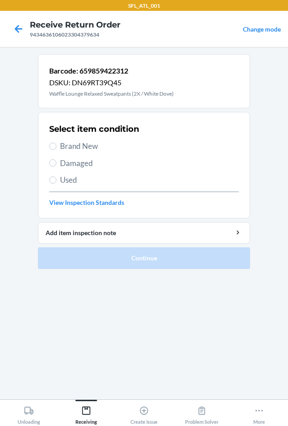
click at [73, 149] on span "Brand New" at bounding box center [149, 146] width 179 height 12
click at [56, 149] on input "Brand New" at bounding box center [52, 146] width 7 height 7
radio input "true"
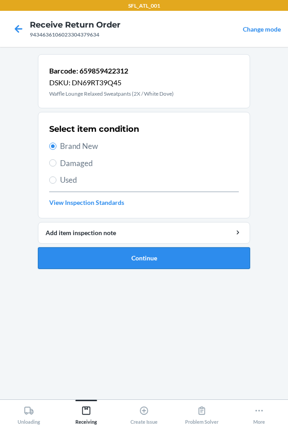
click at [134, 262] on button "Continue" at bounding box center [144, 258] width 212 height 22
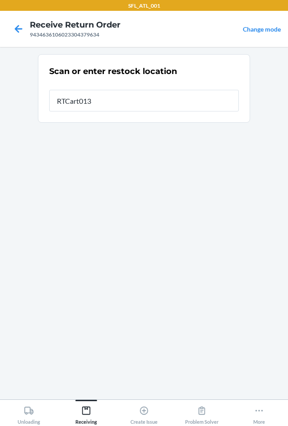
type input "RTCart013"
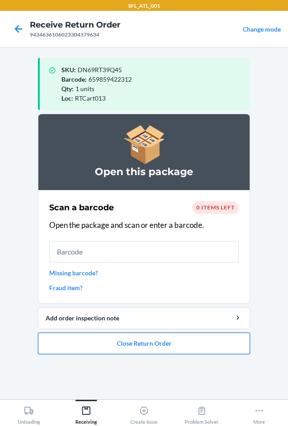
click at [140, 343] on button "Close Return Order" at bounding box center [144, 344] width 212 height 22
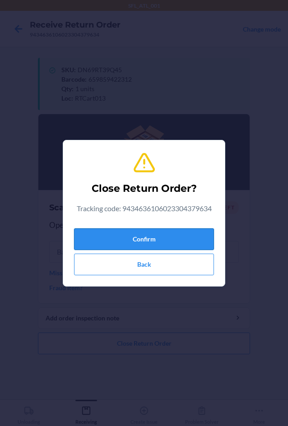
click at [155, 238] on button "Confirm" at bounding box center [144, 239] width 140 height 22
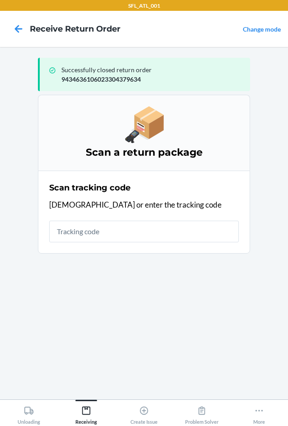
click at [103, 223] on input "text" at bounding box center [144, 232] width 190 height 22
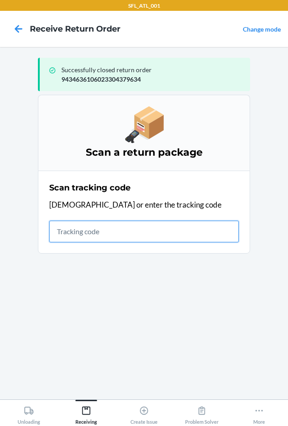
click at [87, 226] on input "text" at bounding box center [144, 232] width 190 height 22
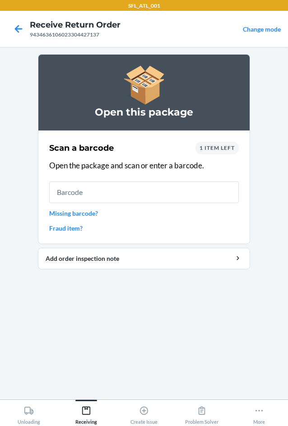
click at [135, 195] on input "text" at bounding box center [144, 192] width 190 height 22
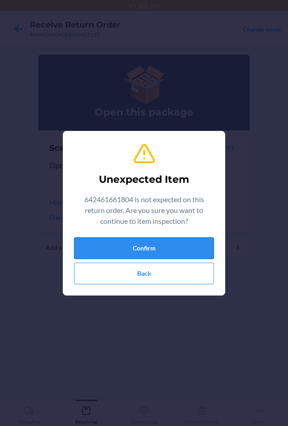
click at [178, 242] on button "Confirm" at bounding box center [144, 248] width 140 height 22
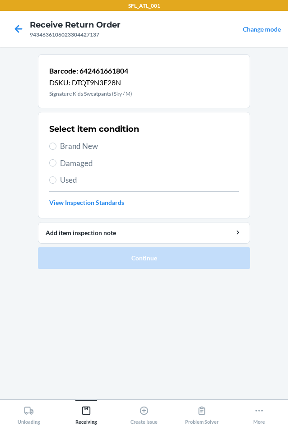
click at [64, 146] on span "Brand New" at bounding box center [149, 146] width 179 height 12
click at [56, 146] on input "Brand New" at bounding box center [52, 146] width 7 height 7
radio input "true"
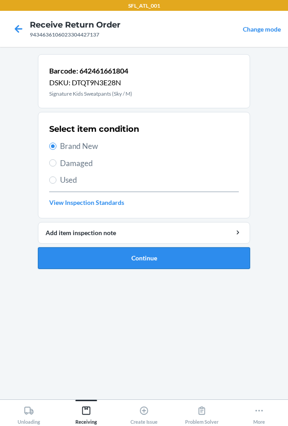
click at [136, 260] on button "Continue" at bounding box center [144, 258] width 212 height 22
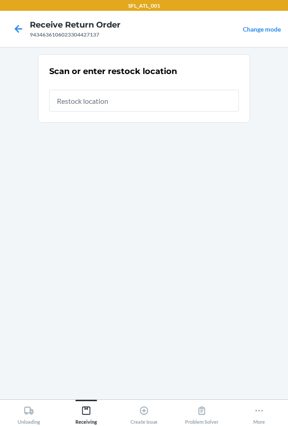
click at [122, 100] on input "text" at bounding box center [144, 101] width 190 height 22
type input "RTCart013"
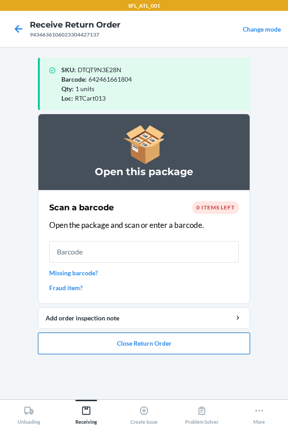
click at [133, 346] on button "Close Return Order" at bounding box center [144, 344] width 212 height 22
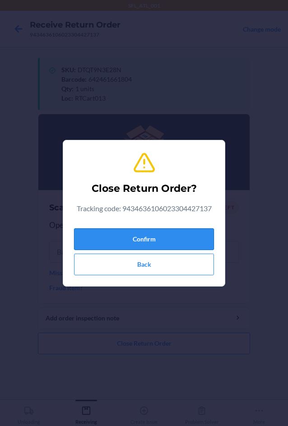
click at [145, 246] on button "Confirm" at bounding box center [144, 239] width 140 height 22
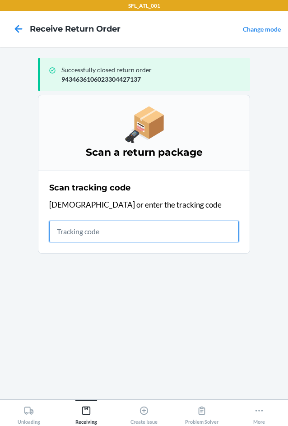
click at [158, 231] on input "text" at bounding box center [144, 232] width 190 height 22
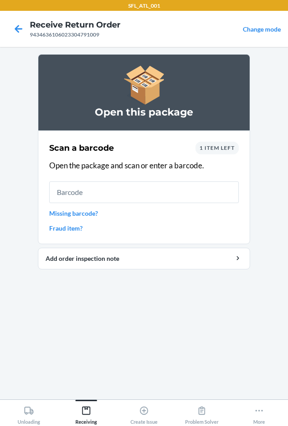
click at [188, 184] on input "text" at bounding box center [144, 192] width 190 height 22
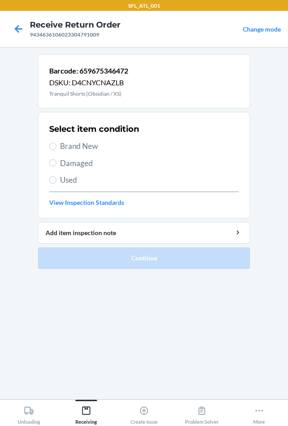
click at [72, 177] on span "Used" at bounding box center [149, 180] width 179 height 12
click at [56, 177] on input "Used" at bounding box center [52, 179] width 7 height 7
radio input "true"
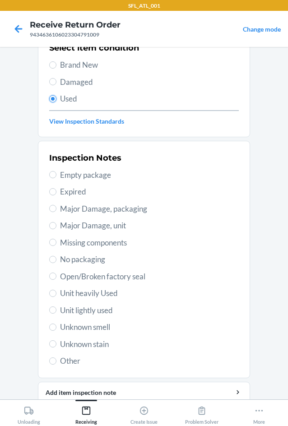
scroll to position [118, 0]
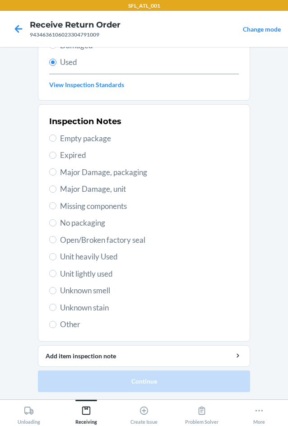
click at [72, 255] on span "Unit heavily Used" at bounding box center [149, 257] width 179 height 12
click at [56, 255] on input "Unit heavily Used" at bounding box center [52, 256] width 7 height 7
radio input "true"
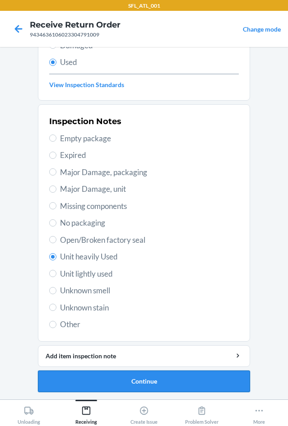
click at [170, 383] on button "Continue" at bounding box center [144, 382] width 212 height 22
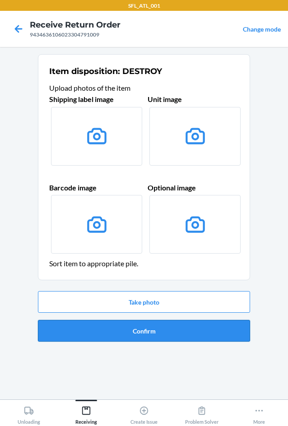
click at [162, 333] on button "Confirm" at bounding box center [144, 331] width 212 height 22
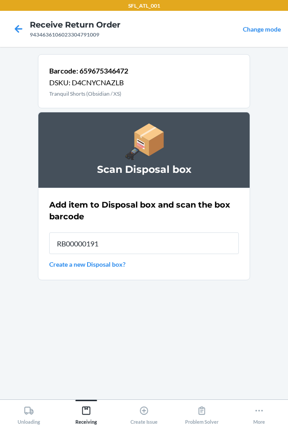
type input "RB00000191O"
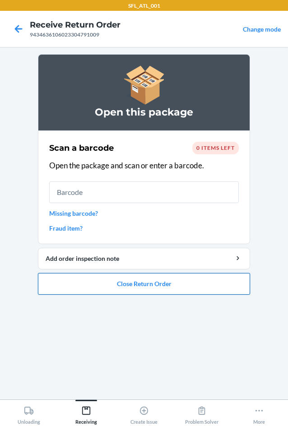
click at [147, 288] on button "Close Return Order" at bounding box center [144, 284] width 212 height 22
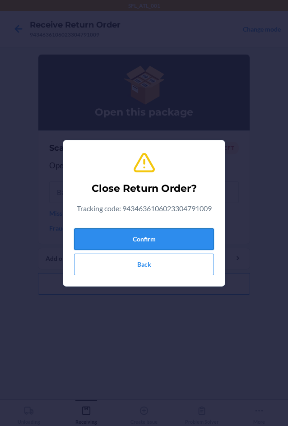
click at [142, 237] on button "Confirm" at bounding box center [144, 239] width 140 height 22
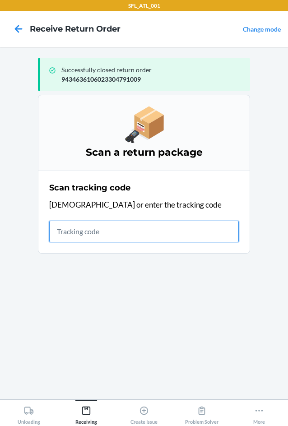
click at [149, 228] on input "text" at bounding box center [144, 232] width 190 height 22
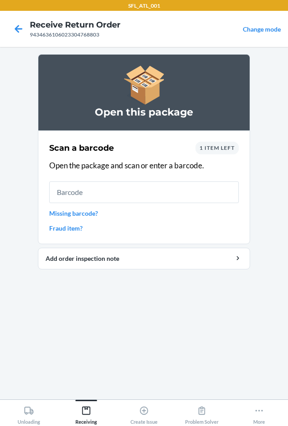
click at [132, 189] on input "text" at bounding box center [144, 192] width 190 height 22
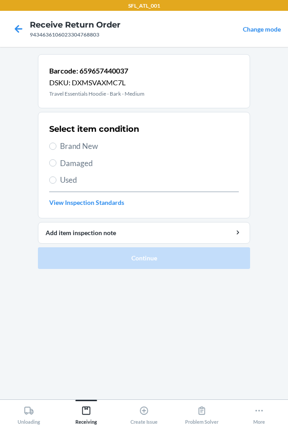
click at [57, 149] on label "Brand New" at bounding box center [144, 146] width 190 height 12
click at [56, 149] on input "Brand New" at bounding box center [52, 146] width 7 height 7
radio input "true"
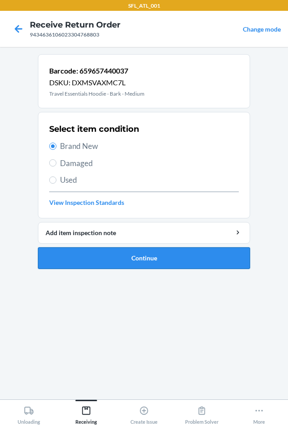
click at [136, 260] on button "Continue" at bounding box center [144, 258] width 212 height 22
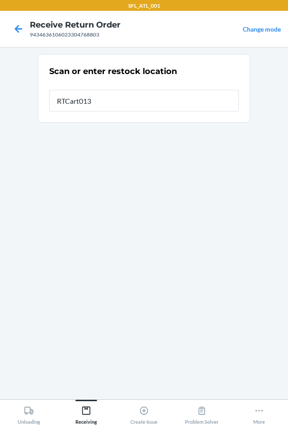
type input "RTCart013"
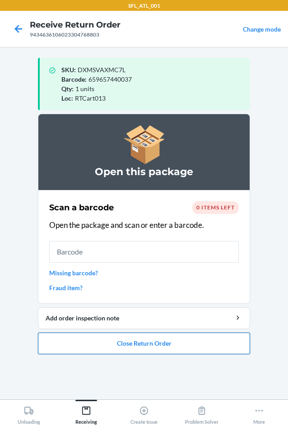
click at [154, 348] on button "Close Return Order" at bounding box center [144, 344] width 212 height 22
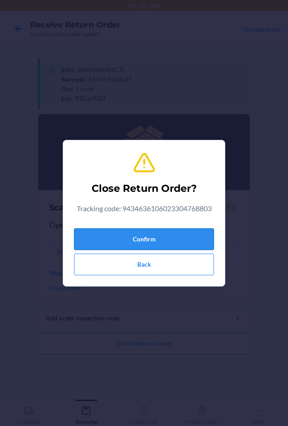
click at [162, 239] on button "Confirm" at bounding box center [144, 239] width 140 height 22
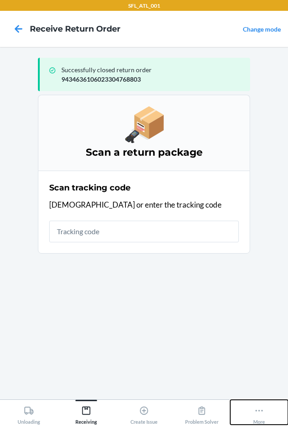
click at [260, 415] on icon at bounding box center [259, 411] width 10 height 10
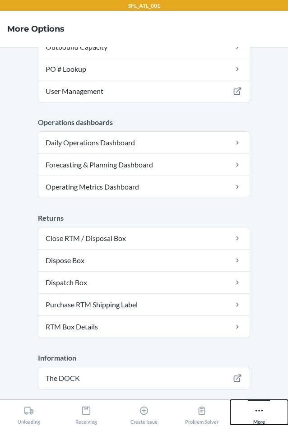
scroll to position [250, 0]
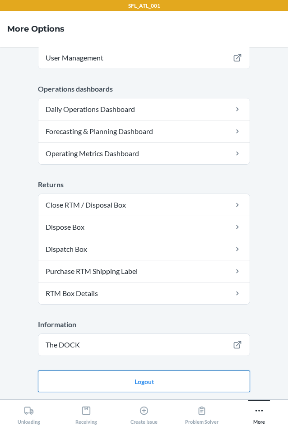
click at [124, 383] on button "Logout" at bounding box center [144, 382] width 212 height 22
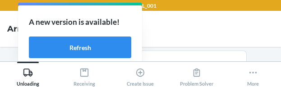
scroll to position [61, 0]
